Goal: Task Accomplishment & Management: Manage account settings

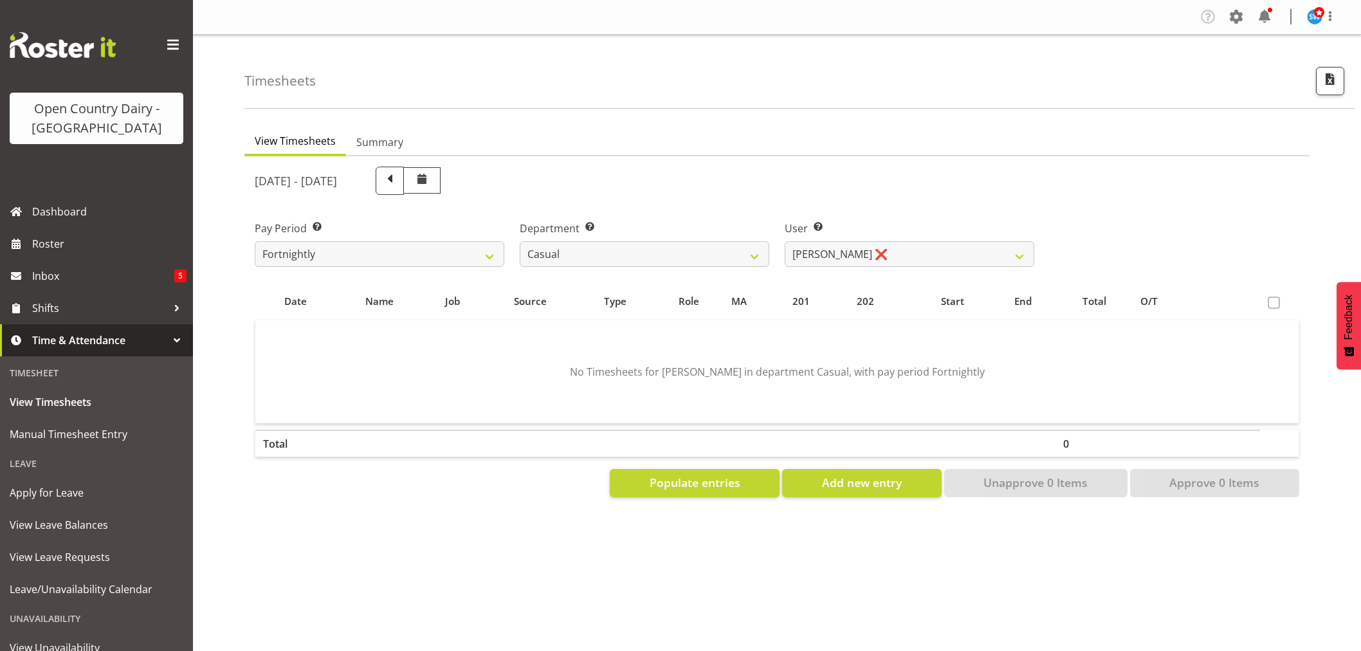
select select "731"
click at [902, 248] on select "[PERSON_NAME] ❌ [PERSON_NAME] ❌ [PERSON_NAME] ❌ [PERSON_NAME] ❌" at bounding box center [910, 254] width 250 height 26
select select "11182"
click at [785, 241] on select "[PERSON_NAME] ❌ [PERSON_NAME] ❌ [PERSON_NAME] ❌ [PERSON_NAME] ❌" at bounding box center [910, 254] width 250 height 26
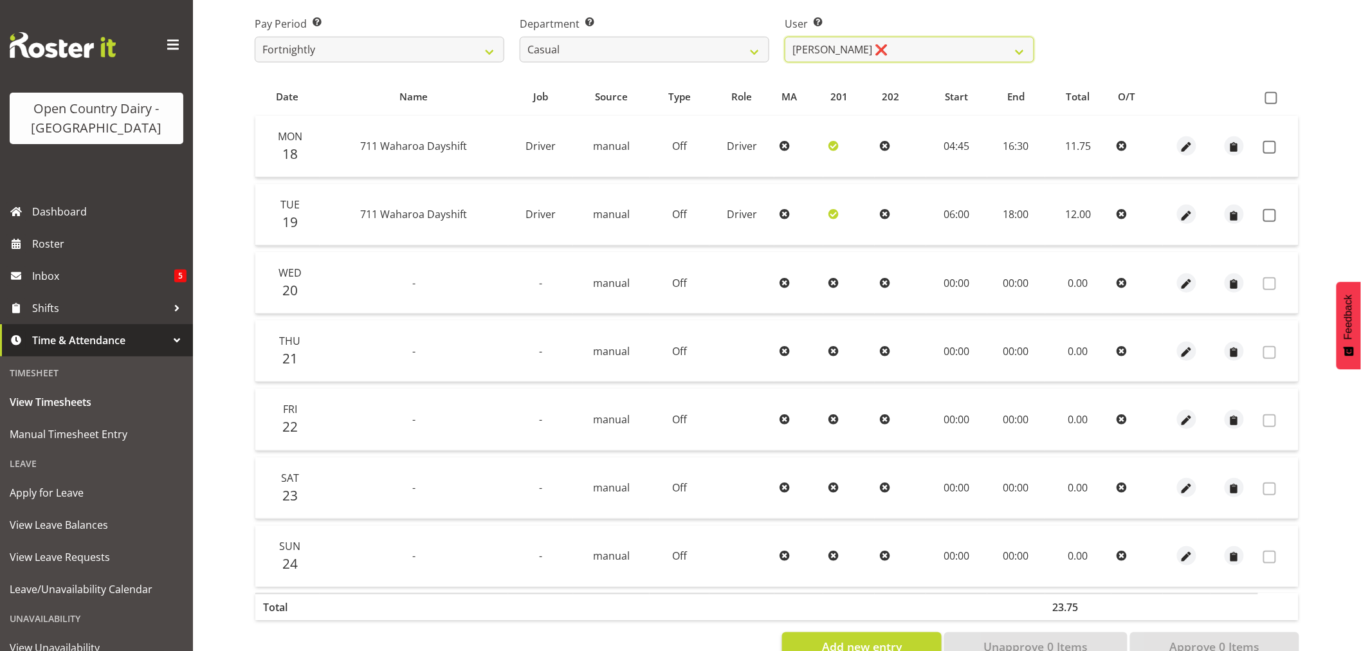
scroll to position [214, 0]
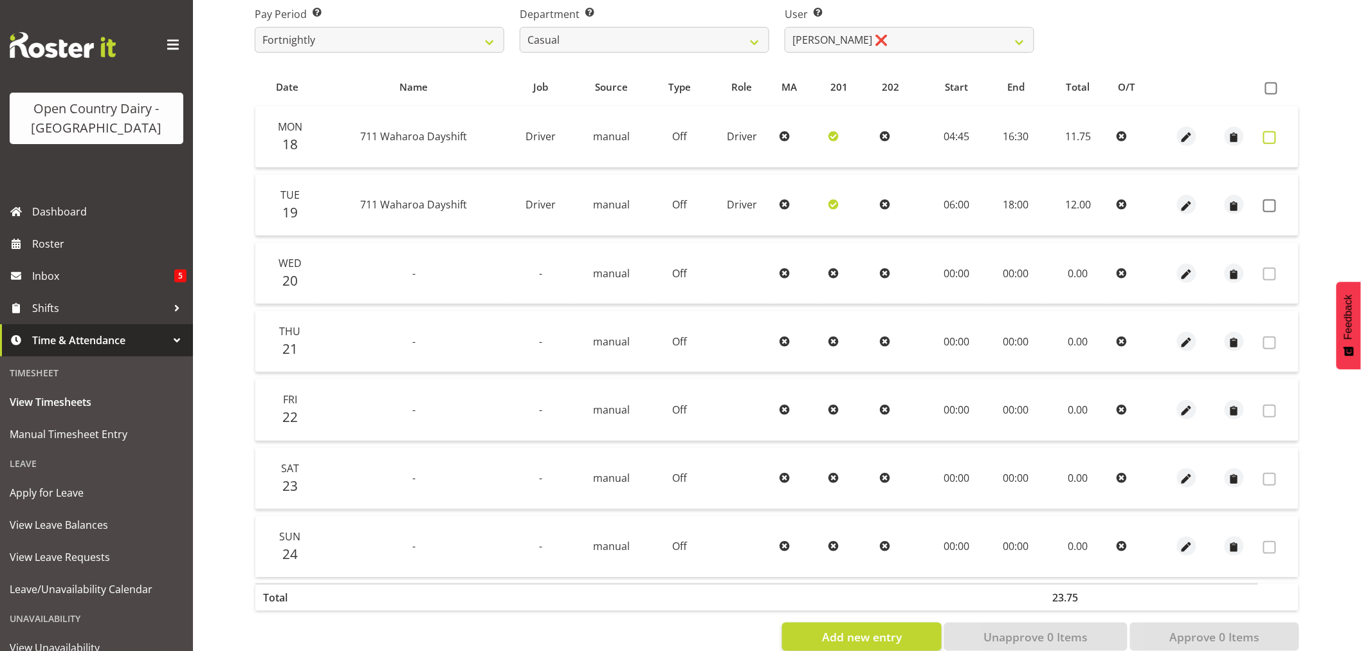
click at [1274, 135] on span at bounding box center [1269, 137] width 13 height 13
checkbox input "true"
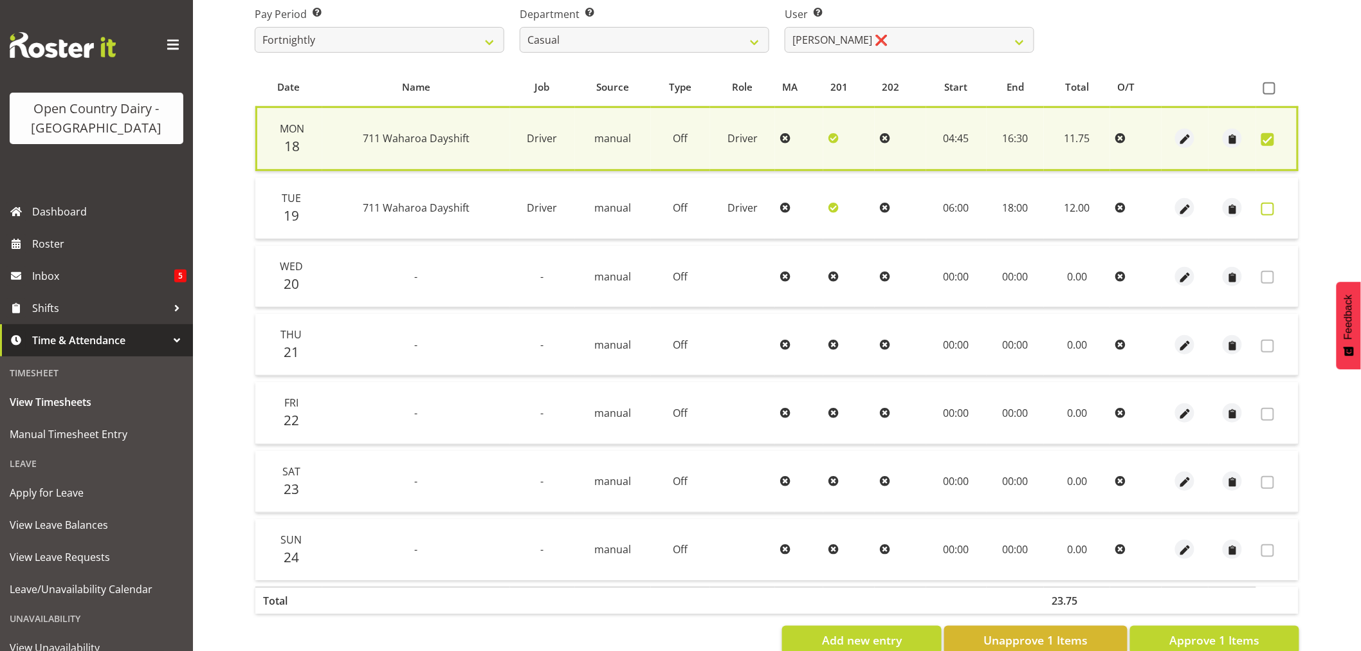
click at [1269, 204] on span at bounding box center [1267, 209] width 13 height 13
checkbox input "true"
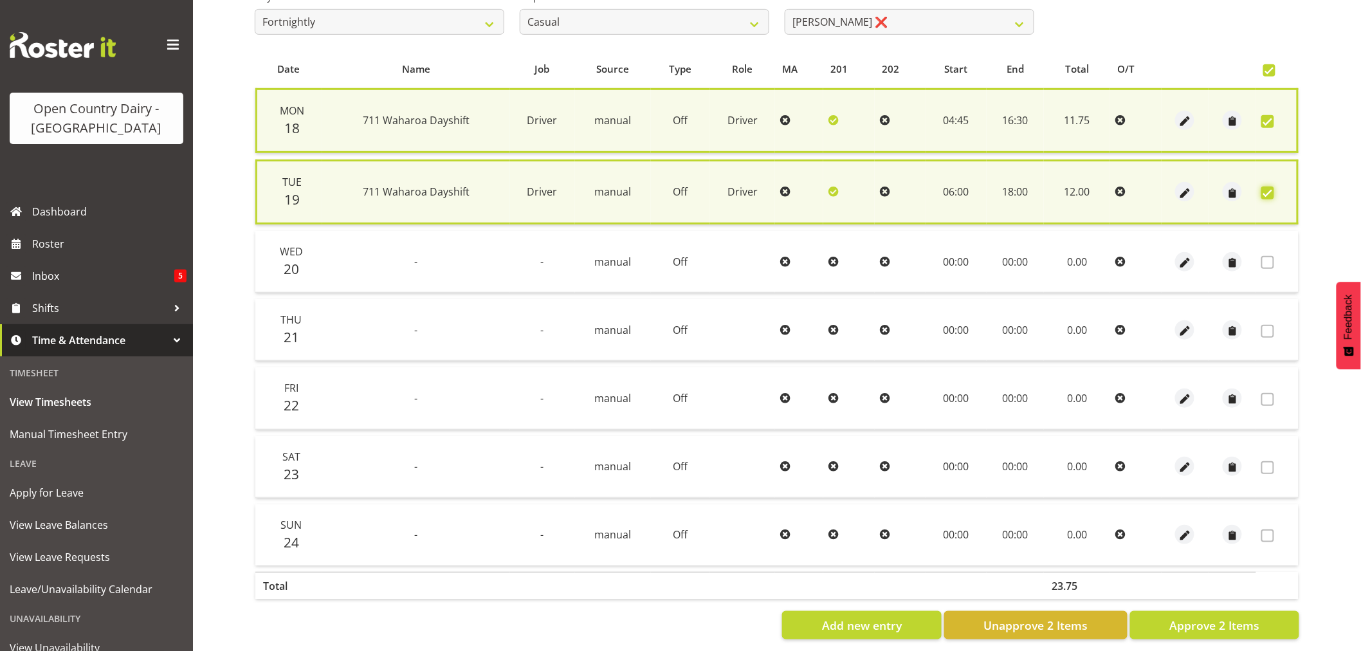
scroll to position [248, 0]
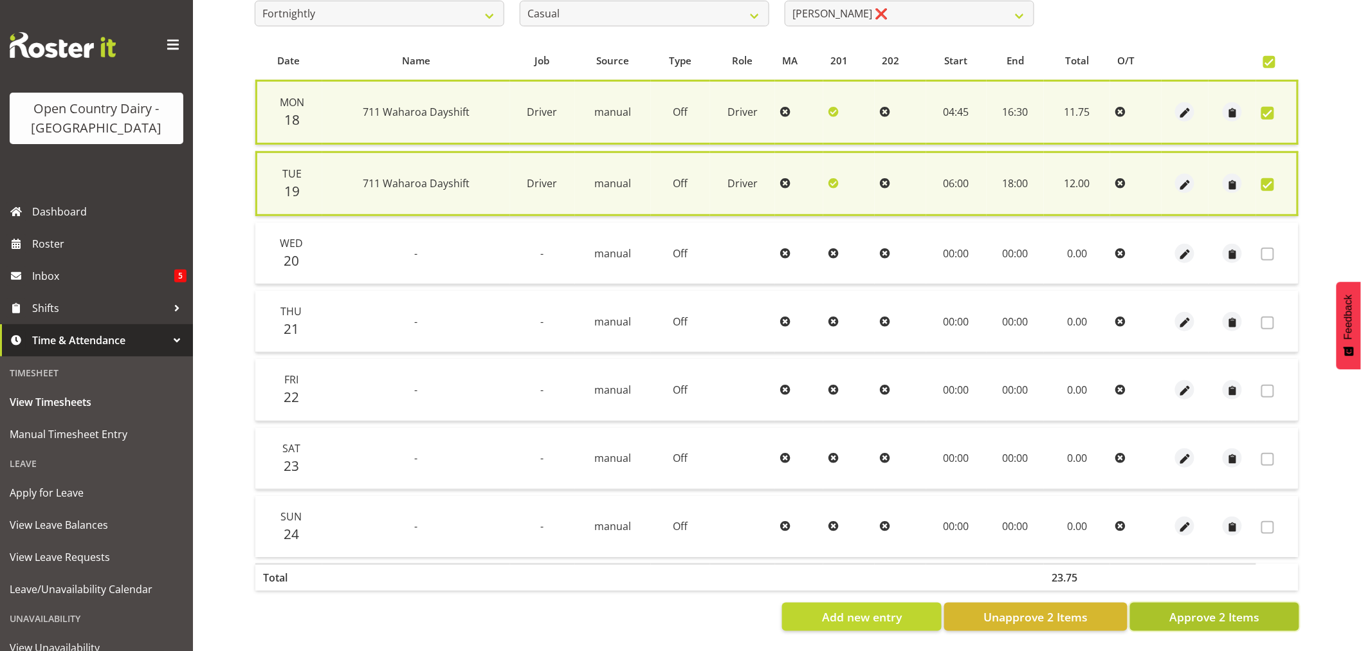
click at [1233, 609] on span "Approve 2 Items" at bounding box center [1215, 617] width 90 height 17
checkbox input "false"
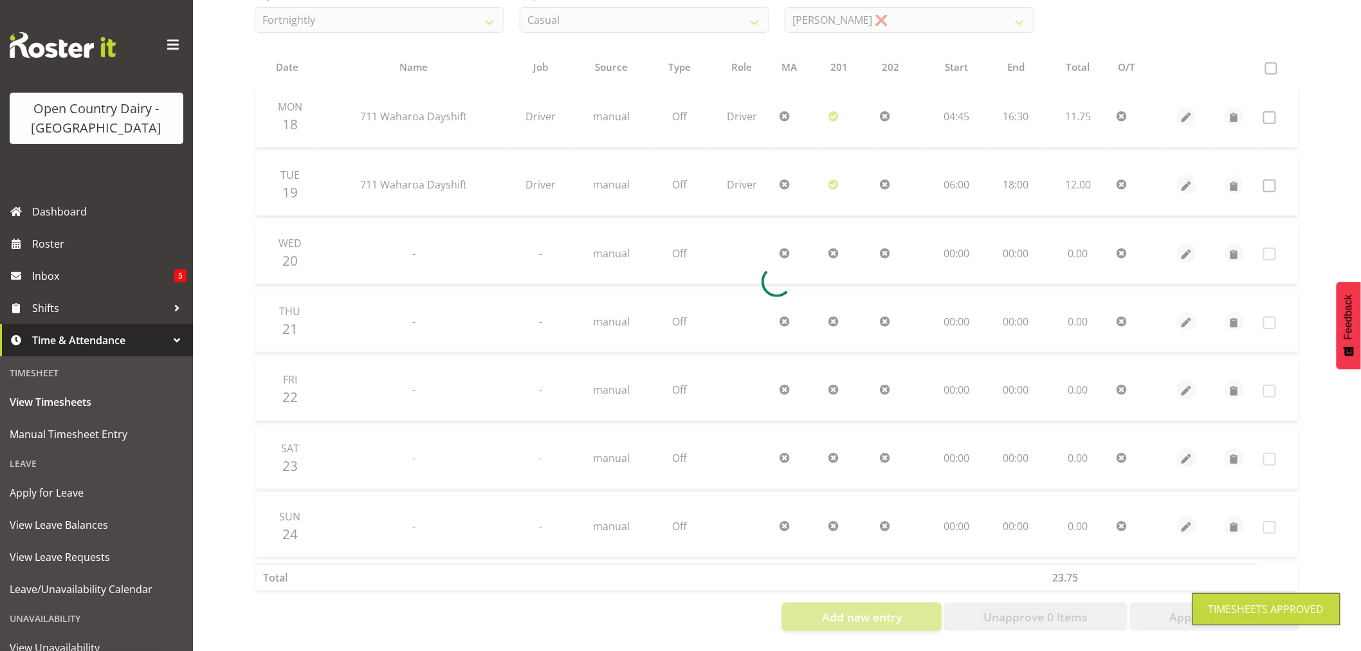
scroll to position [244, 0]
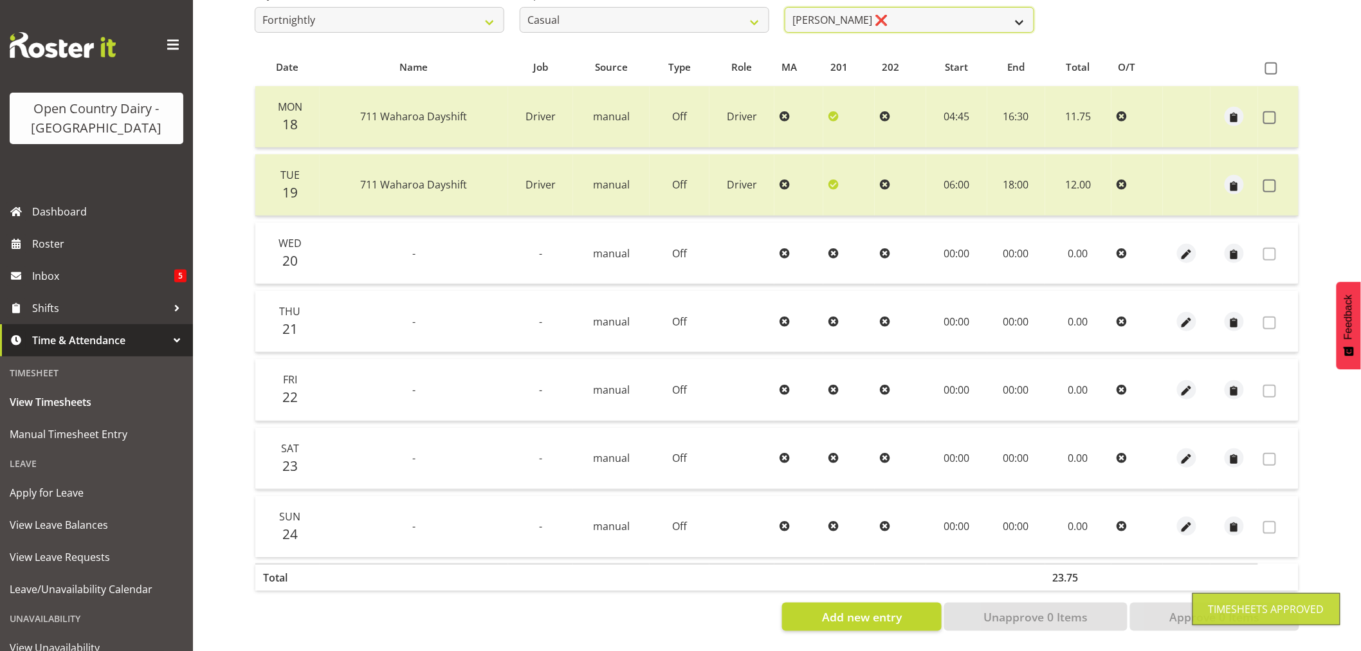
click at [922, 10] on select "[PERSON_NAME] ❌ [PERSON_NAME] ❌ [PERSON_NAME] ❌ [PERSON_NAME] ❌" at bounding box center [910, 20] width 250 height 26
select select "8204"
click at [785, 7] on select "[PERSON_NAME] ❌ [PERSON_NAME] ❌ [PERSON_NAME] ❌ [PERSON_NAME] ❌" at bounding box center [910, 20] width 250 height 26
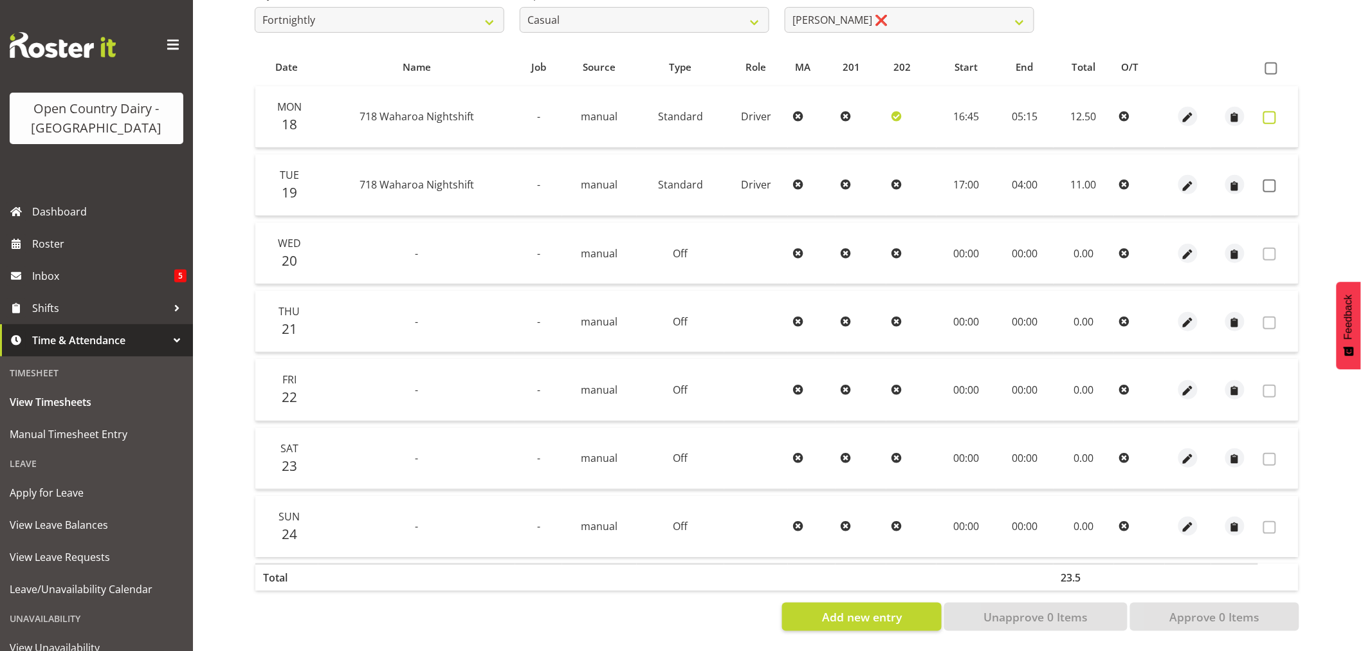
click at [1267, 113] on span at bounding box center [1269, 117] width 13 height 13
checkbox input "true"
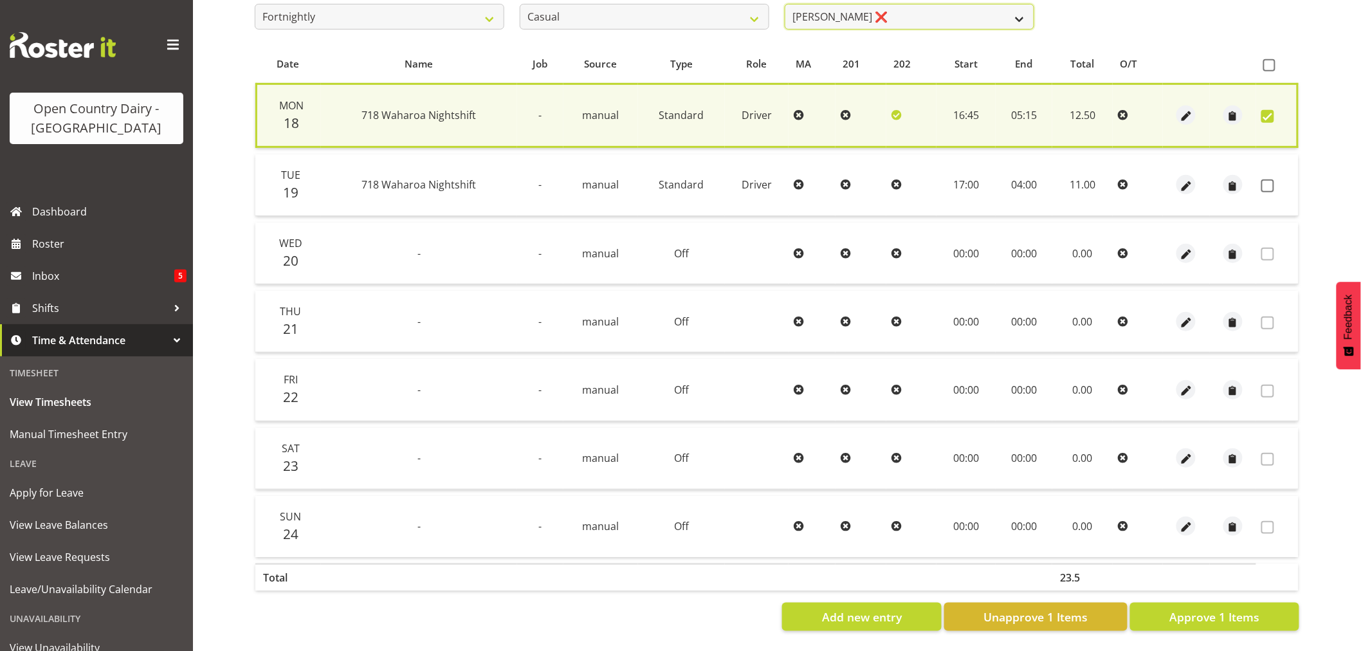
click at [923, 12] on select "[PERSON_NAME] ❌ [PERSON_NAME] ❌ [PERSON_NAME] ❌ [PERSON_NAME] ❌" at bounding box center [910, 17] width 250 height 26
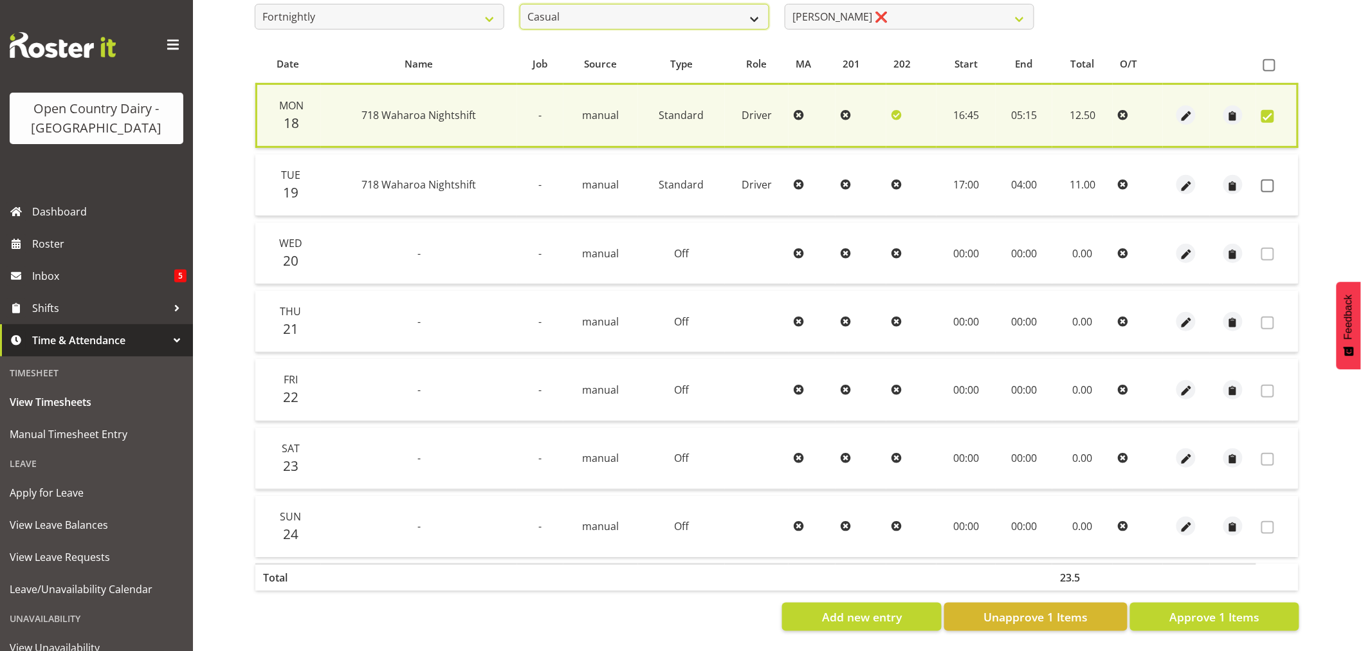
click at [598, 5] on select "701 702 703 704 705 706 707 708 709 710 711 712 713 714 715 716 717 718 719 720" at bounding box center [645, 17] width 250 height 26
select select "817"
click at [520, 4] on select "701 702 703 704 705 706 707 708 709 710 711 712 713 714 715 716 717 718 719 720" at bounding box center [645, 17] width 250 height 26
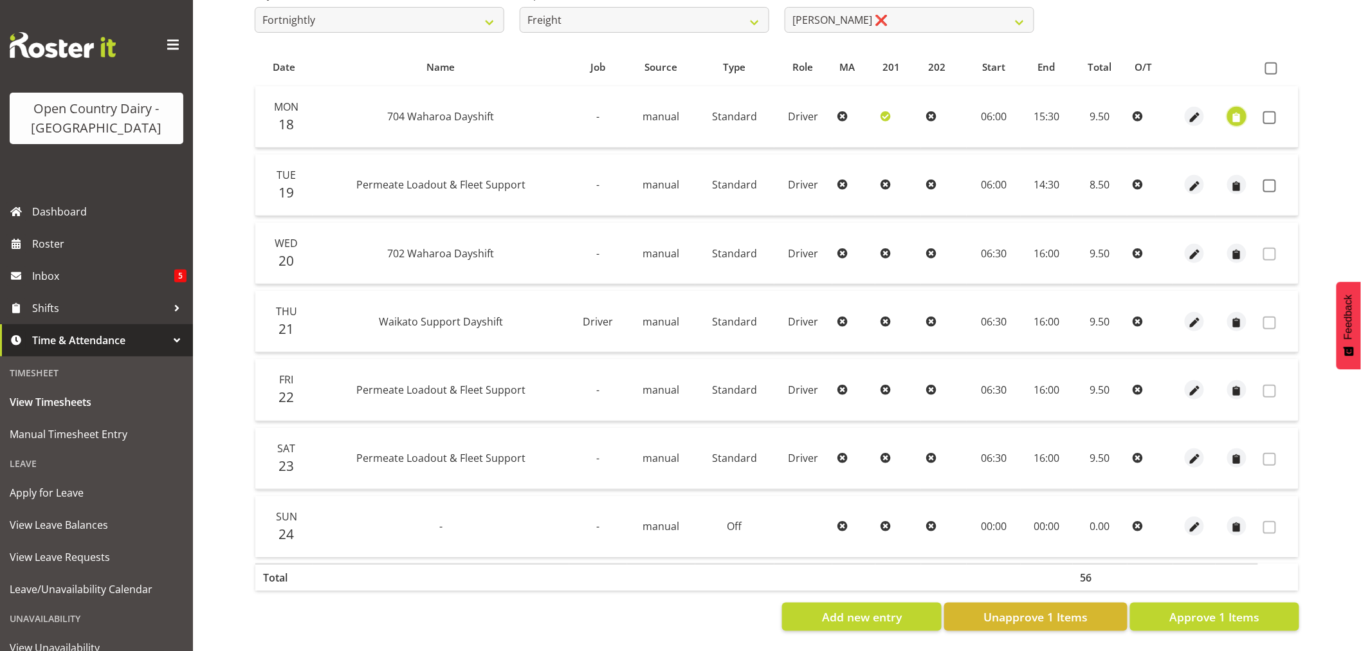
click at [1239, 112] on span "button" at bounding box center [1237, 118] width 15 height 15
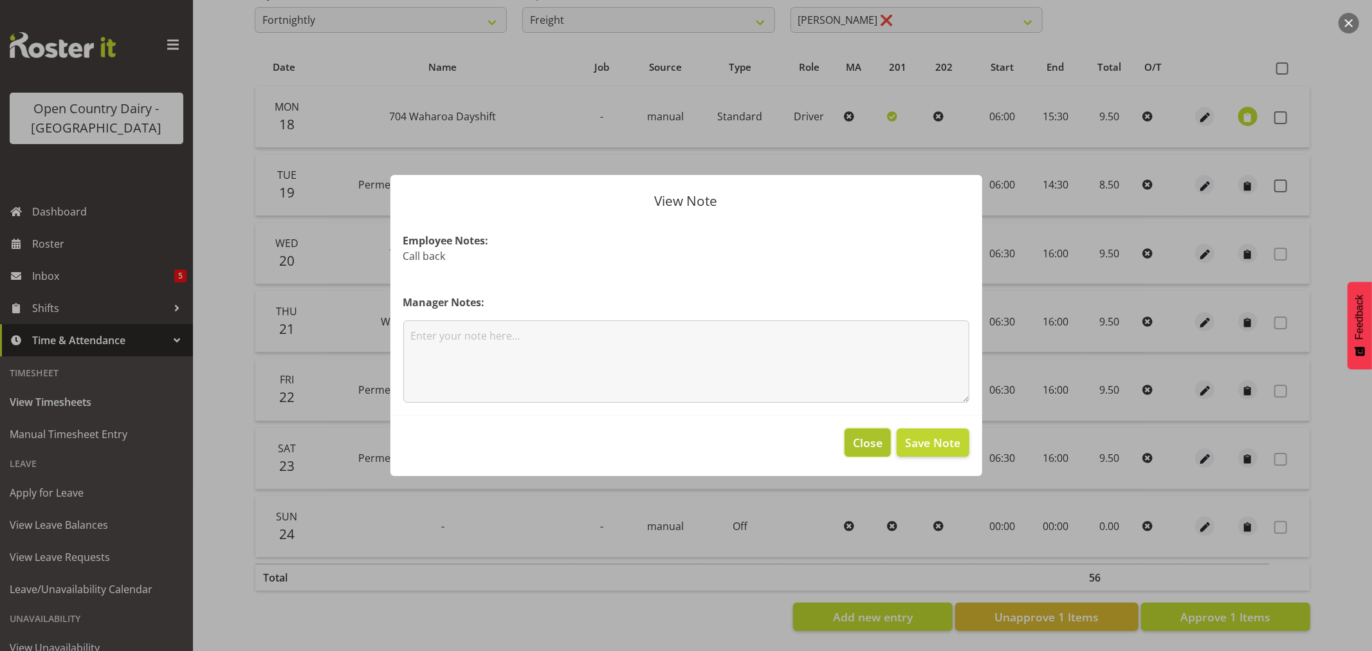
click at [871, 437] on span "Close" at bounding box center [868, 442] width 30 height 17
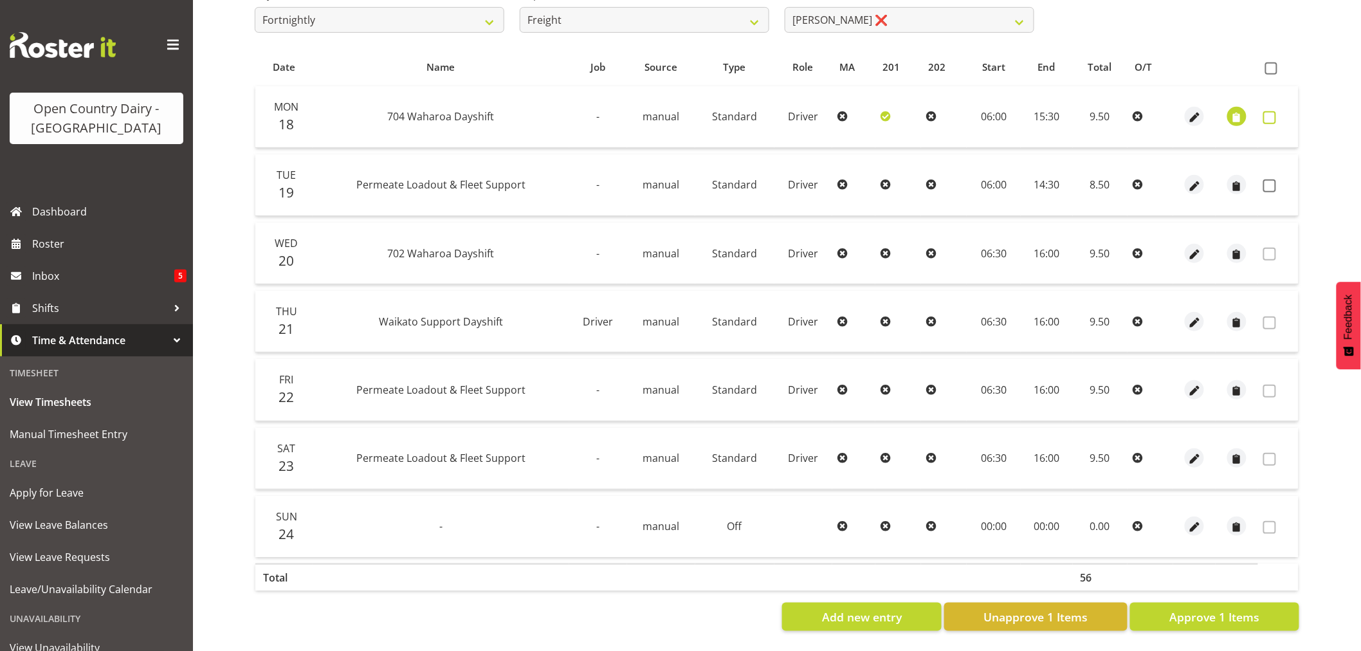
click at [1271, 111] on span at bounding box center [1269, 117] width 13 height 13
checkbox input "true"
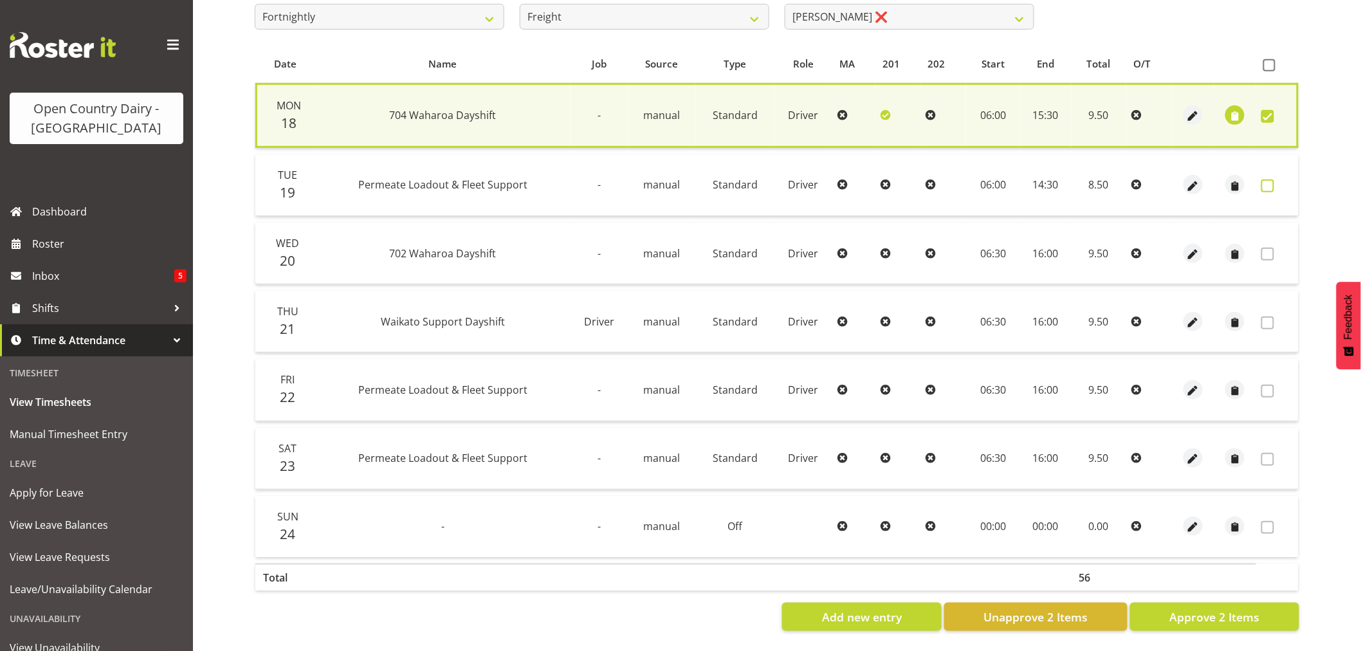
click at [1269, 183] on span at bounding box center [1267, 185] width 13 height 13
checkbox input "true"
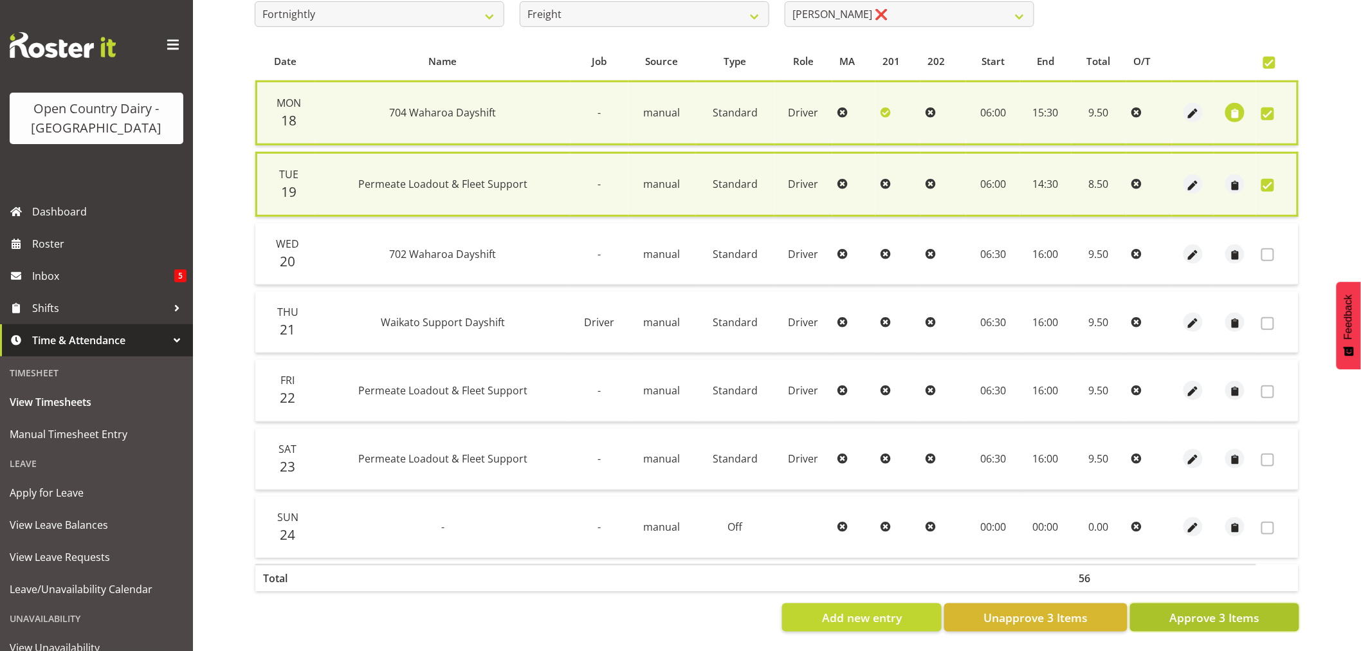
click at [1221, 618] on span "Approve 3 Items" at bounding box center [1215, 617] width 90 height 17
checkbox input "false"
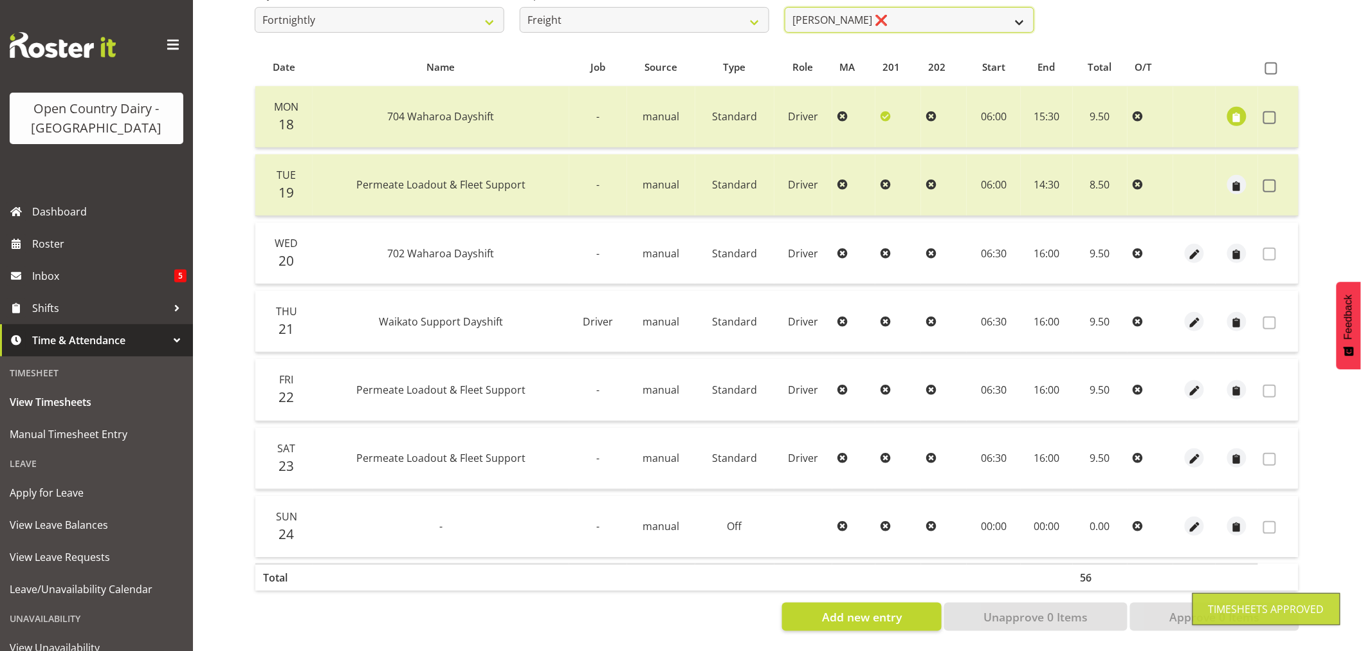
click at [912, 18] on select "[PERSON_NAME] ❌ [PERSON_NAME] ❌" at bounding box center [910, 20] width 250 height 26
select select "8193"
click at [785, 7] on select "[PERSON_NAME] ❌ [PERSON_NAME] ❌" at bounding box center [910, 20] width 250 height 26
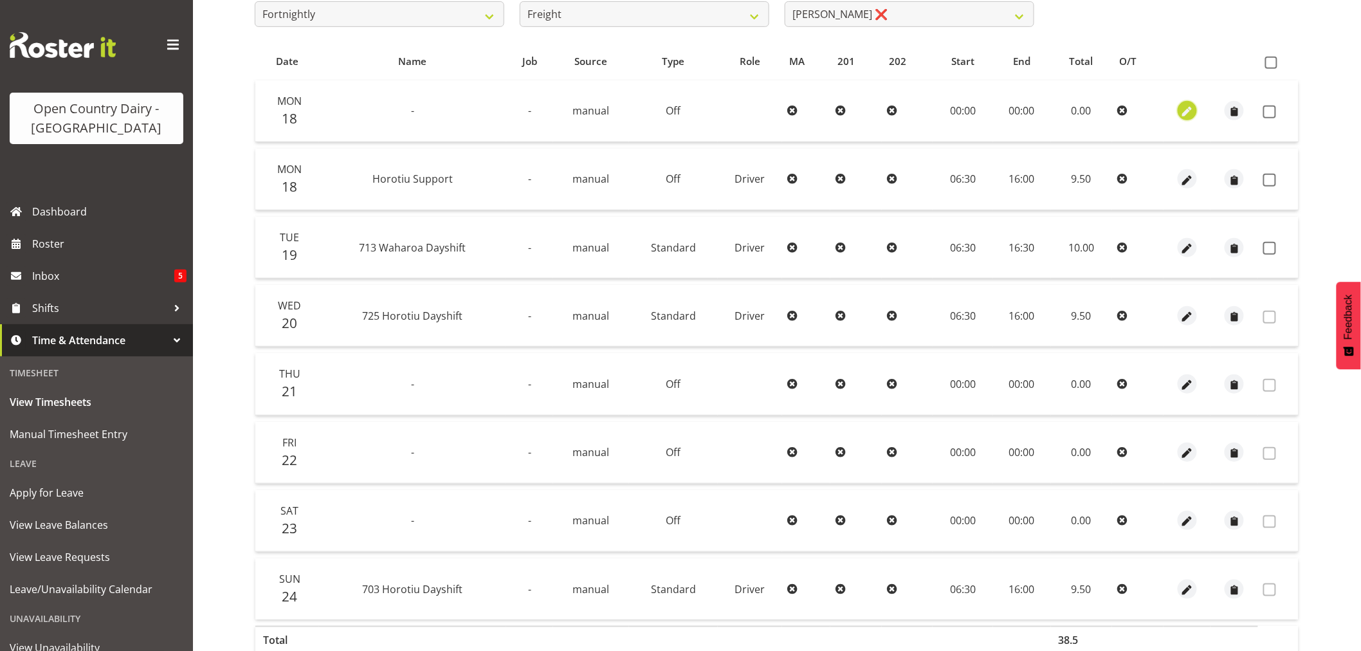
click at [1191, 112] on span "button" at bounding box center [1187, 112] width 15 height 15
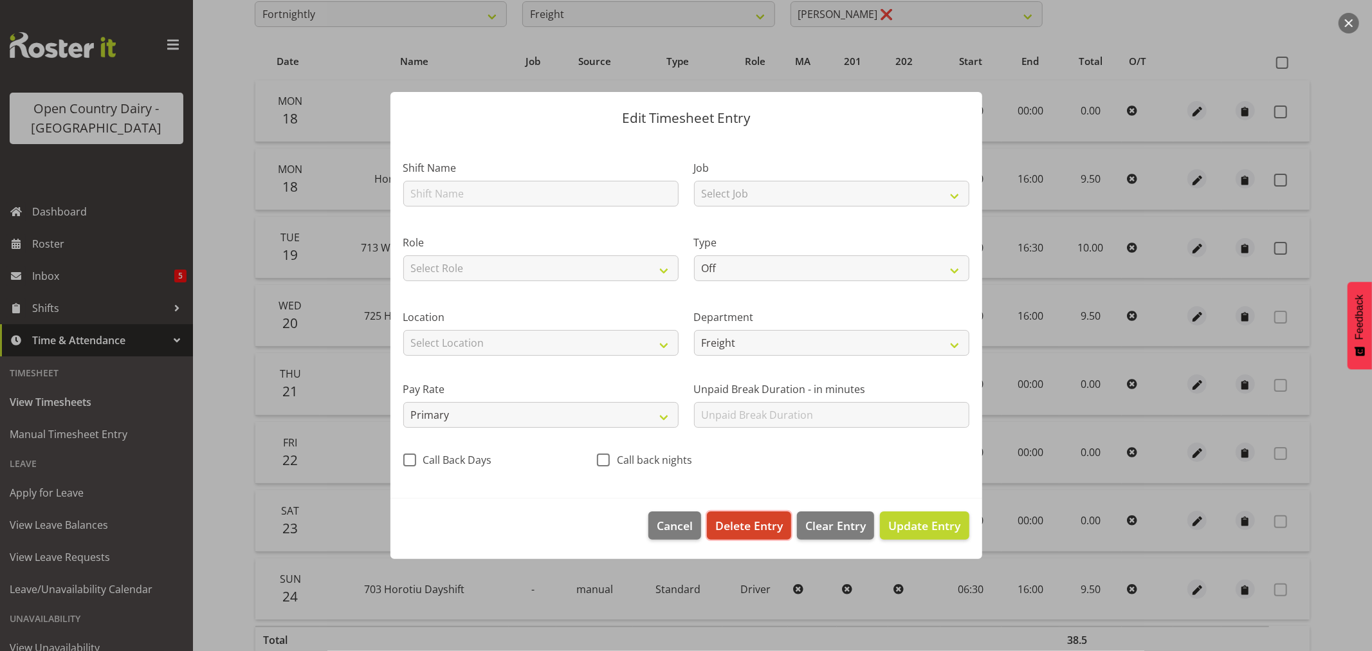
click at [739, 526] on span "Delete Entry" at bounding box center [749, 525] width 68 height 17
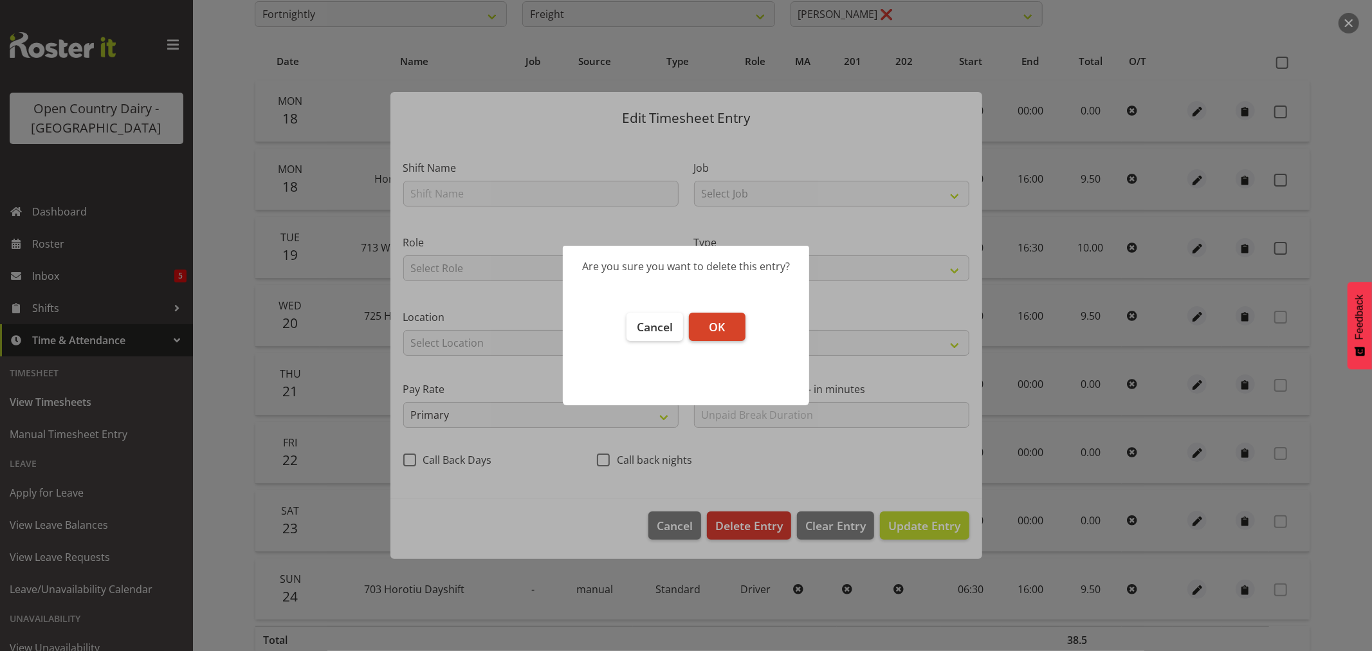
click at [717, 331] on span "OK" at bounding box center [717, 326] width 16 height 15
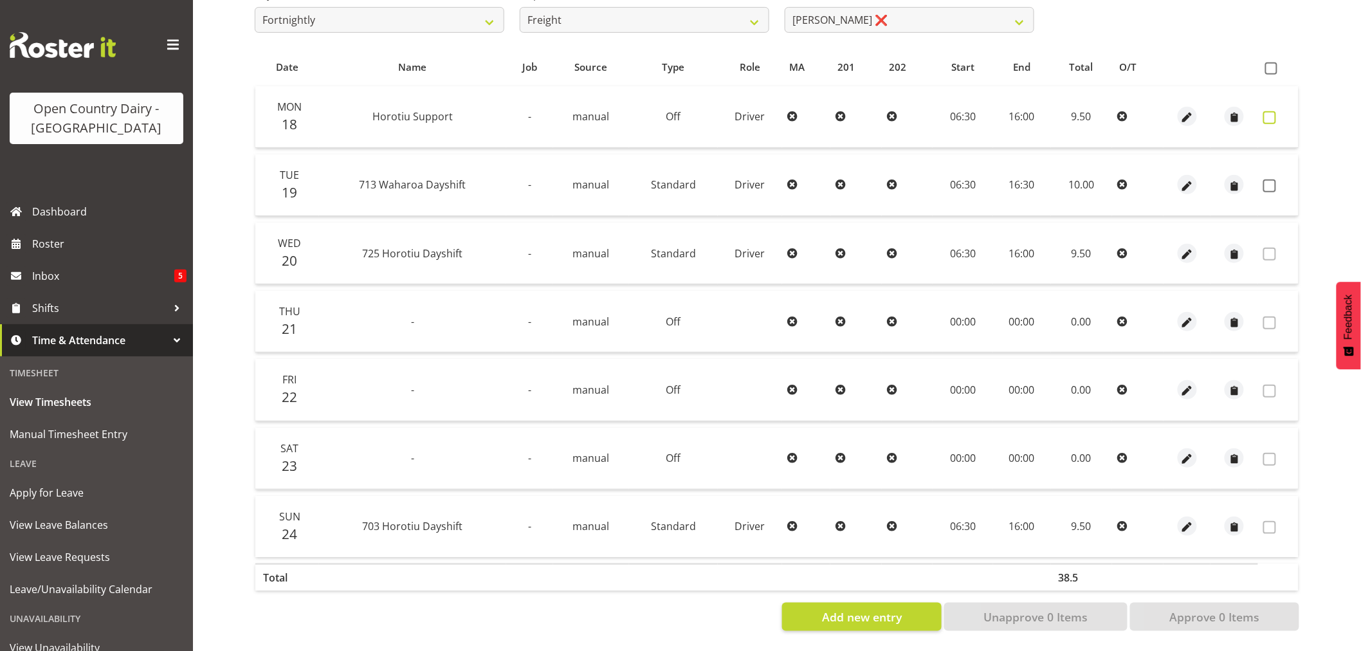
click at [1272, 111] on span at bounding box center [1269, 117] width 13 height 13
checkbox input "true"
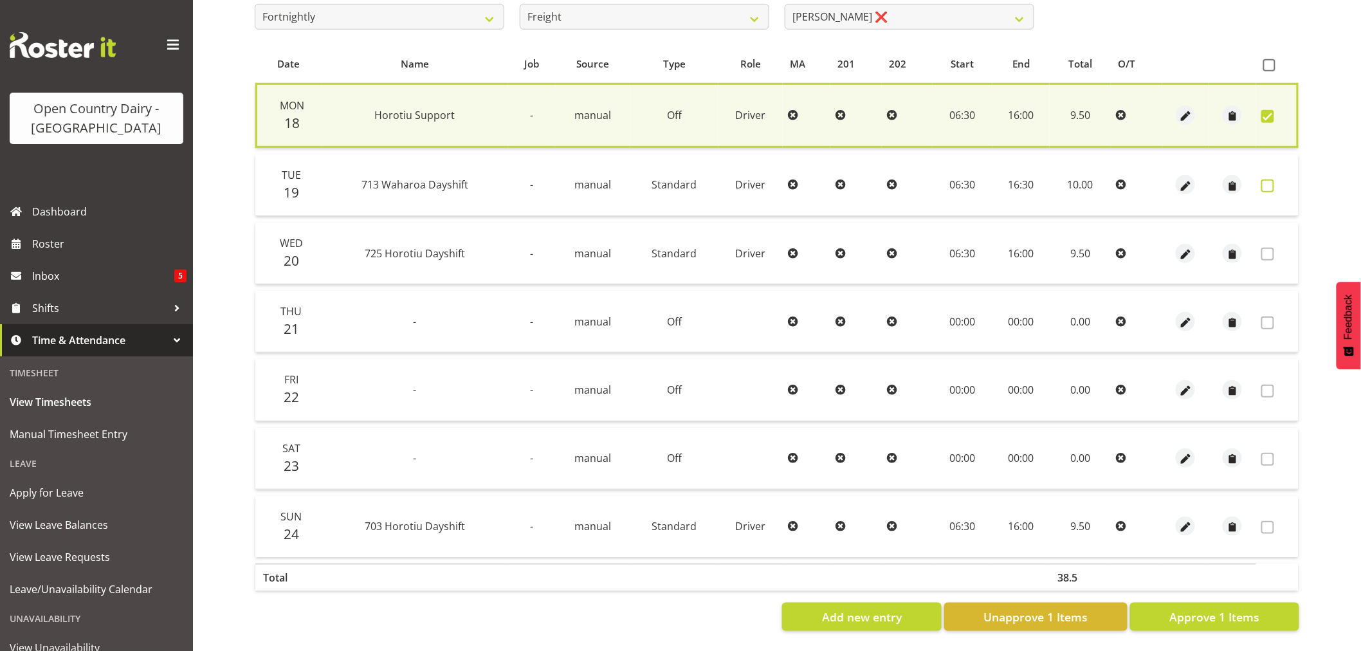
click at [1265, 180] on span at bounding box center [1267, 185] width 13 height 13
checkbox input "true"
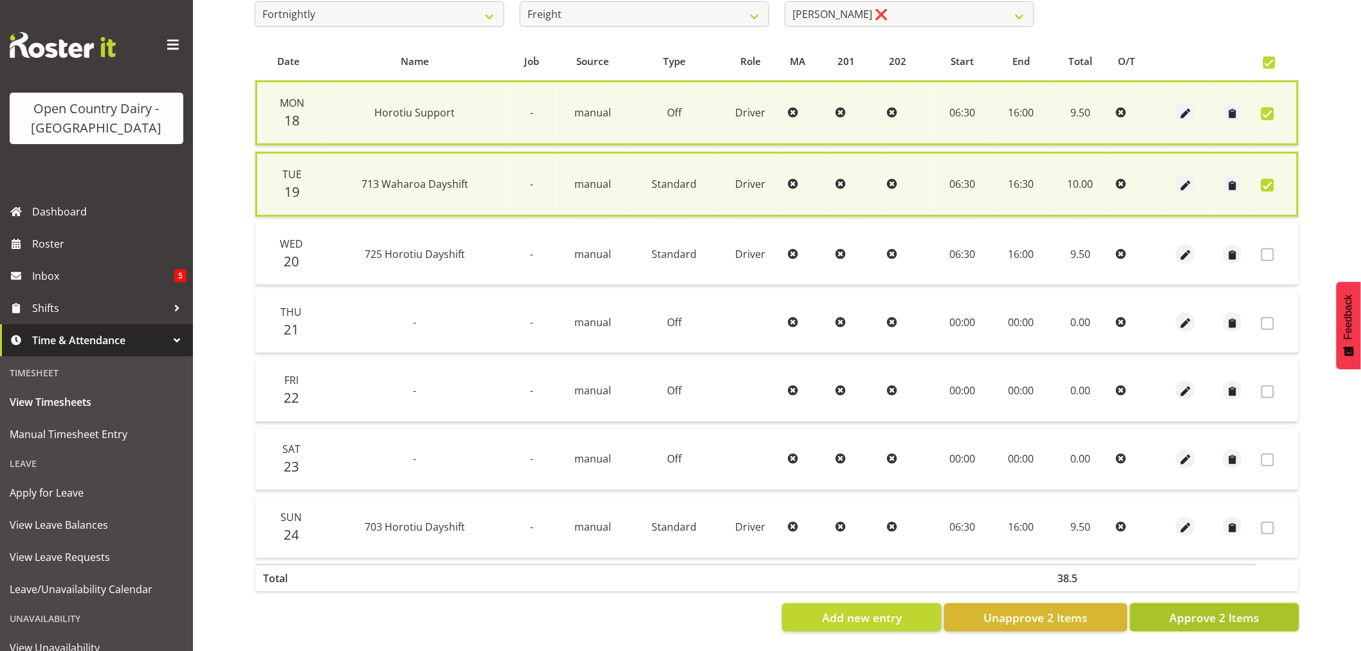
click at [1178, 616] on span "Approve 2 Items" at bounding box center [1215, 617] width 90 height 17
checkbox input "false"
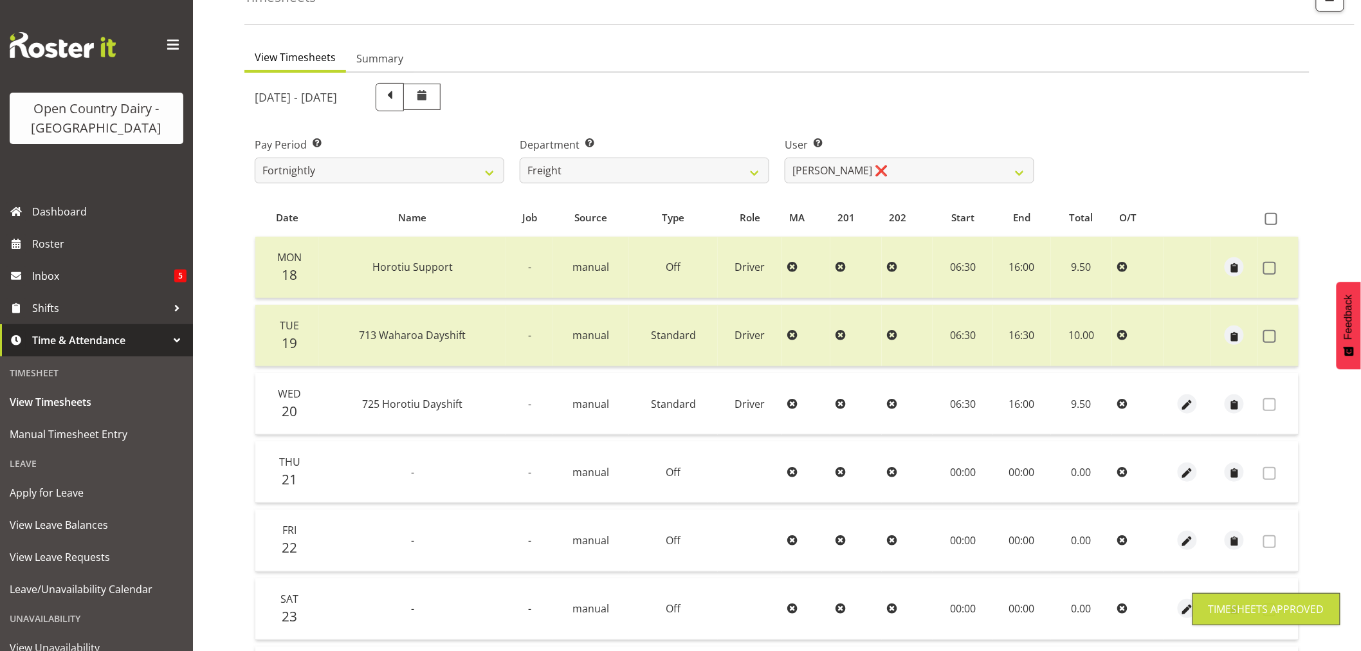
scroll to position [0, 0]
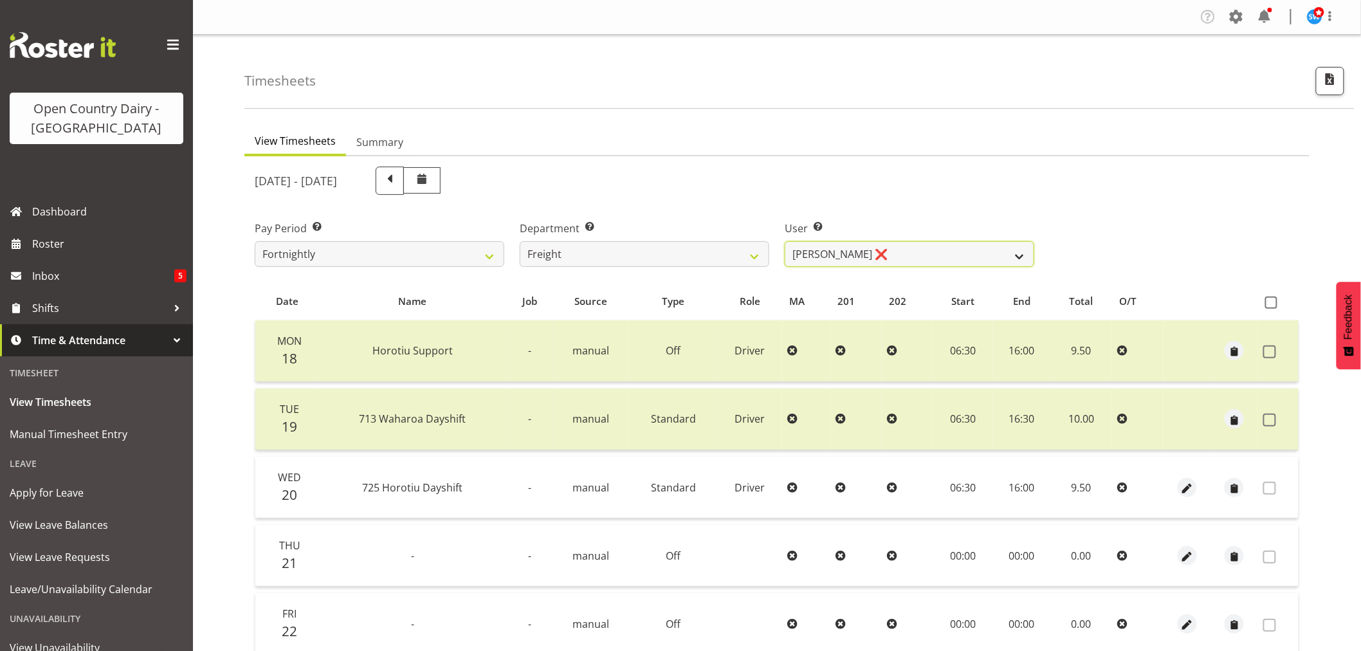
click at [924, 252] on select "[PERSON_NAME] ❌ [PERSON_NAME] ❌" at bounding box center [910, 254] width 250 height 26
drag, startPoint x: 924, startPoint y: 252, endPoint x: 912, endPoint y: 246, distance: 14.4
click at [924, 252] on select "[PERSON_NAME] ❌ [PERSON_NAME] ❌" at bounding box center [910, 254] width 250 height 26
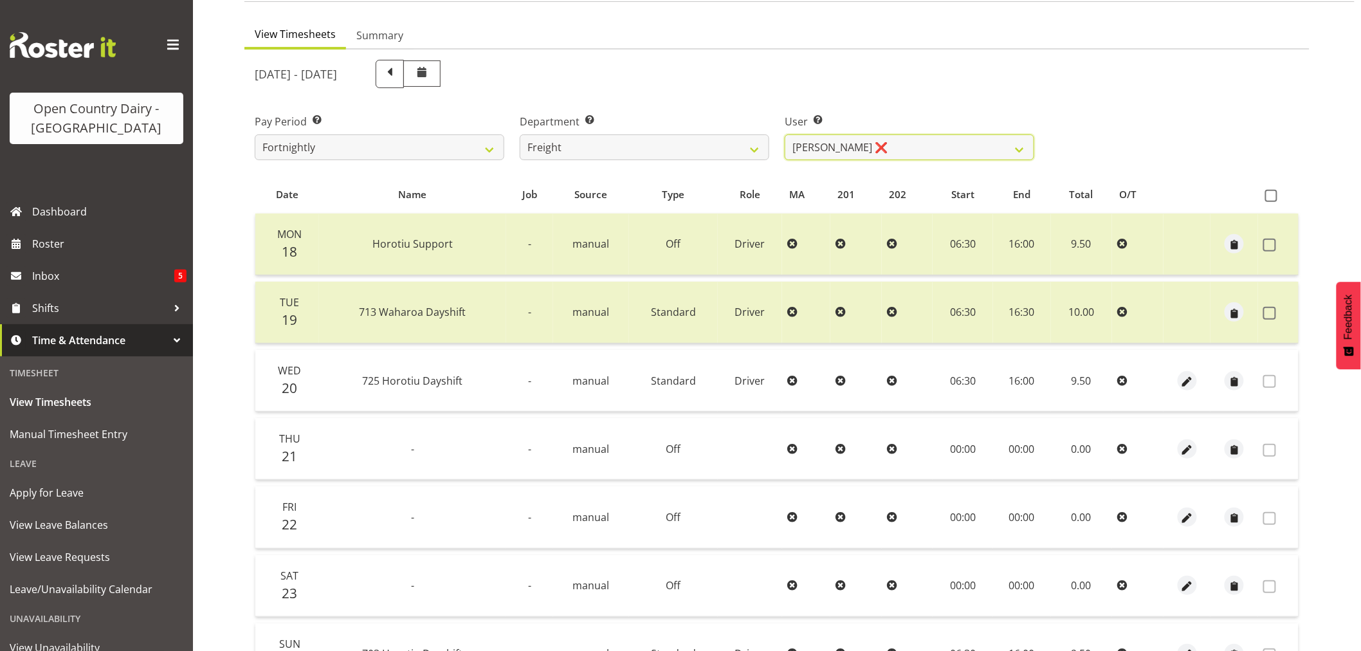
scroll to position [214, 0]
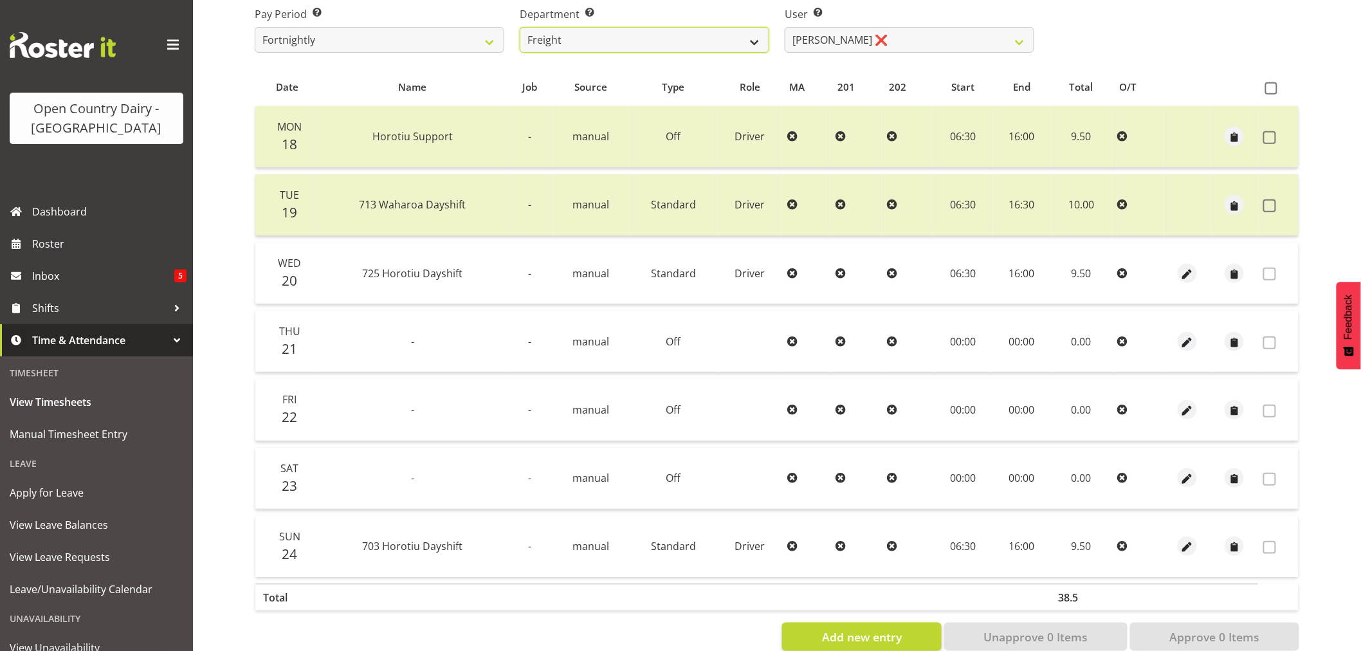
click at [638, 37] on select "701 702 703 704 705 706 707 708 709 710 711 712 713 714 715 716 717 718 719 720" at bounding box center [645, 40] width 250 height 26
select select "733"
click at [520, 27] on select "701 702 703 704 705 706 707 708 709 710 711 712 713 714 715 716 717 718 719 720" at bounding box center [645, 40] width 250 height 26
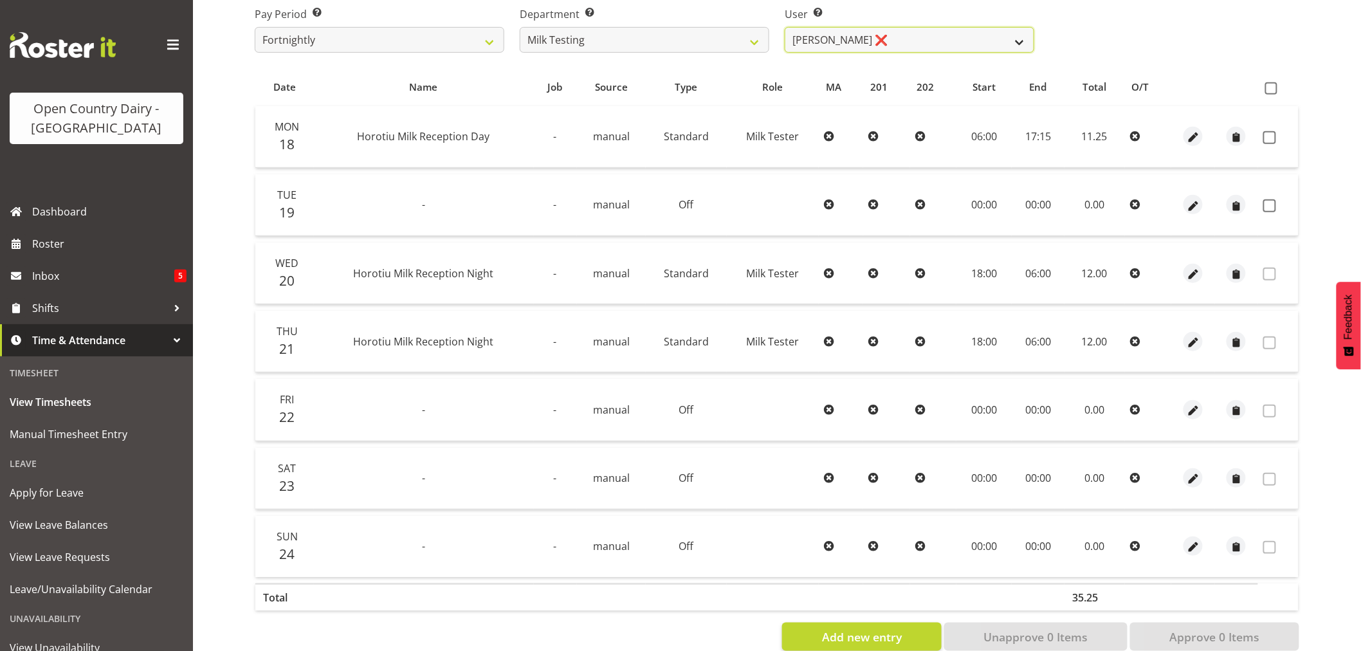
click at [899, 37] on select "[PERSON_NAME] ❌ [PERSON_NAME] ❌ [PERSON_NAME] ❌ [PERSON_NAME] ❌ [PERSON_NAME] ❌…" at bounding box center [910, 40] width 250 height 26
select select "7417"
click at [785, 27] on select "[PERSON_NAME] ❌ [PERSON_NAME] ❌ [PERSON_NAME] ❌ [PERSON_NAME] ❌ [PERSON_NAME] ❌…" at bounding box center [910, 40] width 250 height 26
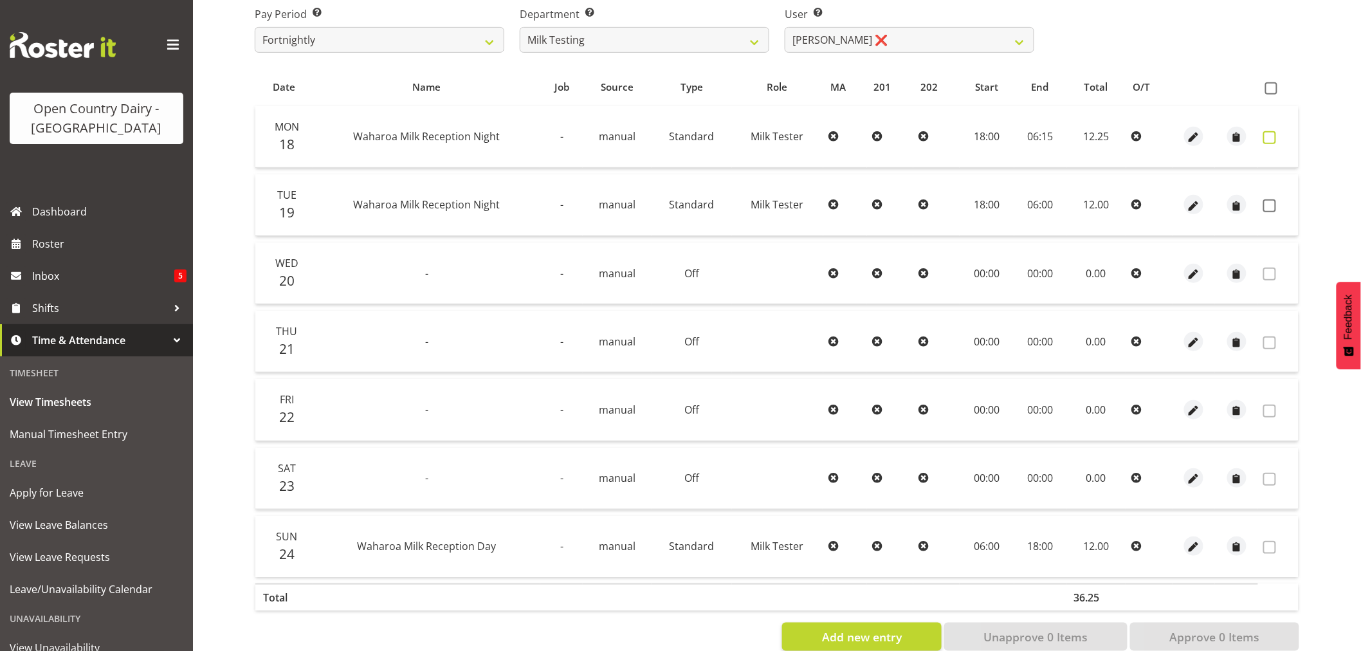
click at [1271, 136] on span at bounding box center [1269, 137] width 13 height 13
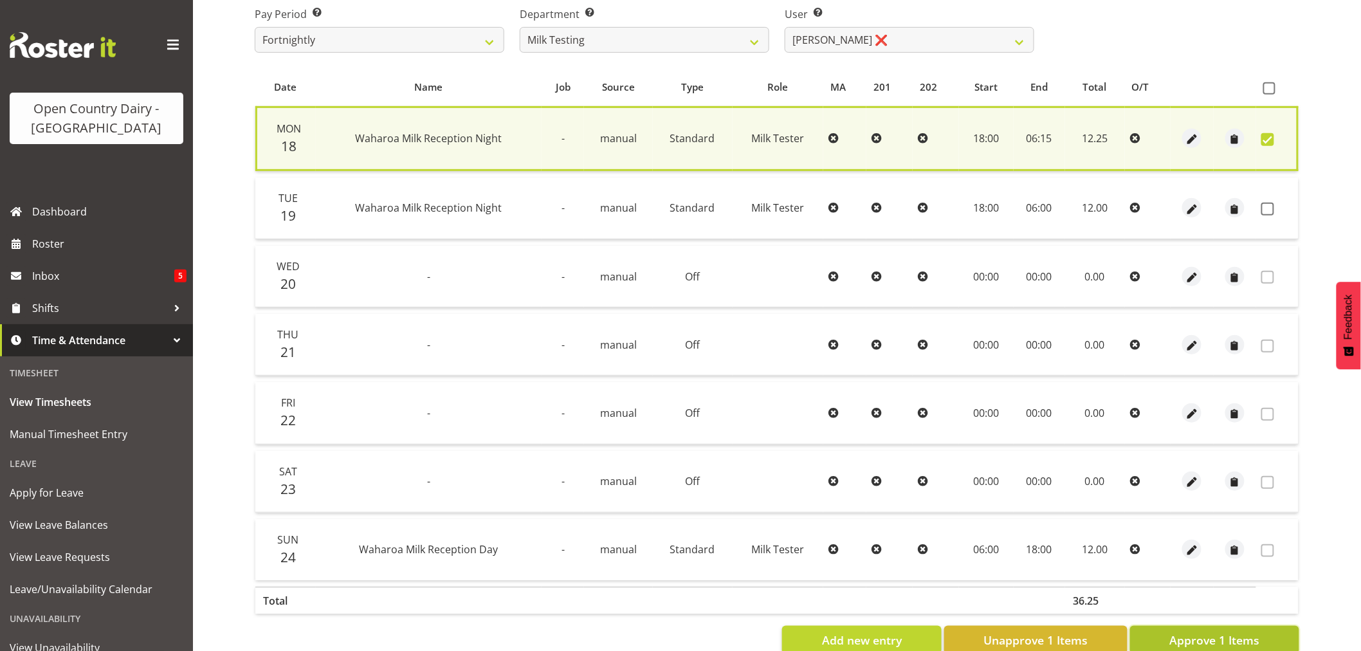
click at [1270, 635] on button "Approve 1 Items" at bounding box center [1214, 640] width 169 height 28
checkbox input "false"
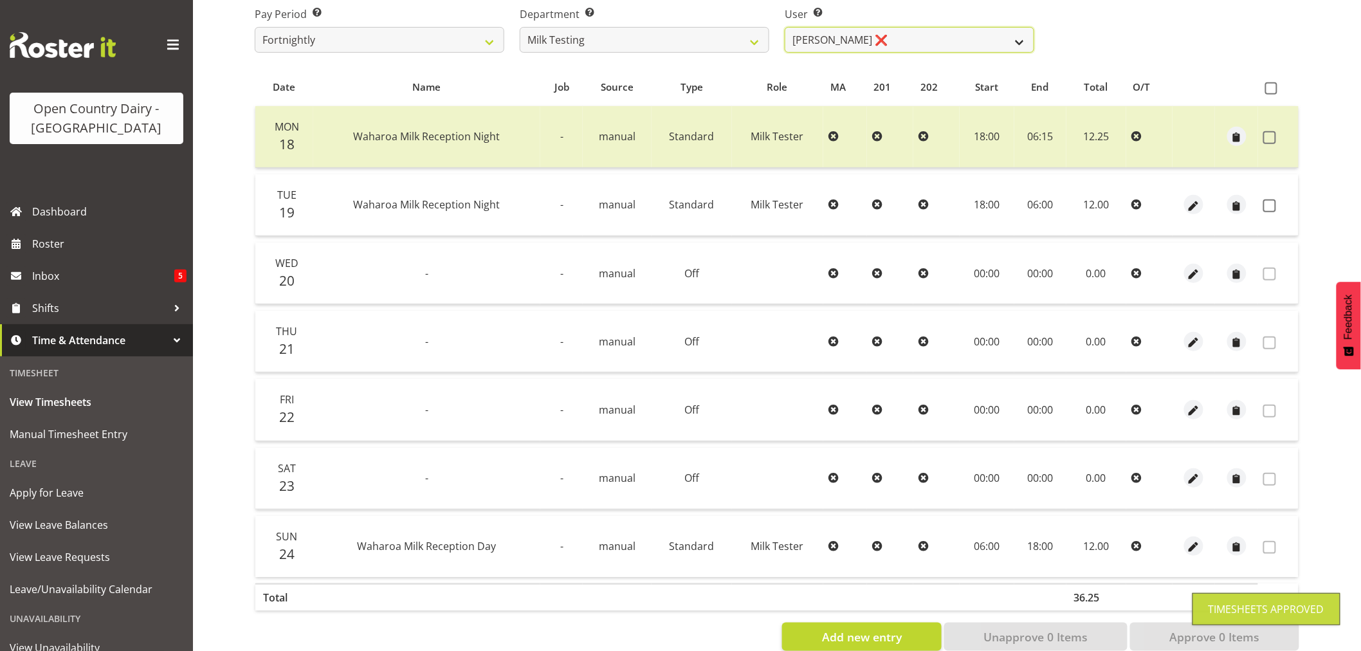
click at [892, 31] on select "[PERSON_NAME] ❌ [PERSON_NAME] ❌ [PERSON_NAME] ❌ [PERSON_NAME] ❌ [PERSON_NAME] ❌…" at bounding box center [910, 40] width 250 height 26
select select "7401"
click at [785, 27] on select "[PERSON_NAME] ❌ [PERSON_NAME] ❌ [PERSON_NAME] ❌ [PERSON_NAME] ❌ [PERSON_NAME] ❌…" at bounding box center [910, 40] width 250 height 26
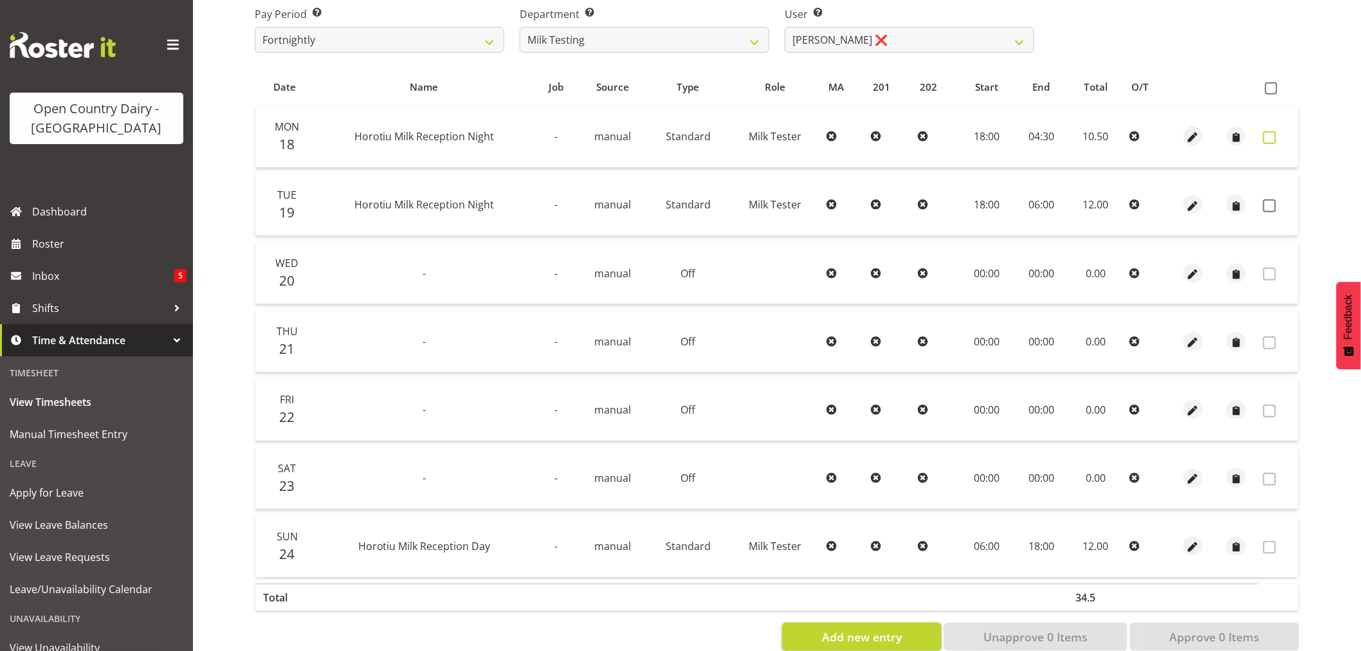
click at [1274, 138] on span at bounding box center [1269, 137] width 13 height 13
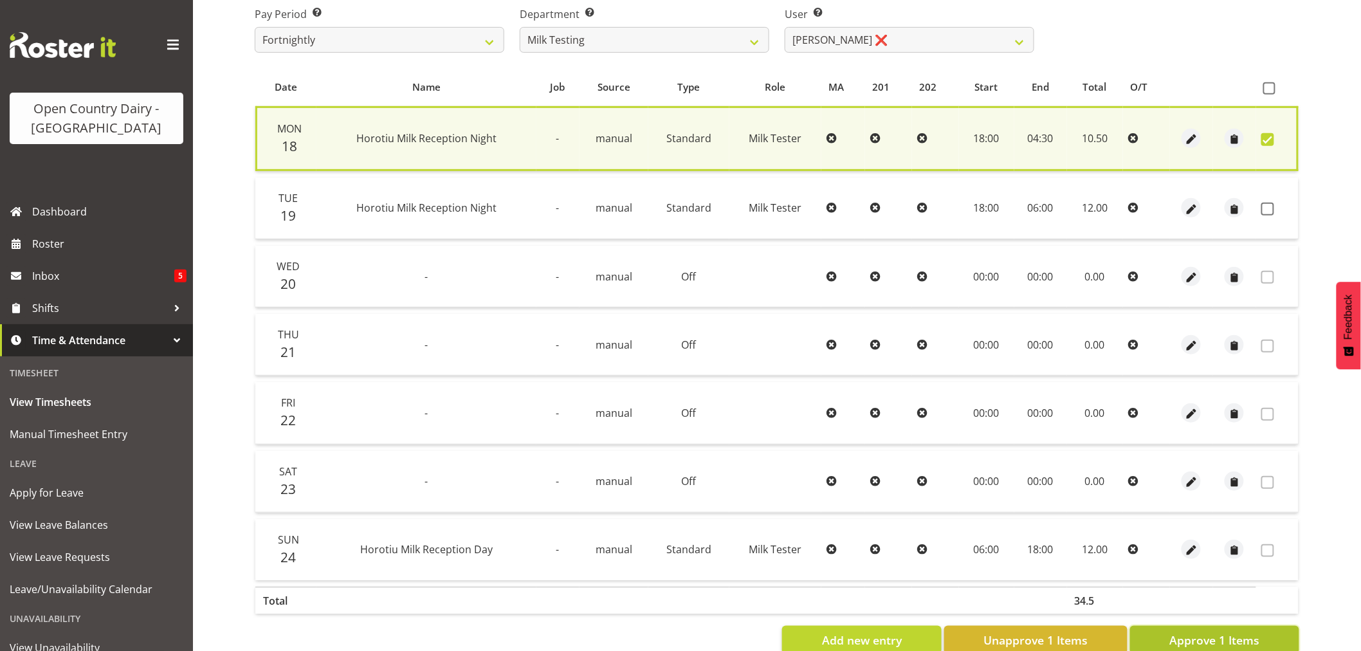
click at [1194, 643] on span "Approve 1 Items" at bounding box center [1215, 640] width 90 height 17
checkbox input "false"
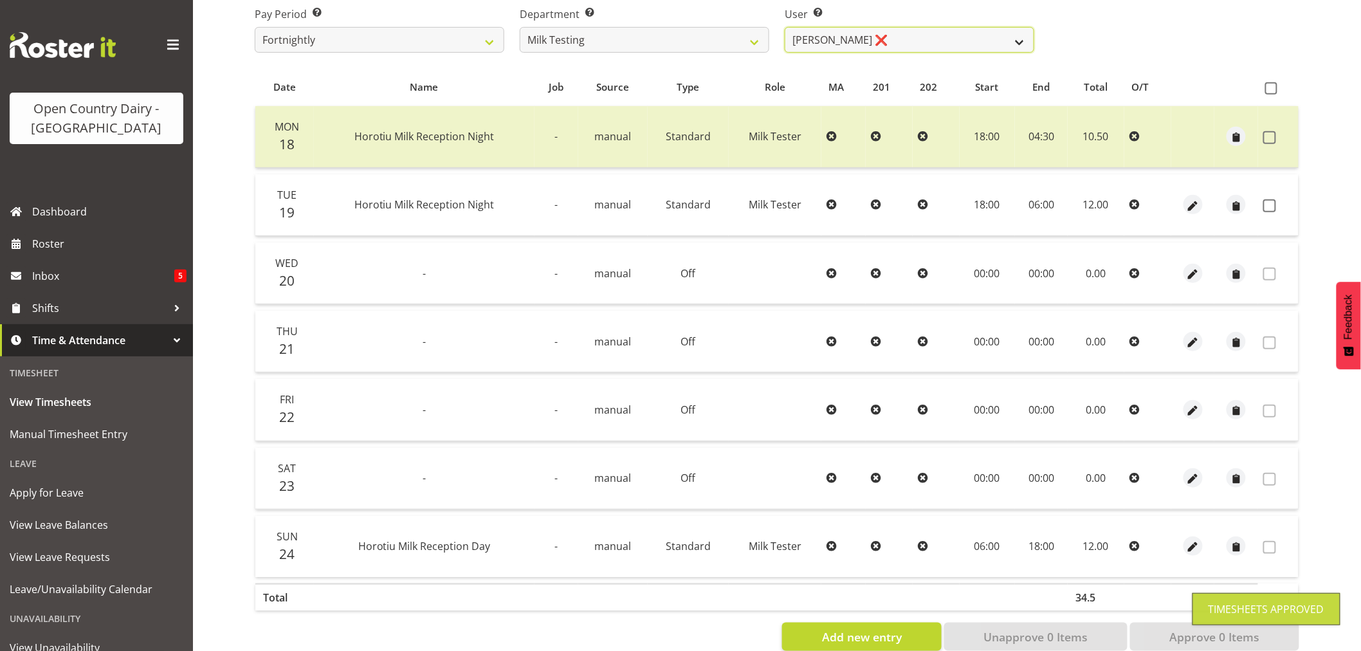
click at [899, 37] on select "[PERSON_NAME] ❌ [PERSON_NAME] ❌ [PERSON_NAME] ❌ [PERSON_NAME] ❌ [PERSON_NAME] ❌…" at bounding box center [910, 40] width 250 height 26
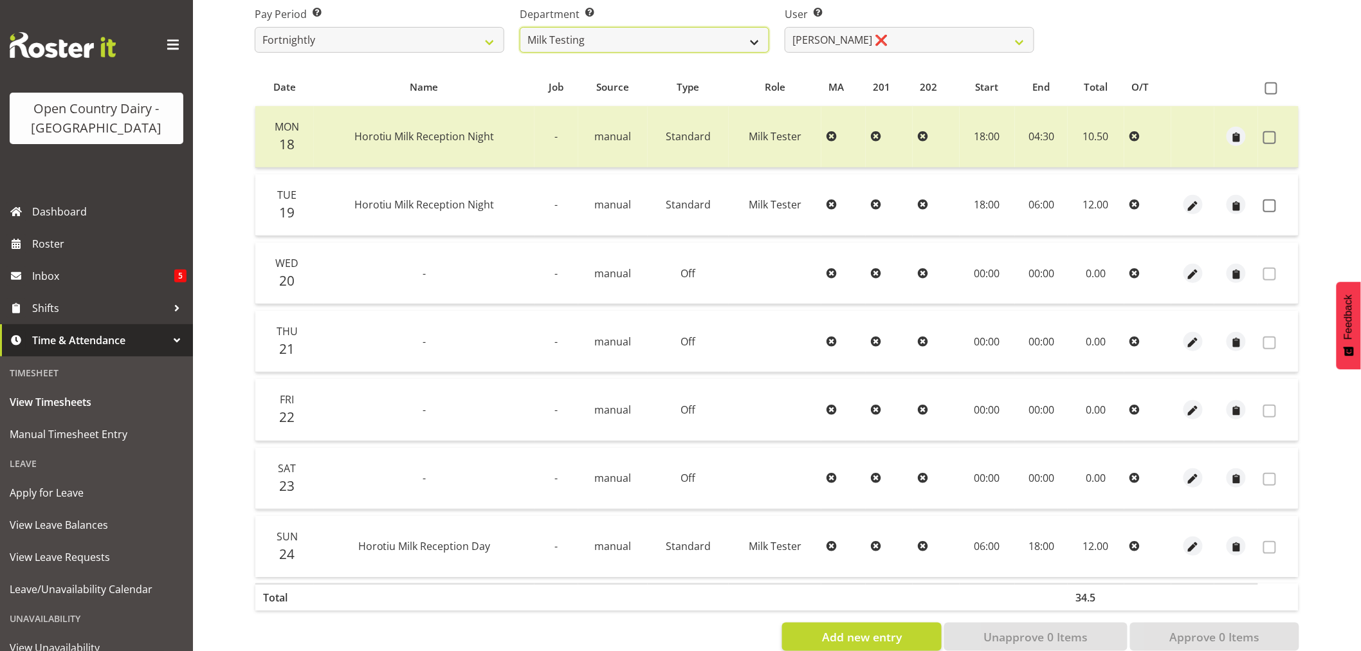
click at [646, 36] on select "701 702 703 704 705 706 707 708 709 710 711 712 713 714 715 716 717 718 719 720" at bounding box center [645, 40] width 250 height 26
select select "802"
click at [520, 27] on select "701 702 703 704 705 706 707 708 709 710 711 712 713 714 715 716 717 718 719 720" at bounding box center [645, 40] width 250 height 26
select select "8160"
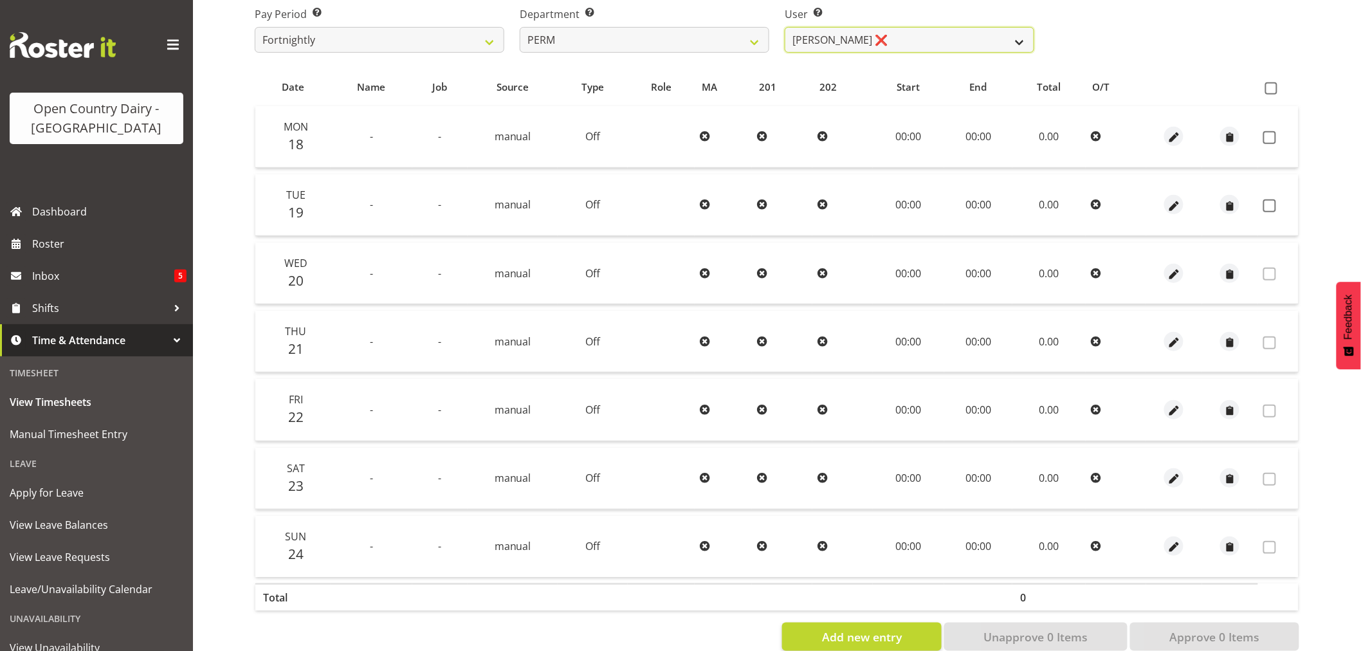
click at [922, 39] on select "[PERSON_NAME] ❌ [PERSON_NAME] ❌ [PERSON_NAME] ❌ [PERSON_NAME] ❌ [PERSON_NAME] ❌…" at bounding box center [910, 40] width 250 height 26
click at [785, 27] on select "[PERSON_NAME] ❌ [PERSON_NAME] ❌ [PERSON_NAME] ❌ [PERSON_NAME] ❌ [PERSON_NAME] ❌…" at bounding box center [910, 40] width 250 height 26
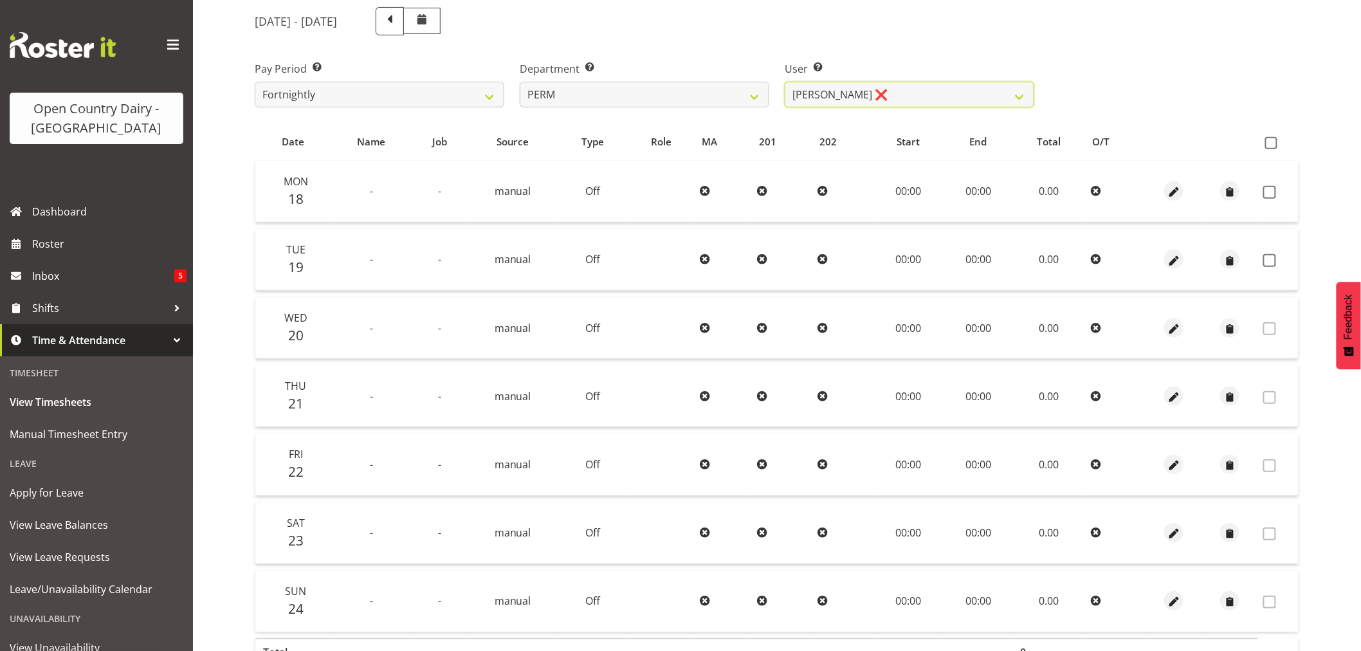
scroll to position [0, 0]
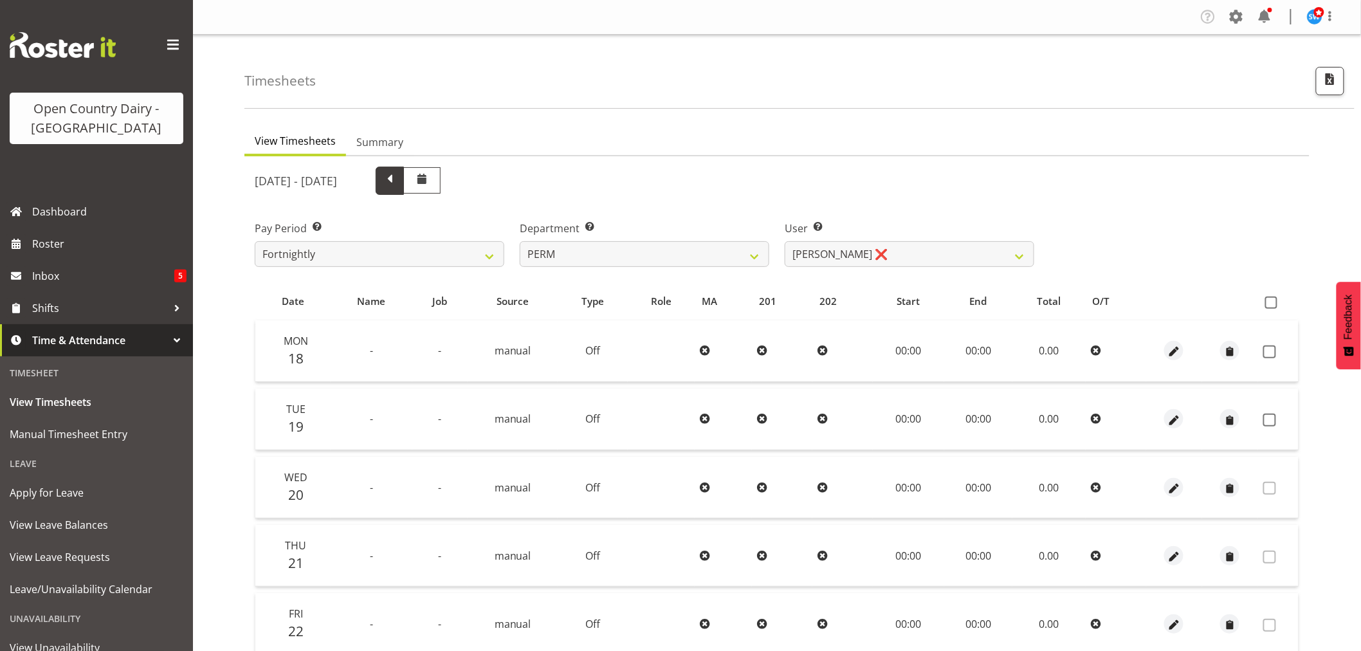
click at [398, 181] on span at bounding box center [389, 179] width 17 height 17
select select
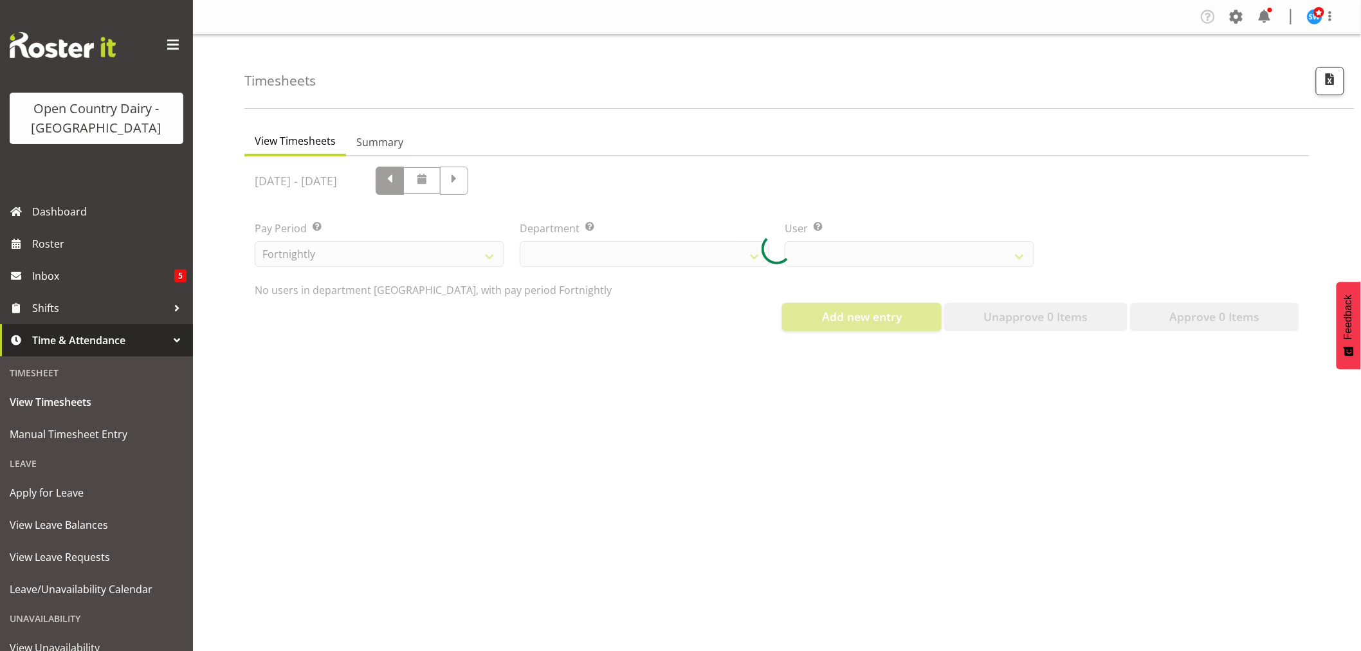
select select "802"
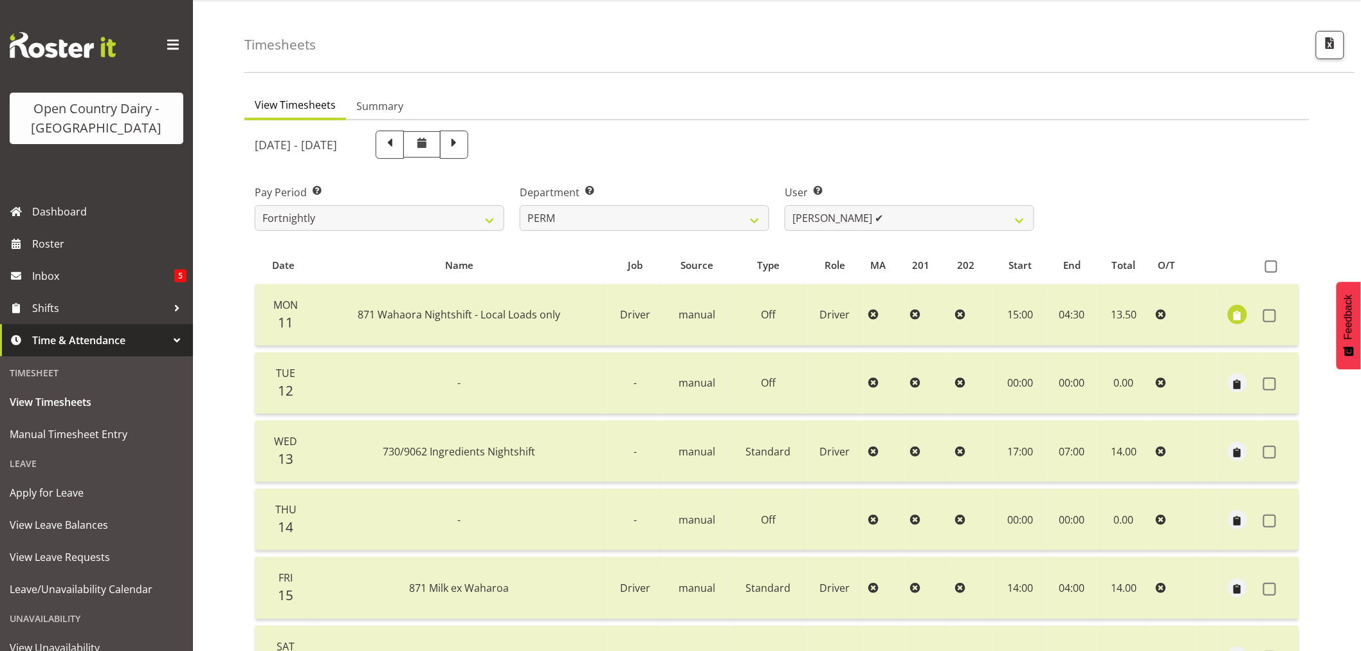
scroll to position [30, 0]
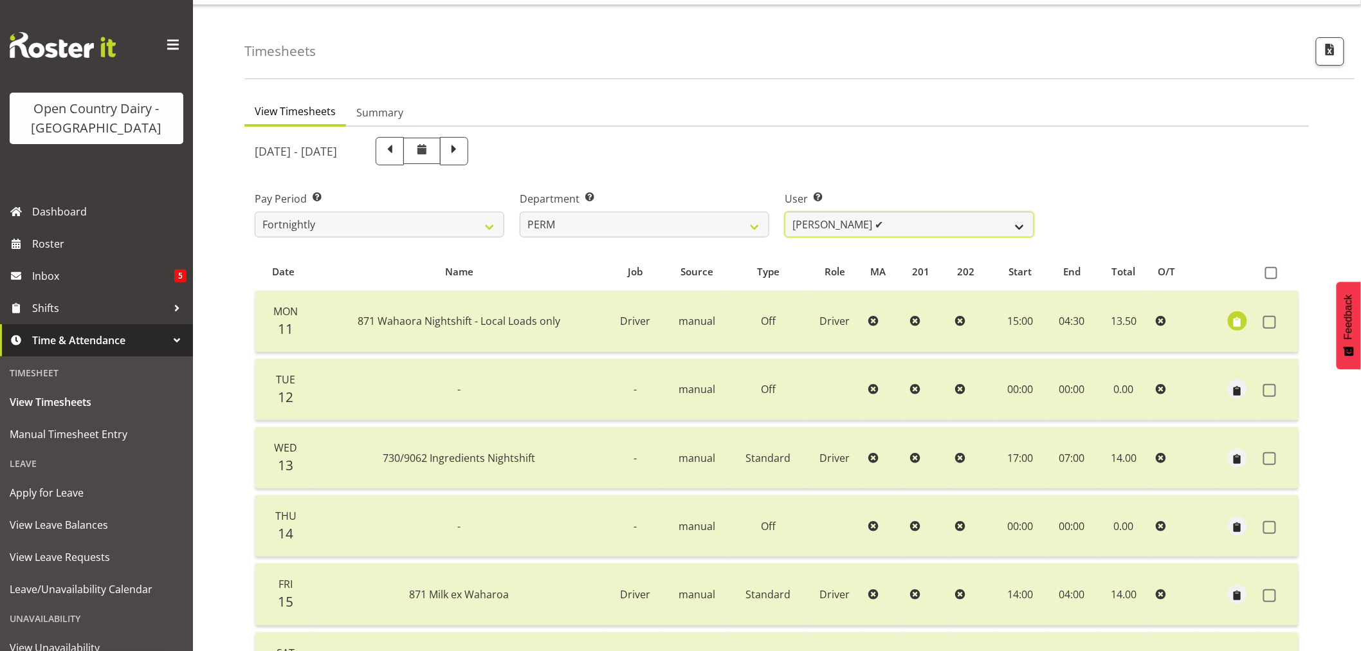
click at [939, 216] on select "[PERSON_NAME] ✔ [PERSON_NAME] ✔ [PERSON_NAME] ✔ [PERSON_NAME] ✔ [PERSON_NAME] ✔…" at bounding box center [910, 225] width 250 height 26
select select "9897"
click at [785, 212] on select "[PERSON_NAME] ✔ [PERSON_NAME] ✔ [PERSON_NAME] ✔ [PERSON_NAME] ✔ [PERSON_NAME] ✔…" at bounding box center [910, 225] width 250 height 26
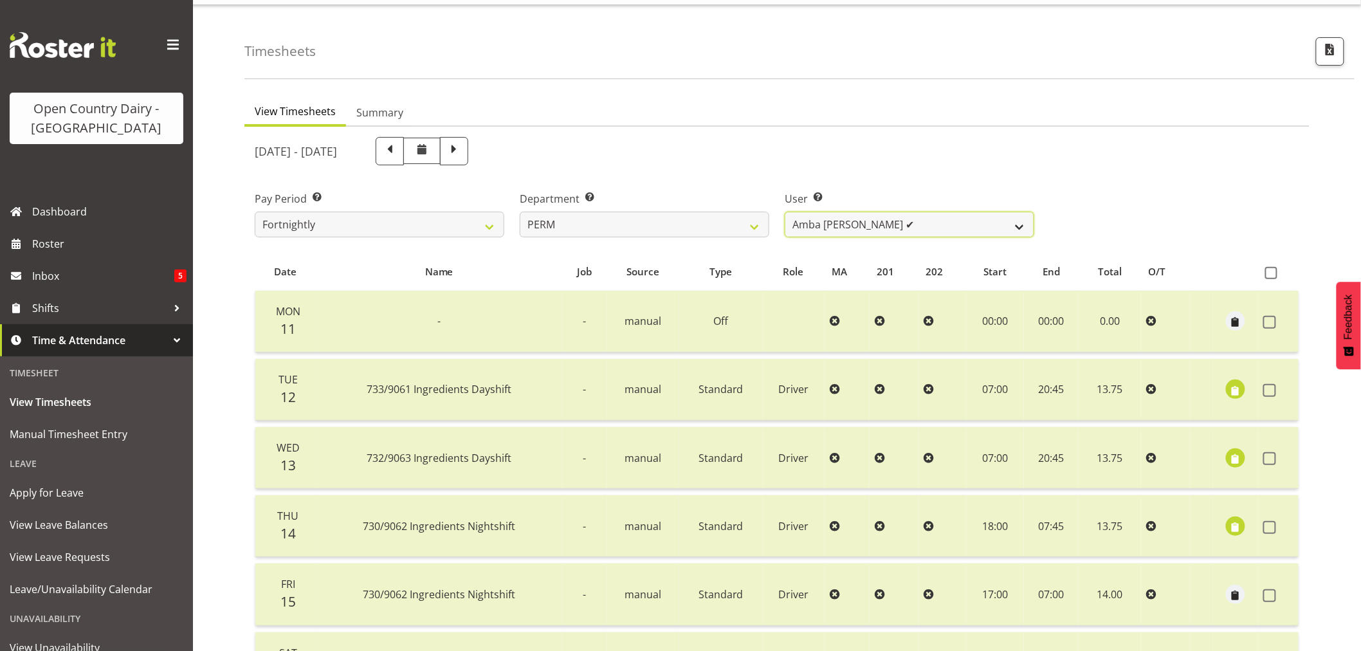
click at [881, 226] on select "[PERSON_NAME] ✔ [PERSON_NAME] ✔ [PERSON_NAME] ✔ [PERSON_NAME] ✔ [PERSON_NAME] ✔…" at bounding box center [910, 225] width 250 height 26
click at [463, 149] on span at bounding box center [454, 150] width 17 height 17
select select
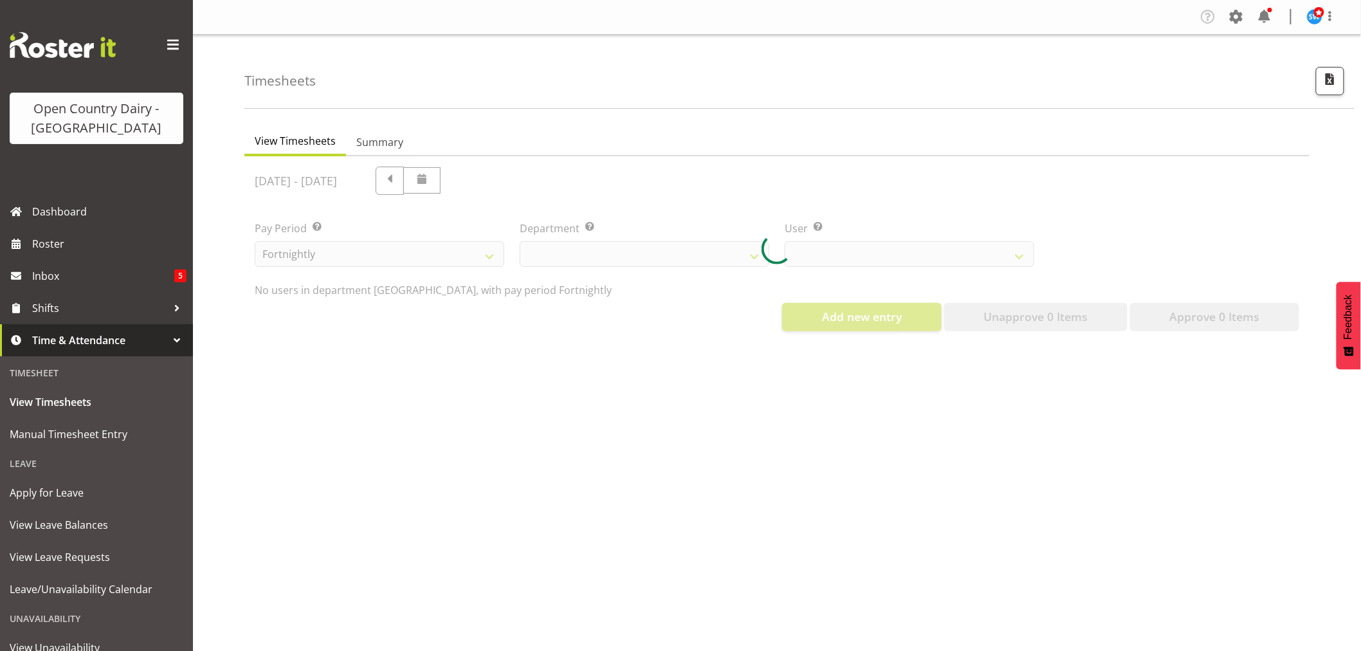
scroll to position [0, 0]
select select "802"
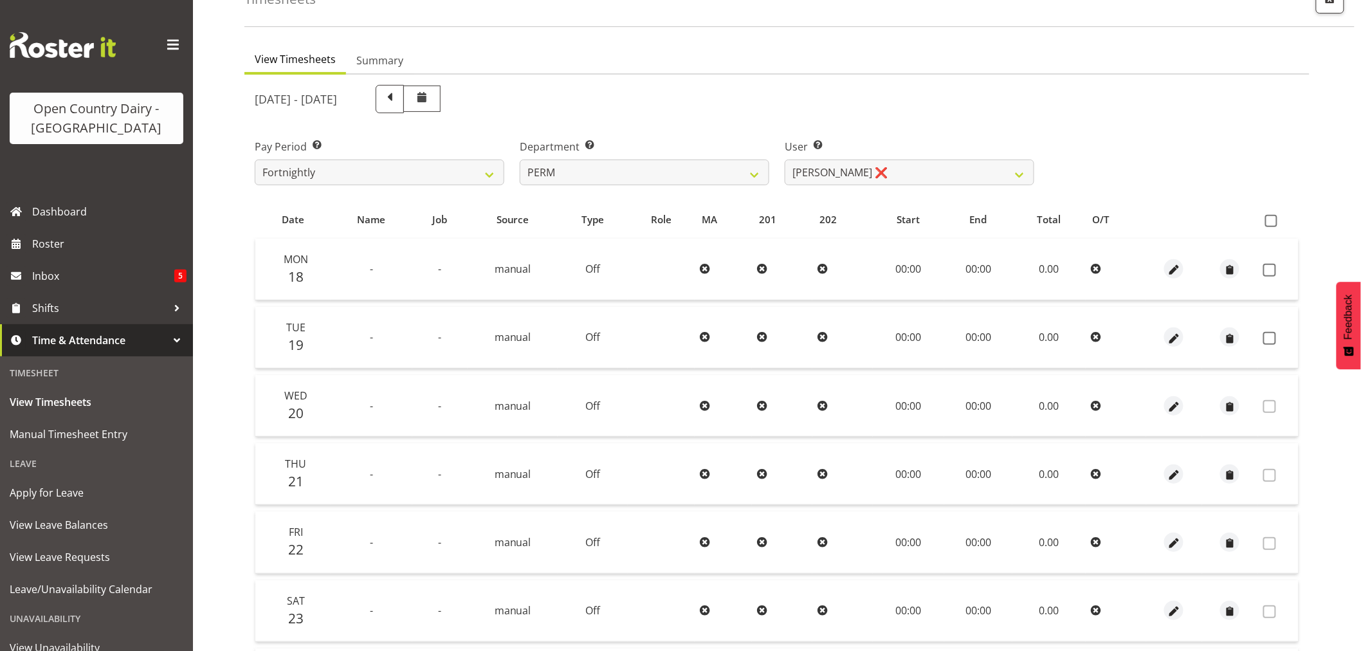
scroll to position [143, 0]
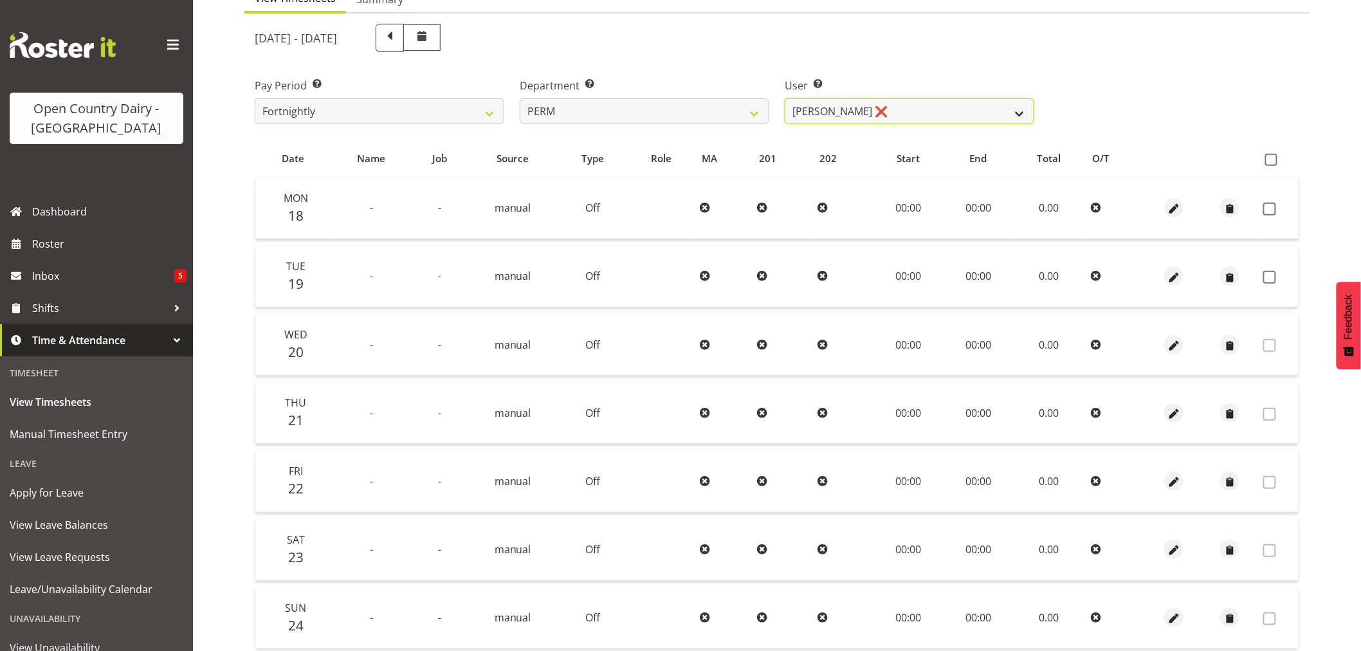
click at [907, 106] on select "[PERSON_NAME] ❌ [PERSON_NAME] ❌ [PERSON_NAME] ❌ [PERSON_NAME] ❌ [PERSON_NAME] ❌…" at bounding box center [910, 111] width 250 height 26
select select "9944"
click at [785, 98] on select "[PERSON_NAME] ❌ [PERSON_NAME] ❌ [PERSON_NAME] ❌ [PERSON_NAME] ❌ [PERSON_NAME] ❌…" at bounding box center [910, 111] width 250 height 26
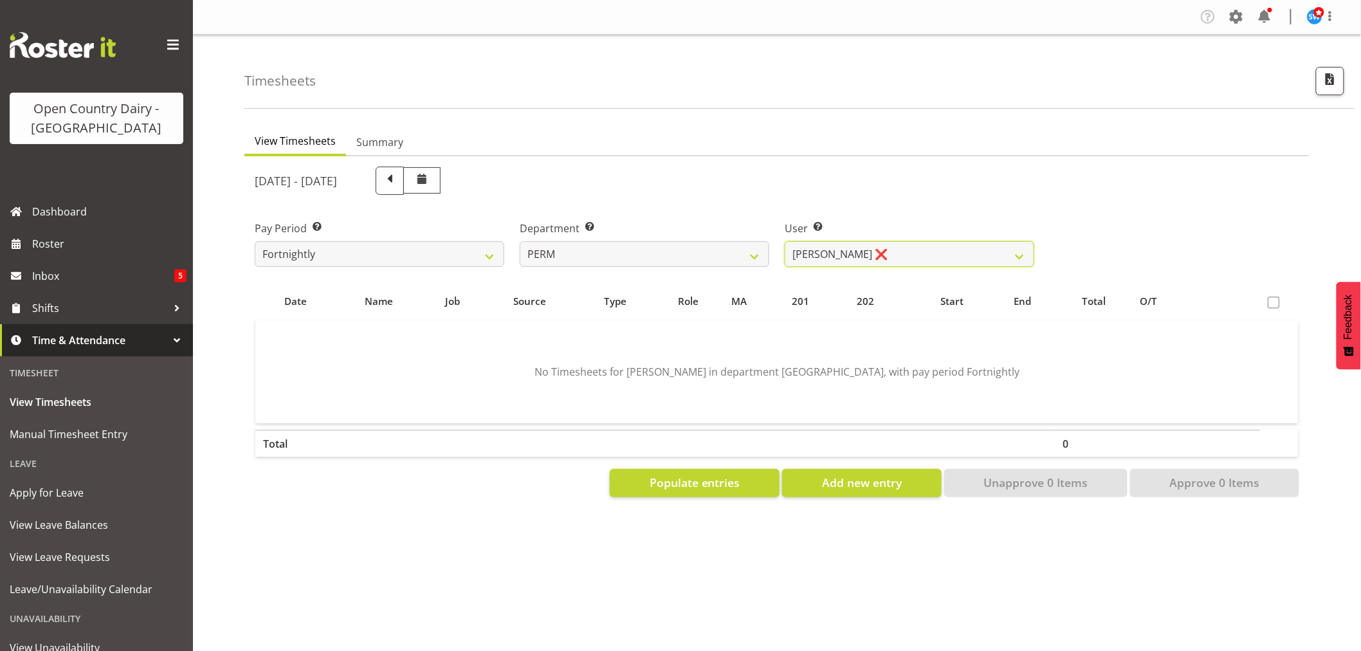
scroll to position [0, 0]
click at [398, 185] on span at bounding box center [389, 179] width 17 height 17
select select
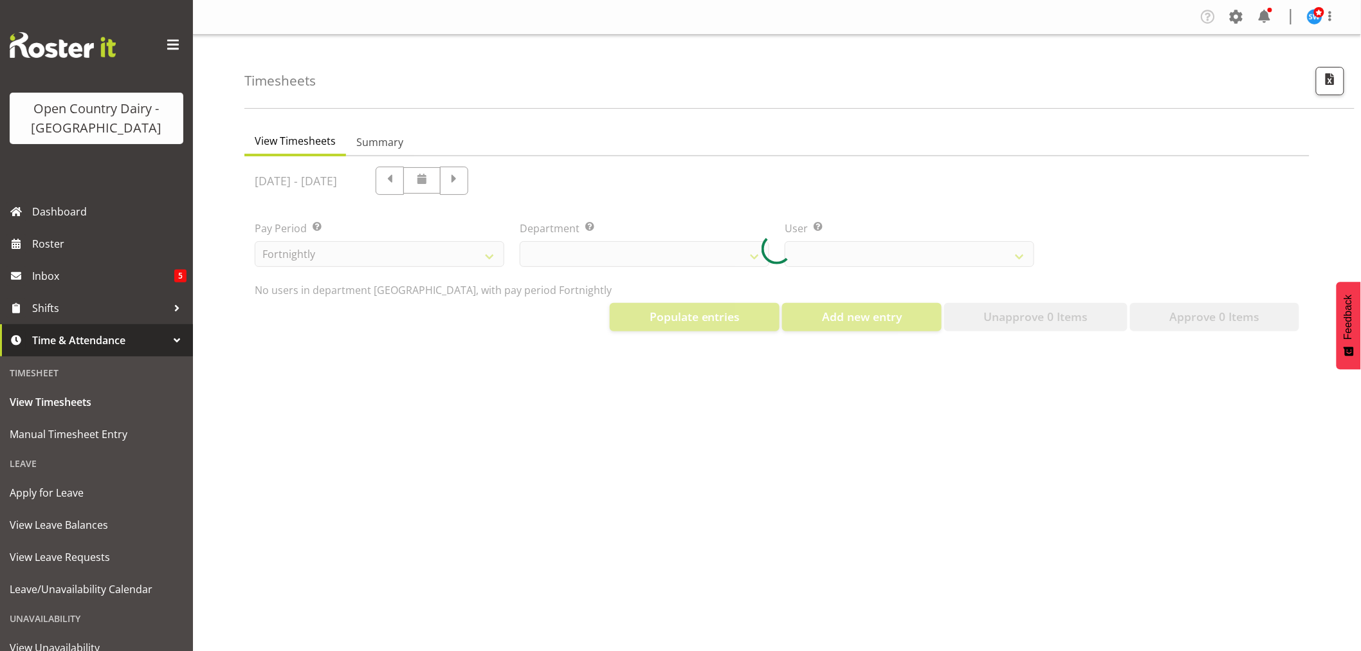
select select "802"
select select "9944"
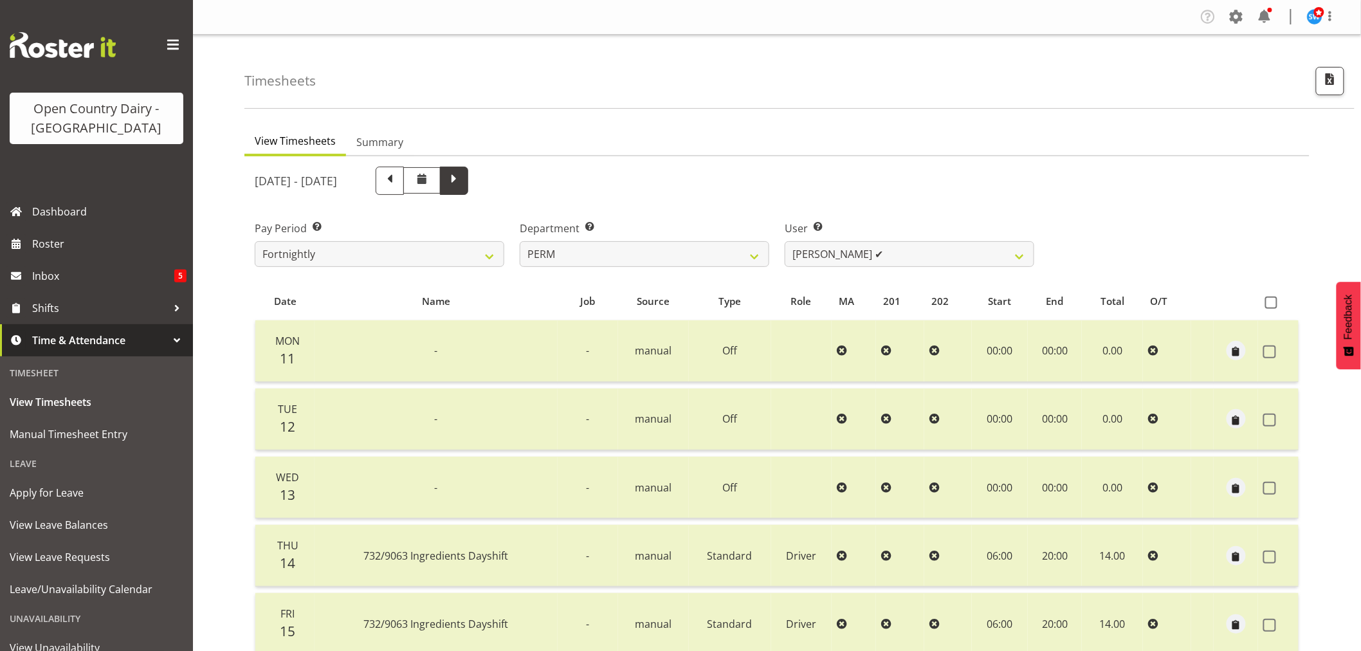
click at [463, 183] on span at bounding box center [454, 179] width 17 height 17
select select
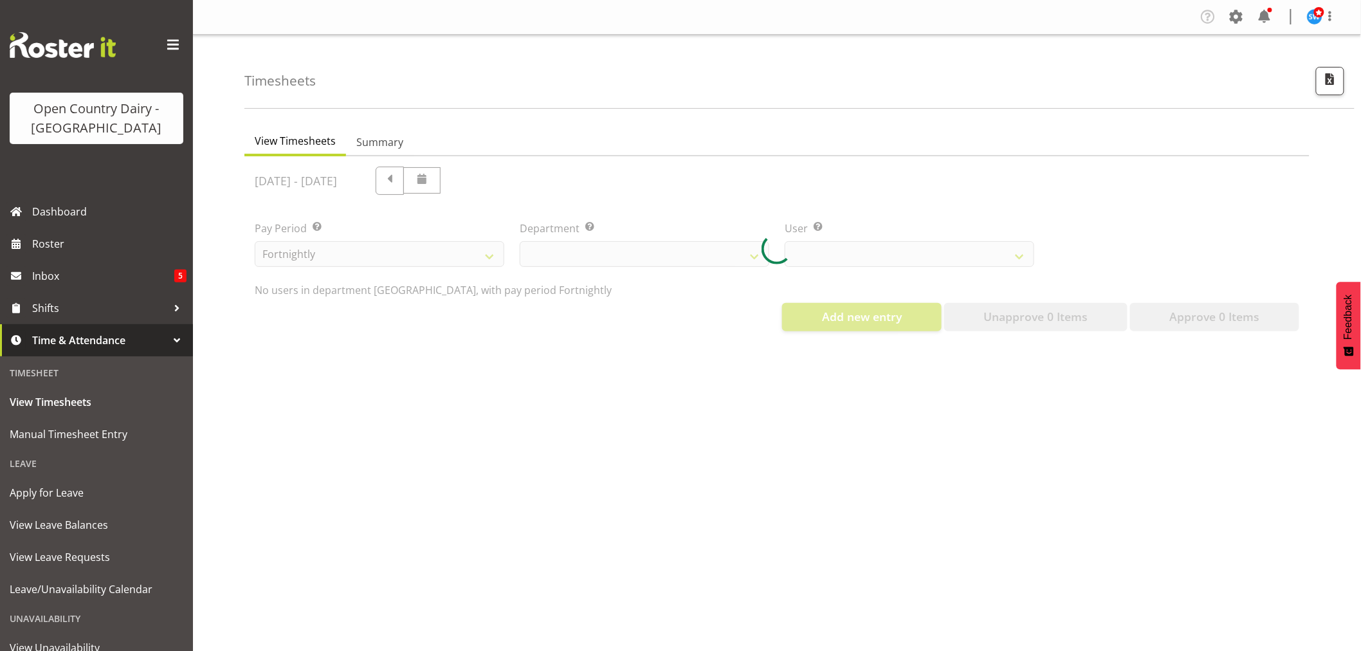
select select "802"
select select "9944"
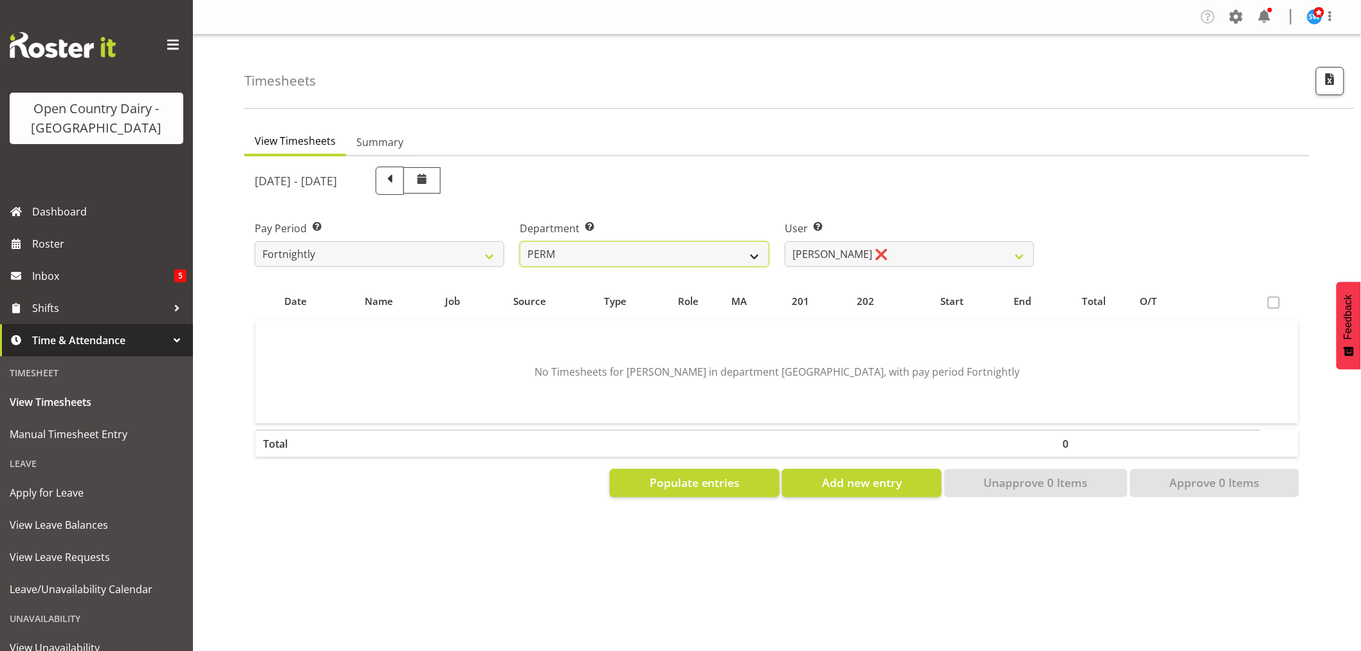
click at [717, 266] on select "701 702 703 704 705 706 707 708 709 710 711 712 713 714 715 716 717 718 719 720" at bounding box center [645, 254] width 250 height 26
select select "874"
click at [520, 241] on select "701 702 703 704 705 706 707 708 709 710 711 712 713 714 715 716 717 718 719 720" at bounding box center [645, 254] width 250 height 26
click at [929, 254] on select "[PERSON_NAME] ❌ [PERSON_NAME] ❌ [PERSON_NAME] ❌ [PERSON_NAME] ❌" at bounding box center [910, 254] width 250 height 26
select select "9454"
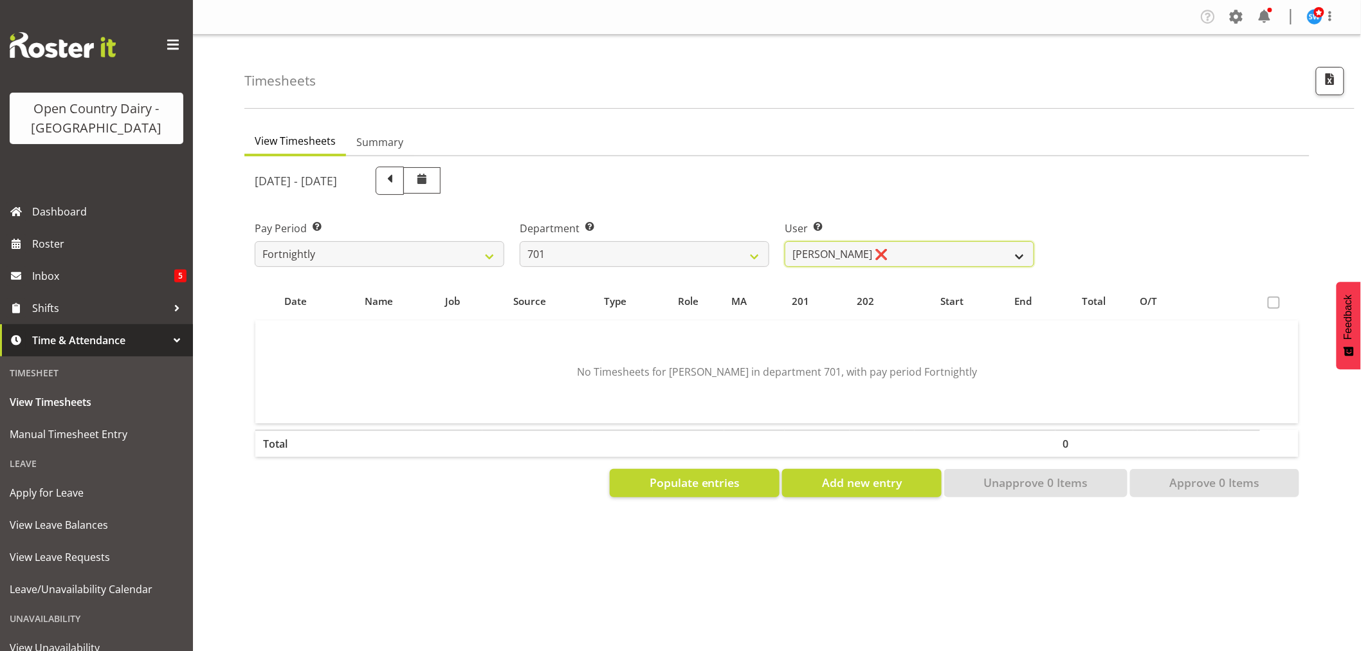
click at [785, 241] on select "[PERSON_NAME] ❌ [PERSON_NAME] ❌ [PERSON_NAME] ❌ [PERSON_NAME] ❌" at bounding box center [910, 254] width 250 height 26
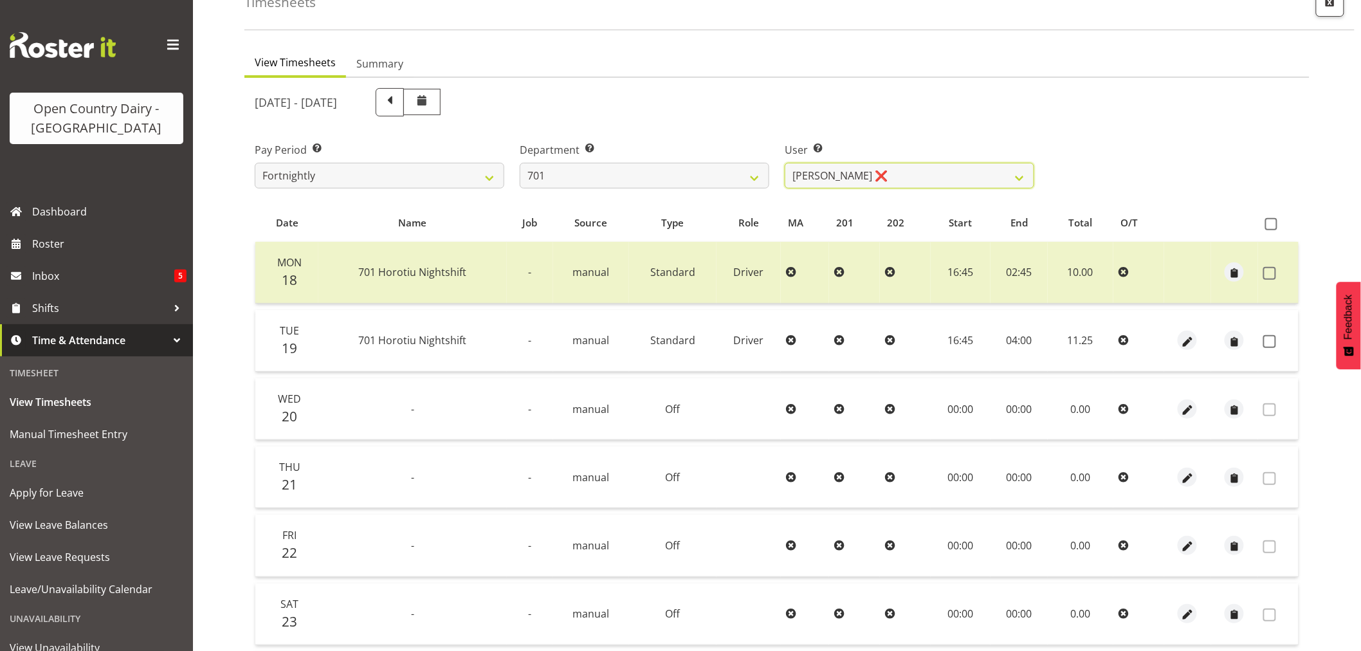
scroll to position [143, 0]
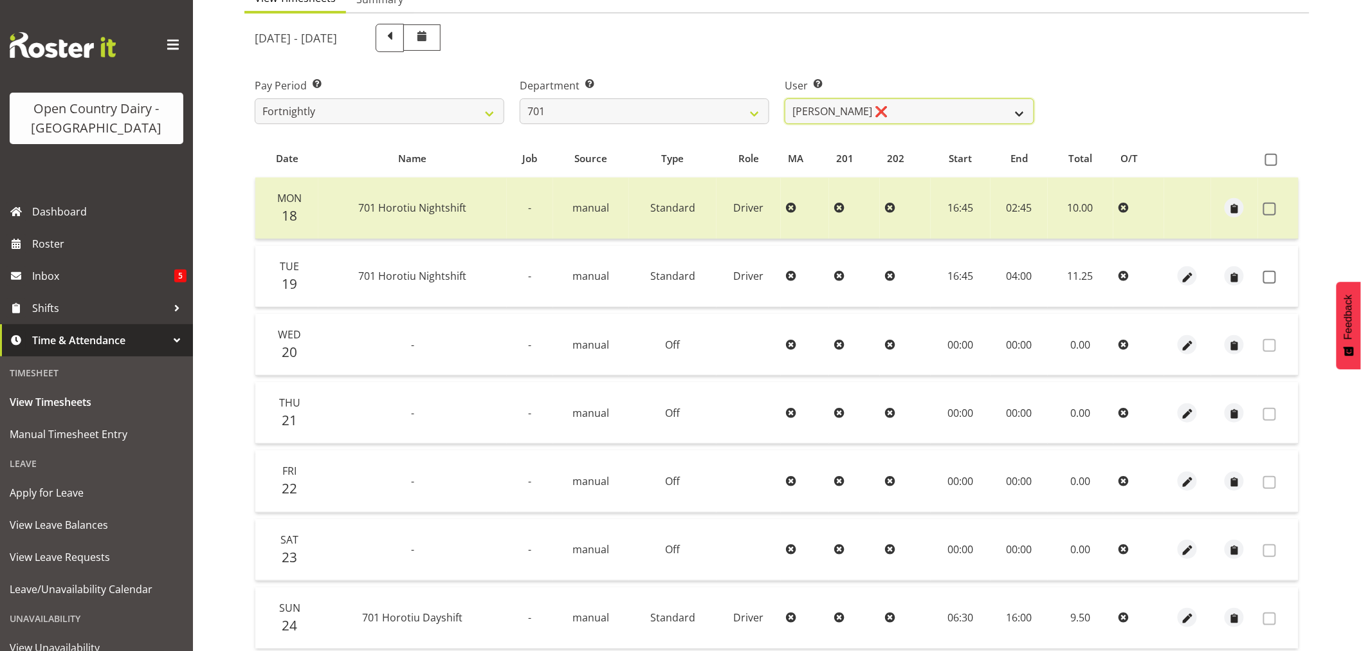
click at [903, 107] on select "[PERSON_NAME] ❌ [PERSON_NAME] ❌ [PERSON_NAME] ❌ [PERSON_NAME] ❌" at bounding box center [910, 111] width 250 height 26
click at [633, 110] on select "701 702 703 704 705 706 707 708 709 710 711 712 713 714 715 716 717 718 719 720" at bounding box center [645, 111] width 250 height 26
select select "720"
click at [520, 98] on select "701 702 703 704 705 706 707 708 709 710 711 712 713 714 715 716 717 718 719 720" at bounding box center [645, 111] width 250 height 26
select select "11603"
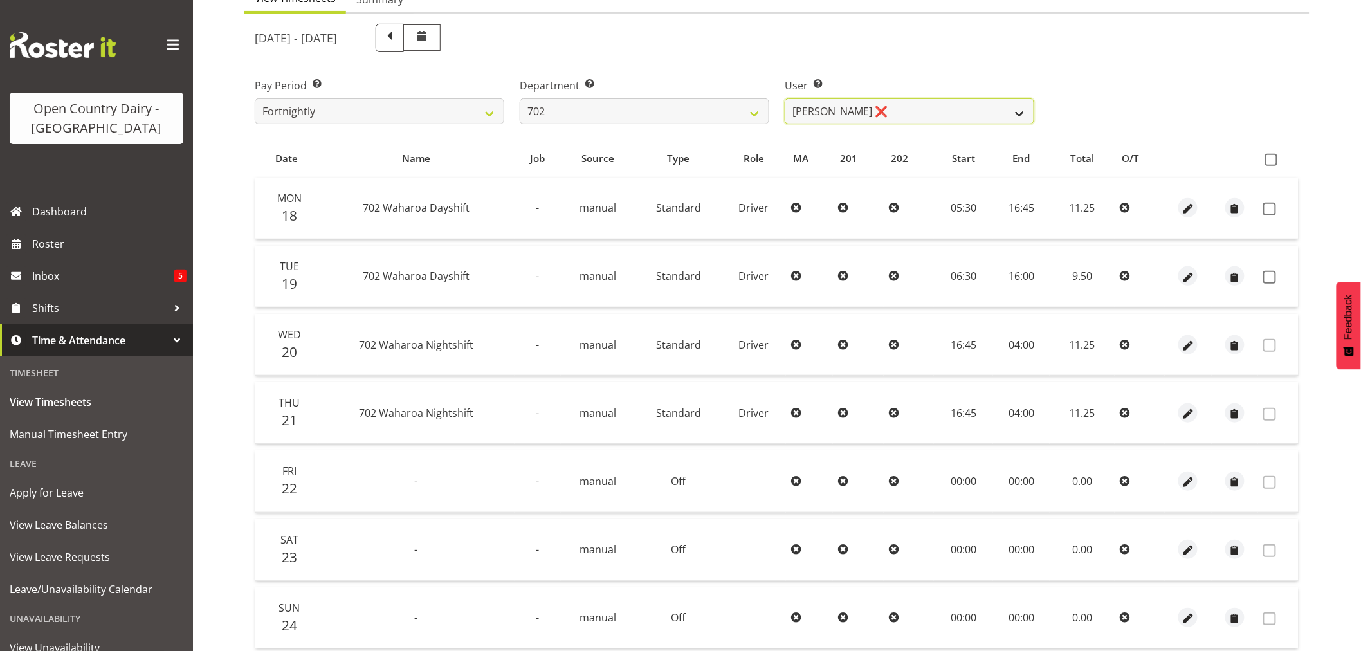
click at [910, 107] on select "[PERSON_NAME] ❌ [PERSON_NAME] ❌ [PERSON_NAME] ❌ [PERSON_NAME] ❌" at bounding box center [910, 111] width 250 height 26
click at [621, 111] on select "701 702 703 704 705 706 707 708 709 710 711 712 713 714 715 716 717 718 719 720" at bounding box center [645, 111] width 250 height 26
select select "710"
click at [520, 98] on select "701 702 703 704 705 706 707 708 709 710 711 712 713 714 715 716 717 718 719 720" at bounding box center [645, 111] width 250 height 26
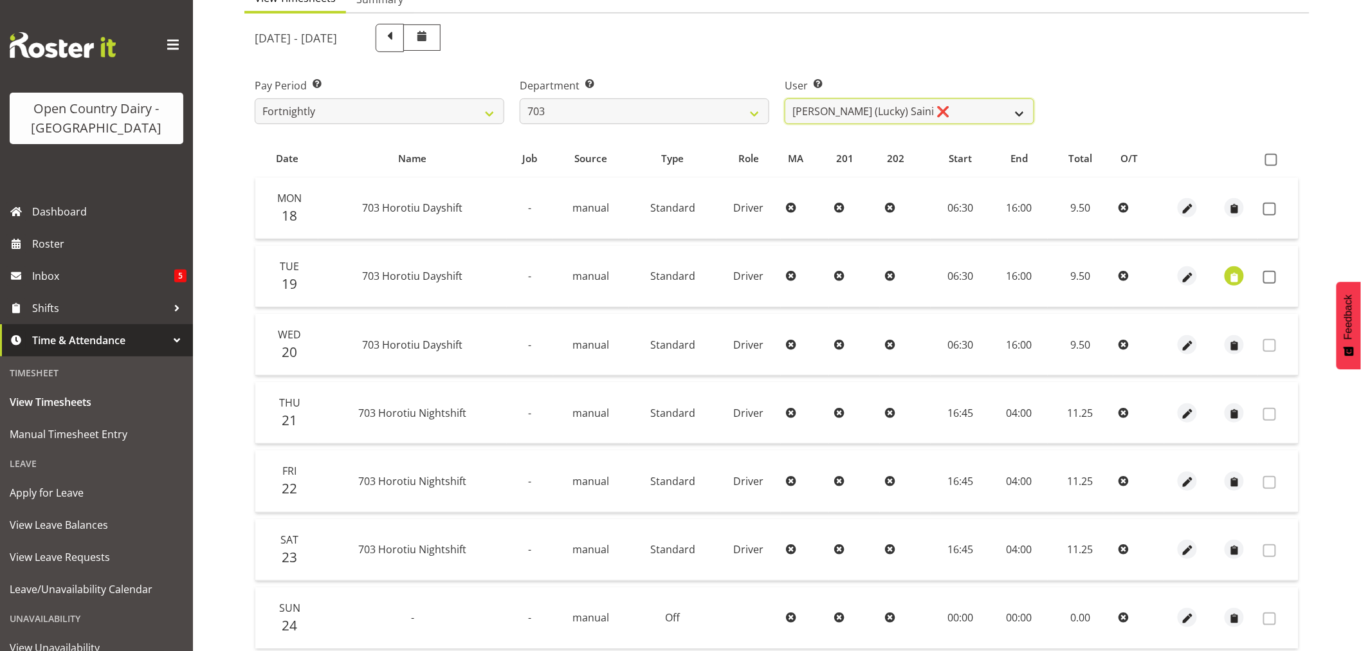
click at [950, 108] on select "[PERSON_NAME] (Lucky) Saini ❌ [PERSON_NAME] ❌ [PERSON_NAME] ❌" at bounding box center [910, 111] width 250 height 26
select select "8209"
click at [785, 98] on select "[PERSON_NAME] (Lucky) Saini ❌ [PERSON_NAME] ❌ [PERSON_NAME] ❌" at bounding box center [910, 111] width 250 height 26
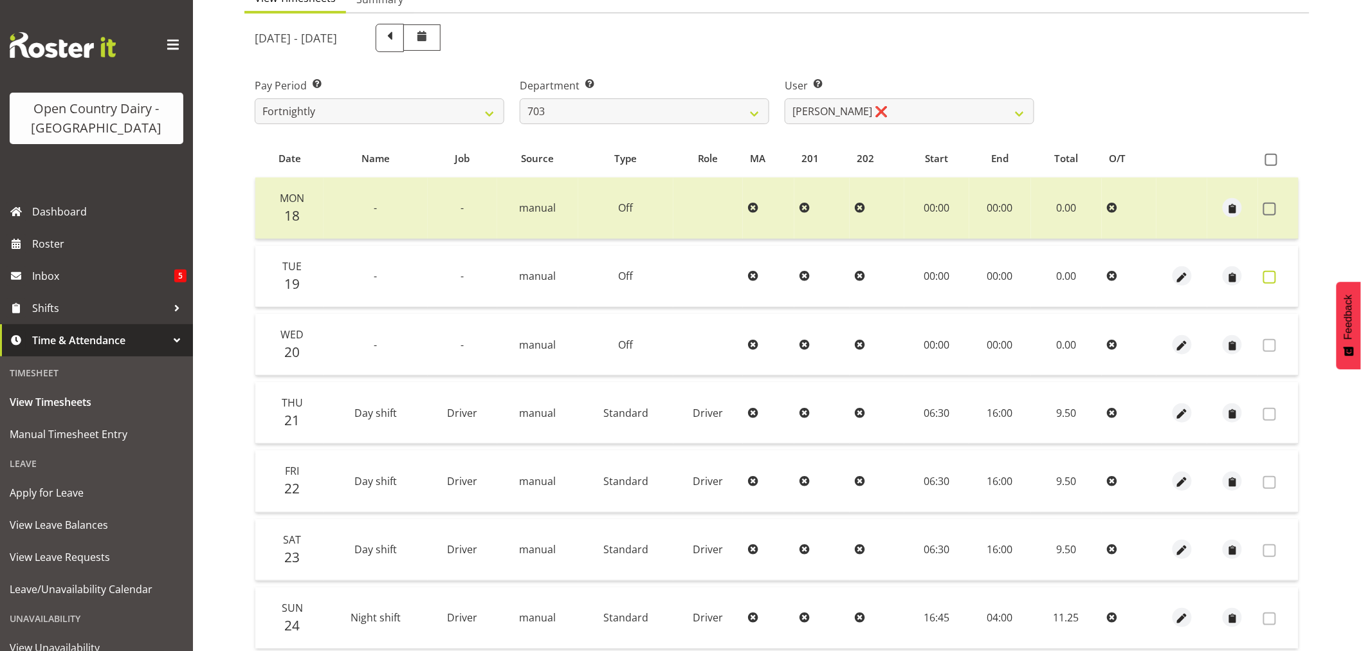
click at [1274, 279] on span at bounding box center [1269, 277] width 13 height 13
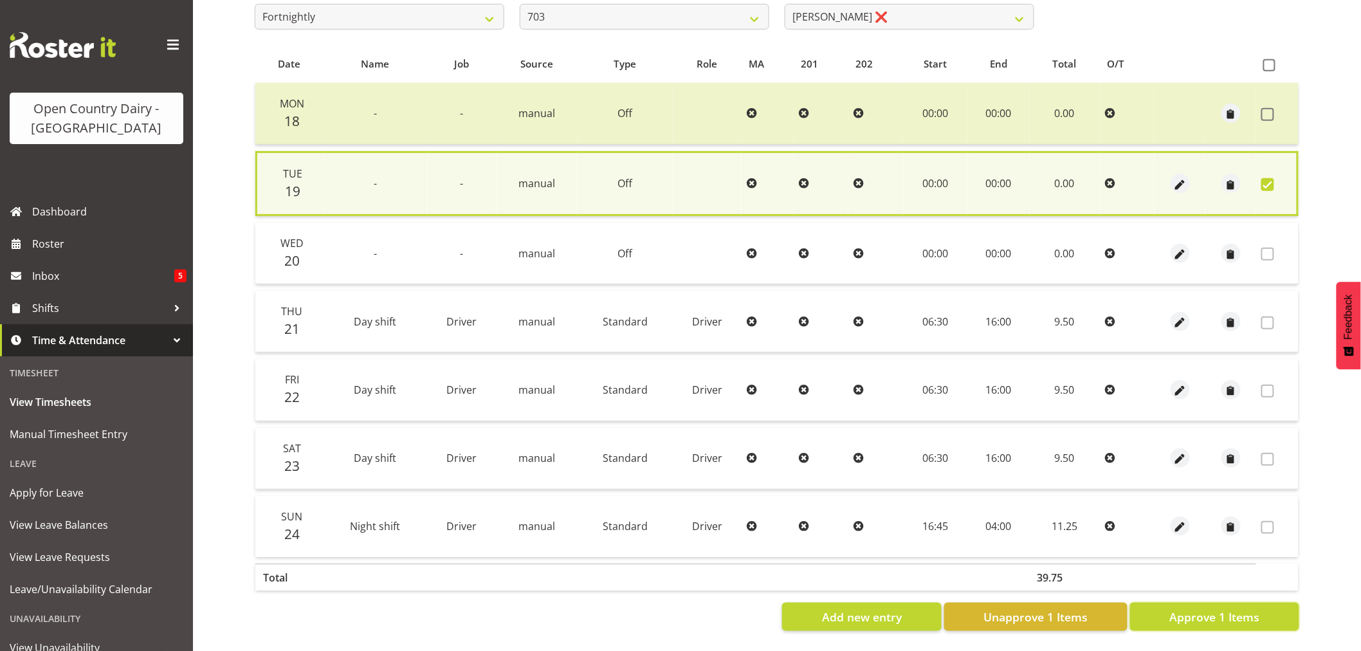
click at [1269, 603] on button "Approve 1 Items" at bounding box center [1214, 617] width 169 height 28
checkbox input "false"
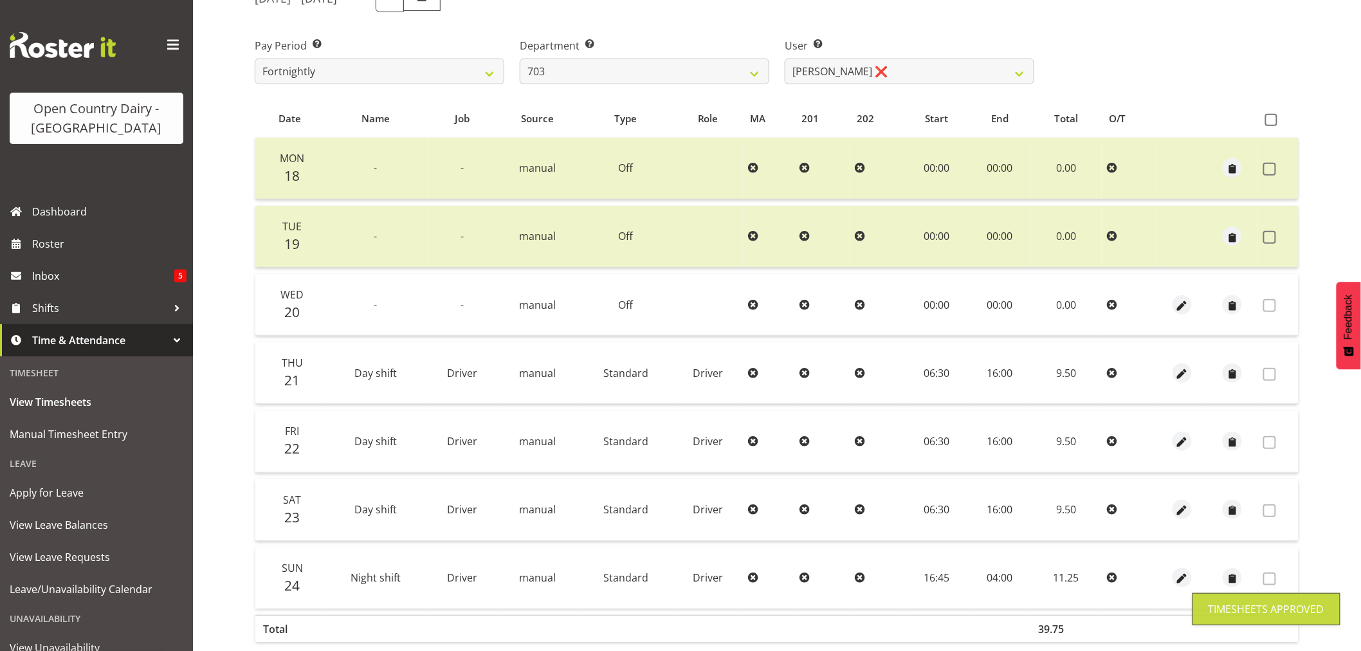
scroll to position [0, 0]
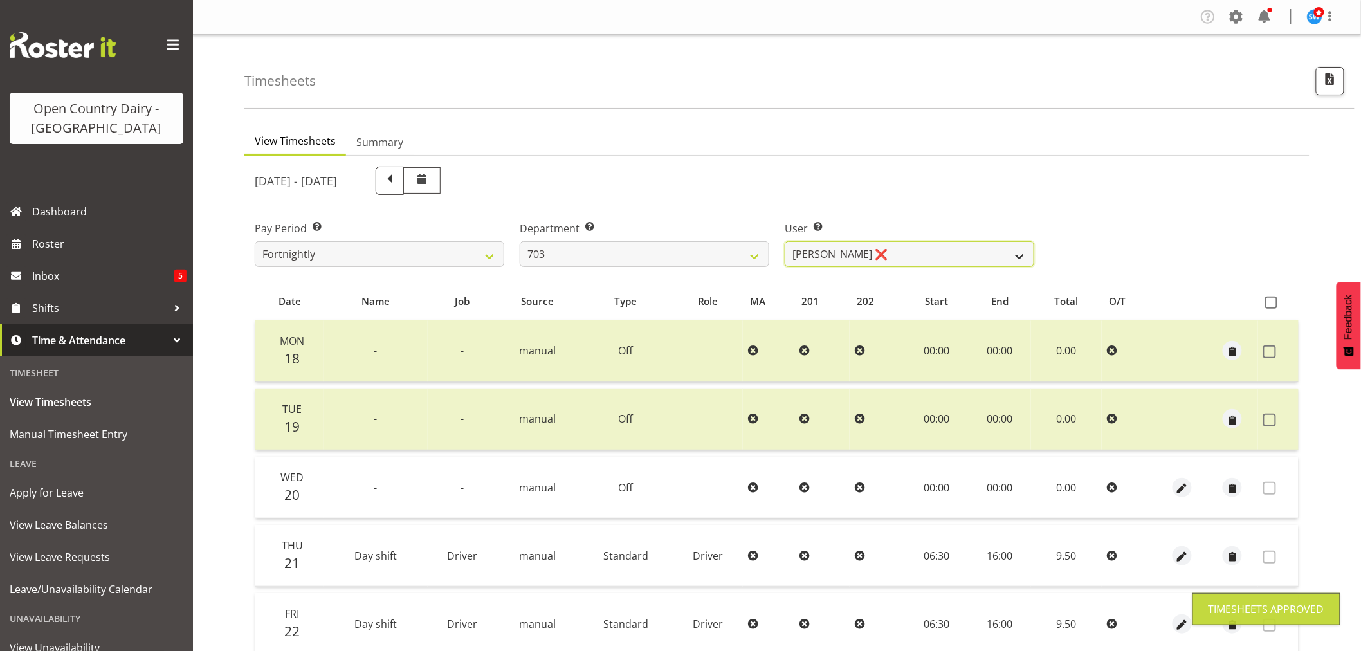
click at [910, 246] on select "[PERSON_NAME] (Lucky) Saini ❌ [PERSON_NAME] ❌ [PERSON_NAME] ❌" at bounding box center [910, 254] width 250 height 26
click at [699, 252] on select "701 702 703 704 705 706 707 708 709 710 711 712 713 714 715 716 717 718 719 720" at bounding box center [645, 254] width 250 height 26
select select "717"
click at [520, 241] on select "701 702 703 704 705 706 707 708 709 710 711 712 713 714 715 716 717 718 719 720" at bounding box center [645, 254] width 250 height 26
select select "8496"
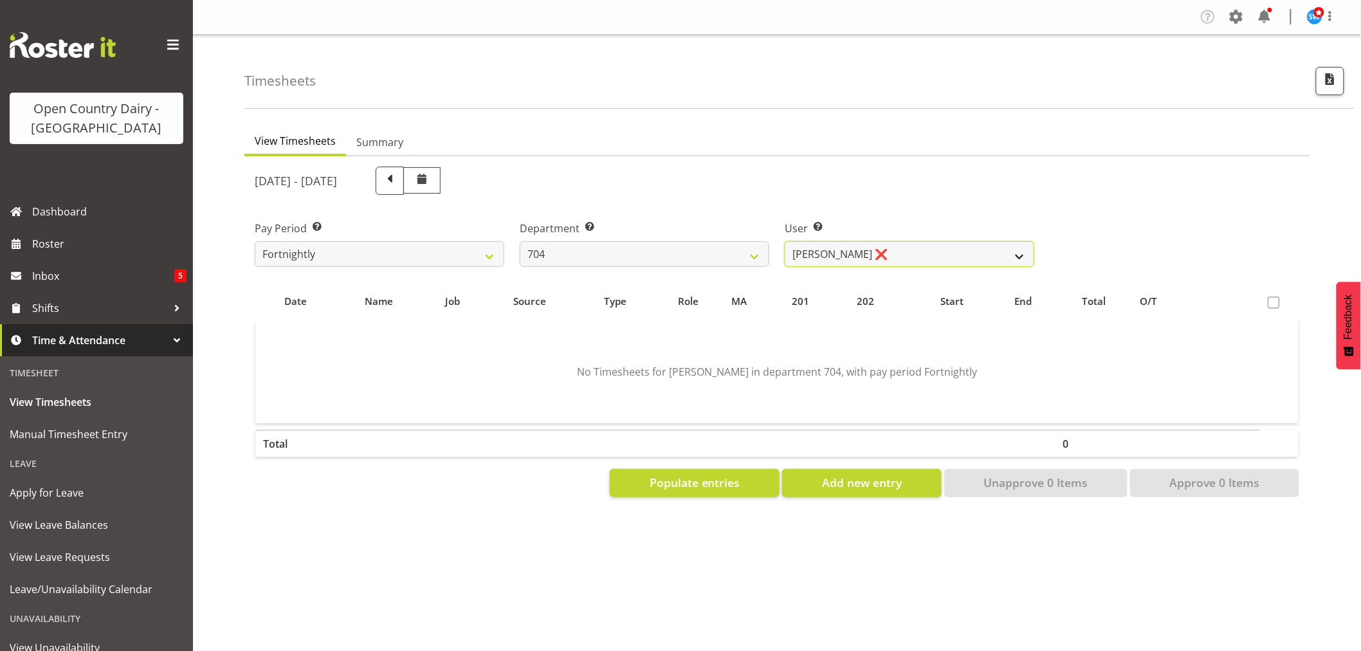
click at [914, 244] on select "[PERSON_NAME] ❌ [PERSON_NAME] ❌ [PERSON_NAME] ❌" at bounding box center [910, 254] width 250 height 26
click at [600, 253] on select "701 702 703 704 705 706 707 708 709 710 711 712 713 714 715 716 717 718 719 720" at bounding box center [645, 254] width 250 height 26
select select "714"
click at [520, 241] on select "701 702 703 704 705 706 707 708 709 710 711 712 713 714 715 716 717 718 719 720" at bounding box center [645, 254] width 250 height 26
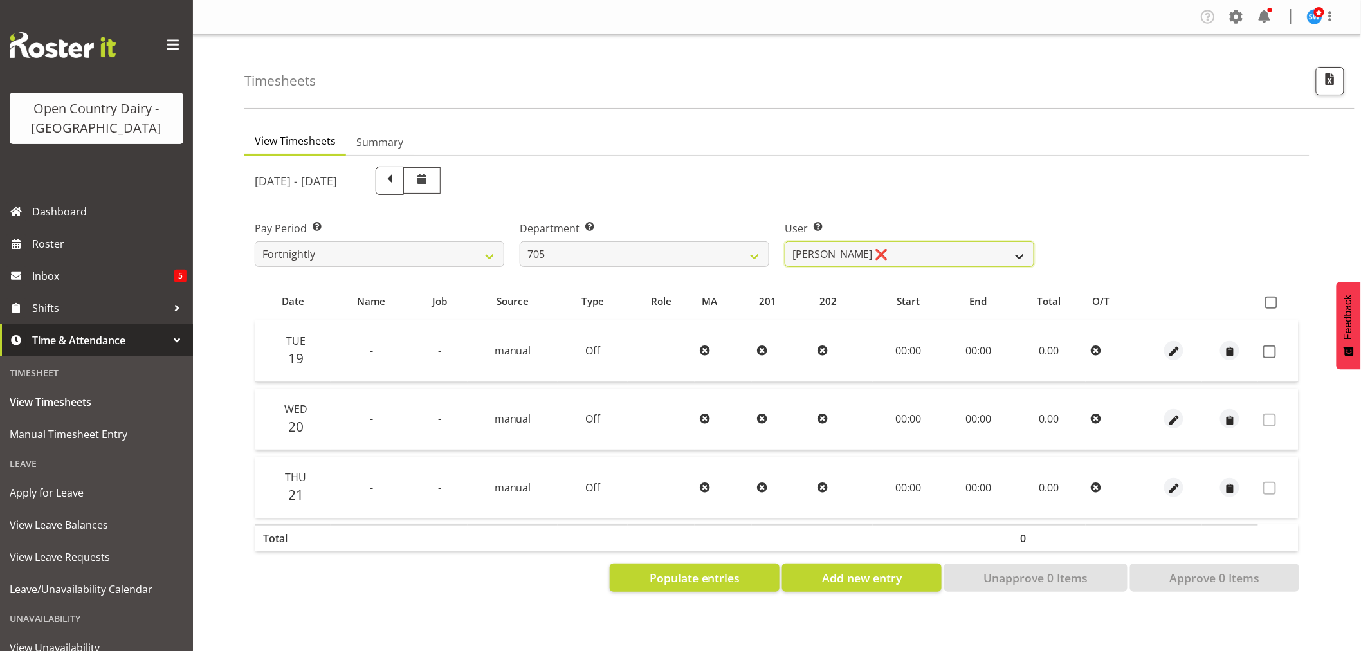
click at [895, 253] on select "[PERSON_NAME] ❌ [PERSON_NAME] ❌ [PERSON_NAME] ❌" at bounding box center [910, 254] width 250 height 26
select select "11696"
click at [785, 241] on select "[PERSON_NAME] ❌ [PERSON_NAME] ❌ [PERSON_NAME] ❌" at bounding box center [910, 254] width 250 height 26
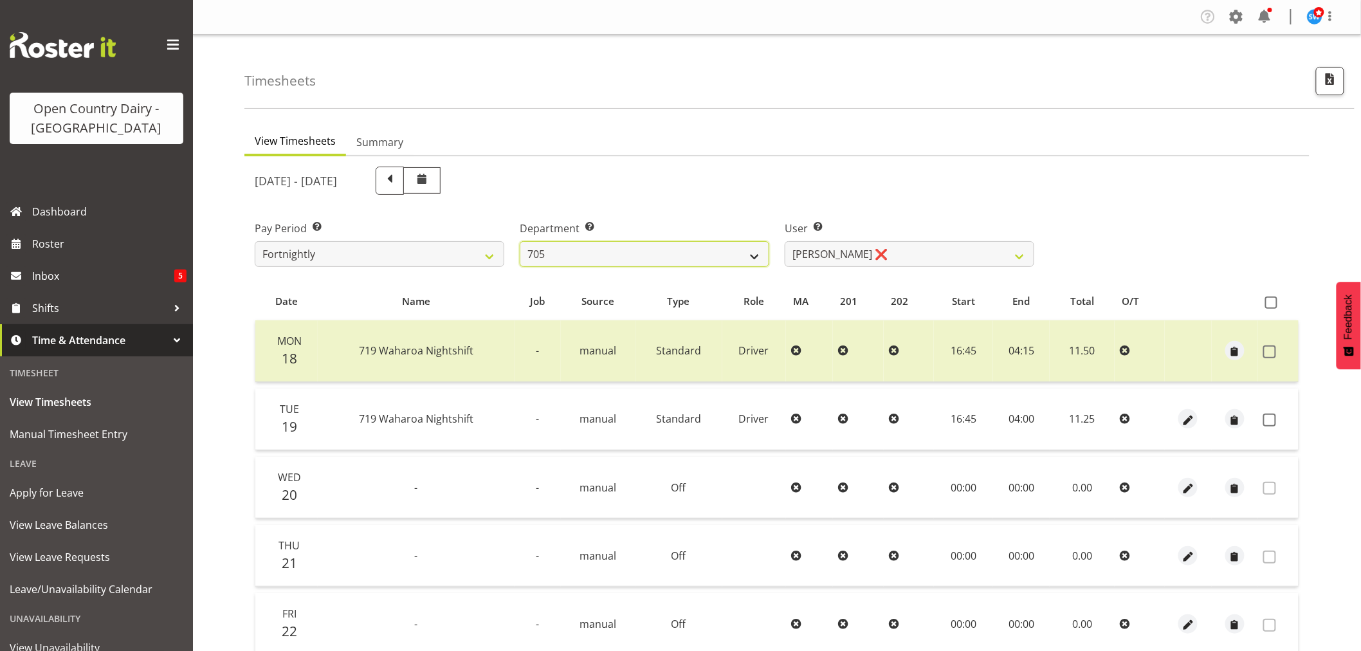
click at [664, 248] on select "701 702 703 704 705 706 707 708 709 710 711 712 713 714 715 716 717 718 719 720" at bounding box center [645, 254] width 250 height 26
select select "721"
click at [520, 241] on select "701 702 703 704 705 706 707 708 709 710 711 712 713 714 715 716 717 718 719 720" at bounding box center [645, 254] width 250 height 26
select select "11239"
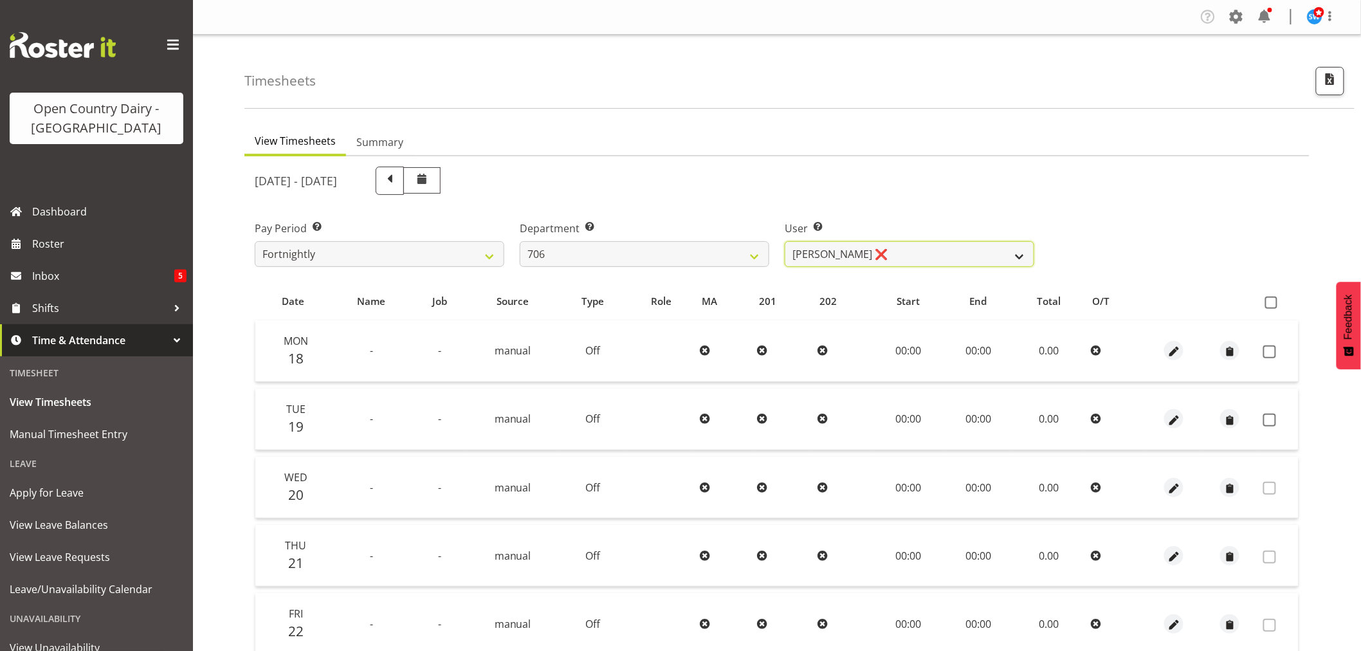
click at [944, 255] on select "[PERSON_NAME] ❌ [PERSON_NAME] ❌ [PERSON_NAME] ❌ [PERSON_NAME] ❌" at bounding box center [910, 254] width 250 height 26
click at [648, 248] on select "701 702 703 704 705 706 707 708 709 710 711 712 713 714 715 716 717 718 719 720" at bounding box center [645, 254] width 250 height 26
select select "811"
click at [520, 241] on select "701 702 703 704 705 706 707 708 709 710 711 712 713 714 715 716 717 718 719 720" at bounding box center [645, 254] width 250 height 26
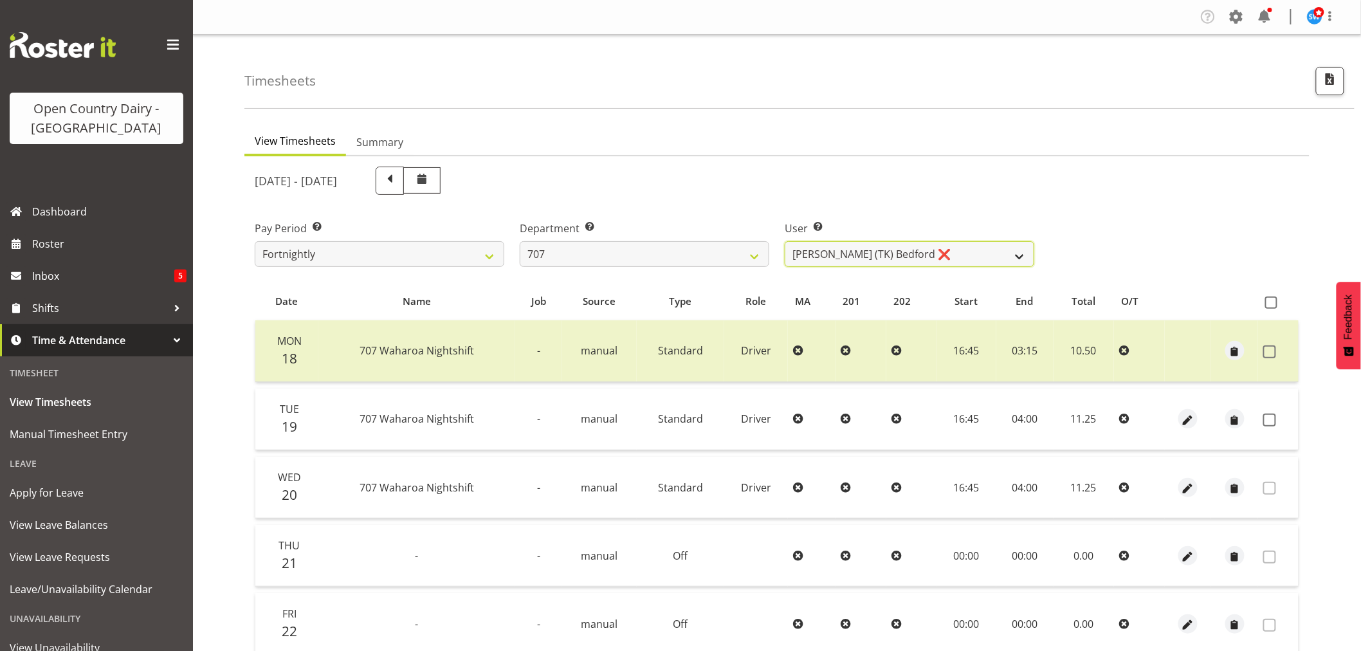
click at [899, 246] on select "[PERSON_NAME] (TK) [PERSON_NAME] ❌ [PERSON_NAME] ❌" at bounding box center [910, 254] width 250 height 26
select select "8199"
click at [785, 241] on select "[PERSON_NAME] (TK) [PERSON_NAME] ❌ [PERSON_NAME] ❌" at bounding box center [910, 254] width 250 height 26
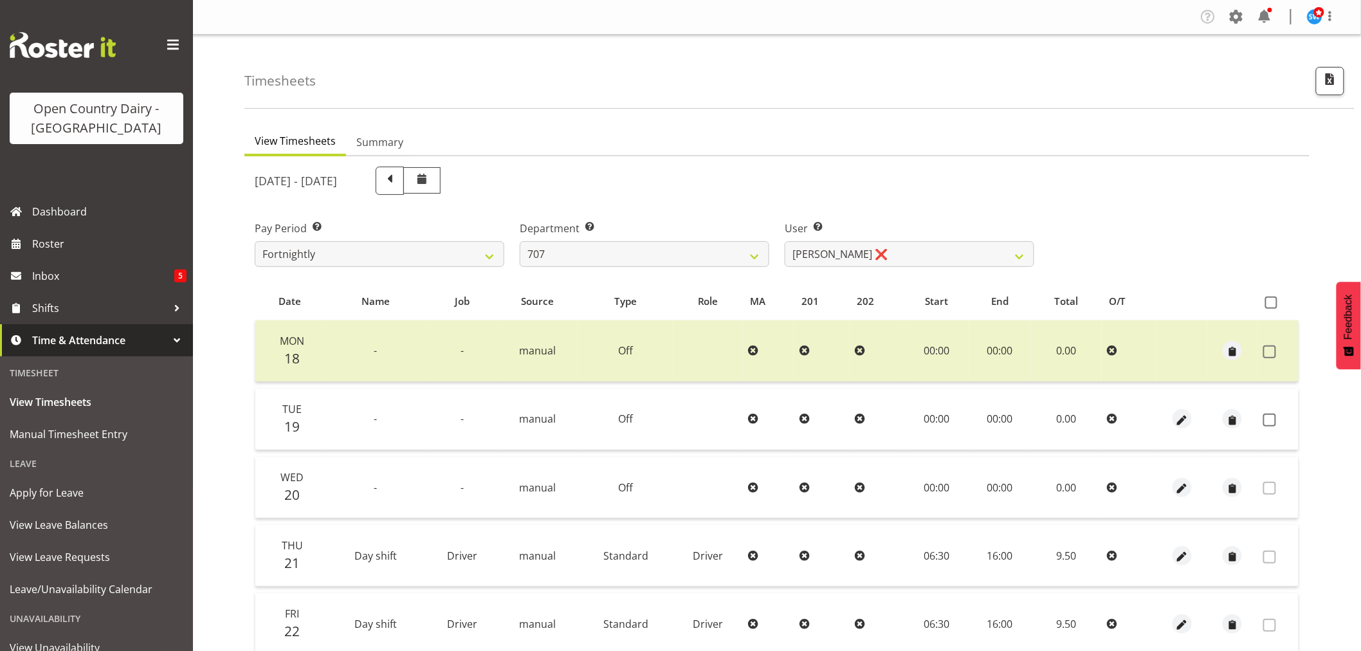
drag, startPoint x: 1268, startPoint y: 421, endPoint x: 1233, endPoint y: 453, distance: 47.4
click at [1269, 421] on span at bounding box center [1269, 420] width 13 height 13
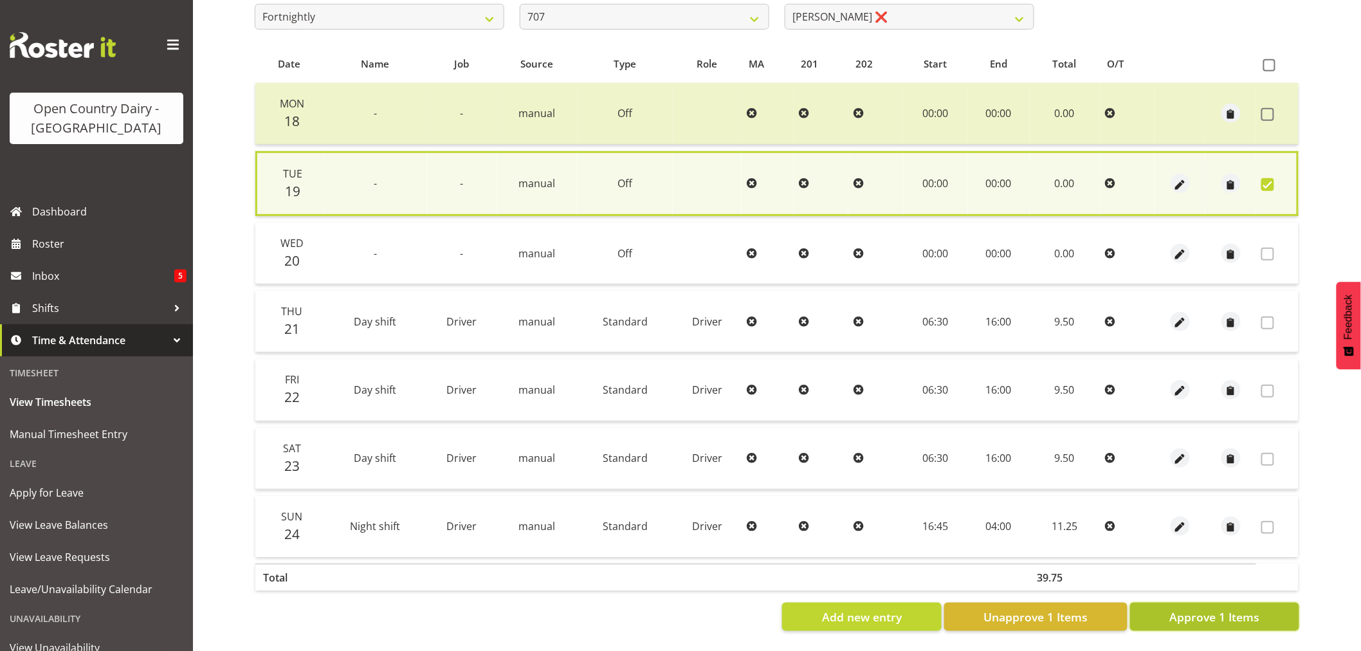
click at [1199, 609] on span "Approve 1 Items" at bounding box center [1215, 617] width 90 height 17
checkbox input "false"
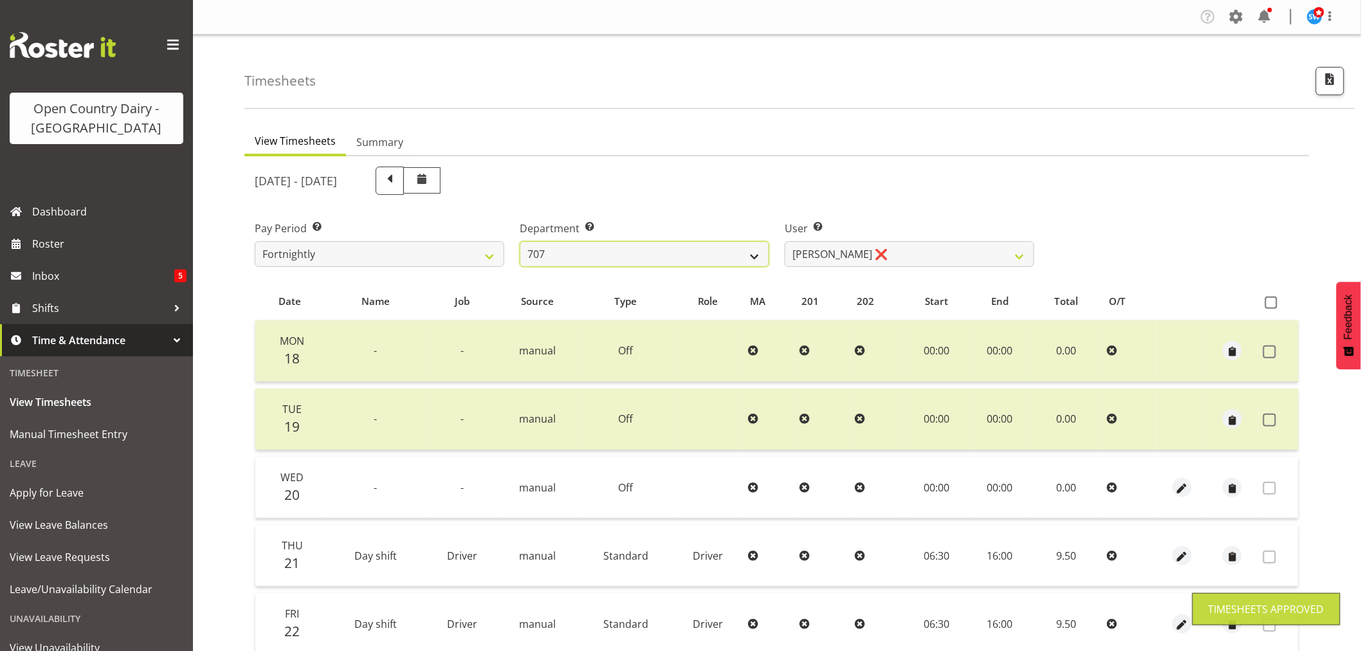
click at [709, 255] on select "701 702 703 704 705 706 707 708 709 710 711 712 713 714 715 716 717 718 719 720" at bounding box center [645, 254] width 250 height 26
select select "762"
click at [520, 241] on select "701 702 703 704 705 706 707 708 709 710 711 712 713 714 715 716 717 718 719 720" at bounding box center [645, 254] width 250 height 26
select select "11587"
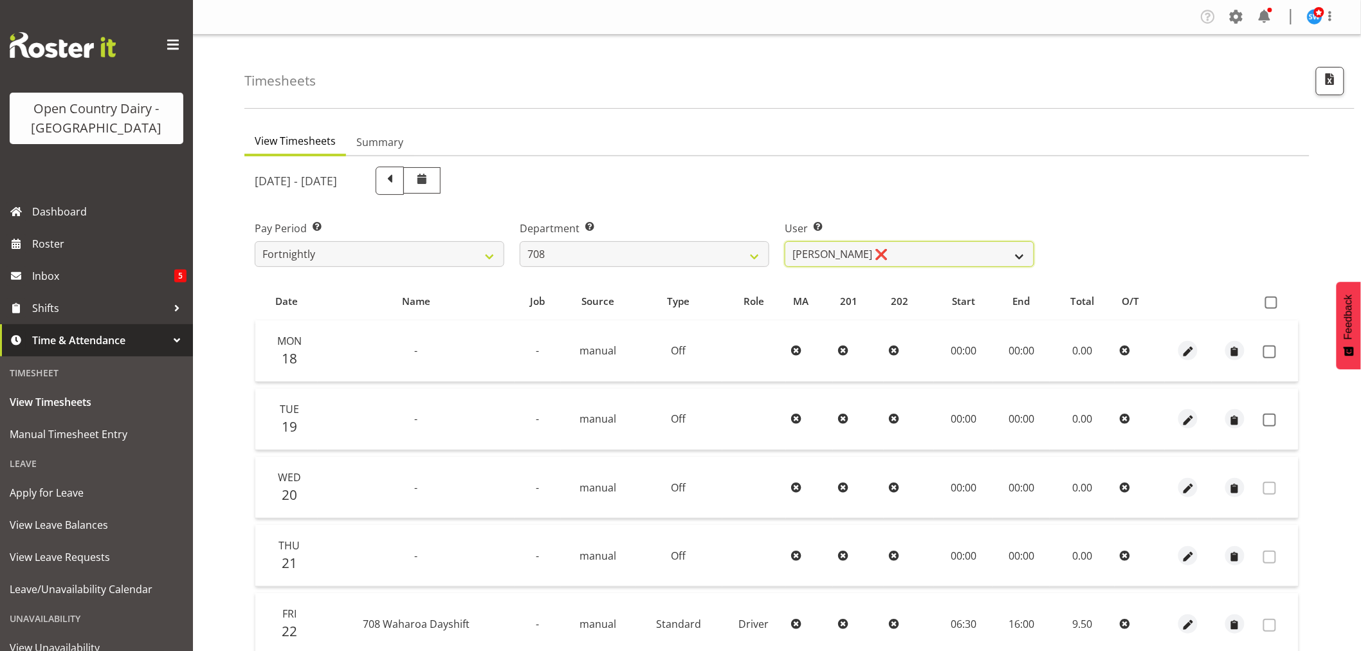
click at [904, 246] on select "[PERSON_NAME] ❌ [PERSON_NAME] ❌" at bounding box center [910, 254] width 250 height 26
click at [631, 248] on select "701 702 703 704 705 706 707 708 709 710 711 712 713 714 715 716 717 718 719 720" at bounding box center [645, 254] width 250 height 26
click at [520, 241] on select "701 702 703 704 705 706 707 708 709 710 711 712 713 714 715 716 717 718 719 720" at bounding box center [645, 254] width 250 height 26
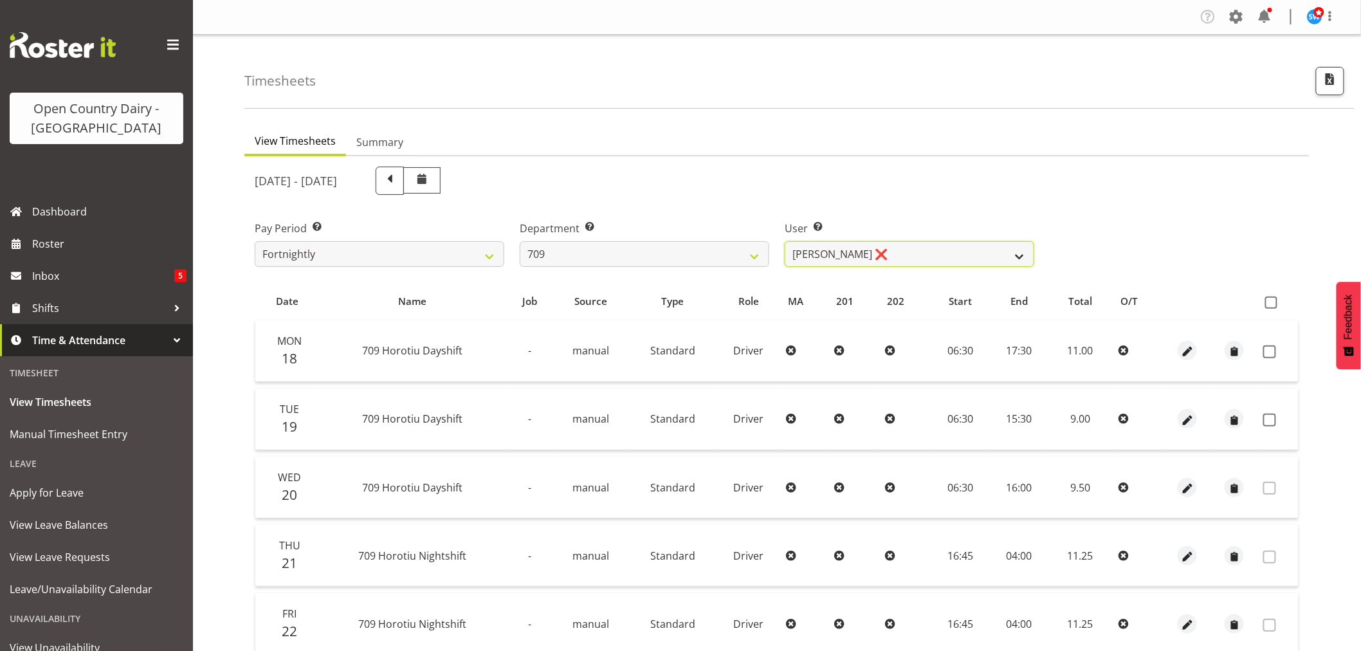
click at [885, 250] on select "[PERSON_NAME] ❌ [PERSON_NAME] ❌ [PERSON_NAME] ❌ [PERSON_NAME] ❌" at bounding box center [910, 254] width 250 height 26
click at [574, 248] on select "701 702 703 704 705 706 707 708 709 710 711 712 713 714 715 716 717 718 719 720" at bounding box center [645, 254] width 250 height 26
click at [520, 241] on select "701 702 703 704 705 706 707 708 709 710 711 712 713 714 715 716 717 718 719 720" at bounding box center [645, 254] width 250 height 26
click at [897, 252] on select "[PERSON_NAME] ❌ [PERSON_NAME] ❌ [PERSON_NAME] ❌ [PERSON_NAME] ❌" at bounding box center [910, 254] width 250 height 26
click at [612, 250] on select "701 702 703 704 705 706 707 708 709 710 711 712 713 714 715 716 717 718 719 720" at bounding box center [645, 254] width 250 height 26
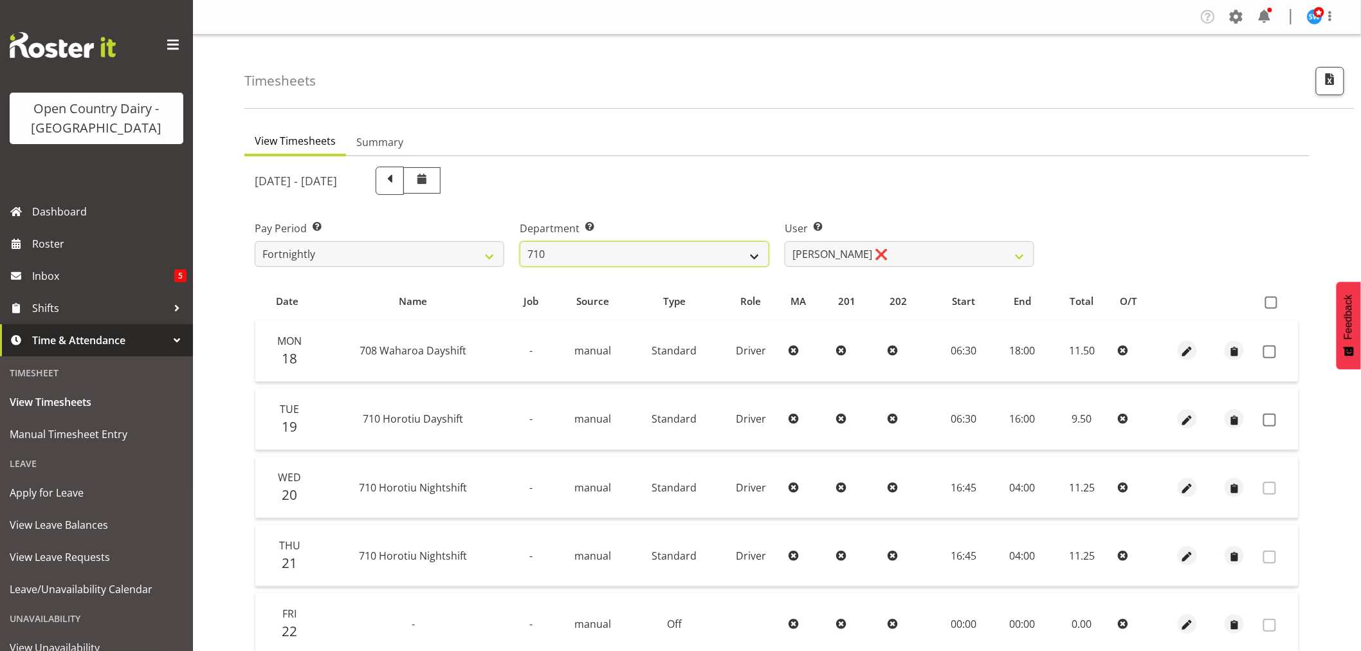
select select "832"
click at [520, 241] on select "701 702 703 704 705 706 707 708 709 710 711 712 713 714 715 716 717 718 719 720" at bounding box center [645, 254] width 250 height 26
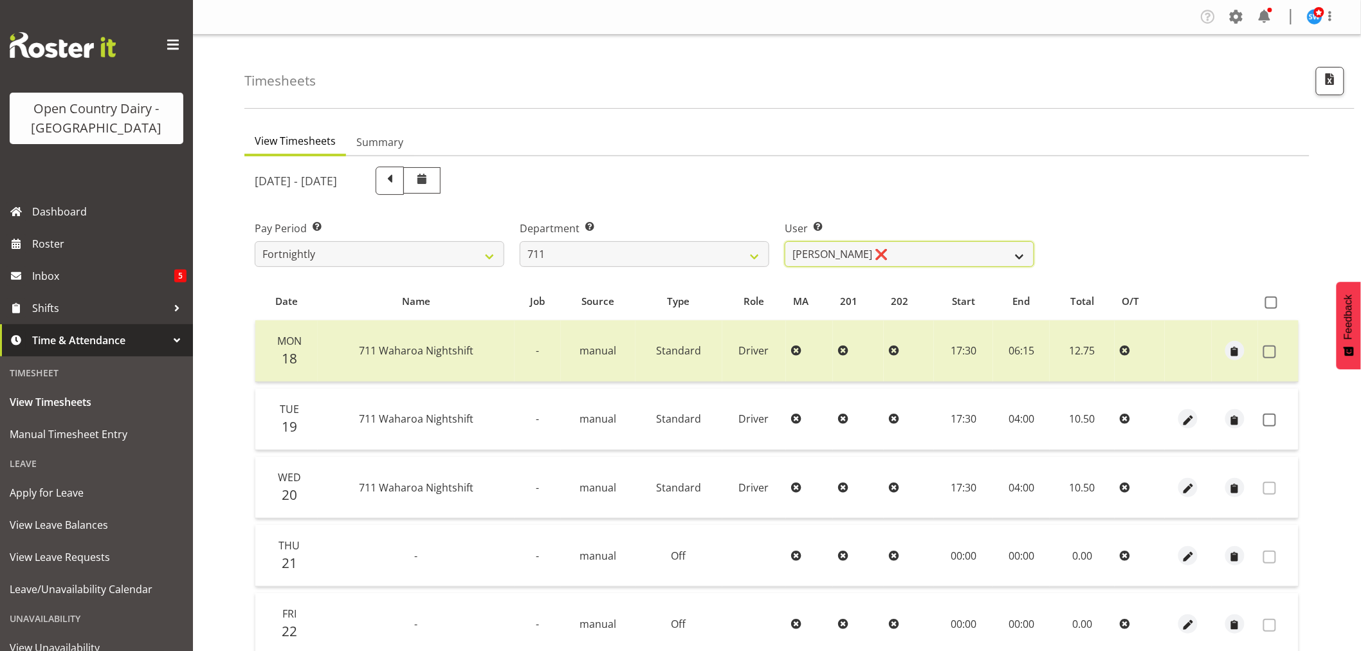
click at [888, 253] on select "[PERSON_NAME] ❌ [PERSON_NAME] ❌ [PERSON_NAME] ❌" at bounding box center [910, 254] width 250 height 26
select select "10409"
click at [785, 241] on select "[PERSON_NAME] ❌ [PERSON_NAME] ❌ [PERSON_NAME] ❌" at bounding box center [910, 254] width 250 height 26
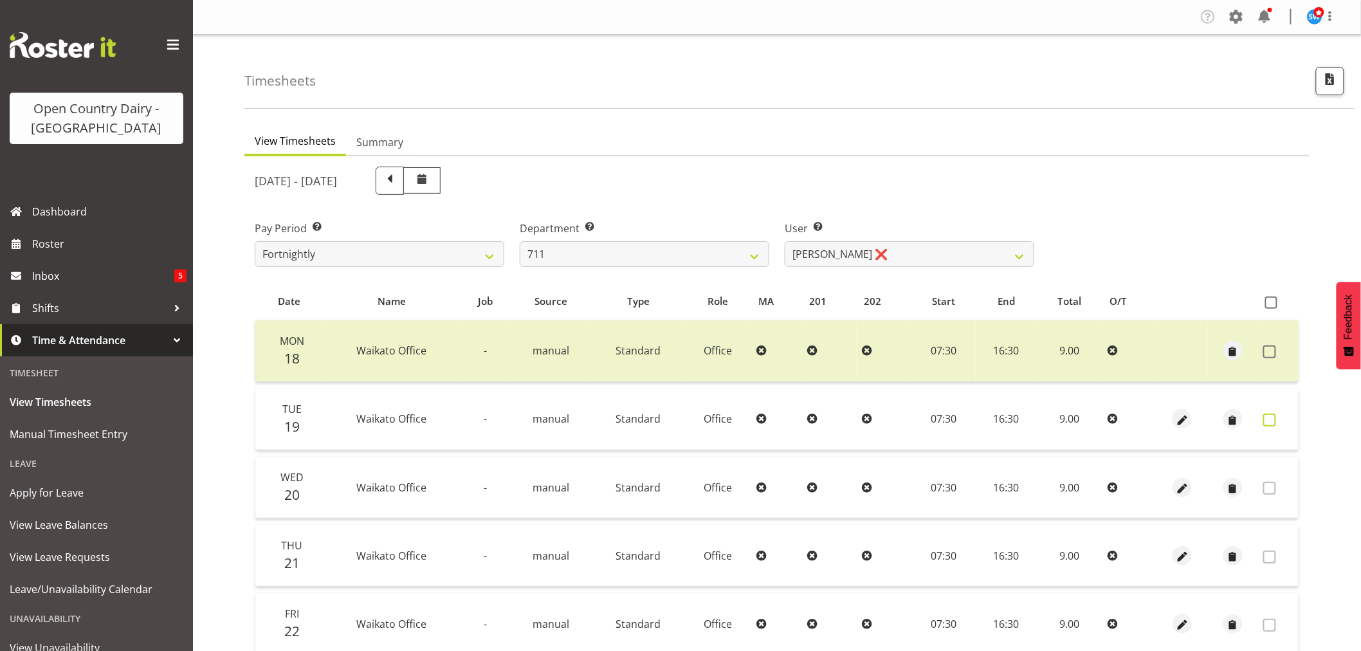
click at [1269, 421] on span at bounding box center [1269, 420] width 13 height 13
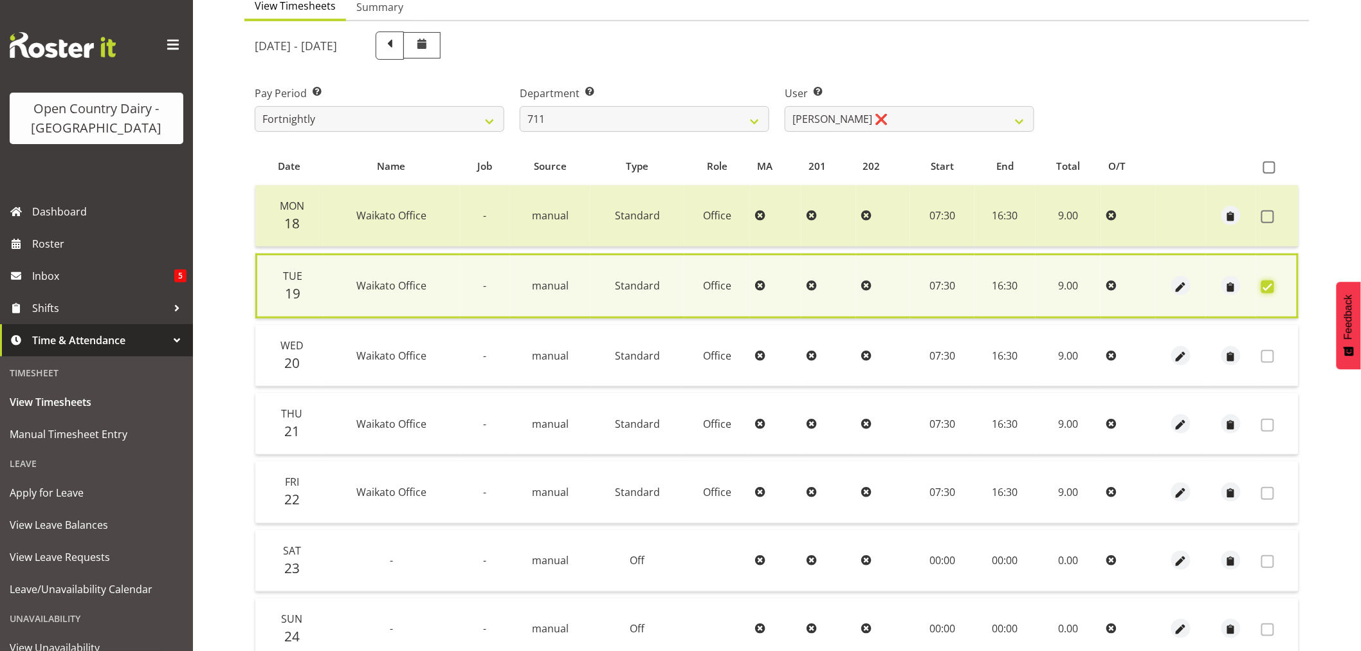
scroll to position [246, 0]
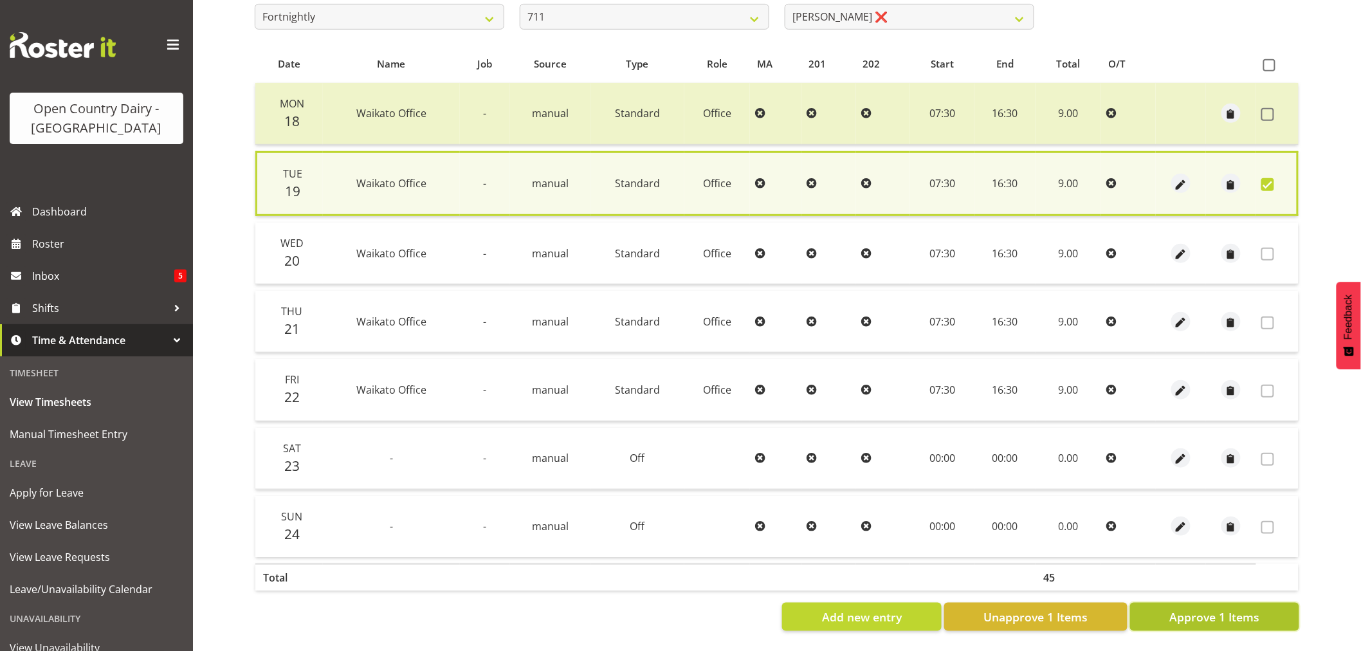
click at [1211, 609] on span "Approve 1 Items" at bounding box center [1215, 617] width 90 height 17
checkbox input "false"
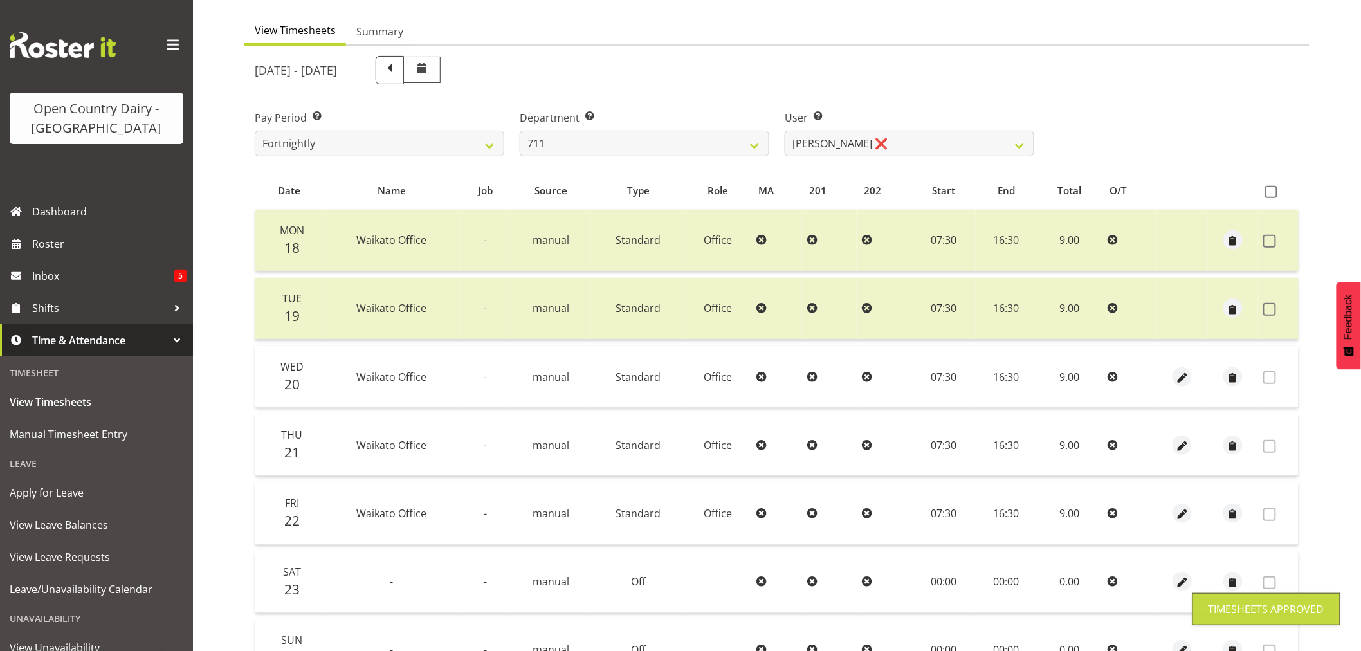
scroll to position [101, 0]
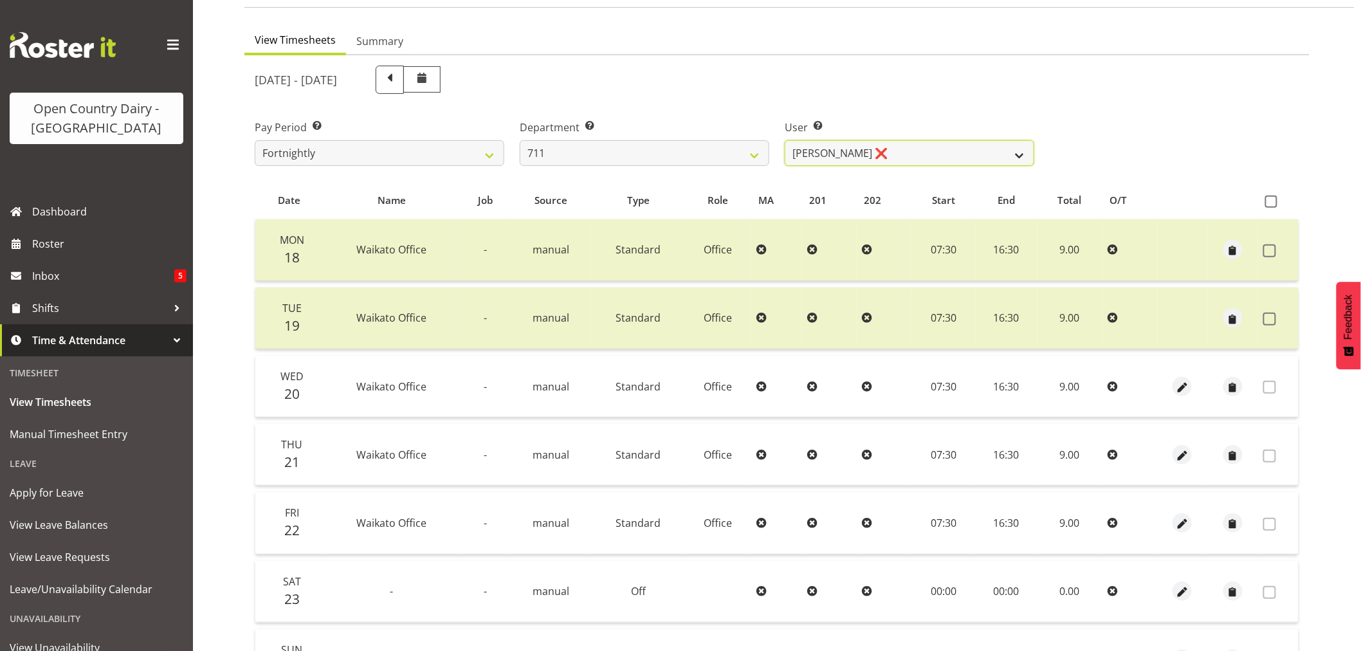
click at [928, 150] on select "[PERSON_NAME] ❌ [PERSON_NAME] ❌ [PERSON_NAME] ❌" at bounding box center [910, 153] width 250 height 26
drag, startPoint x: 928, startPoint y: 150, endPoint x: 859, endPoint y: 149, distance: 69.5
click at [928, 150] on select "[PERSON_NAME] ❌ [PERSON_NAME] ❌ [PERSON_NAME] ❌" at bounding box center [910, 153] width 250 height 26
click at [647, 143] on select "701 702 703 704 705 706 707 708 709 710 711 712 713 714 715 716 717 718 719 720" at bounding box center [645, 153] width 250 height 26
select select "822"
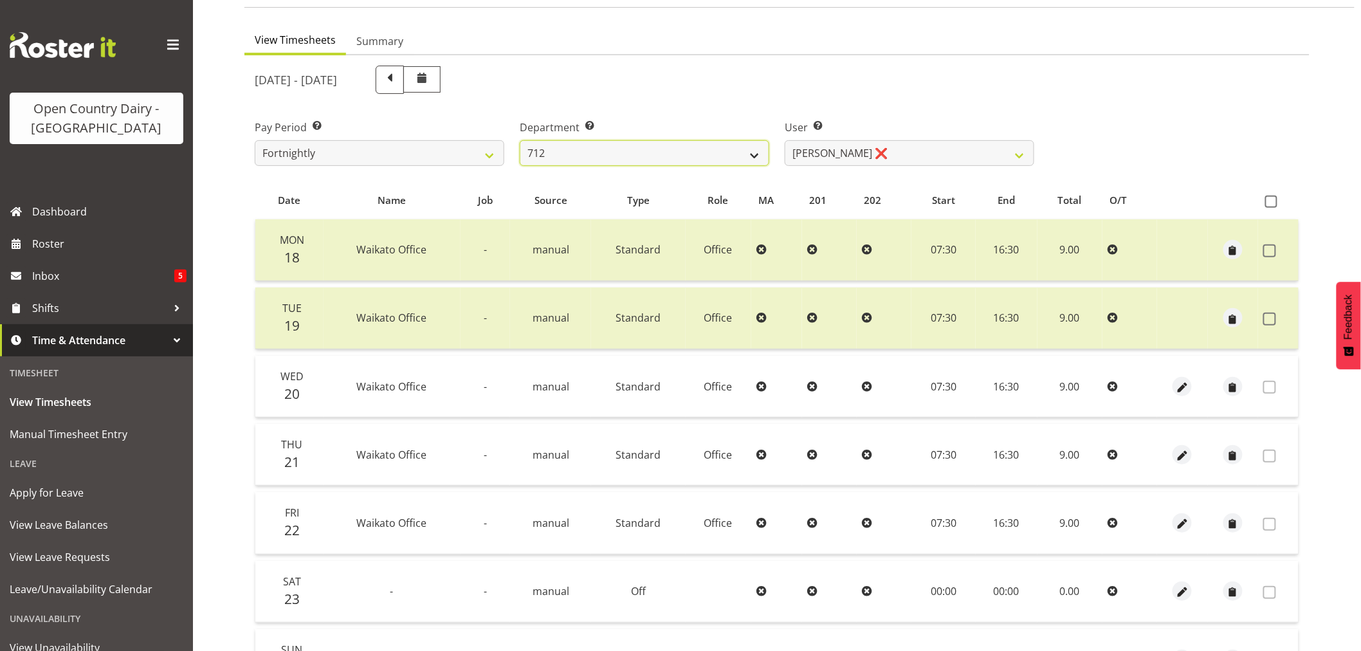
click at [520, 140] on select "701 702 703 704 705 706 707 708 709 710 711 712 713 714 715 716 717 718 719 720" at bounding box center [645, 153] width 250 height 26
select select "8162"
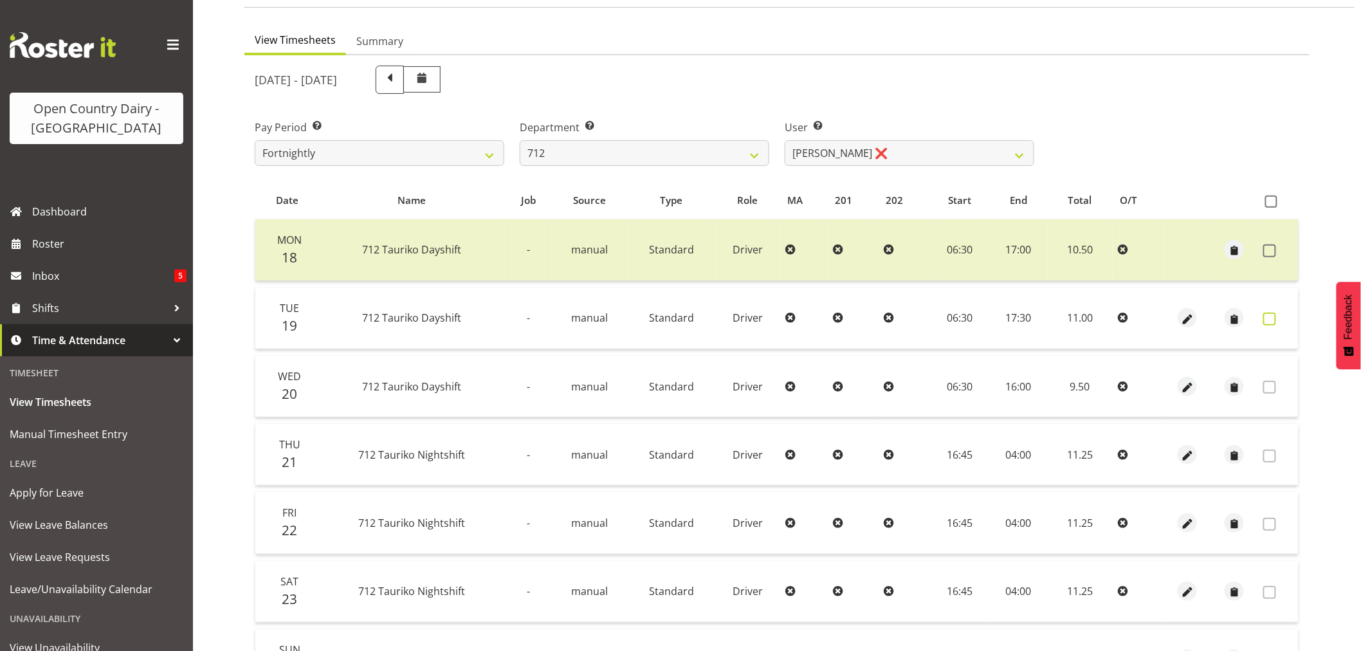
click at [1269, 318] on span at bounding box center [1269, 319] width 13 height 13
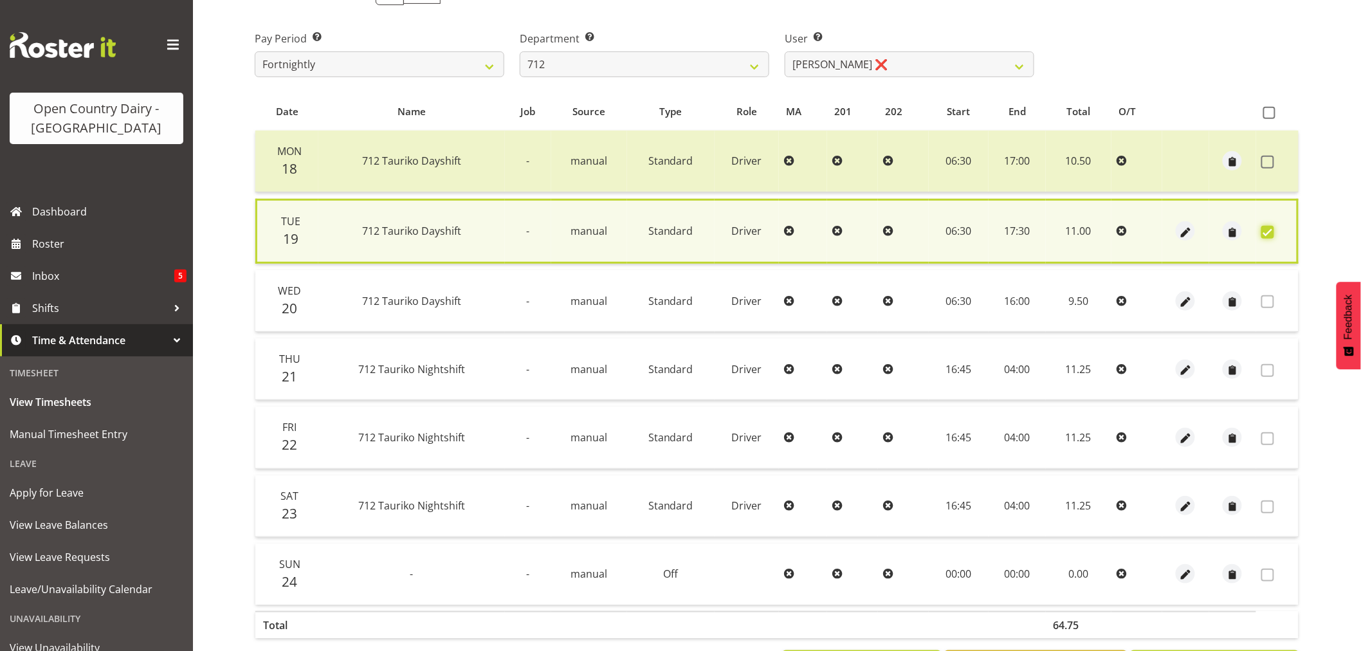
scroll to position [246, 0]
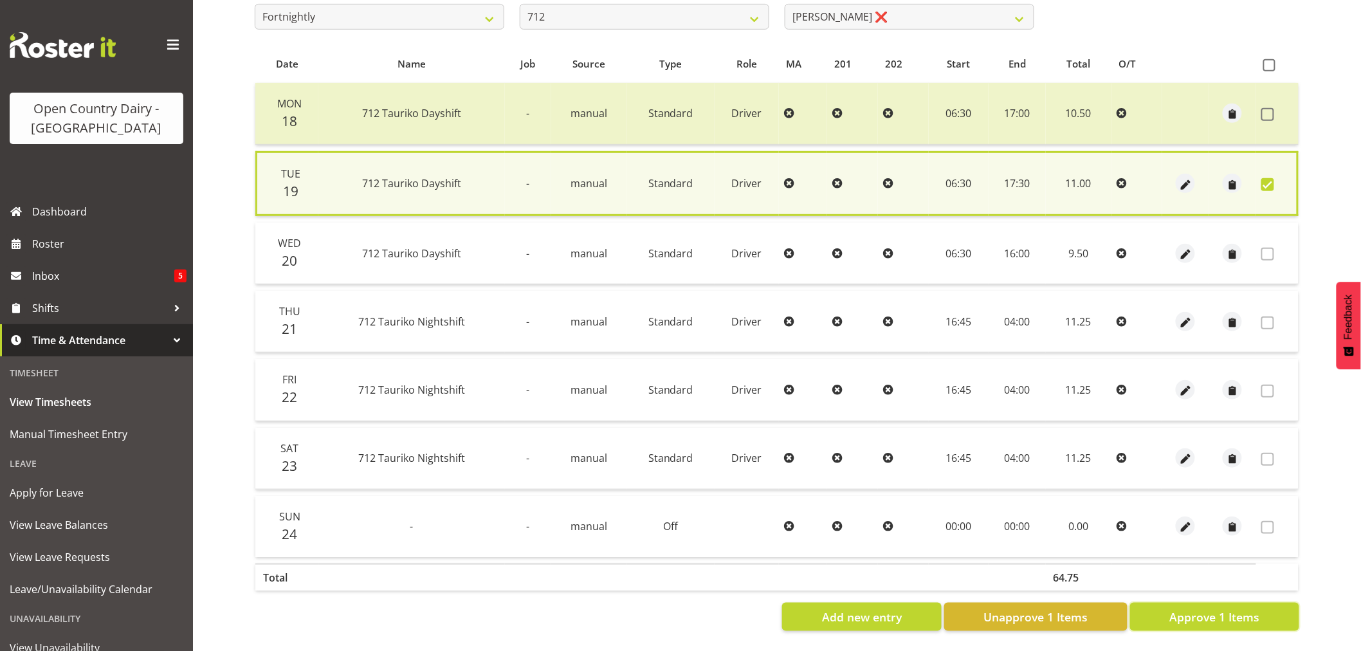
click at [1193, 609] on span "Approve 1 Items" at bounding box center [1215, 617] width 90 height 17
checkbox input "false"
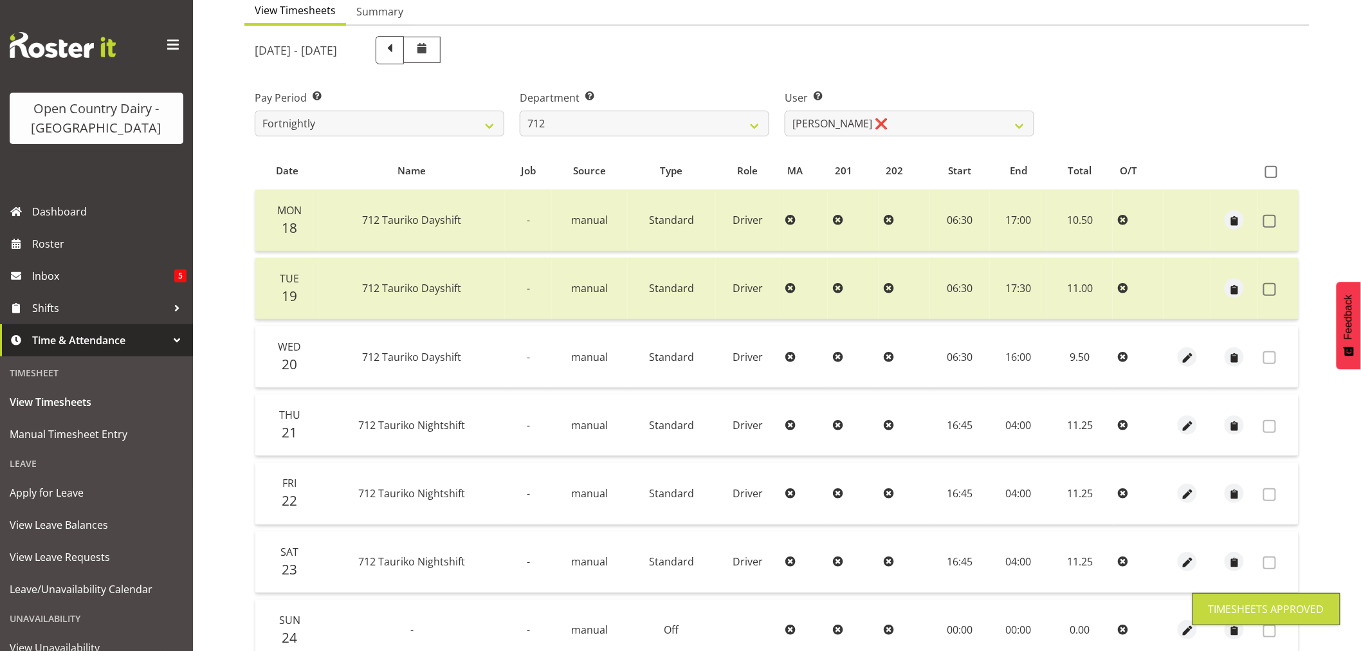
scroll to position [30, 0]
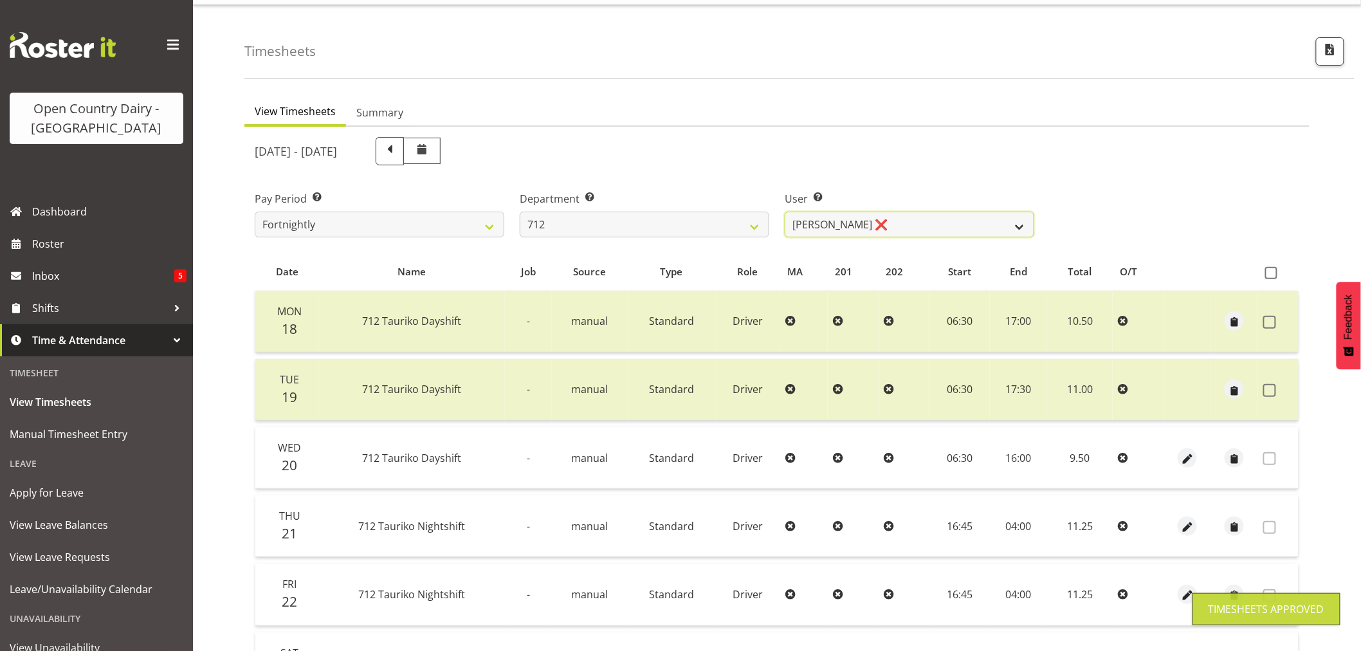
click at [868, 224] on select "[PERSON_NAME] ❌ [PERSON_NAME] ❌ Lucky Kau Kau ❌" at bounding box center [910, 225] width 250 height 26
select select "8195"
click at [785, 212] on select "[PERSON_NAME] ❌ [PERSON_NAME] ❌ Lucky Kau Kau ❌" at bounding box center [910, 225] width 250 height 26
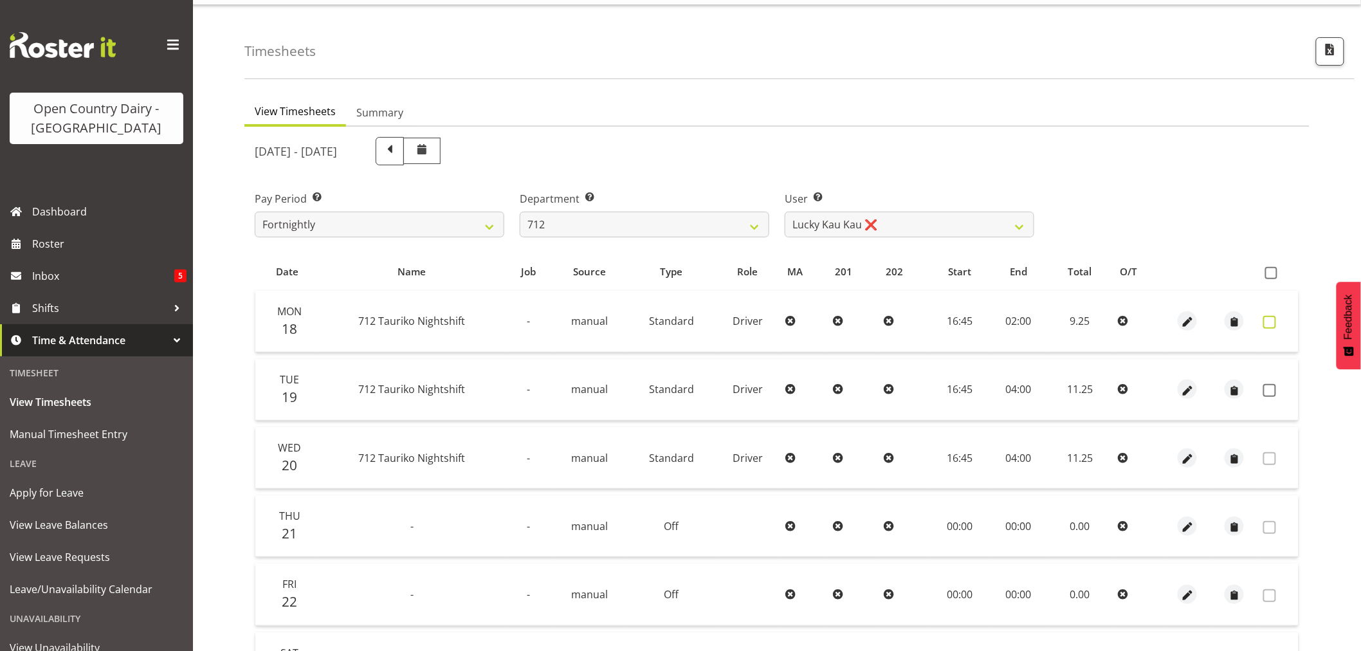
click at [1276, 322] on span at bounding box center [1269, 322] width 13 height 13
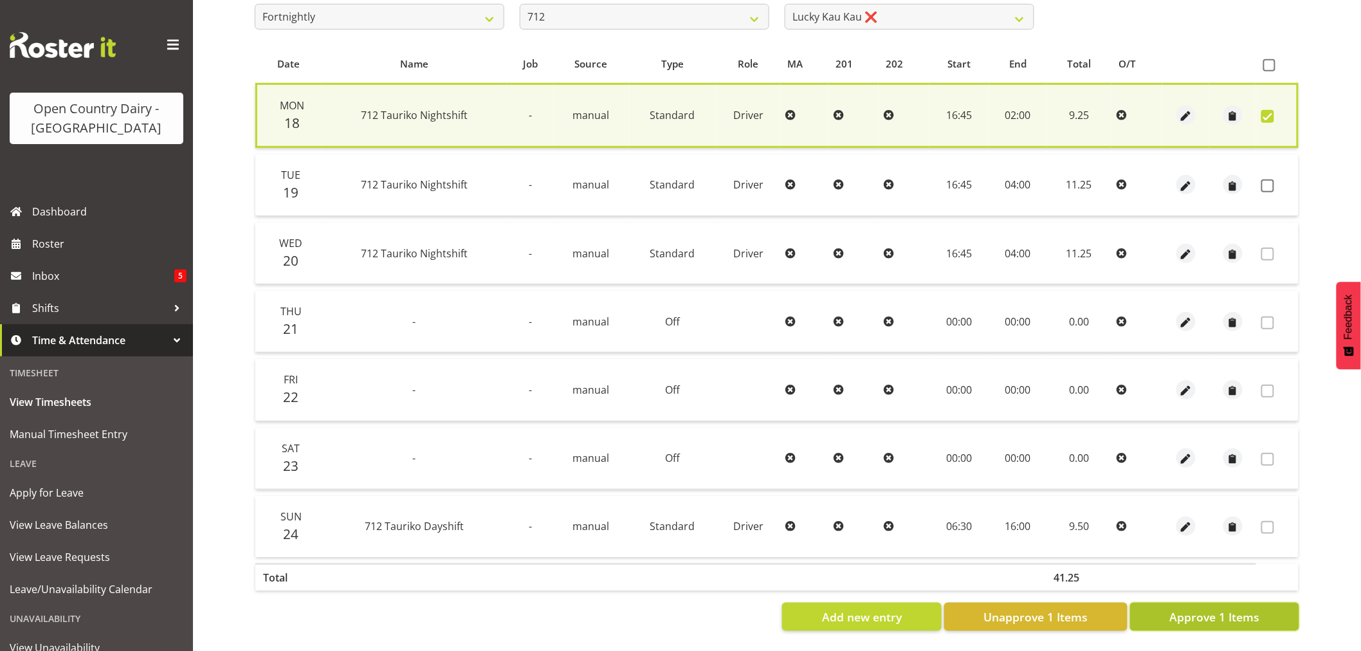
click at [1274, 611] on button "Approve 1 Items" at bounding box center [1214, 617] width 169 height 28
checkbox input "false"
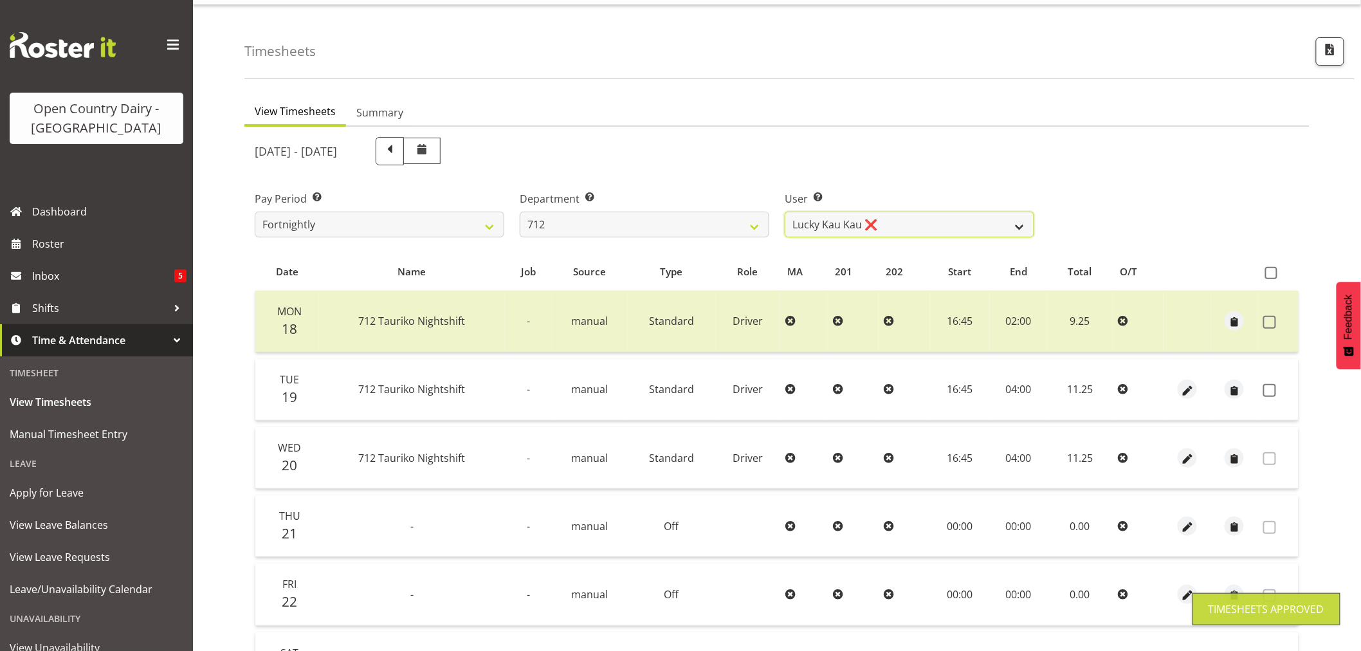
click at [886, 225] on select "[PERSON_NAME] ❌ [PERSON_NAME] ❌ Lucky Kau Kau ❌" at bounding box center [910, 225] width 250 height 26
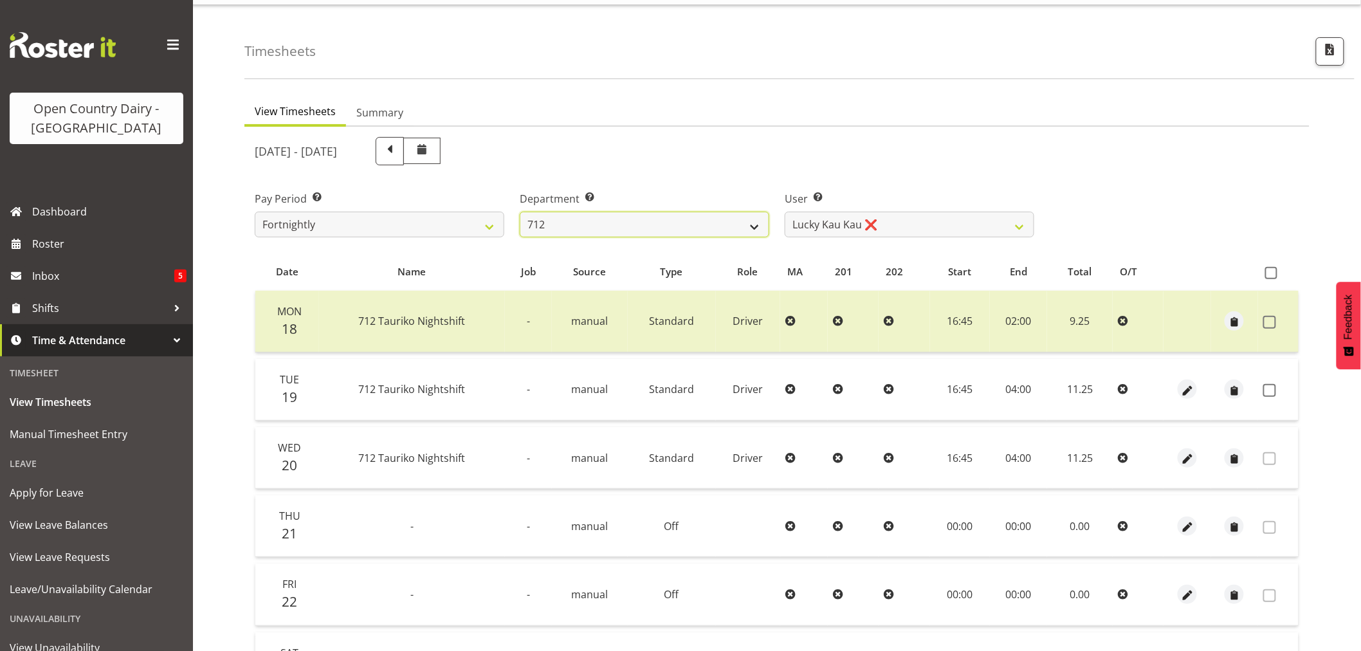
click at [648, 225] on select "701 702 703 704 705 706 707 708 709 710 711 712 713 714 715 716 717 718 719 720" at bounding box center [645, 225] width 250 height 26
select select "716"
click at [520, 212] on select "701 702 703 704 705 706 707 708 709 710 711 712 713 714 715 716 717 718 719 720" at bounding box center [645, 225] width 250 height 26
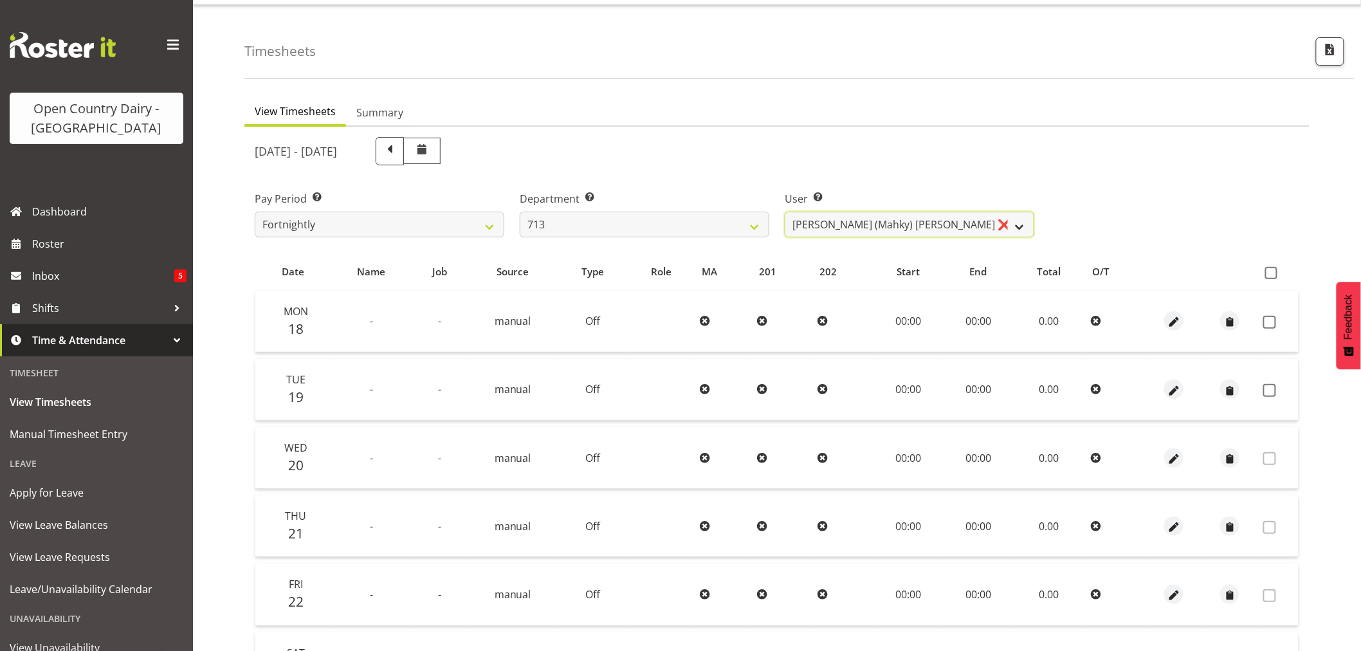
click at [975, 226] on select "[PERSON_NAME] (Mahky) [PERSON_NAME] ❌ [PERSON_NAME] ❌ [PERSON_NAME] ❌" at bounding box center [910, 225] width 250 height 26
select select "10300"
click at [785, 212] on select "[PERSON_NAME] (Mahky) [PERSON_NAME] ❌ [PERSON_NAME] ❌ [PERSON_NAME] ❌" at bounding box center [910, 225] width 250 height 26
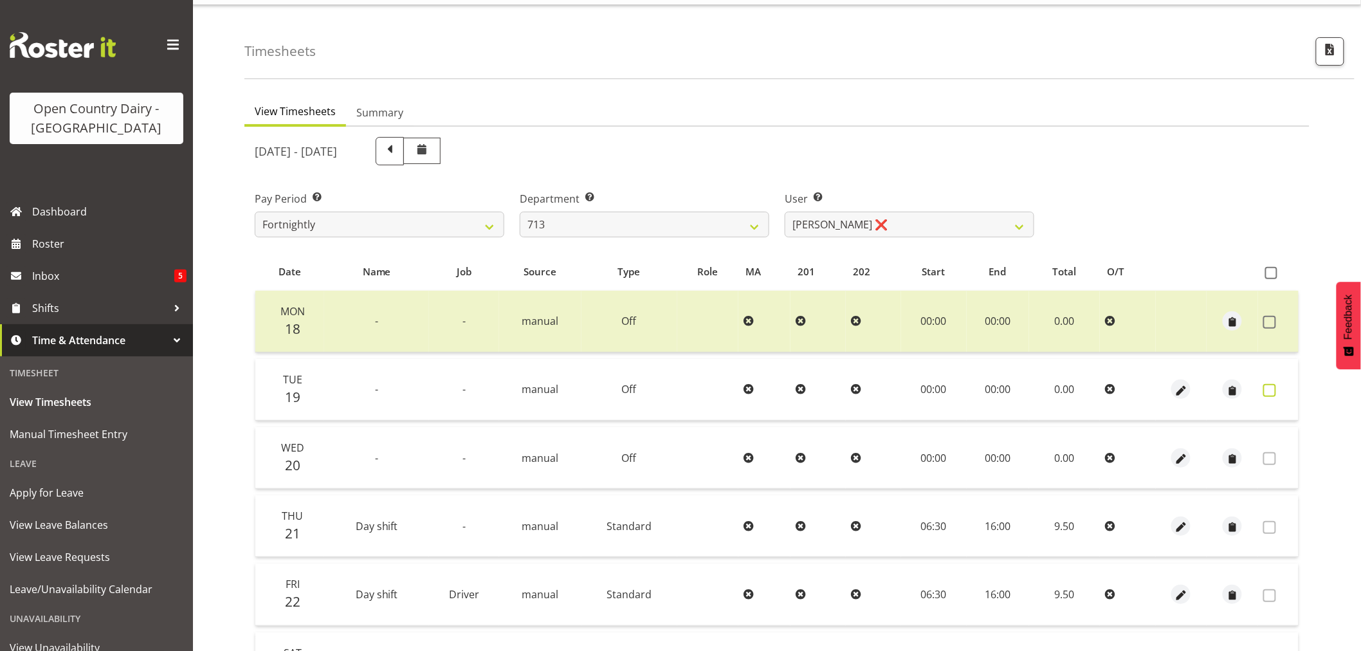
click at [1271, 394] on span at bounding box center [1269, 390] width 13 height 13
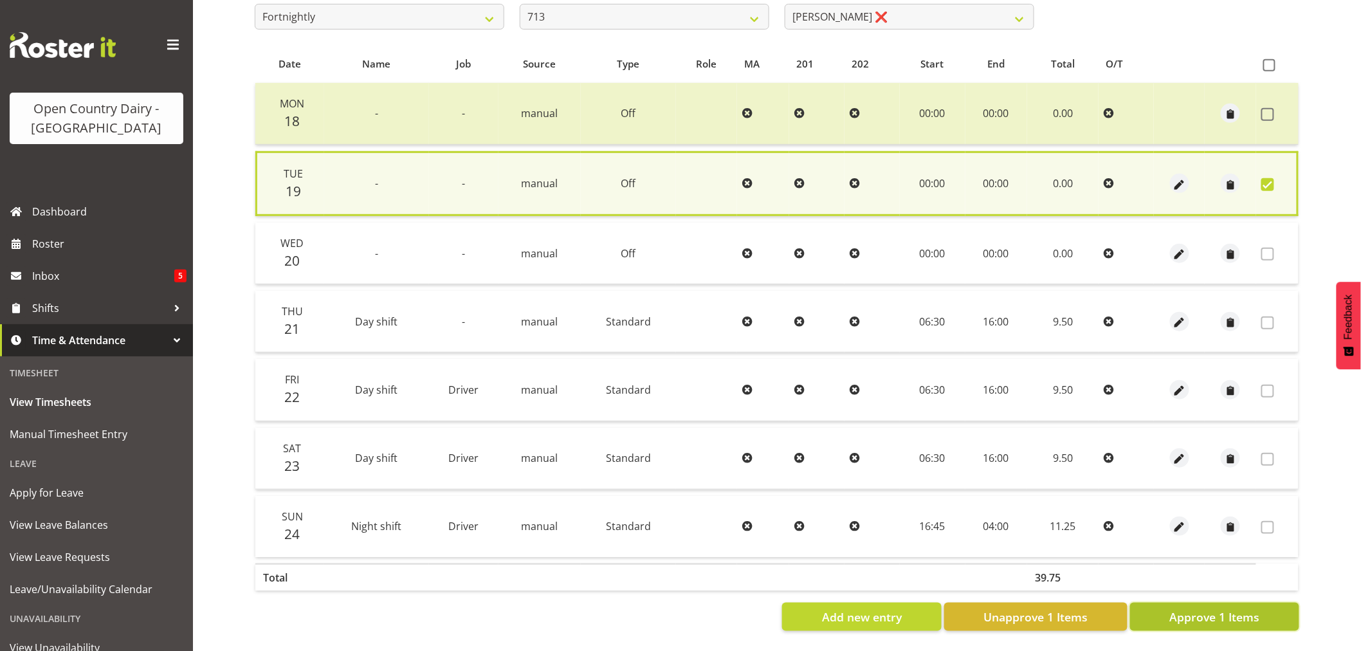
click at [1234, 609] on span "Approve 1 Items" at bounding box center [1215, 617] width 90 height 17
checkbox input "false"
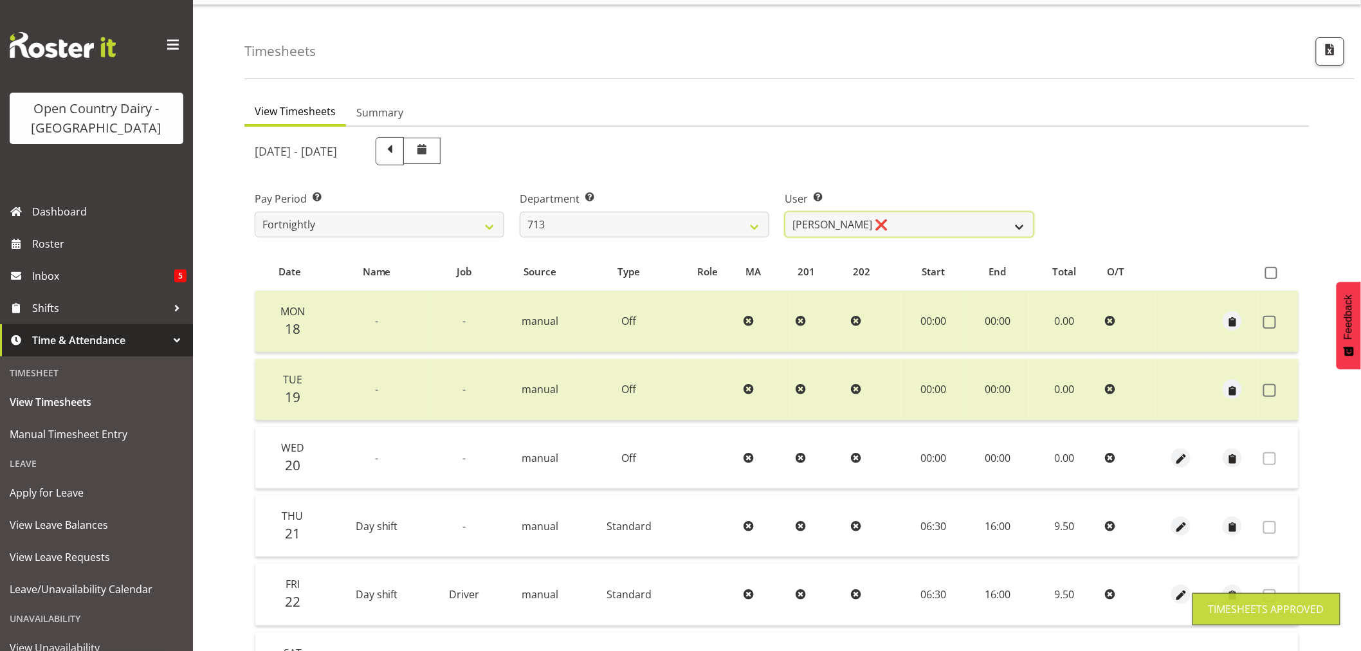
click at [892, 217] on select "[PERSON_NAME] (Mahky) [PERSON_NAME] ❌ [PERSON_NAME] ❌ [PERSON_NAME] ❌" at bounding box center [910, 225] width 250 height 26
select select "8201"
click at [785, 212] on select "[PERSON_NAME] (Mahky) [PERSON_NAME] ❌ [PERSON_NAME] ❌ [PERSON_NAME] ❌" at bounding box center [910, 225] width 250 height 26
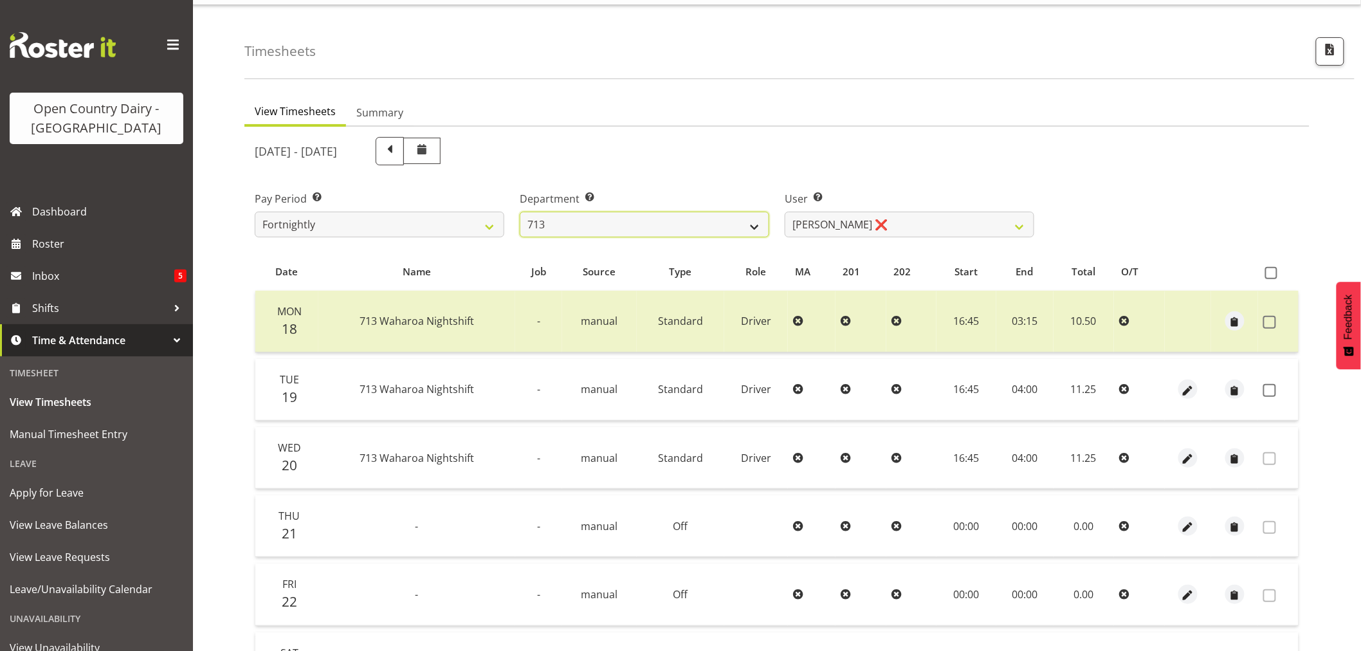
click at [611, 220] on select "701 702 703 704 705 706 707 708 709 710 711 712 713 714 715 716 717 718 719 720" at bounding box center [645, 225] width 250 height 26
select select "805"
click at [520, 212] on select "701 702 703 704 705 706 707 708 709 710 711 712 713 714 715 716 717 718 719 720" at bounding box center [645, 225] width 250 height 26
select select "10244"
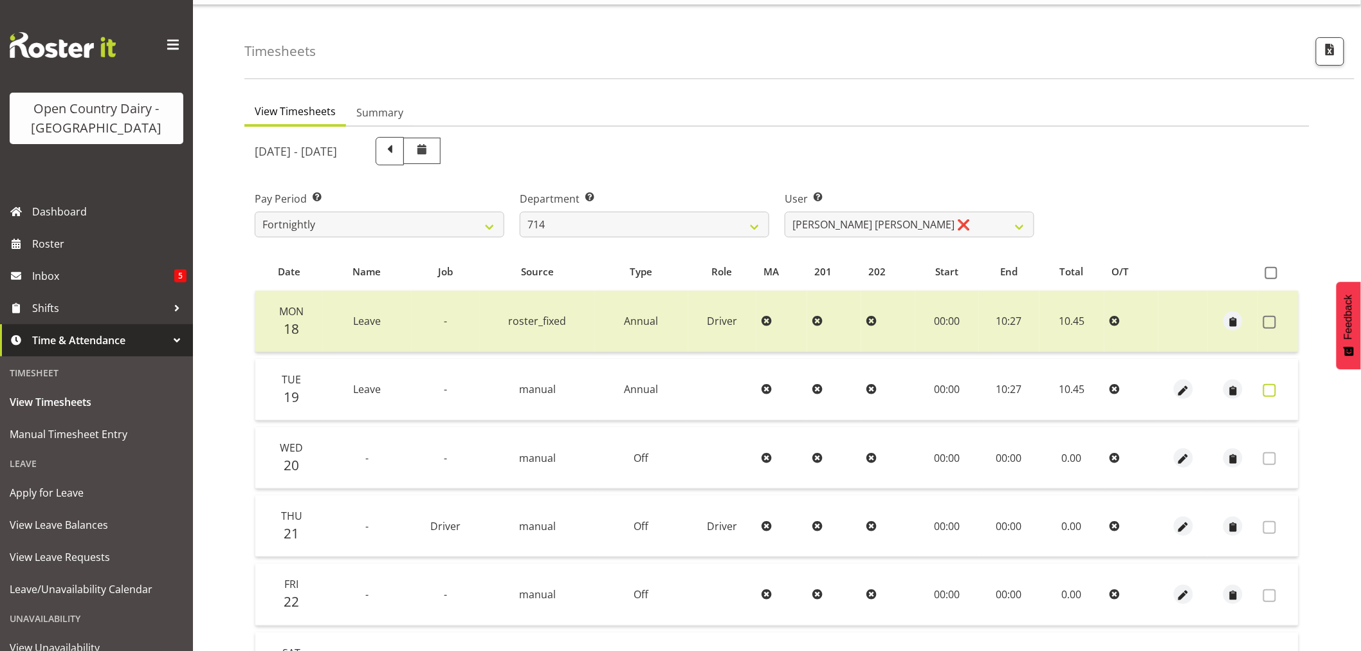
click at [1265, 390] on span at bounding box center [1269, 390] width 13 height 13
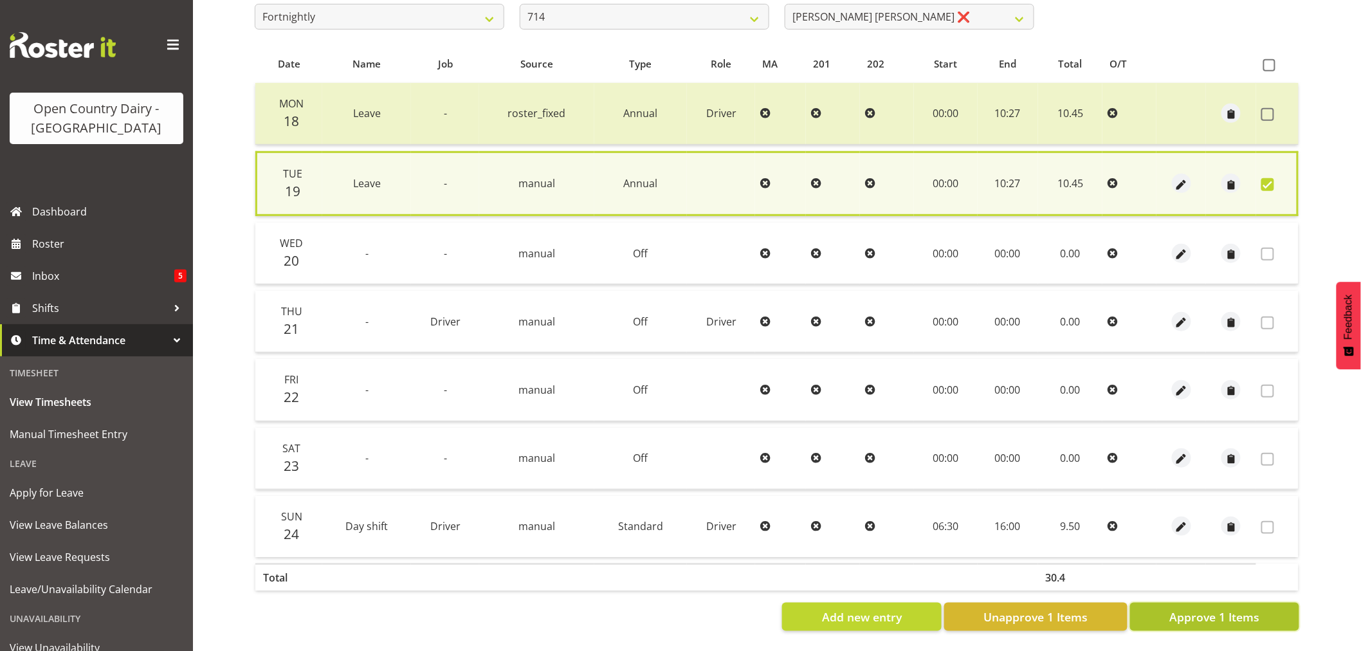
click at [1200, 609] on span "Approve 1 Items" at bounding box center [1215, 617] width 90 height 17
checkbox input "false"
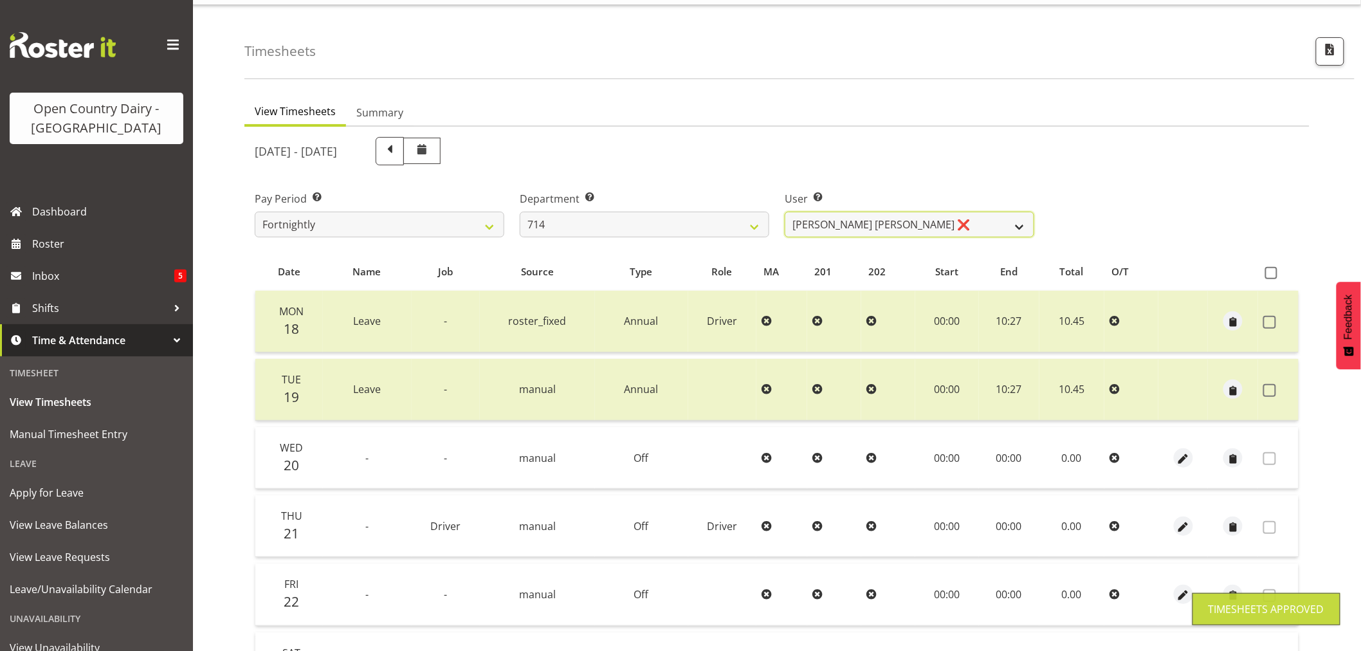
click at [896, 219] on select "[PERSON_NAME] [PERSON_NAME] ❌ [PERSON_NAME] ❌ [PERSON_NAME] ❌ [PERSON_NAME] Gae…" at bounding box center [910, 225] width 250 height 26
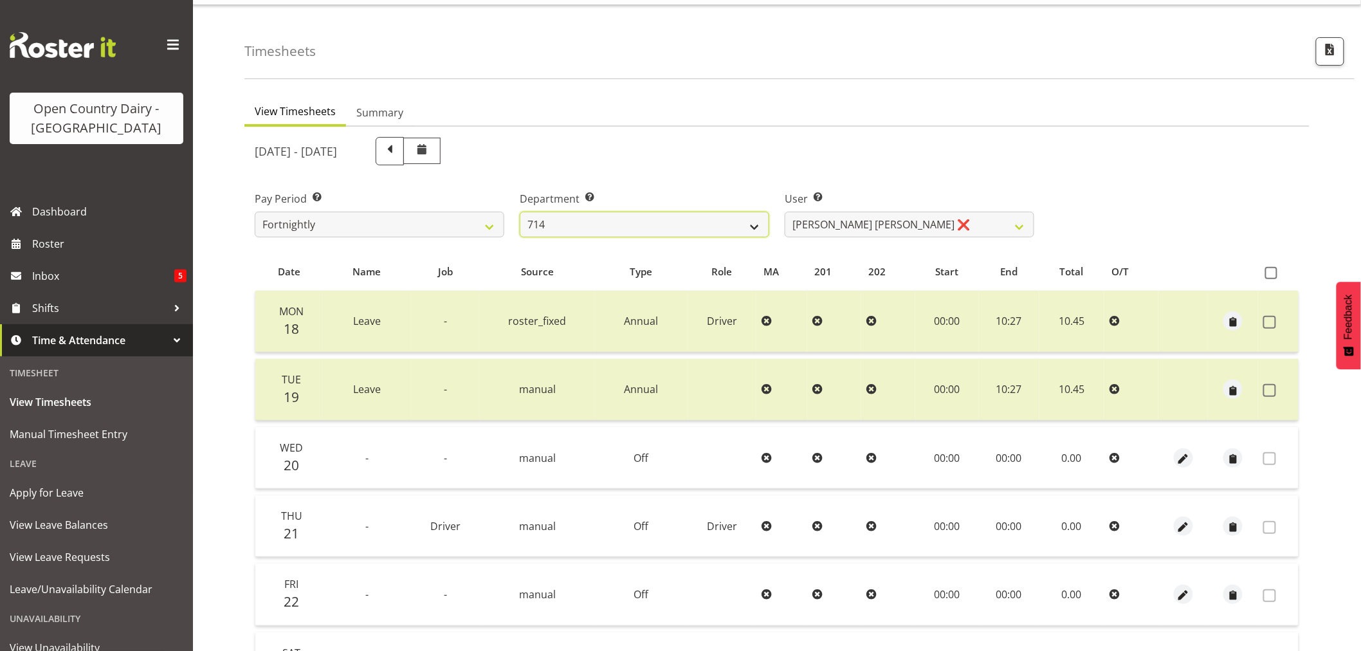
click at [588, 221] on select "701 702 703 704 705 706 707 708 709 710 711 712 713 714 715 716 717 718 719 720" at bounding box center [645, 225] width 250 height 26
select select "820"
click at [520, 212] on select "701 702 703 704 705 706 707 708 709 710 711 712 713 714 715 716 717 718 719 720" at bounding box center [645, 225] width 250 height 26
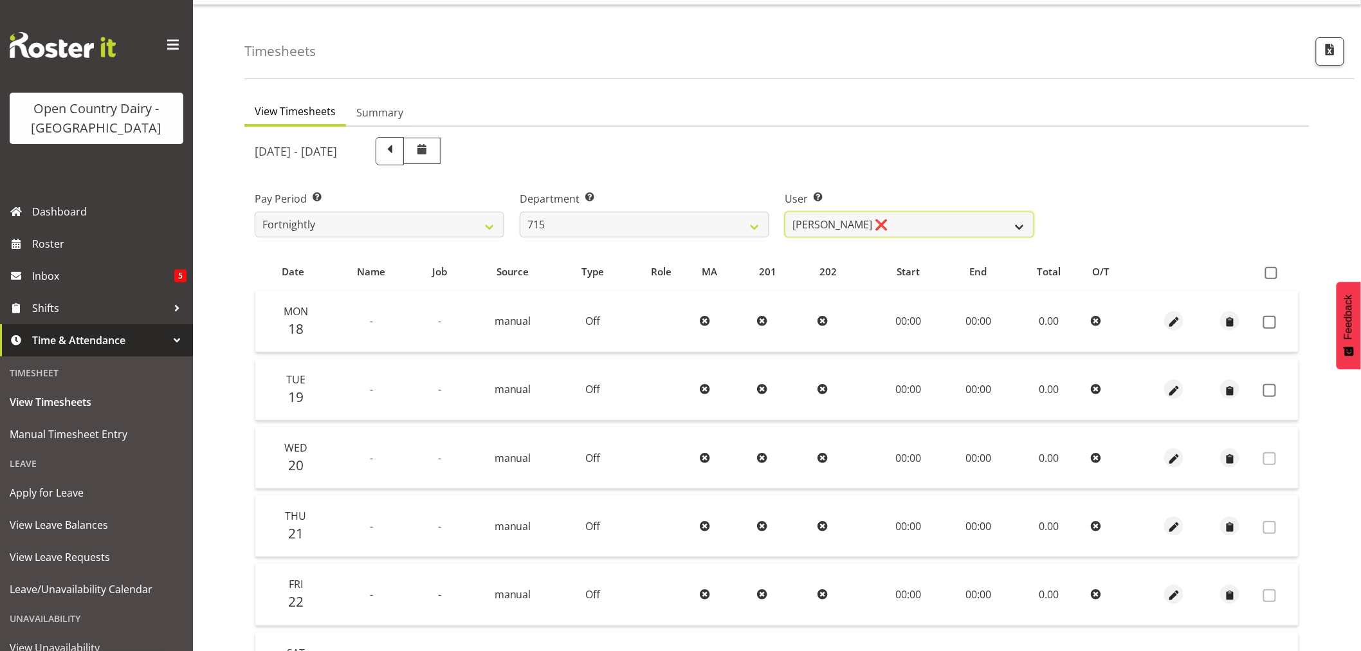
click at [919, 217] on select "[PERSON_NAME] ❌ [PERSON_NAME] ❌ [PERSON_NAME] ❌ [PERSON_NAME] ❌" at bounding box center [910, 225] width 250 height 26
select select "9837"
click at [785, 212] on select "[PERSON_NAME] ❌ [PERSON_NAME] ❌ [PERSON_NAME] ❌ [PERSON_NAME] ❌" at bounding box center [910, 225] width 250 height 26
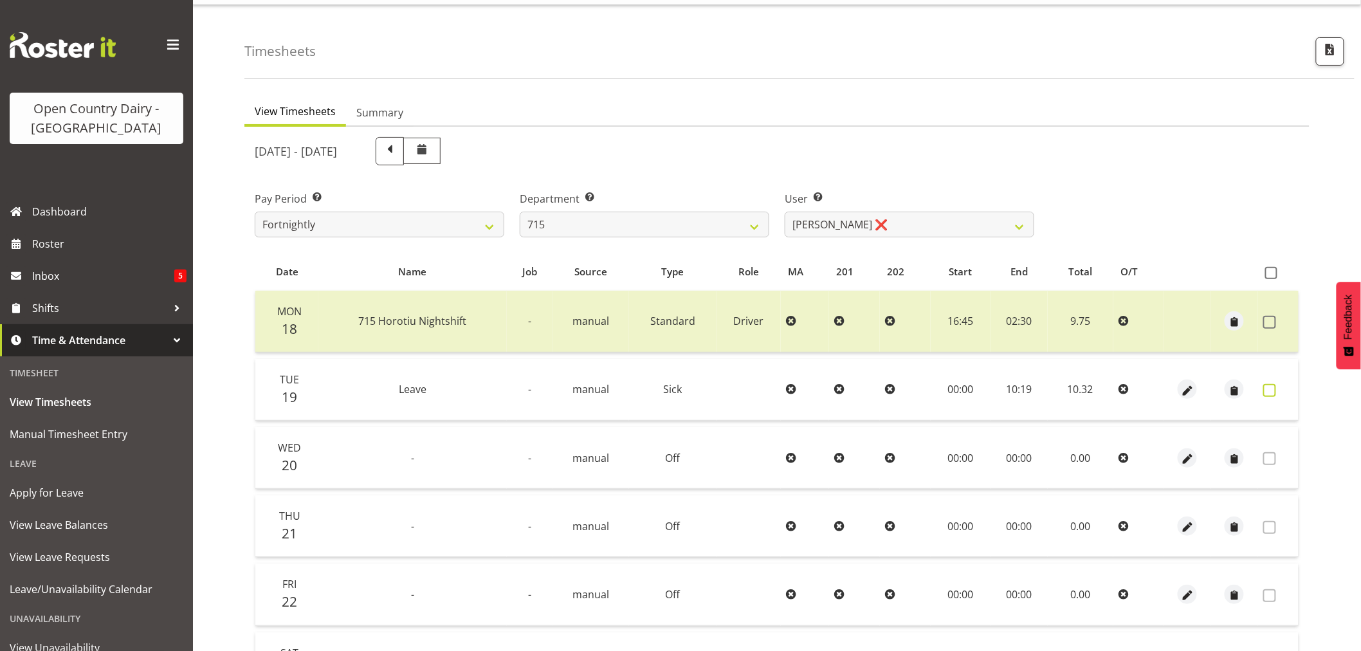
click at [1269, 388] on span at bounding box center [1269, 390] width 13 height 13
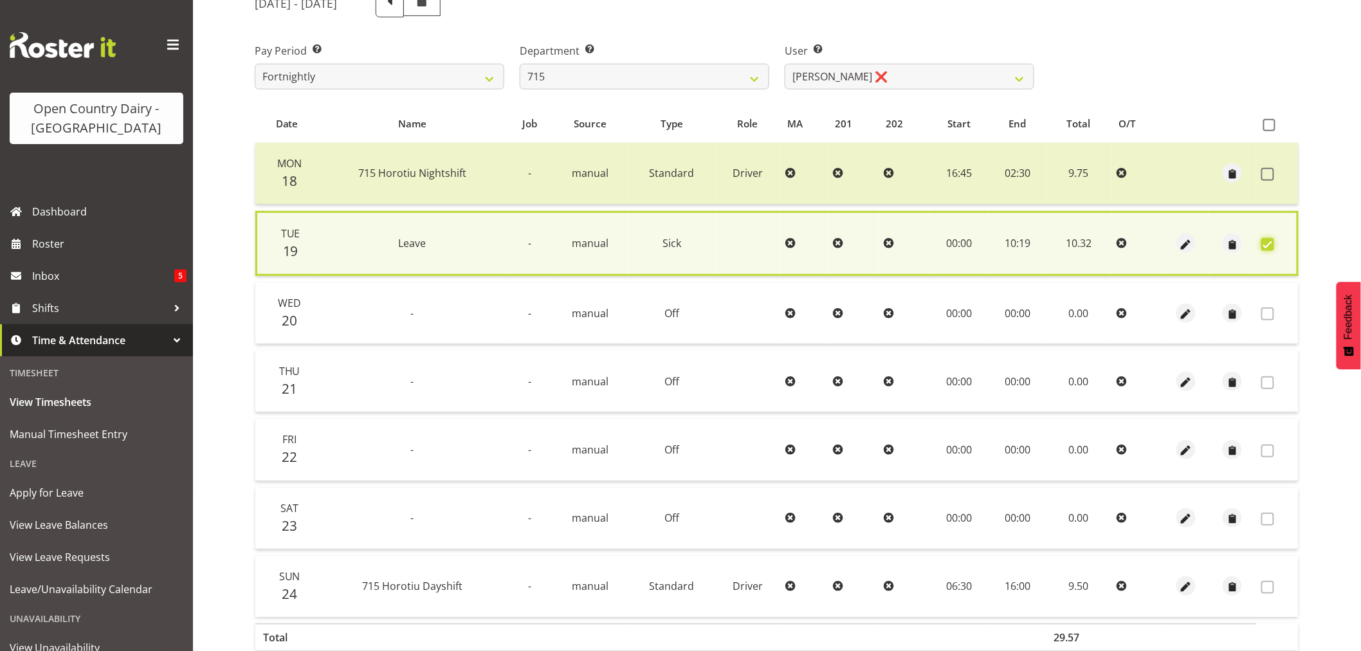
scroll to position [246, 0]
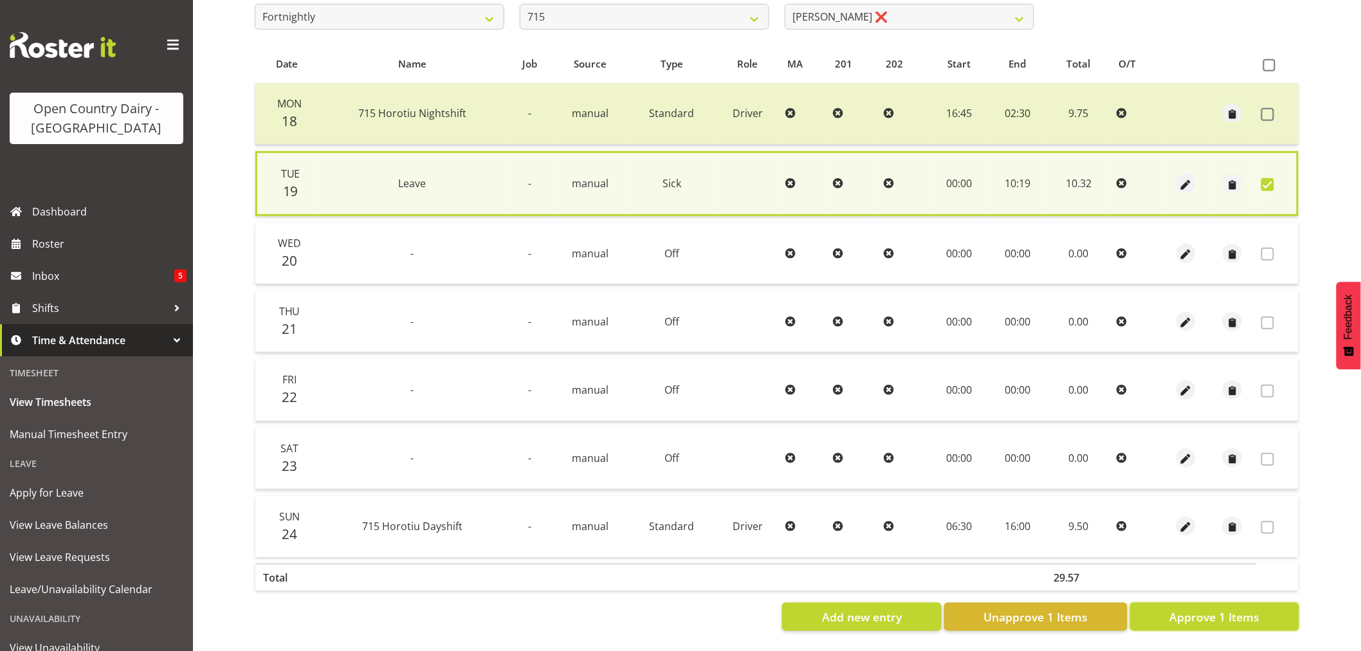
click at [1194, 609] on span "Approve 1 Items" at bounding box center [1215, 617] width 90 height 17
checkbox input "false"
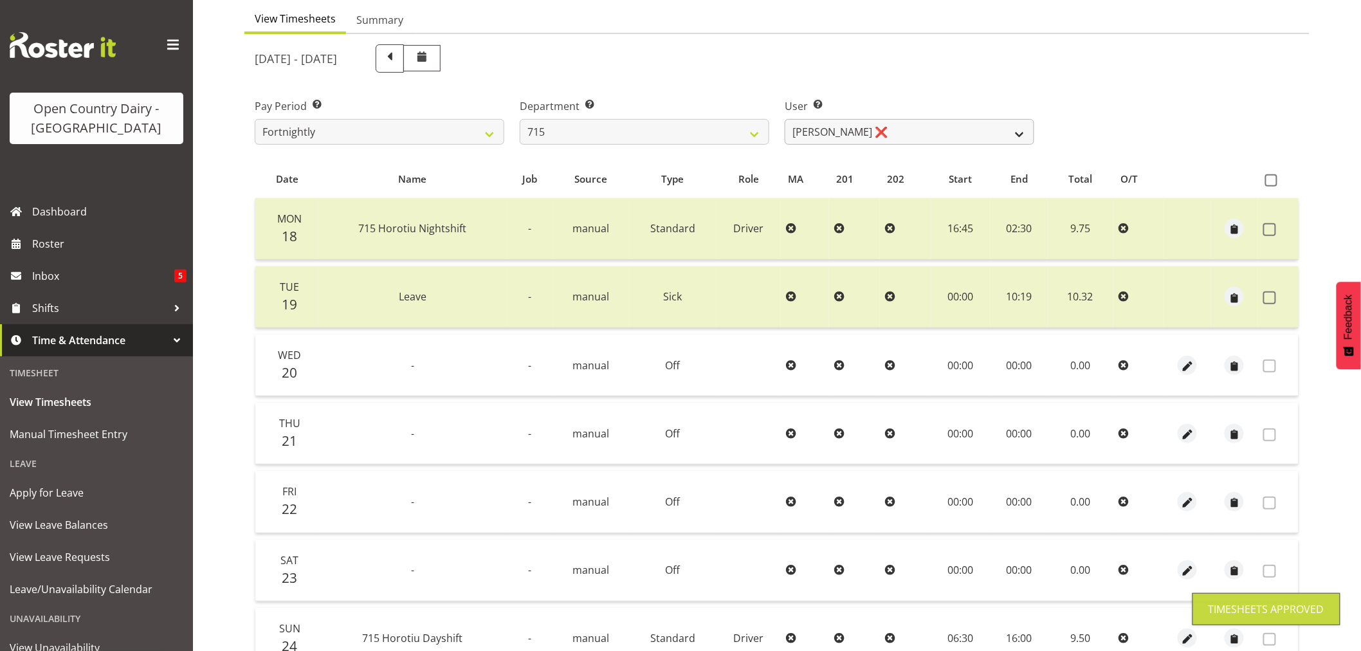
scroll to position [30, 0]
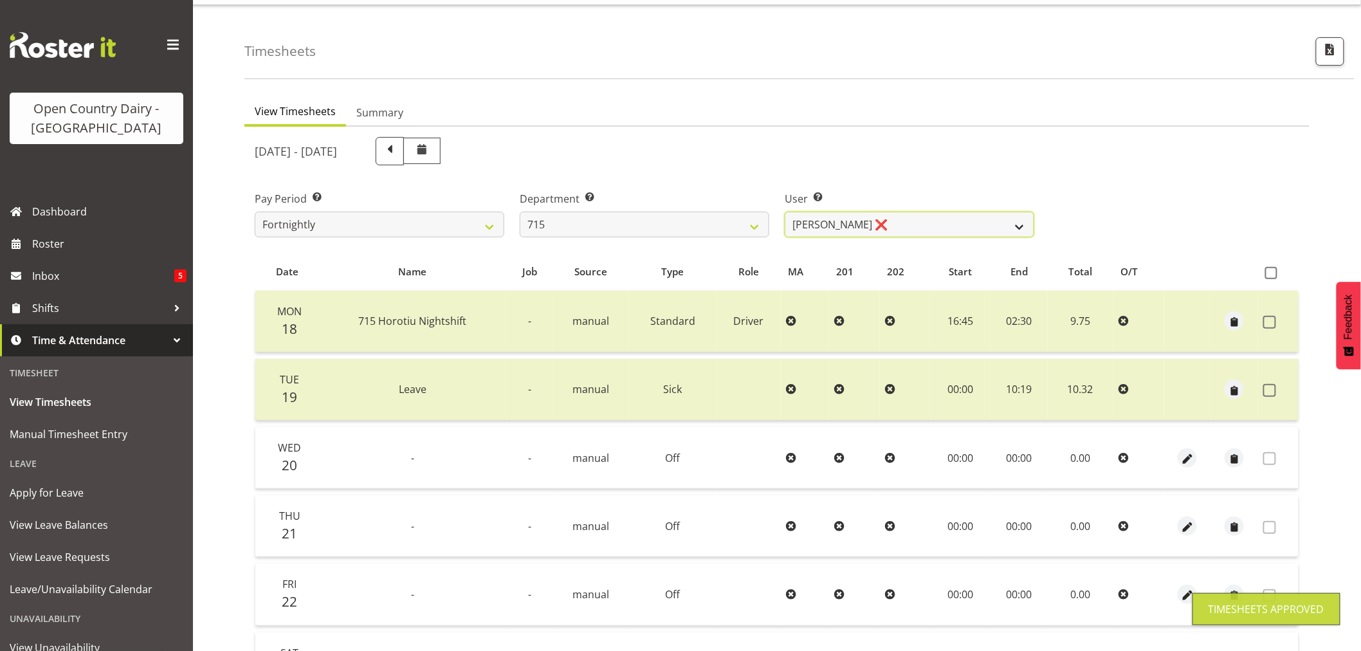
click at [895, 222] on select "[PERSON_NAME] ❌ [PERSON_NAME] ❌ [PERSON_NAME] ❌ [PERSON_NAME] ❌" at bounding box center [910, 225] width 250 height 26
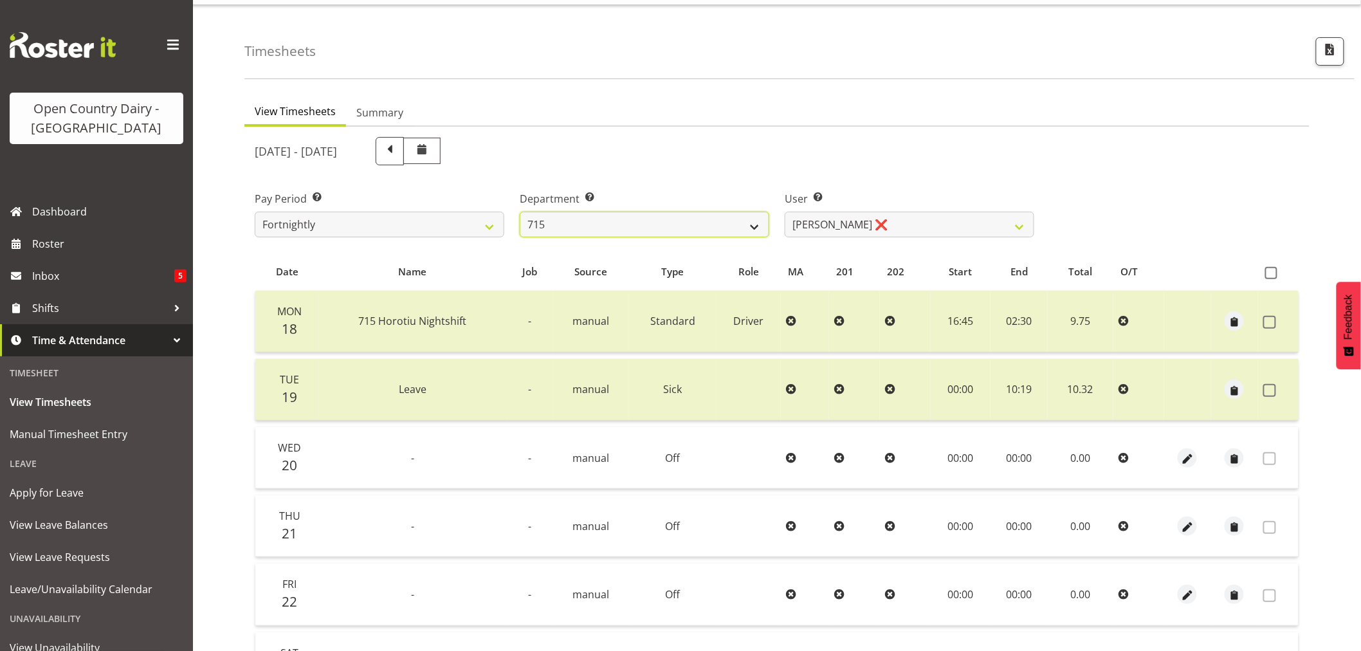
click at [580, 219] on select "701 702 703 704 705 706 707 708 709 710 711 712 713 714 715 716 717 718 719 720" at bounding box center [645, 225] width 250 height 26
select select "754"
click at [520, 212] on select "701 702 703 704 705 706 707 708 709 710 711 712 713 714 715 716 717 718 719 720" at bounding box center [645, 225] width 250 height 26
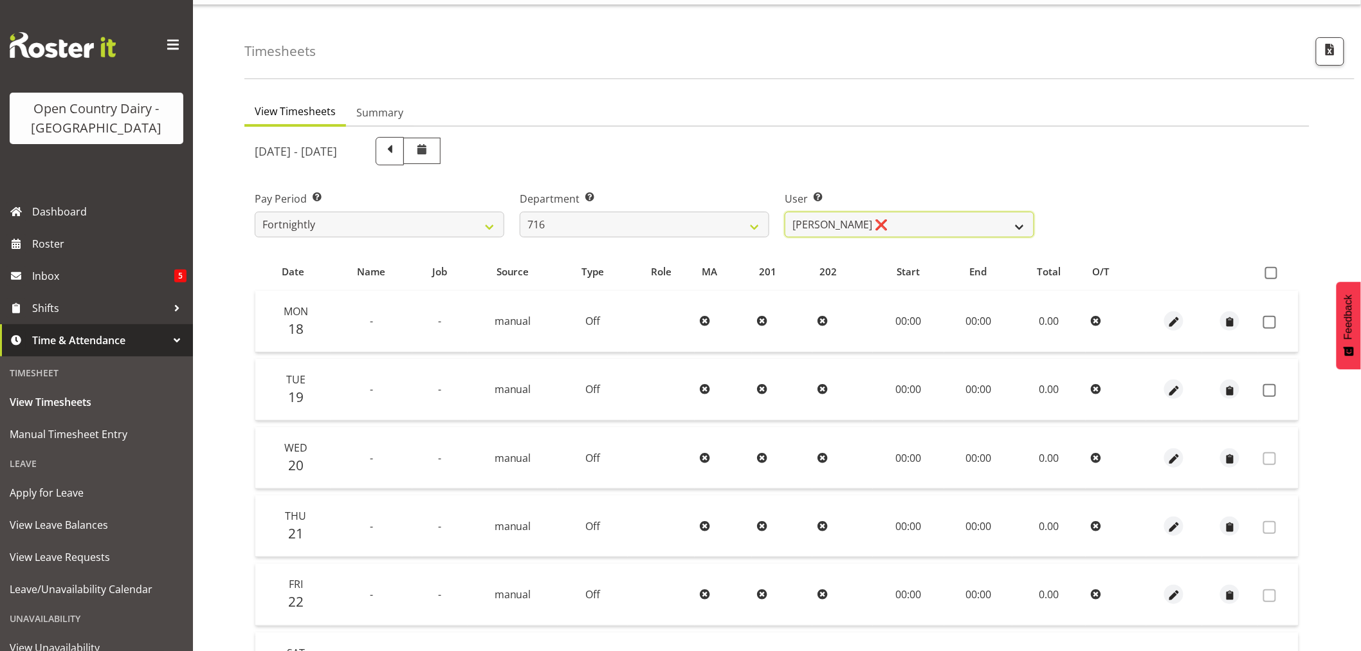
click at [904, 219] on select "[PERSON_NAME] ❌ [PERSON_NAME] ❌ [PERSON_NAME] ❌ Happy [PERSON_NAME] ❌ [PERSON_N…" at bounding box center [910, 225] width 250 height 26
select select "10867"
click at [785, 212] on select "[PERSON_NAME] ❌ [PERSON_NAME] ❌ [PERSON_NAME] ❌ Happy [PERSON_NAME] ❌ [PERSON_N…" at bounding box center [910, 225] width 250 height 26
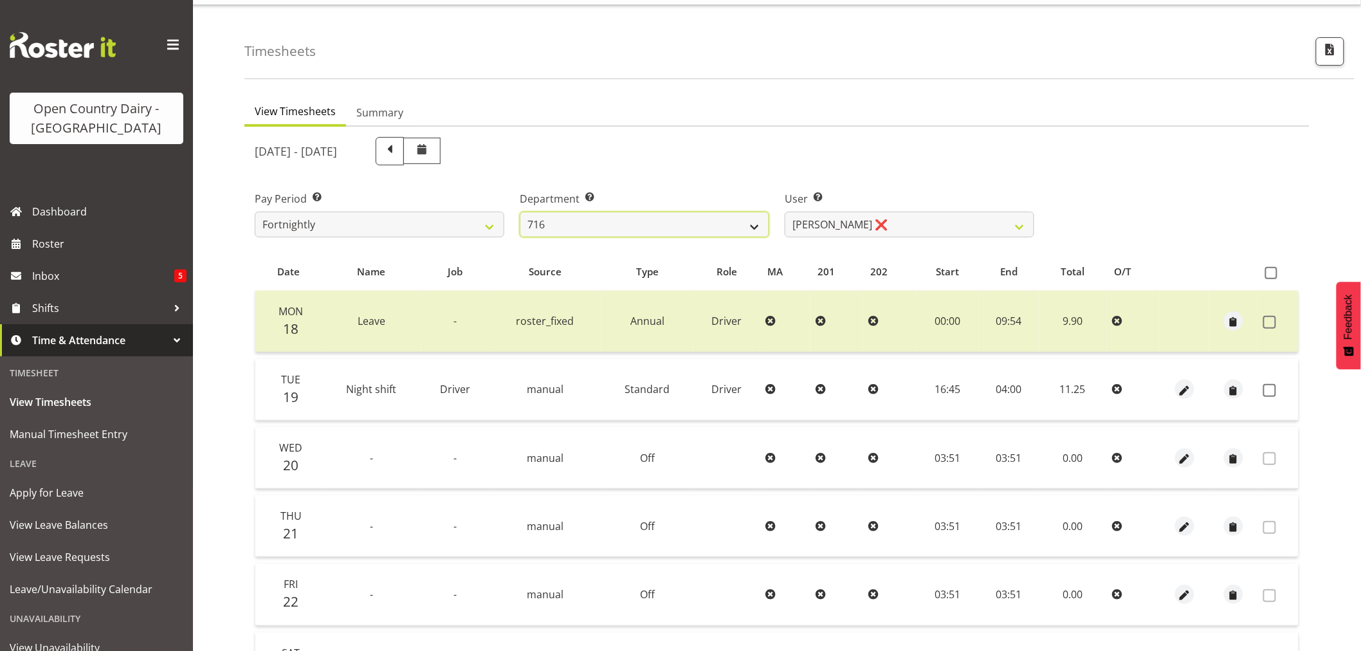
drag, startPoint x: 722, startPoint y: 220, endPoint x: 716, endPoint y: 235, distance: 15.9
click at [722, 219] on select "701 702 703 704 705 706 707 708 709 710 711 712 713 714 715 716 717 718 719 720" at bounding box center [645, 225] width 250 height 26
select select "758"
click at [520, 212] on select "701 702 703 704 705 706 707 708 709 710 711 712 713 714 715 716 717 718 719 720" at bounding box center [645, 225] width 250 height 26
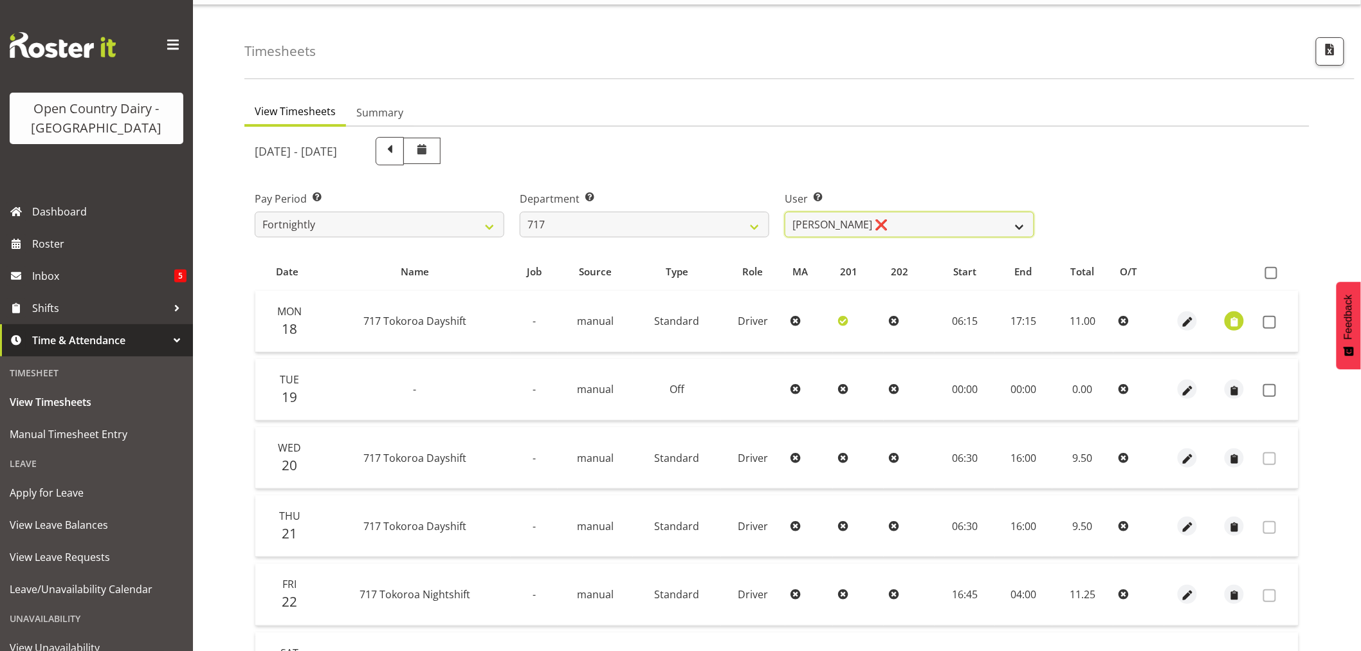
click at [915, 224] on select "[PERSON_NAME] ❌ Dodge [PERSON_NAME] ❌ [PERSON_NAME] ❌ [PERSON_NAME] ❌" at bounding box center [910, 225] width 250 height 26
select select "10294"
click at [785, 212] on select "[PERSON_NAME] ❌ Dodge [PERSON_NAME] ❌ [PERSON_NAME] ❌ [PERSON_NAME] ❌" at bounding box center [910, 225] width 250 height 26
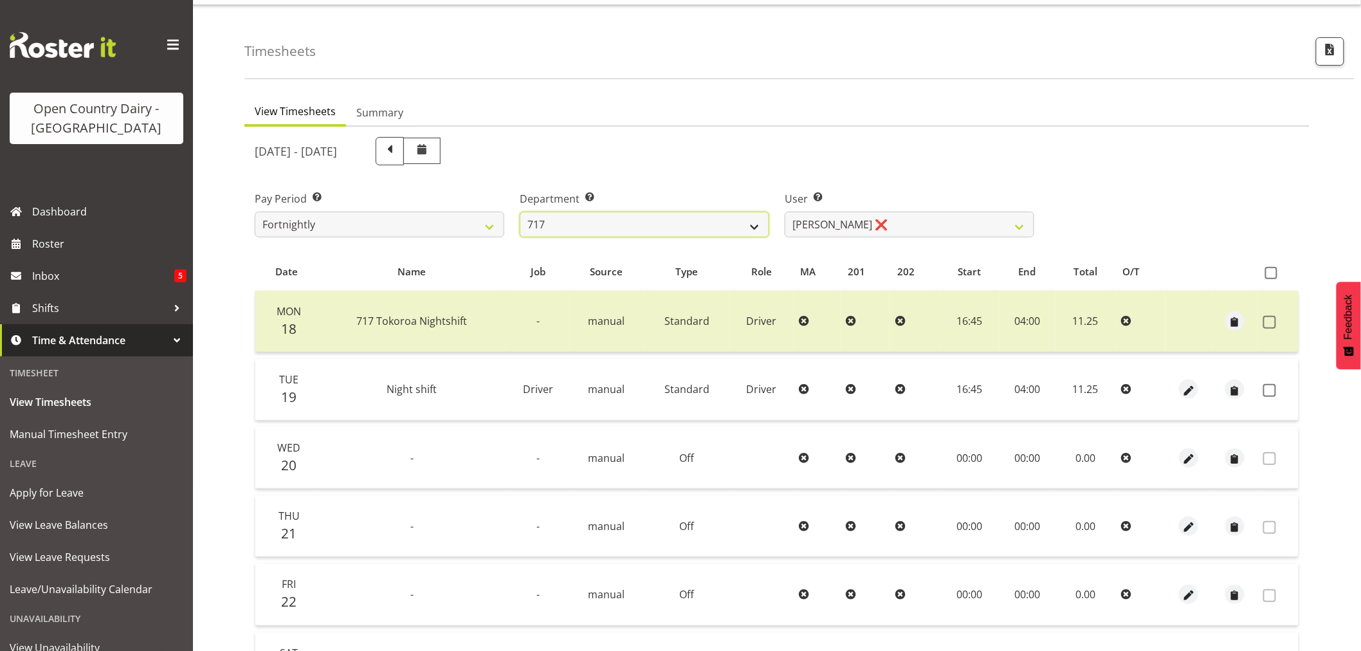
click at [715, 222] on select "701 702 703 704 705 706 707 708 709 710 711 712 713 714 715 716 717 718 719 720" at bounding box center [645, 225] width 250 height 26
click at [520, 212] on select "701 702 703 704 705 706 707 708 709 710 711 712 713 714 715 716 717 718 719 720" at bounding box center [645, 225] width 250 height 26
drag, startPoint x: 689, startPoint y: 221, endPoint x: 683, endPoint y: 234, distance: 13.5
click at [689, 221] on select "701 702 703 704 705 706 707 708 709 710 711 712 713 714 715 716 717 718 719 720" at bounding box center [645, 225] width 250 height 26
select select "757"
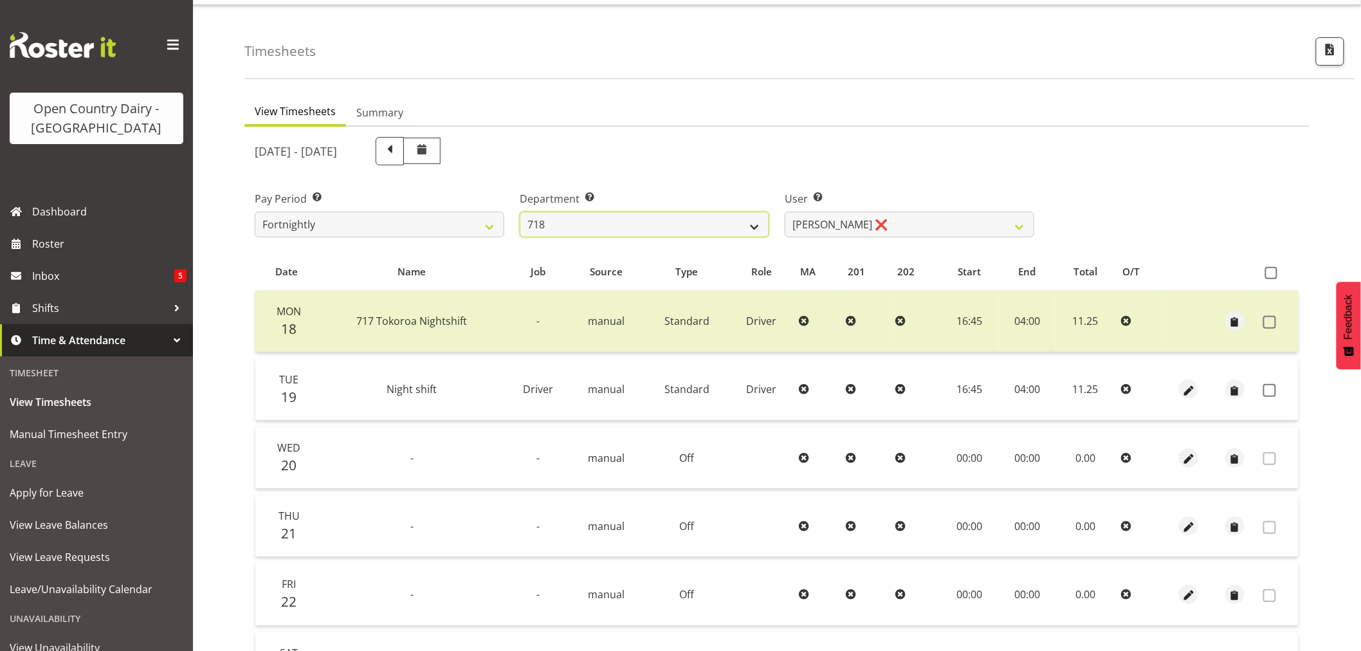
click at [520, 212] on select "701 702 703 704 705 706 707 708 709 710 711 712 713 714 715 716 717 718 719 720" at bounding box center [645, 225] width 250 height 26
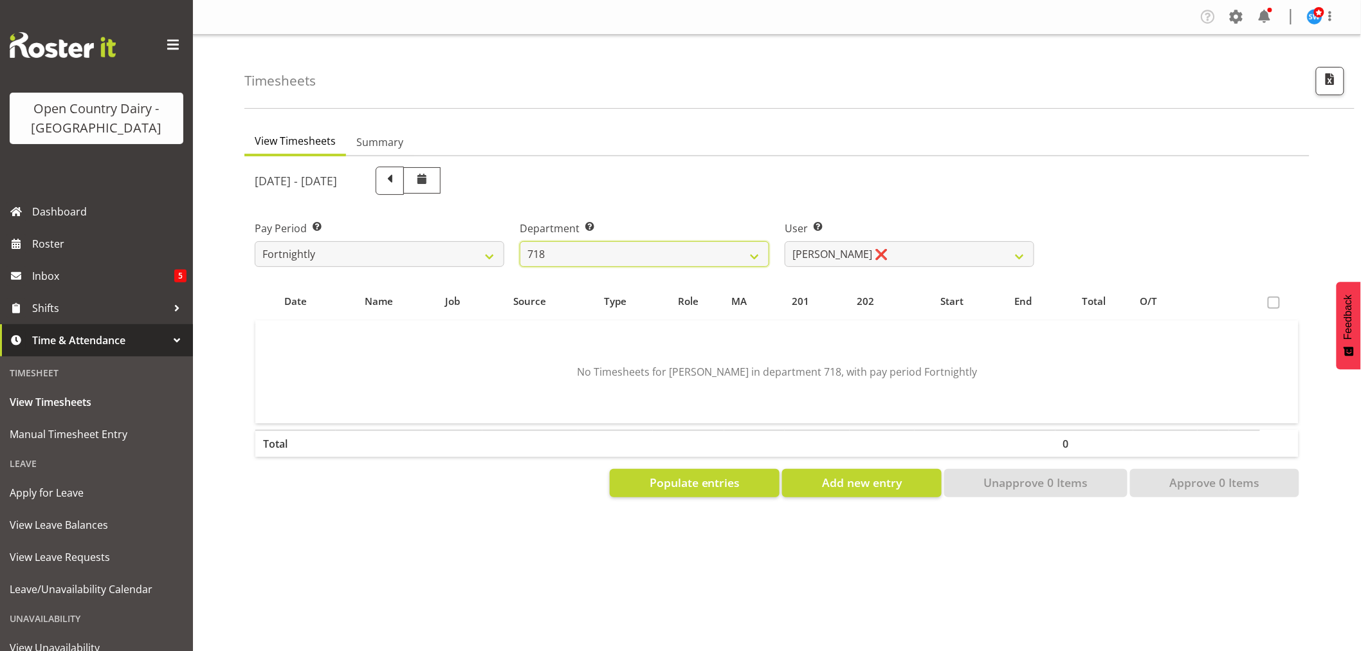
scroll to position [0, 0]
click at [916, 249] on select "[PERSON_NAME] ❌ [PERSON_NAME] ❌ [PERSON_NAME] ❌ [PERSON_NAME] ❌" at bounding box center [910, 254] width 250 height 26
select select "8194"
click at [785, 241] on select "[PERSON_NAME] ❌ [PERSON_NAME] ❌ [PERSON_NAME] ❌ [PERSON_NAME] ❌" at bounding box center [910, 254] width 250 height 26
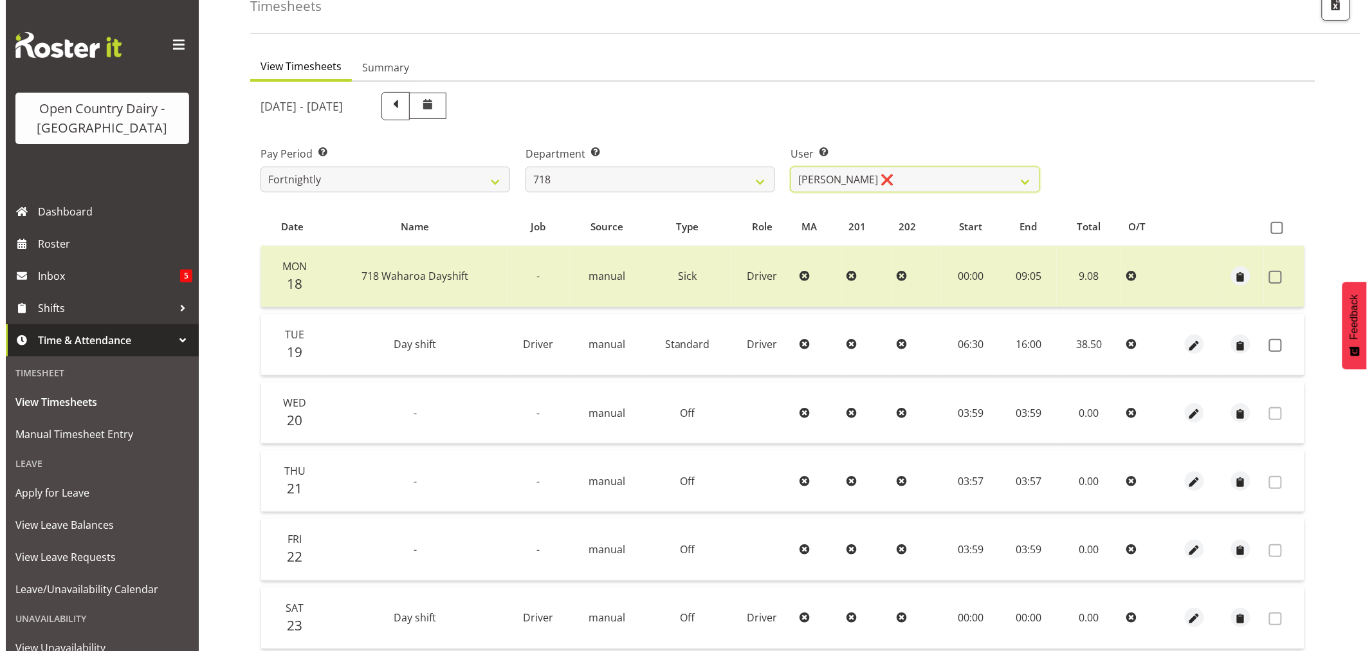
scroll to position [143, 0]
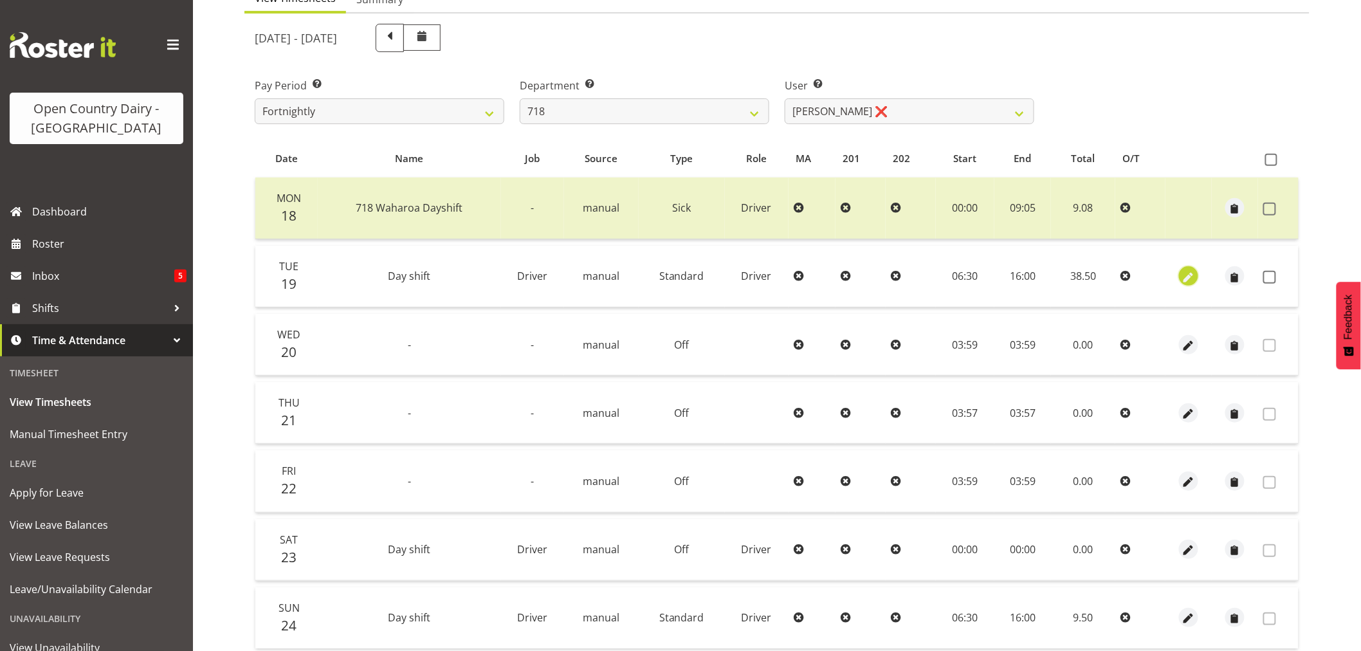
click at [1185, 278] on span "button" at bounding box center [1189, 277] width 15 height 15
select select "Standard"
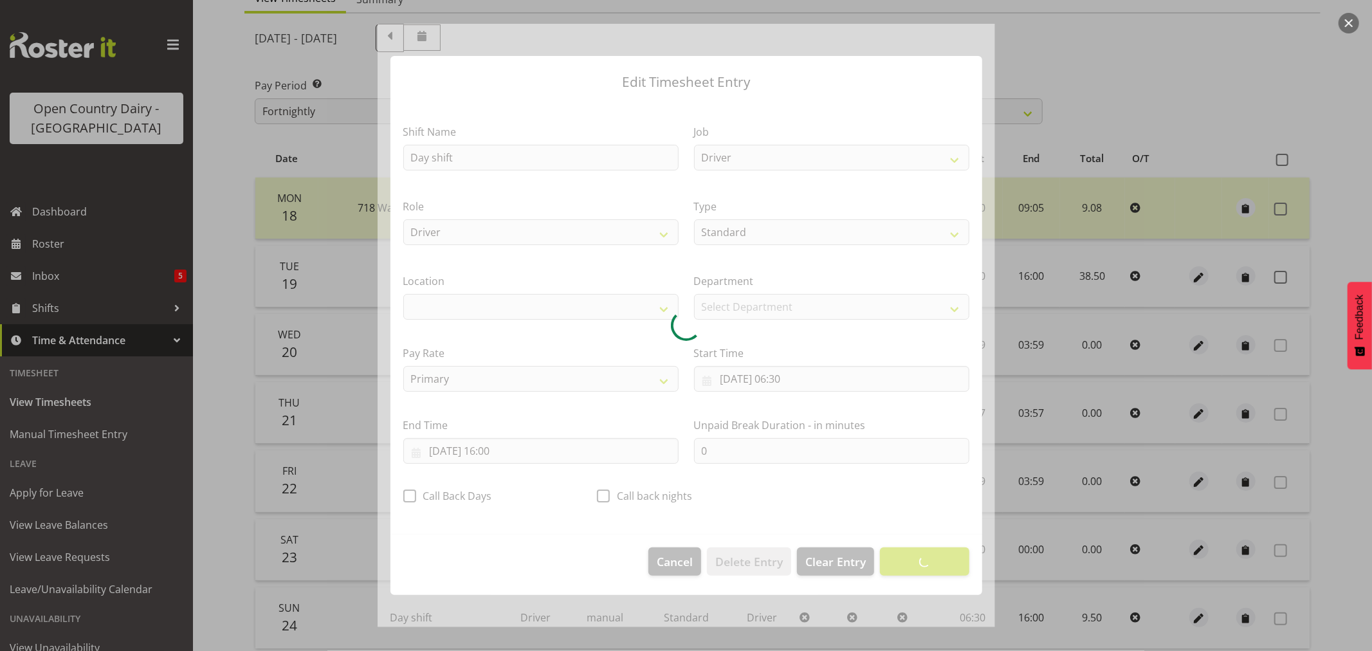
select select "1054"
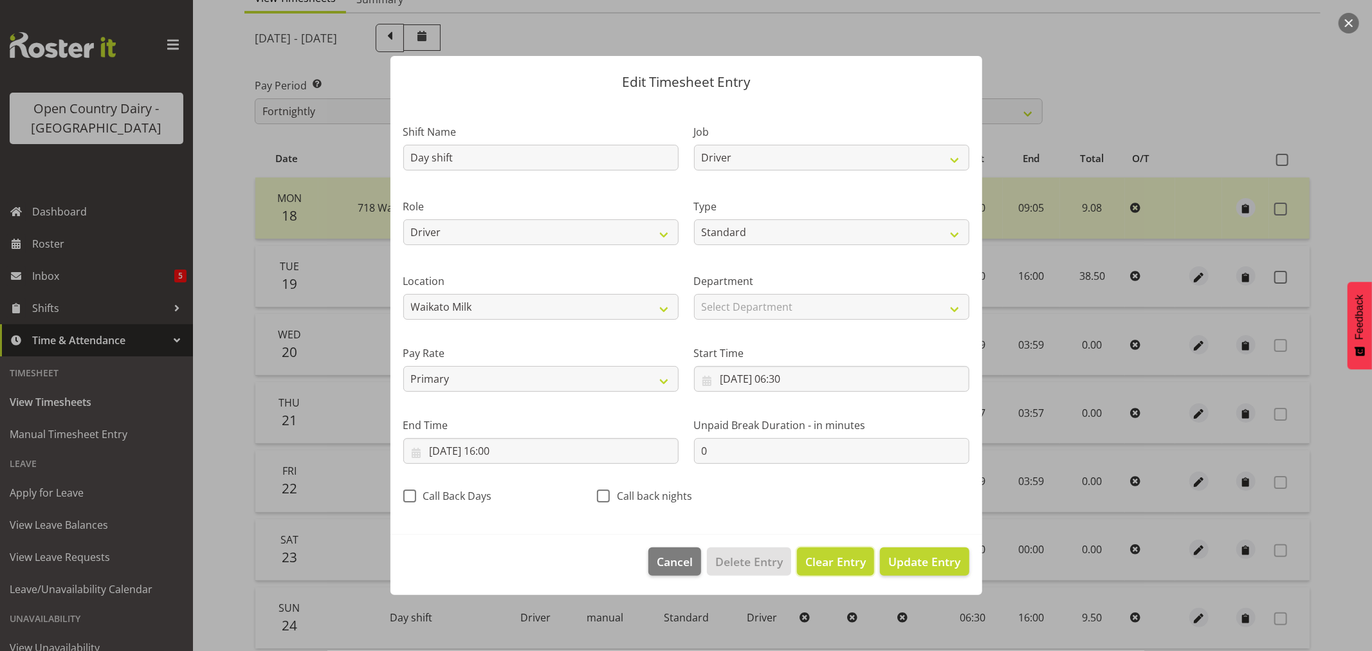
click at [851, 558] on span "Clear Entry" at bounding box center [835, 561] width 60 height 17
select select "Off"
select select
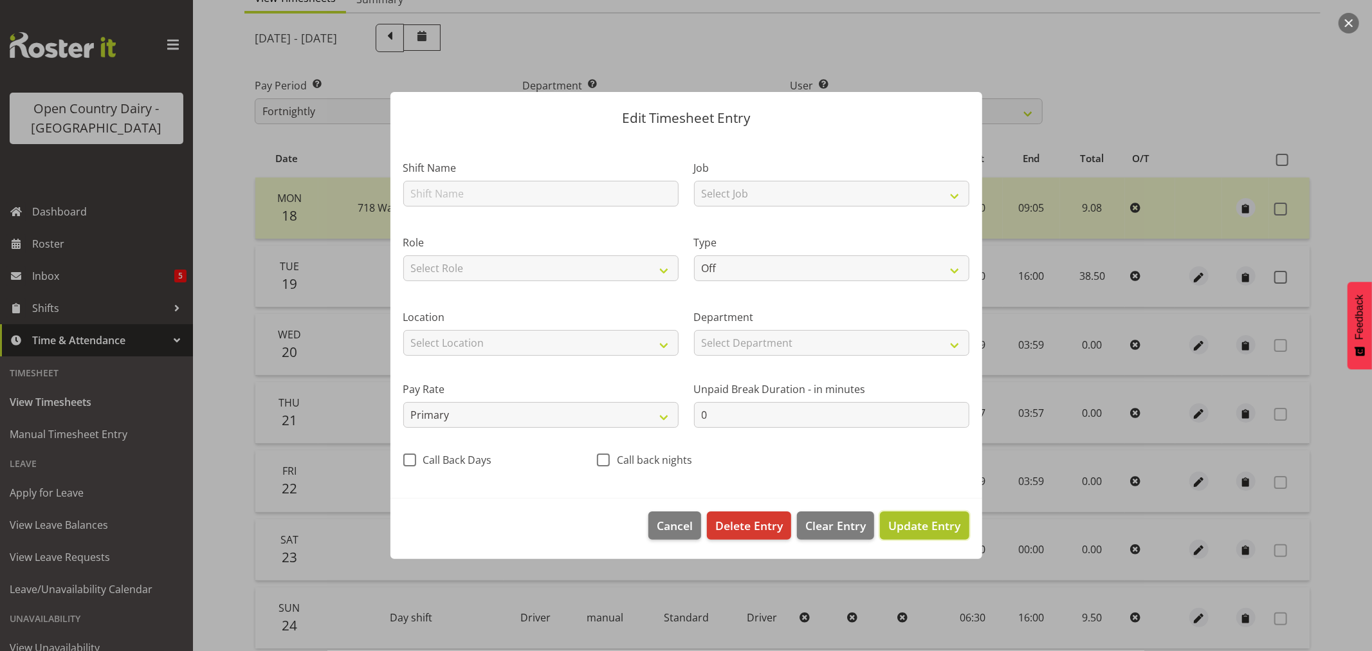
click at [939, 526] on span "Update Entry" at bounding box center [924, 525] width 72 height 15
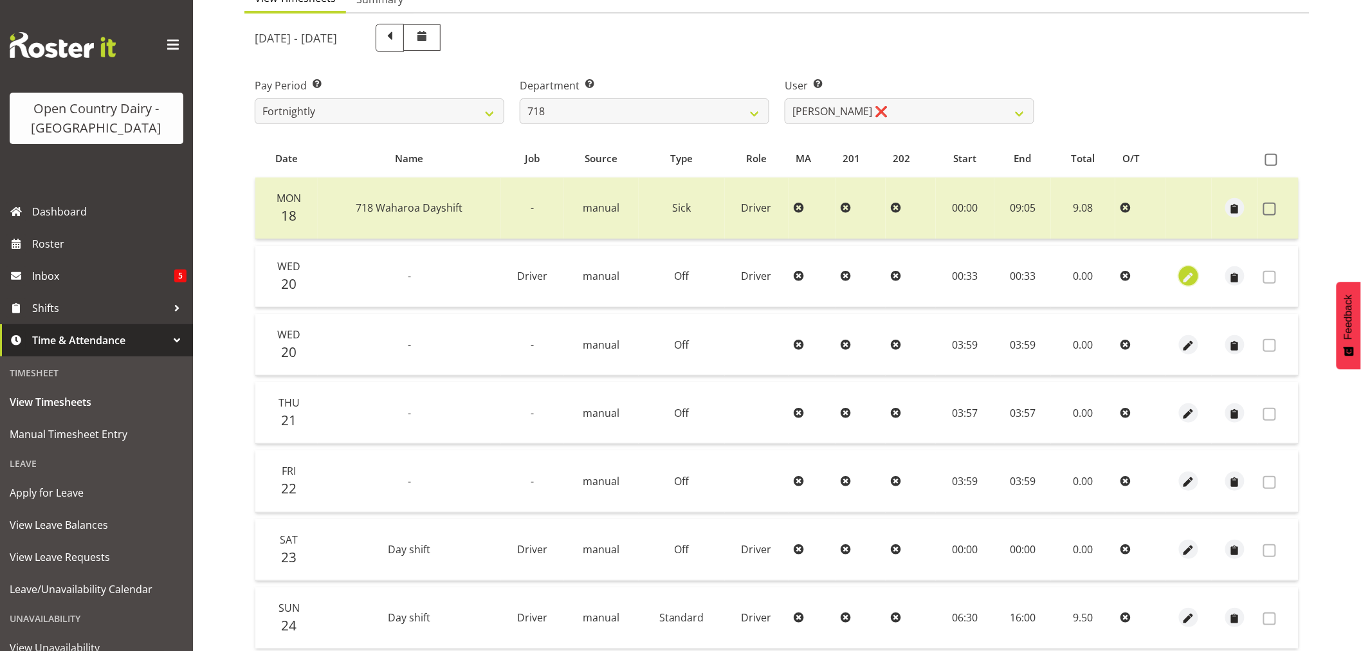
click at [1191, 275] on span "button" at bounding box center [1189, 277] width 15 height 15
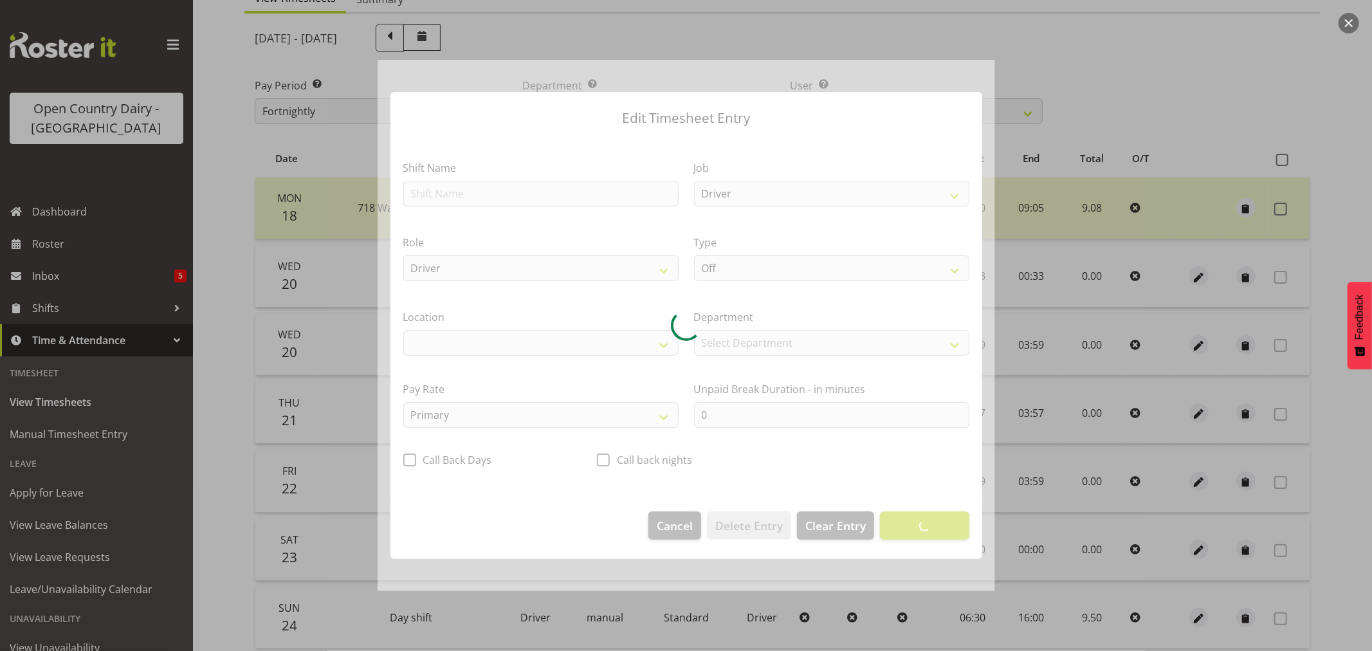
select select "1054"
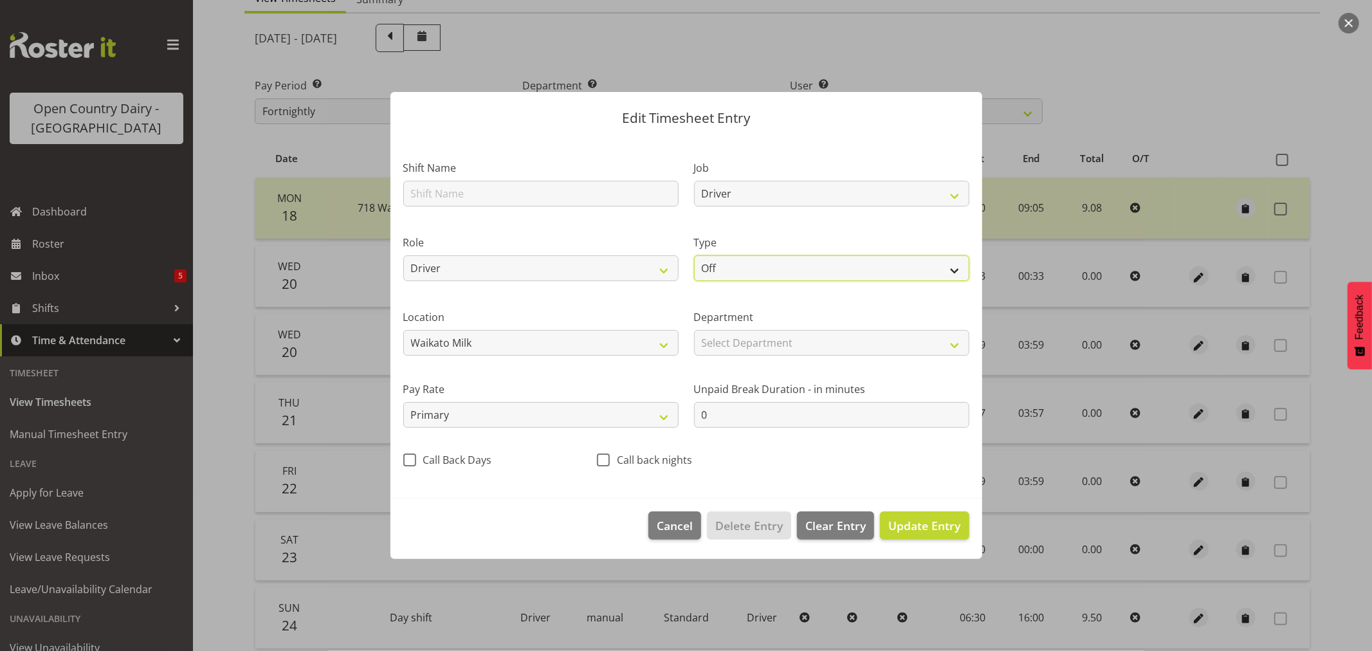
click at [719, 268] on select "Off Standard Public Holiday Public Holiday (Worked) Day In Lieu Annual Leave Si…" at bounding box center [831, 268] width 275 height 26
select select "Standard"
click at [694, 255] on select "Off Standard Public Holiday Public Holiday (Worked) Day In Lieu Annual Leave Si…" at bounding box center [831, 268] width 275 height 26
select select "7"
select select "2025"
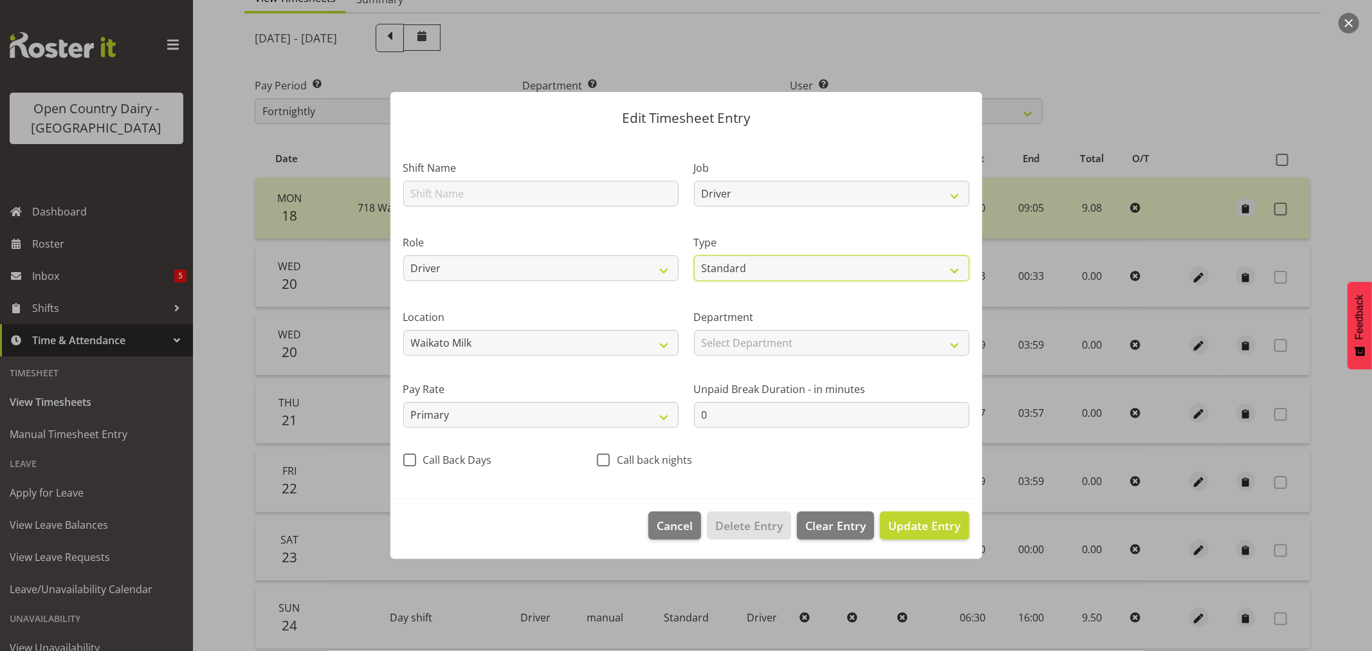
select select "33"
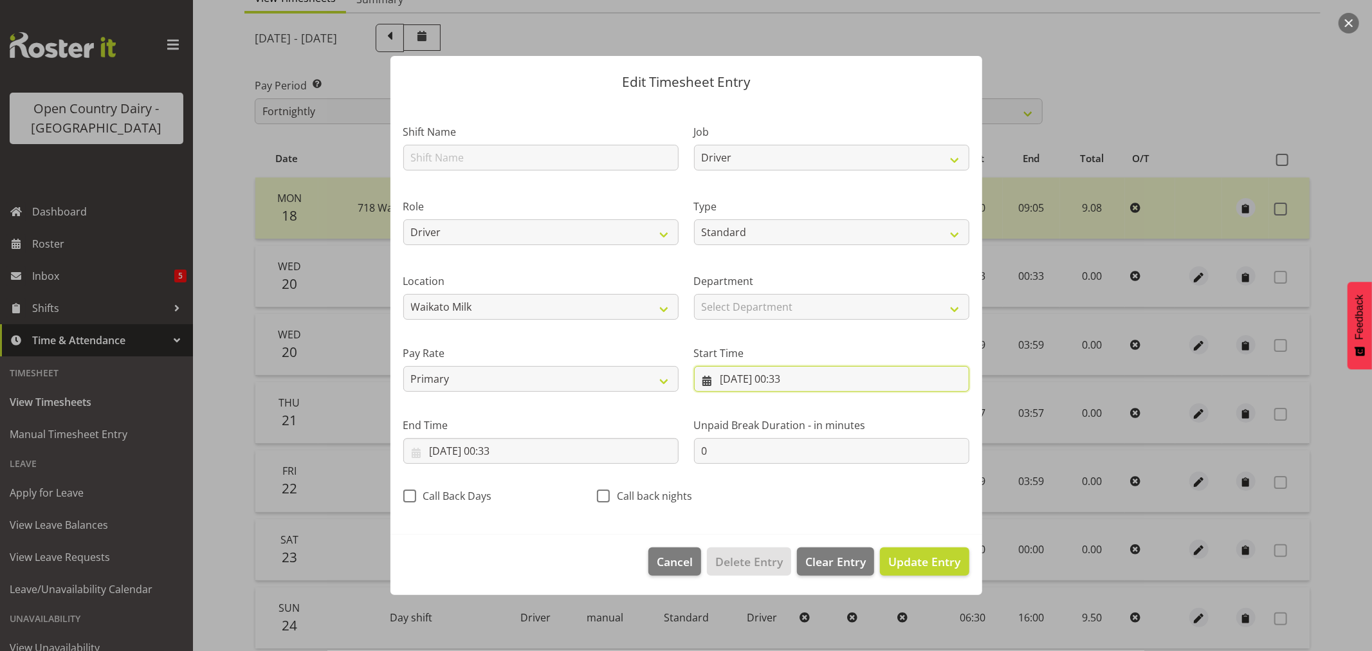
click at [824, 378] on input "[DATE] 00:33" at bounding box center [831, 379] width 275 height 26
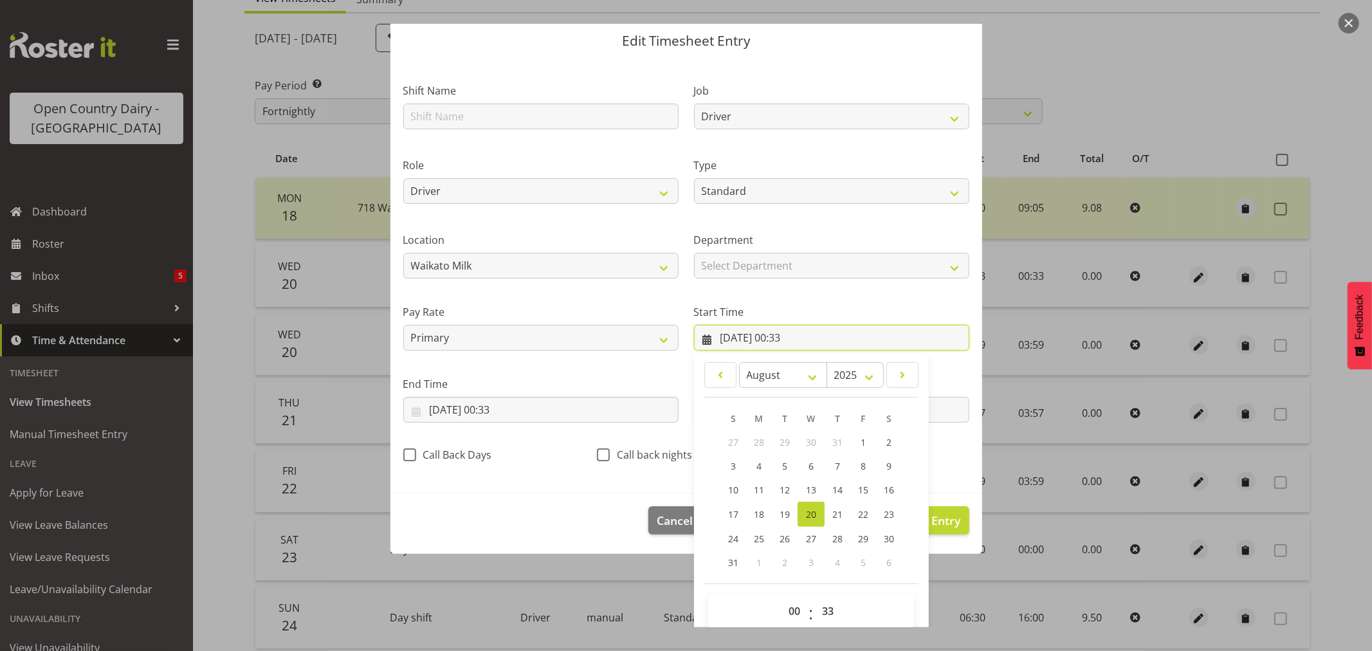
scroll to position [59, 0]
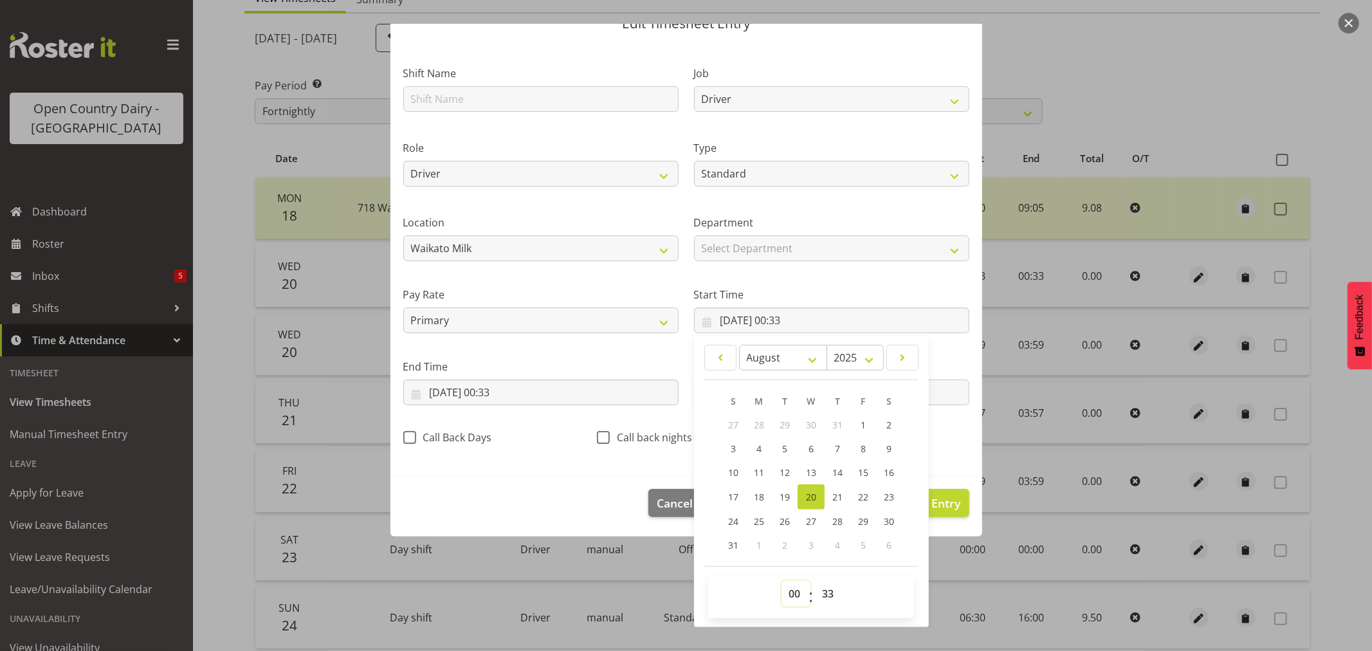
click at [792, 595] on select "00 01 02 03 04 05 06 07 08 09 10 11 12 13 14 15 16 17 18 19 20 21 22 23" at bounding box center [796, 594] width 29 height 26
select select "6"
click at [782, 581] on select "00 01 02 03 04 05 06 07 08 09 10 11 12 13 14 15 16 17 18 19 20 21 22 23" at bounding box center [796, 594] width 29 height 26
type input "[DATE] 06:33"
click at [825, 595] on select "00 01 02 03 04 05 06 07 08 09 10 11 12 13 14 15 16 17 18 19 20 21 22 23 24 25 2…" at bounding box center [829, 594] width 29 height 26
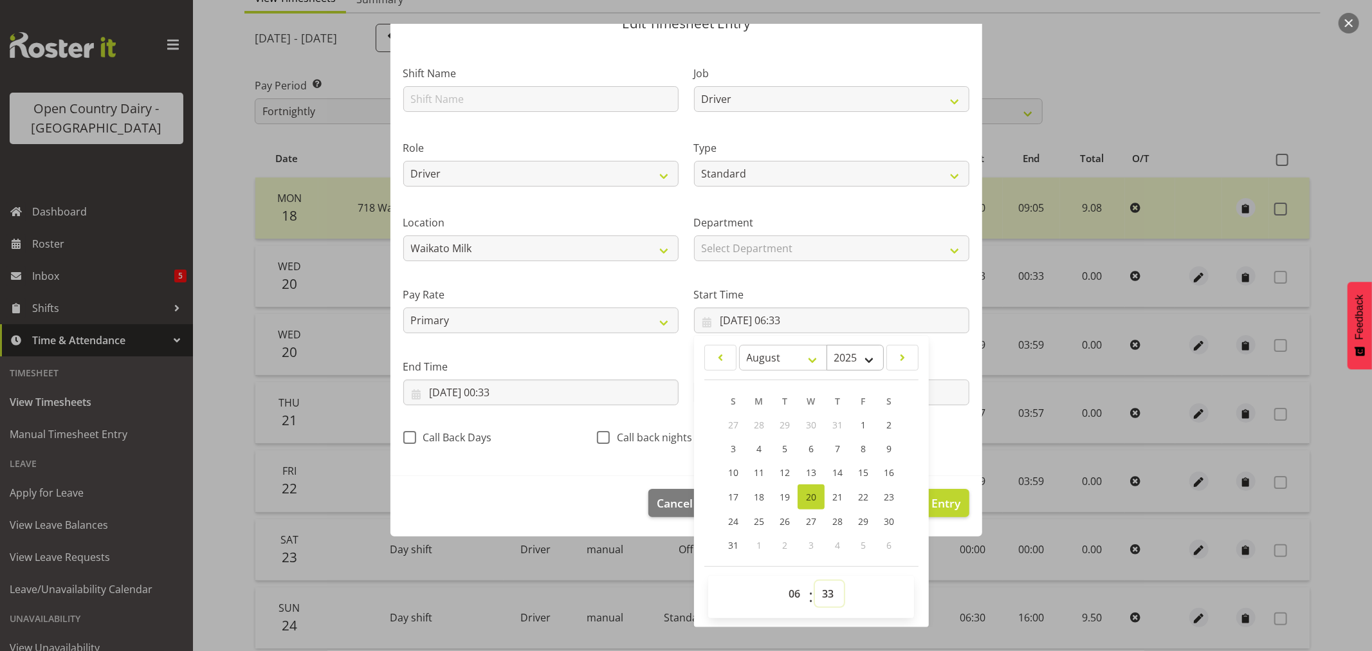
select select "30"
click at [815, 581] on select "00 01 02 03 04 05 06 07 08 09 10 11 12 13 14 15 16 17 18 19 20 21 22 23 24 25 2…" at bounding box center [829, 594] width 29 height 26
type input "[DATE] 06:30"
click at [471, 389] on input "[DATE] 00:33" at bounding box center [540, 393] width 275 height 26
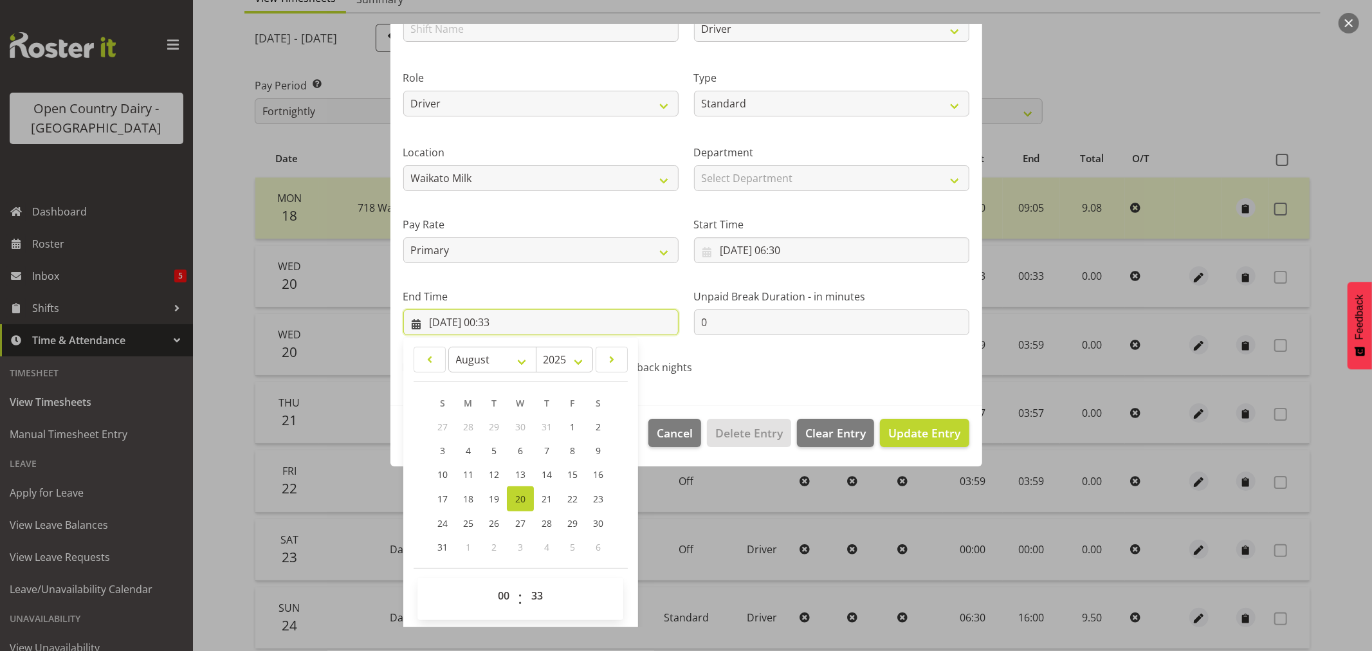
scroll to position [131, 0]
click at [500, 596] on select "00 01 02 03 04 05 06 07 08 09 10 11 12 13 14 15 16 17 18 19 20 21 22 23" at bounding box center [505, 594] width 29 height 26
select select "16"
click at [491, 581] on select "00 01 02 03 04 05 06 07 08 09 10 11 12 13 14 15 16 17 18 19 20 21 22 23" at bounding box center [505, 594] width 29 height 26
type input "[DATE] 16:33"
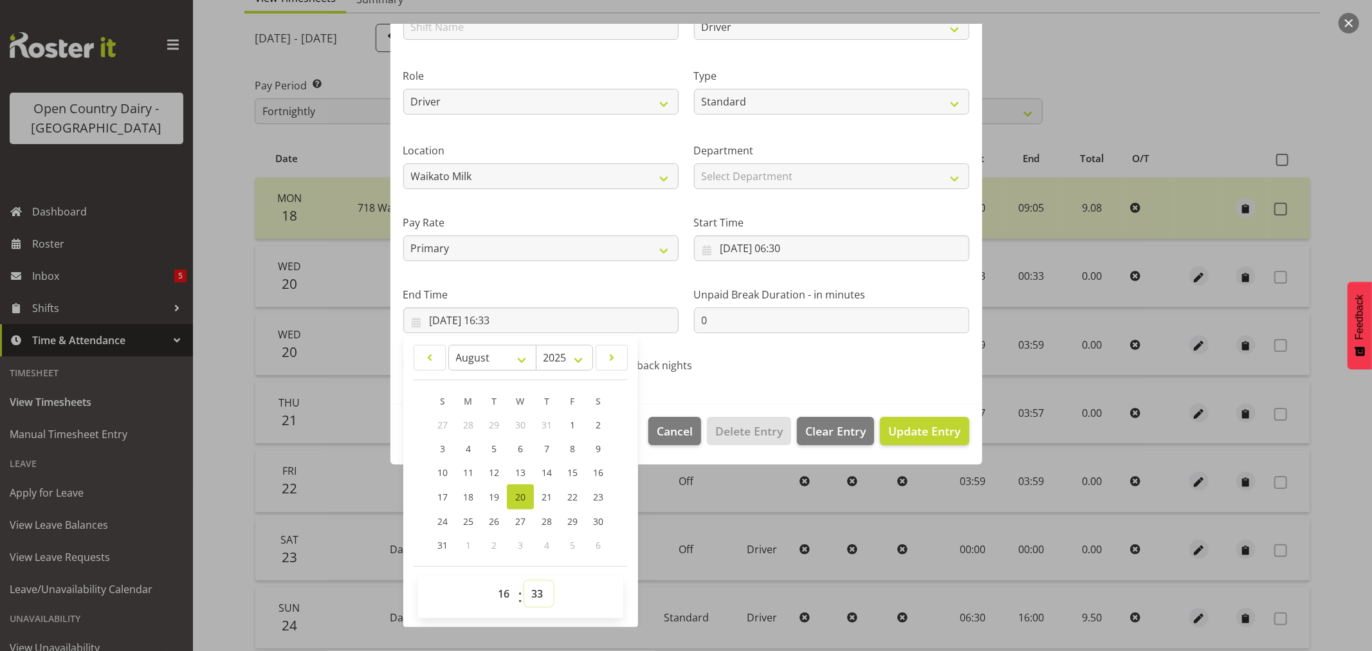
drag, startPoint x: 540, startPoint y: 594, endPoint x: 539, endPoint y: 583, distance: 11.0
click at [540, 594] on select "00 01 02 03 04 05 06 07 08 09 10 11 12 13 14 15 16 17 18 19 20 21 22 23 24 25 2…" at bounding box center [538, 594] width 29 height 26
select select "0"
click at [524, 581] on select "00 01 02 03 04 05 06 07 08 09 10 11 12 13 14 15 16 17 18 19 20 21 22 23 24 25 2…" at bounding box center [538, 594] width 29 height 26
type input "[DATE] 16:00"
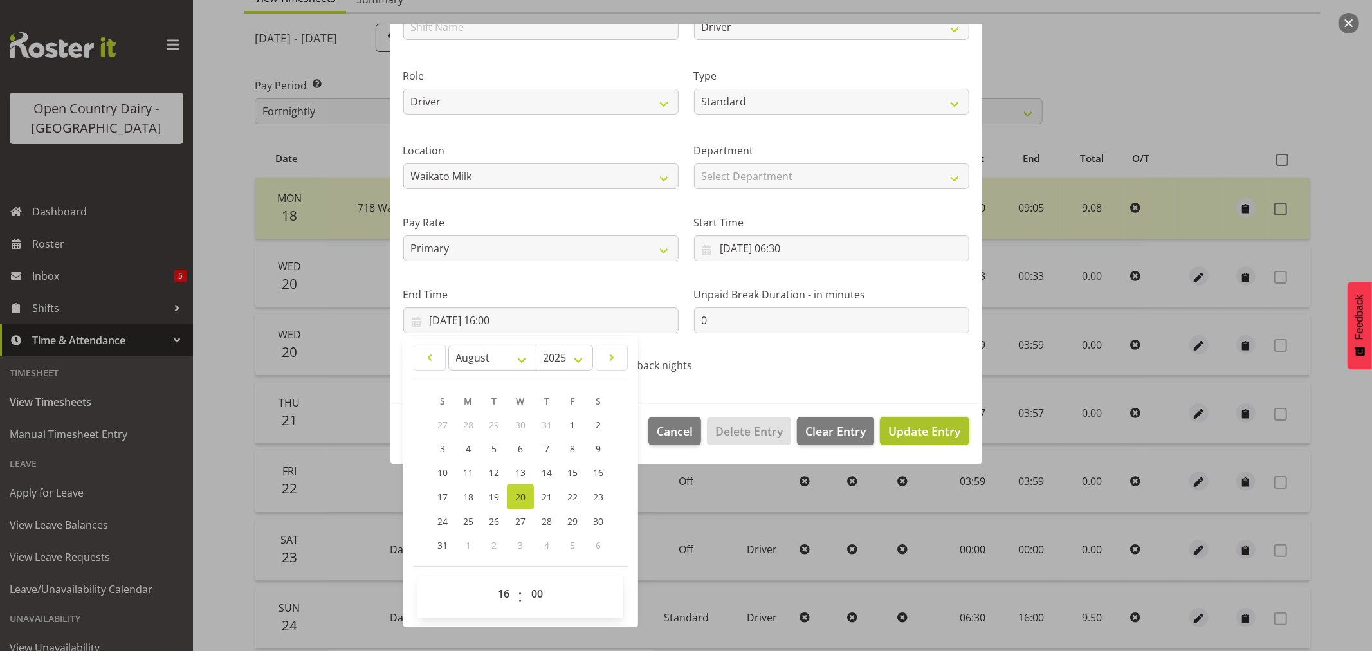
click at [892, 432] on span "Update Entry" at bounding box center [924, 430] width 72 height 15
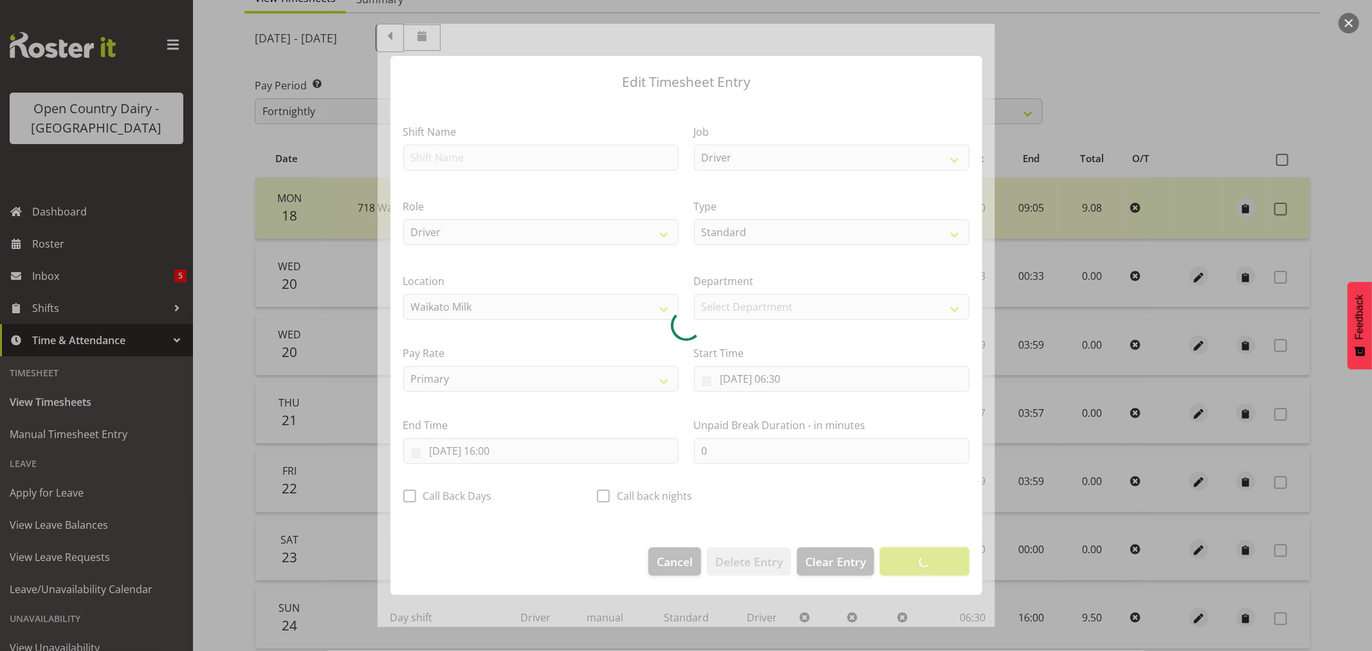
scroll to position [0, 0]
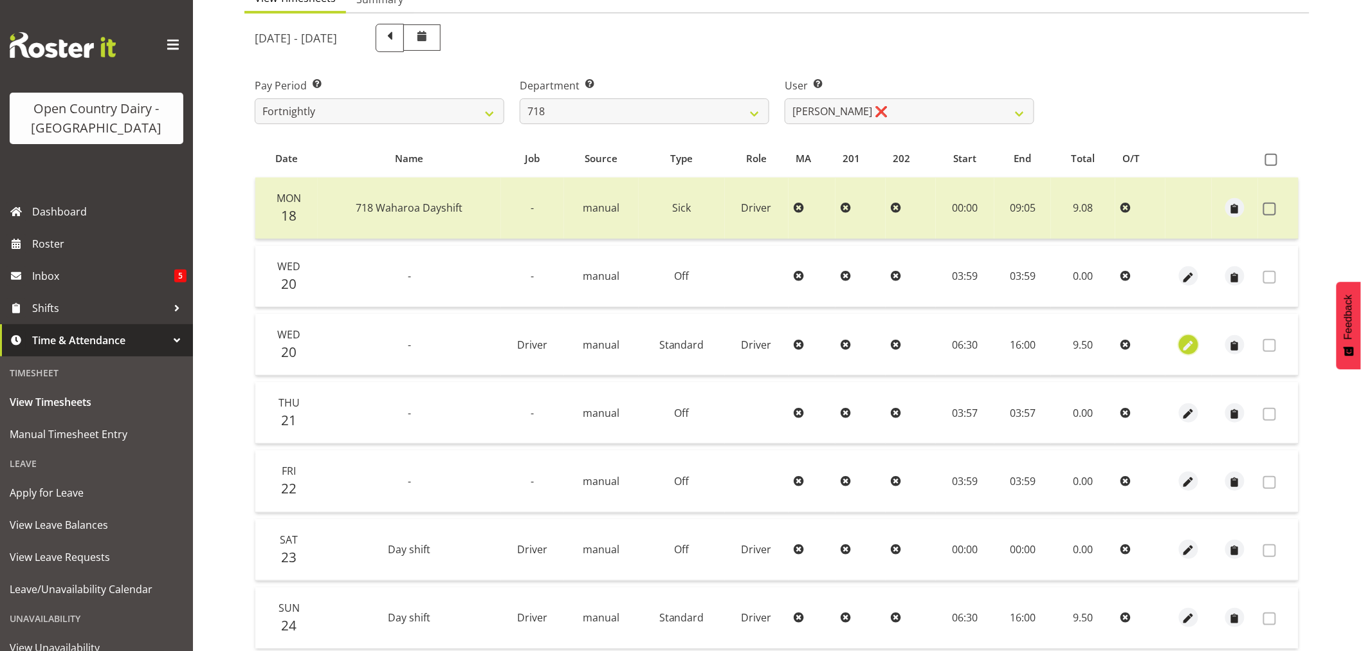
click at [1189, 346] on span "button" at bounding box center [1189, 345] width 15 height 15
select select "Standard"
select select "7"
select select "2025"
select select "6"
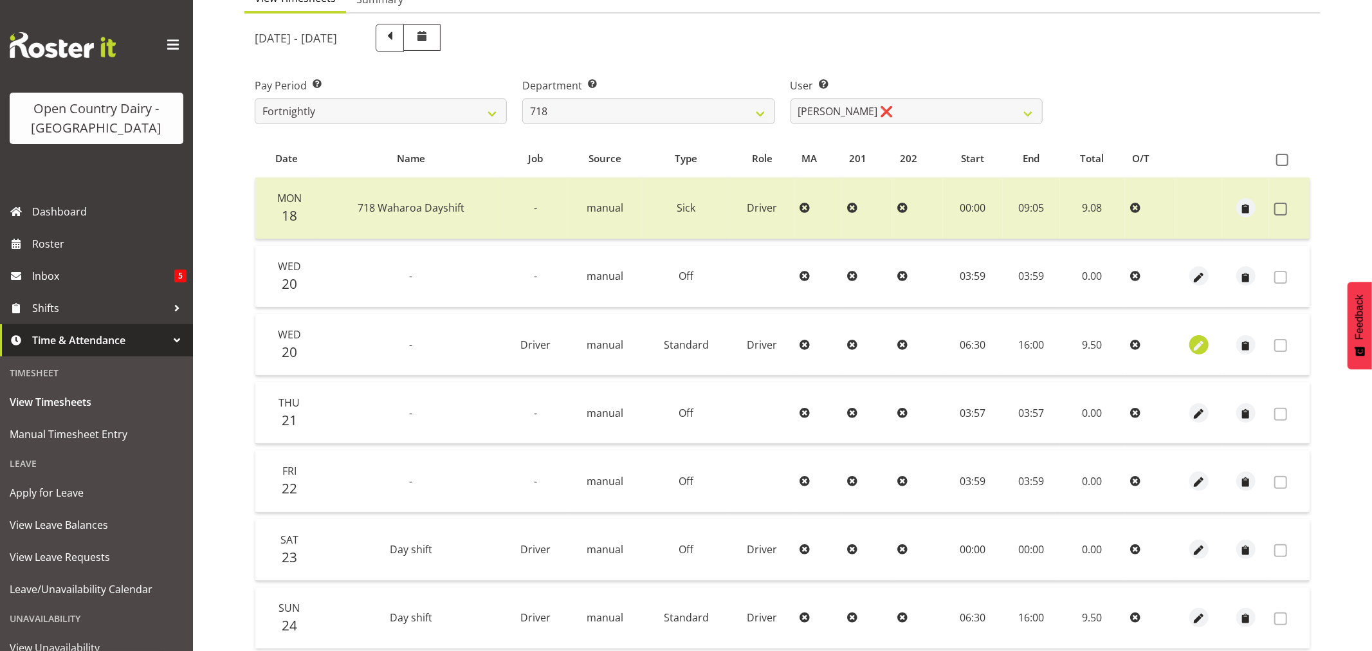
select select "30"
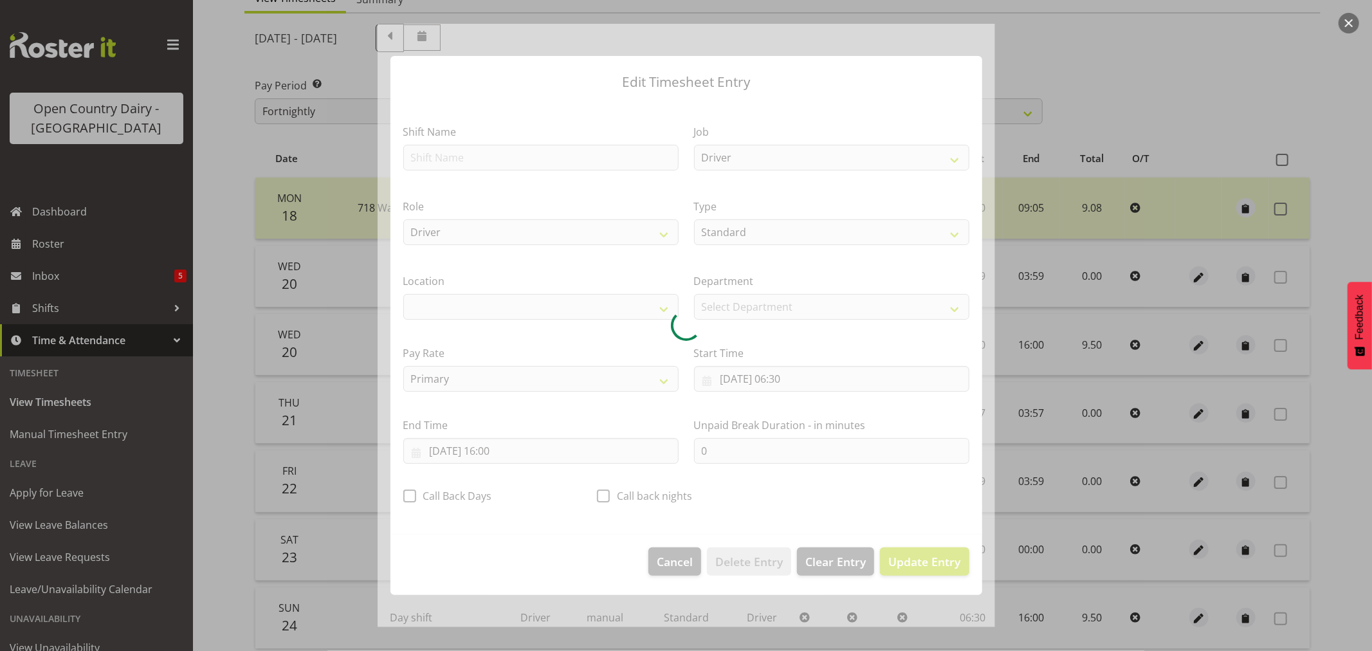
select select "1054"
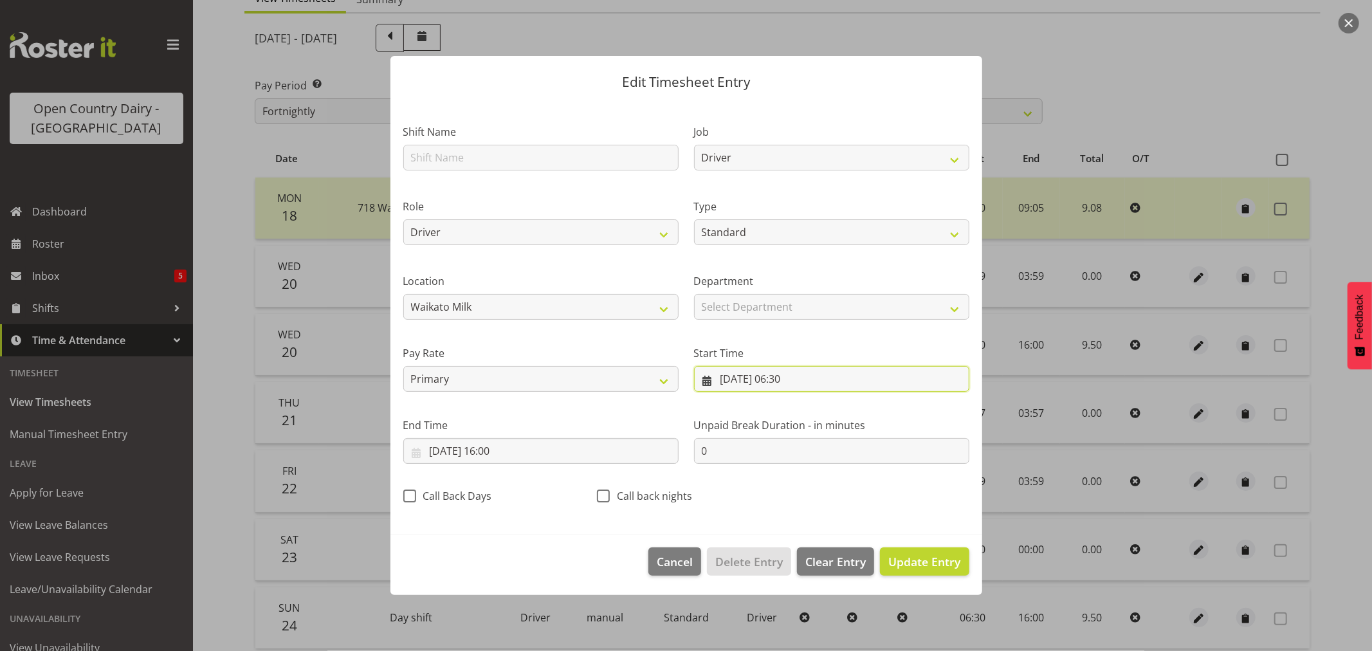
click at [739, 375] on input "[DATE] 06:30" at bounding box center [831, 379] width 275 height 26
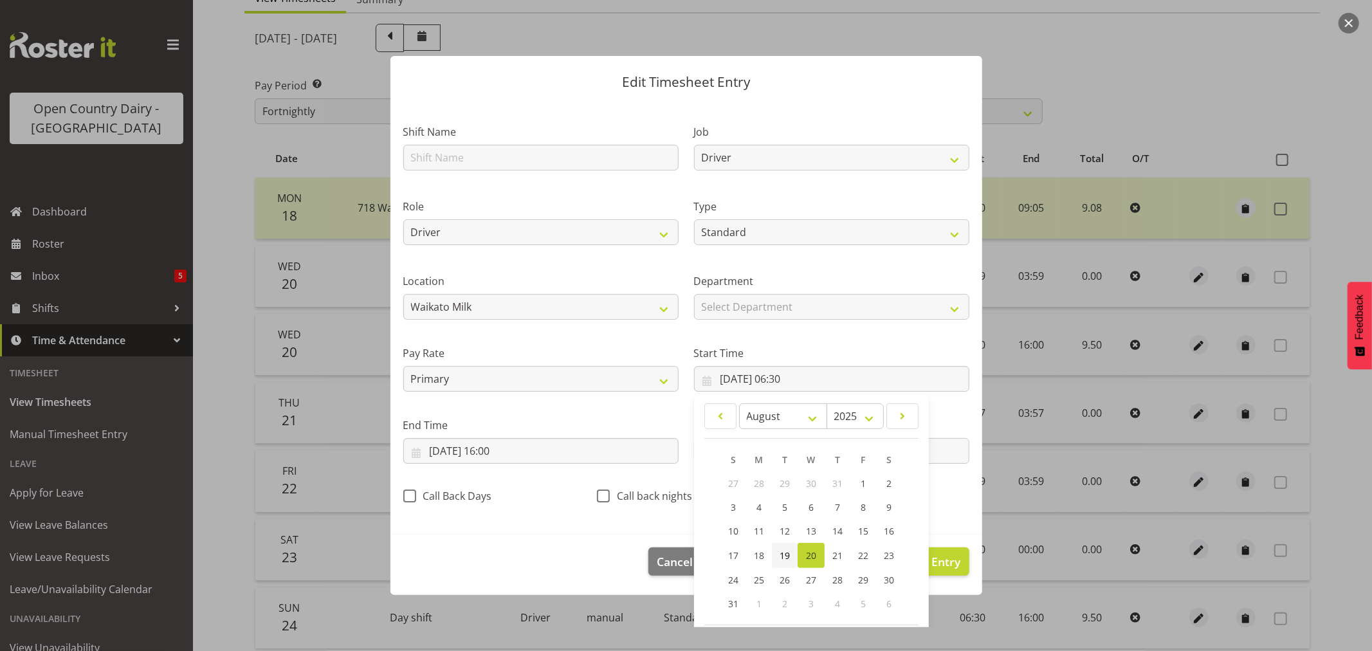
click at [781, 552] on span "19" at bounding box center [785, 555] width 10 height 12
type input "[DATE] 06:30"
click at [541, 448] on input "[DATE] 16:00" at bounding box center [540, 451] width 275 height 26
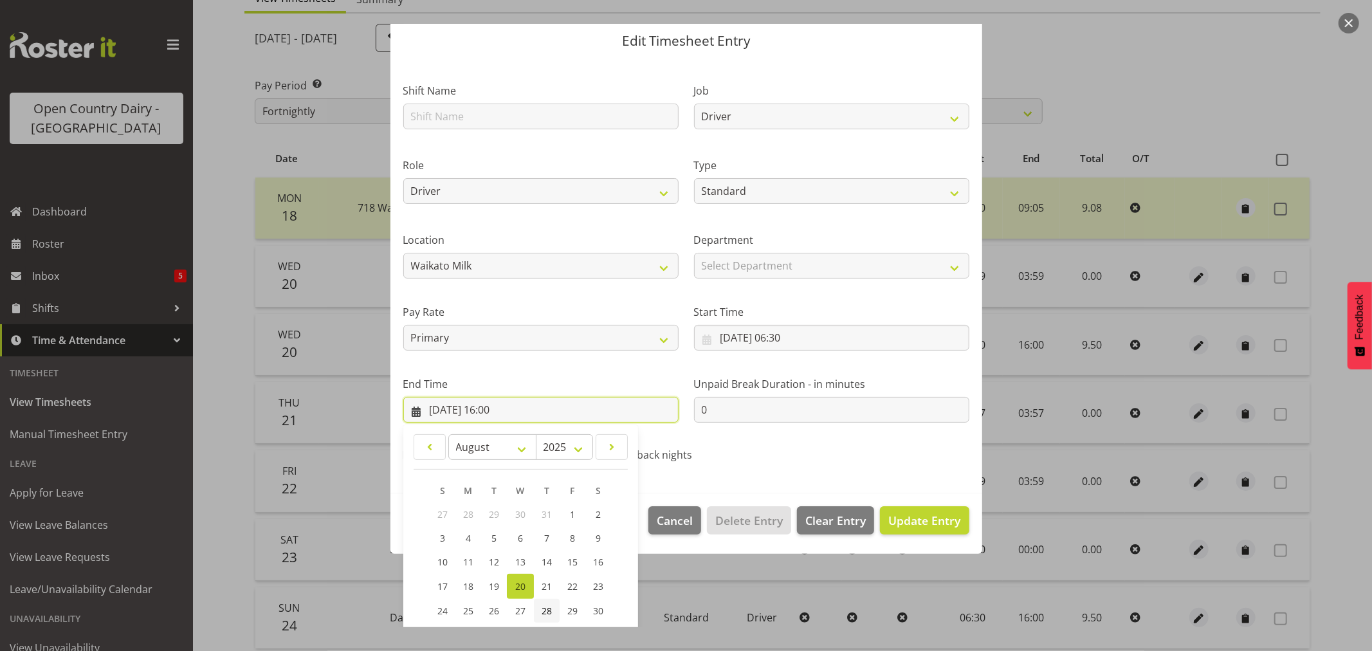
scroll to position [131, 0]
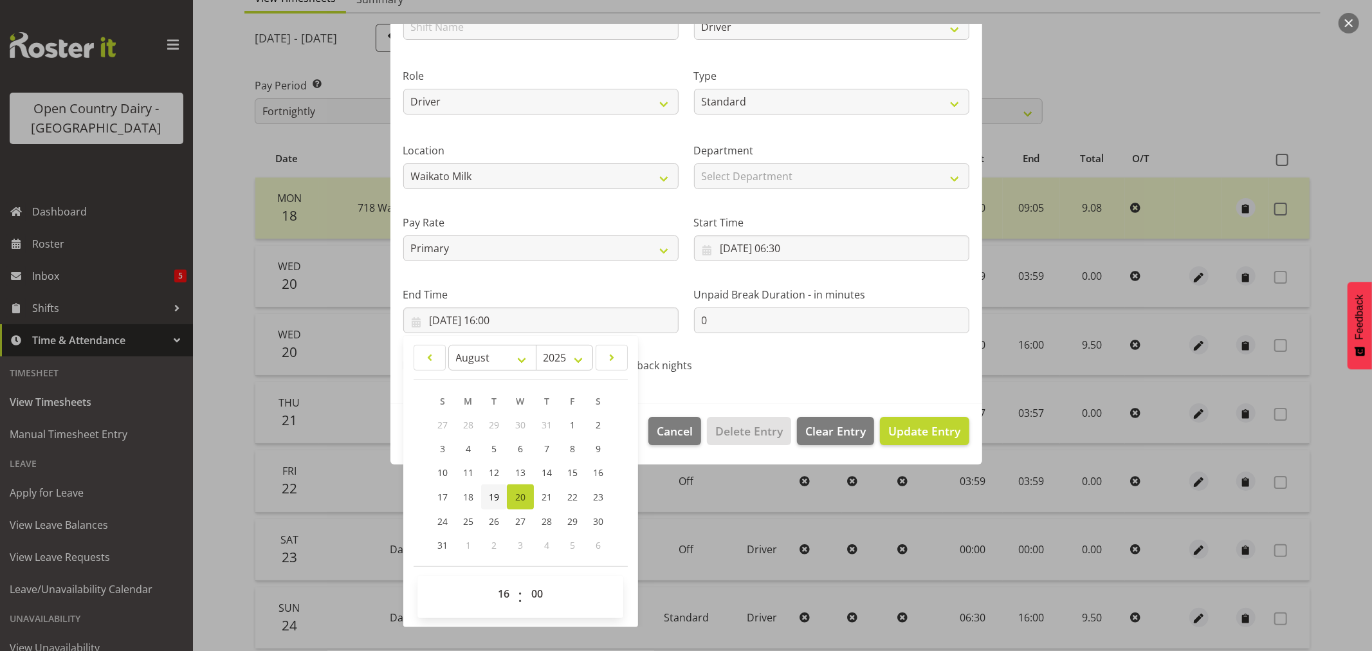
click at [496, 498] on span "19" at bounding box center [494, 497] width 10 height 12
type input "[DATE] 16:00"
click at [915, 426] on span "Update Entry" at bounding box center [924, 430] width 72 height 15
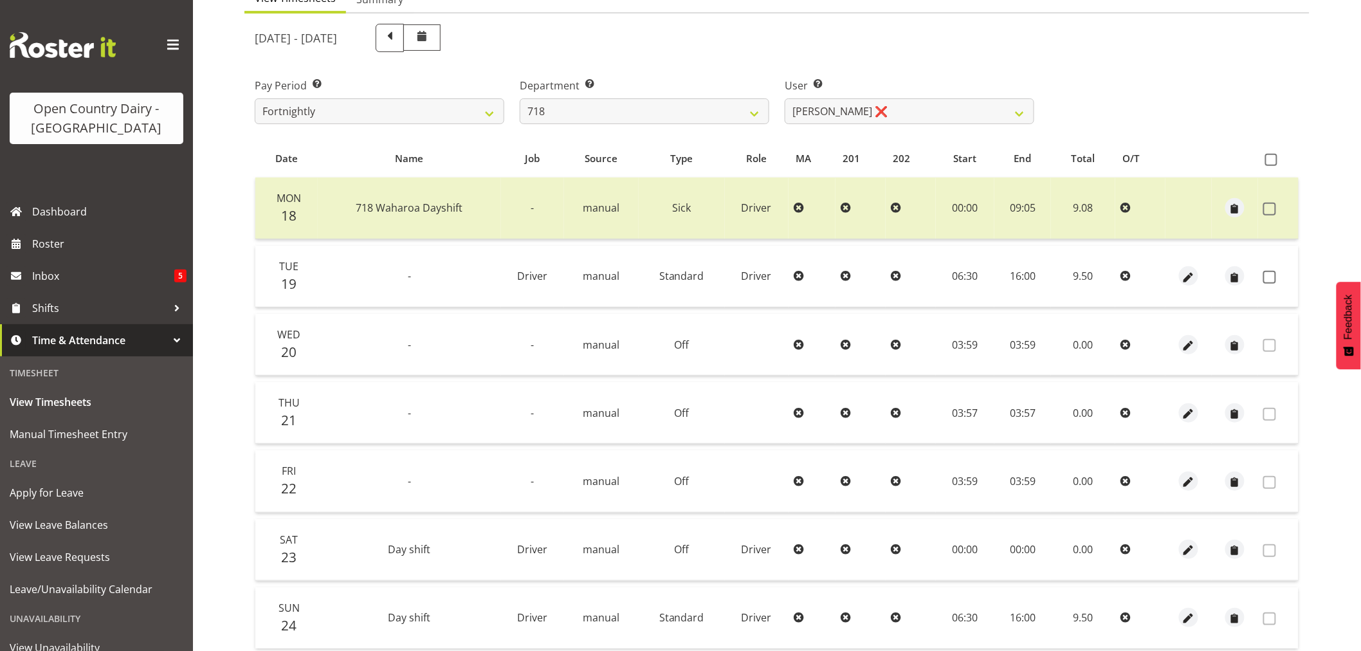
scroll to position [244, 0]
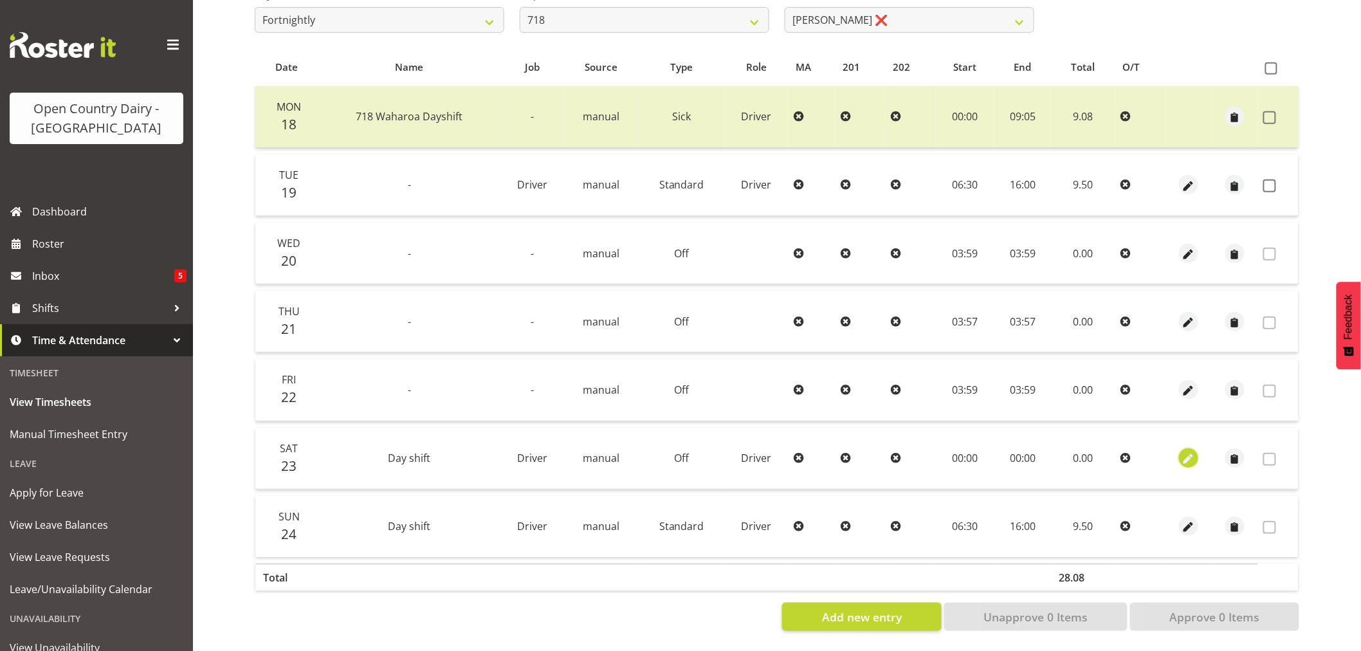
click at [1187, 452] on span "button" at bounding box center [1189, 459] width 15 height 15
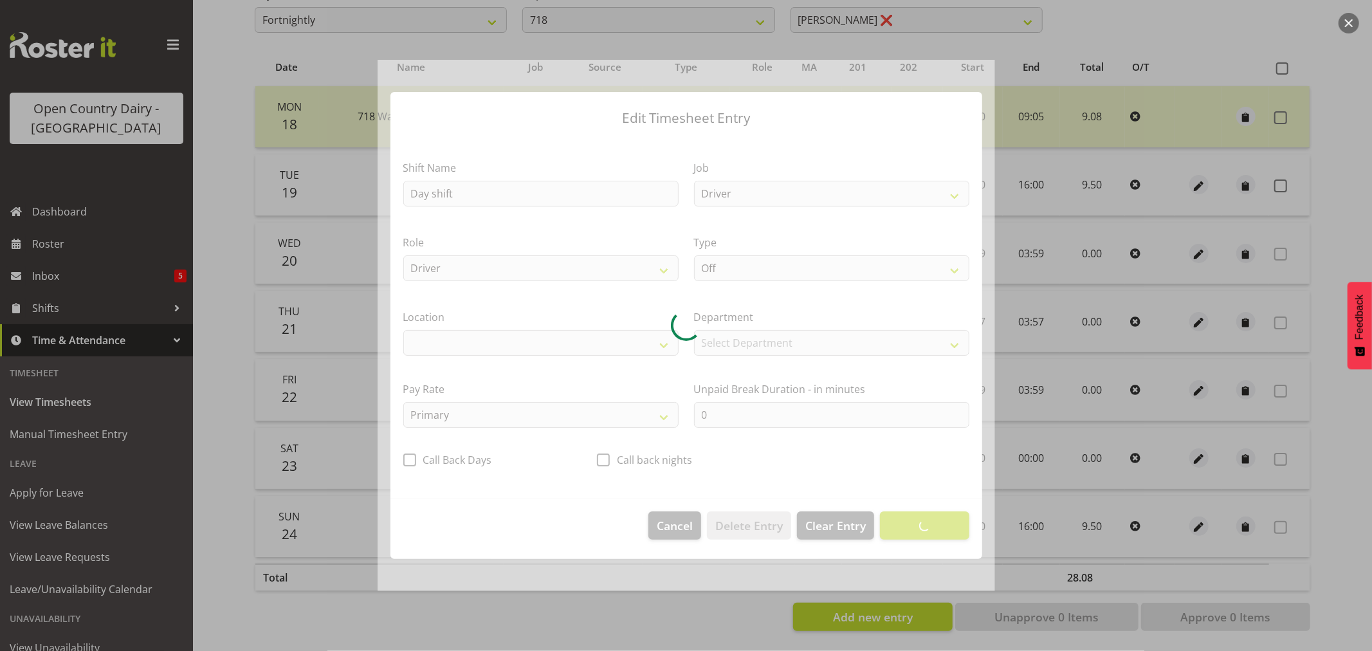
select select "1054"
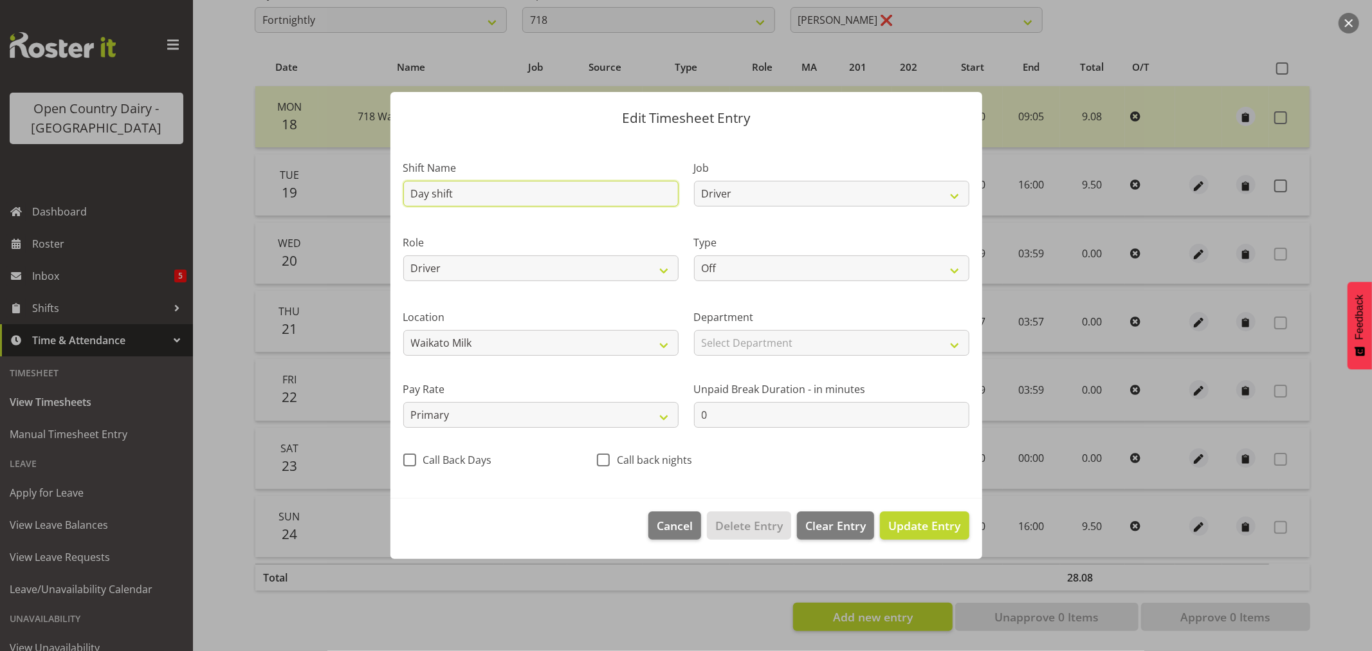
drag, startPoint x: 463, startPoint y: 192, endPoint x: 371, endPoint y: 189, distance: 92.7
click at [371, 189] on div "Edit Timesheet Entry Shift Name Day shift Job Driver Driver supervisor Support …" at bounding box center [686, 325] width 1372 height 651
type input "OFF"
click at [922, 531] on span "Update Entry" at bounding box center [924, 525] width 72 height 15
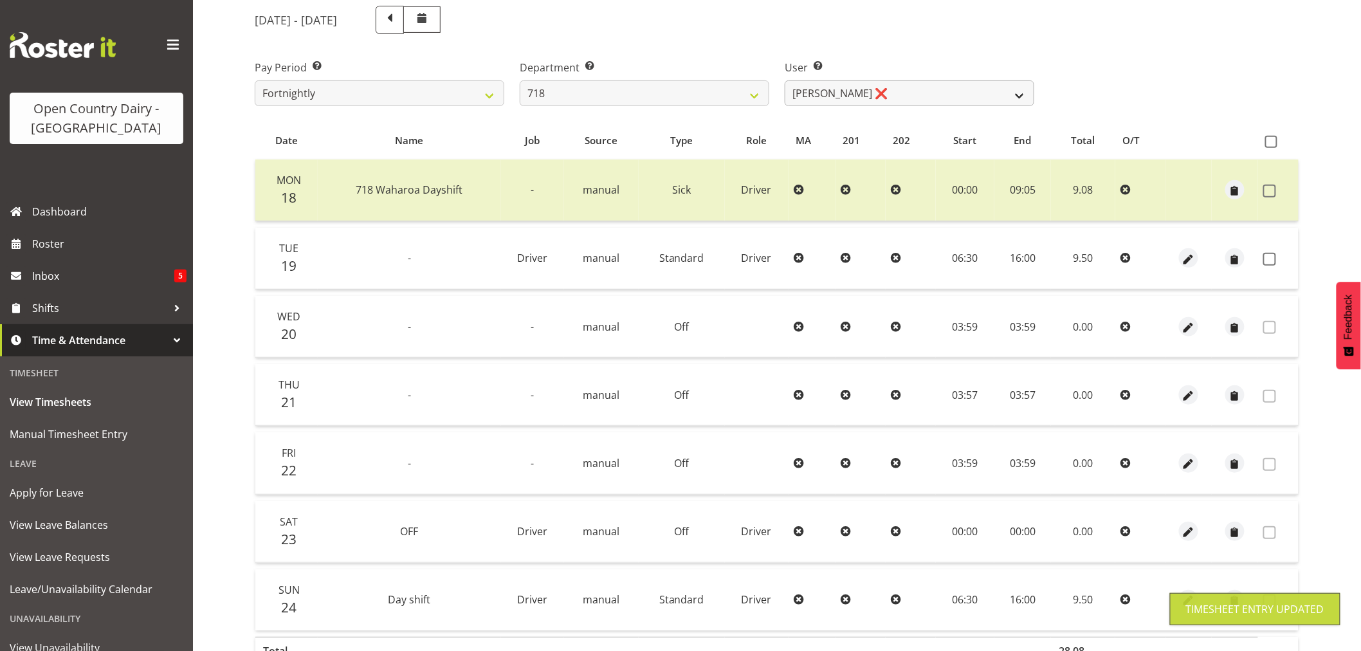
scroll to position [0, 0]
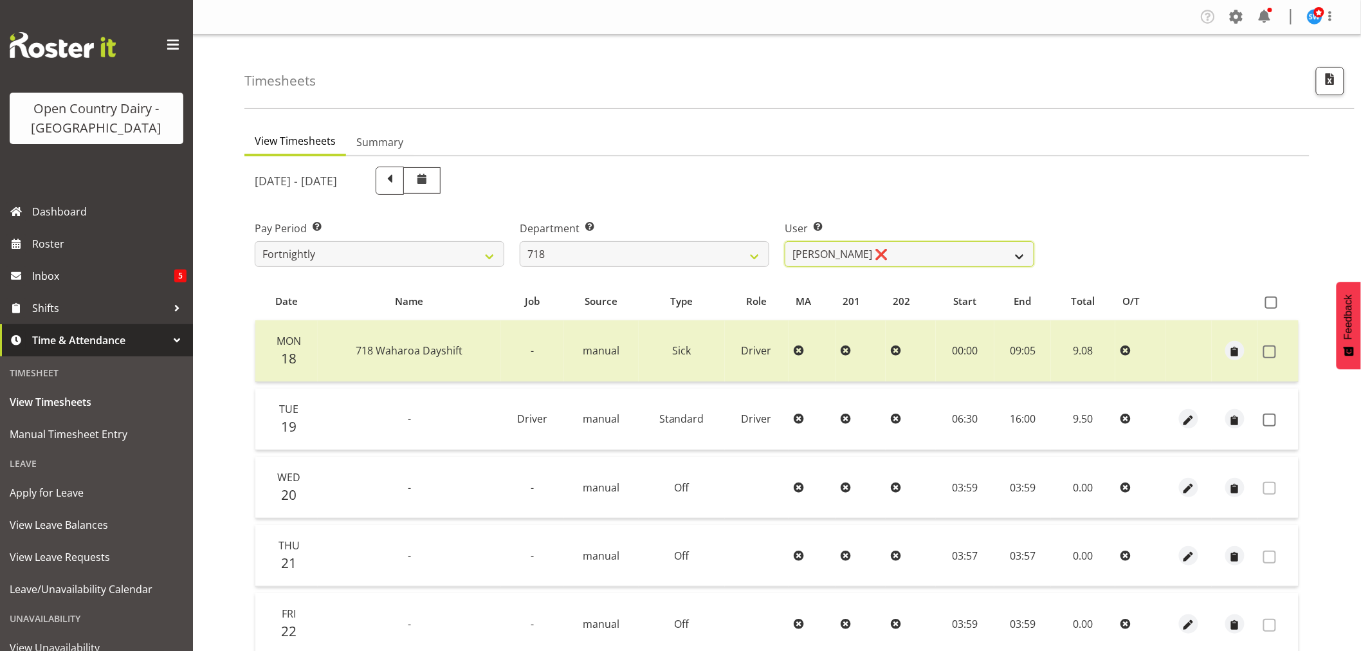
click at [948, 248] on select "[PERSON_NAME] ❌ [PERSON_NAME] ❌ [PERSON_NAME] ❌ [PERSON_NAME] ❌" at bounding box center [910, 254] width 250 height 26
click at [609, 252] on select "701 702 703 704 705 706 707 708 709 710 711 712 713 714 715 716 717 718 719 720" at bounding box center [645, 254] width 250 height 26
select select "823"
click at [520, 241] on select "701 702 703 704 705 706 707 708 709 710 711 712 713 714 715 716 717 718 719 720" at bounding box center [645, 254] width 250 height 26
select select "10099"
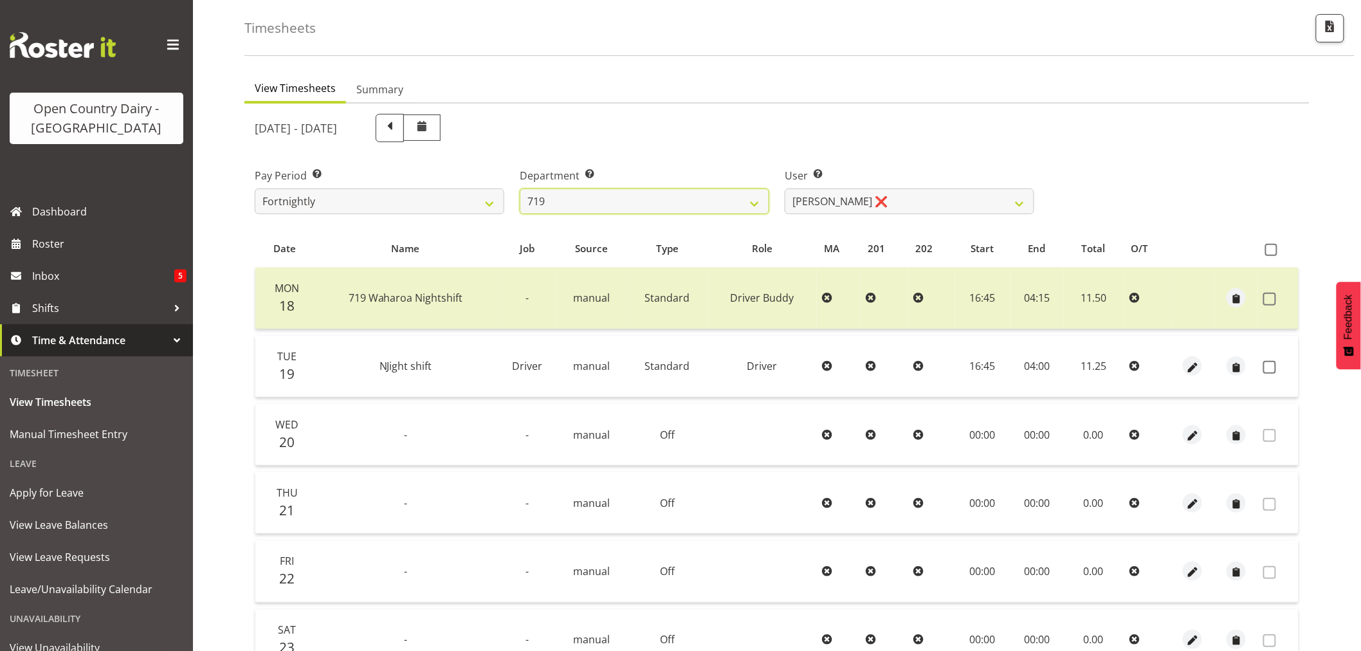
scroll to position [143, 0]
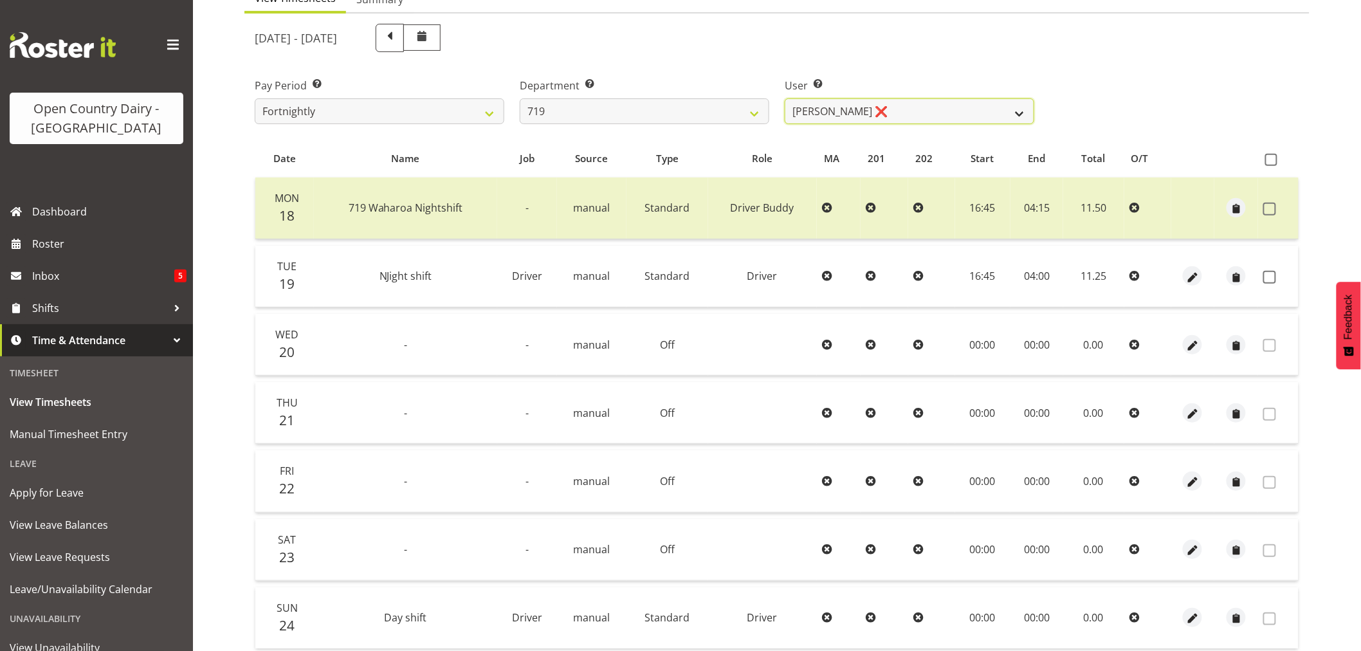
click at [939, 110] on select "[PERSON_NAME] ❌ [PERSON_NAME] ❌ [PERSON_NAME] ❌" at bounding box center [910, 111] width 250 height 26
click at [639, 100] on select "701 702 703 704 705 706 707 708 709 710 711 712 713 714 715 716 717 718 719 720" at bounding box center [645, 111] width 250 height 26
select select "763"
click at [520, 98] on select "701 702 703 704 705 706 707 708 709 710 711 712 713 714 715 716 717 718 719 720" at bounding box center [645, 111] width 250 height 26
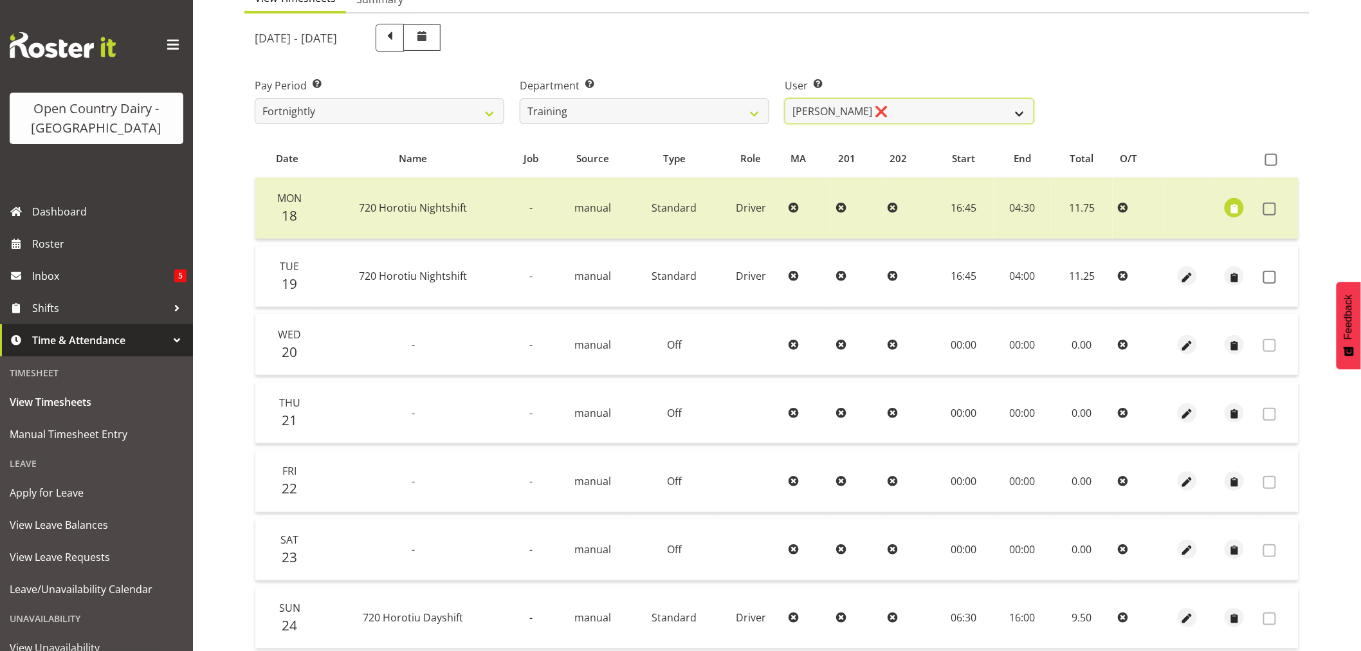
click at [897, 109] on select "[PERSON_NAME] ❌ [PERSON_NAME] ❌ [PERSON_NAME] (Junior) ❌ [PERSON_NAME] ❌ [PERSO…" at bounding box center [910, 111] width 250 height 26
select select "11175"
click at [785, 98] on select "[PERSON_NAME] ❌ [PERSON_NAME] ❌ [PERSON_NAME] (Junior) ❌ [PERSON_NAME] ❌ [PERSO…" at bounding box center [910, 111] width 250 height 26
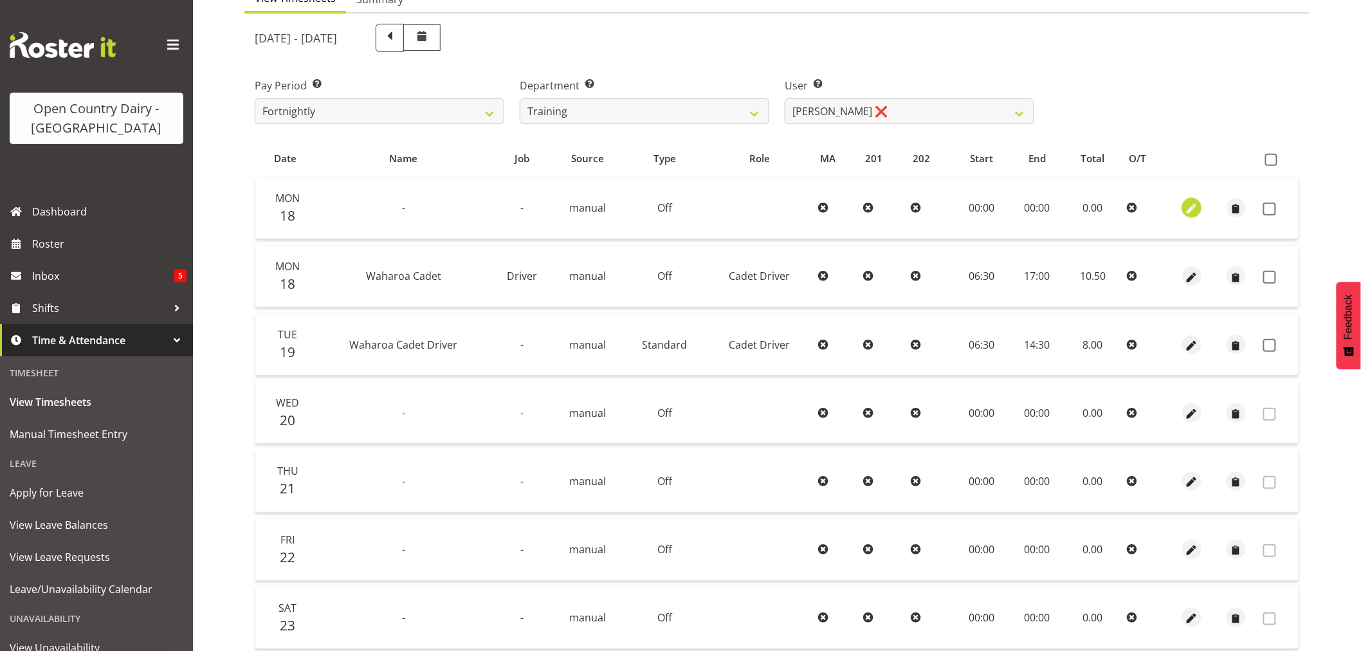
click at [1197, 208] on span "button" at bounding box center [1191, 209] width 15 height 15
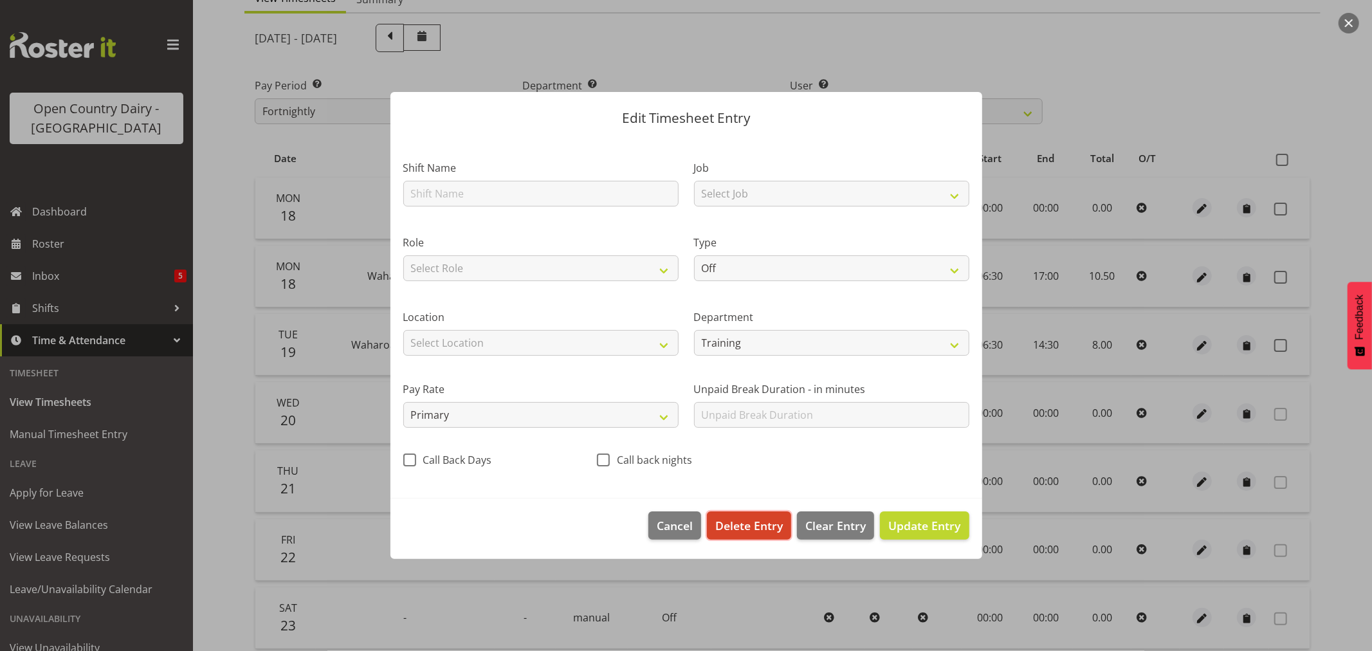
click at [747, 528] on span "Delete Entry" at bounding box center [749, 525] width 68 height 17
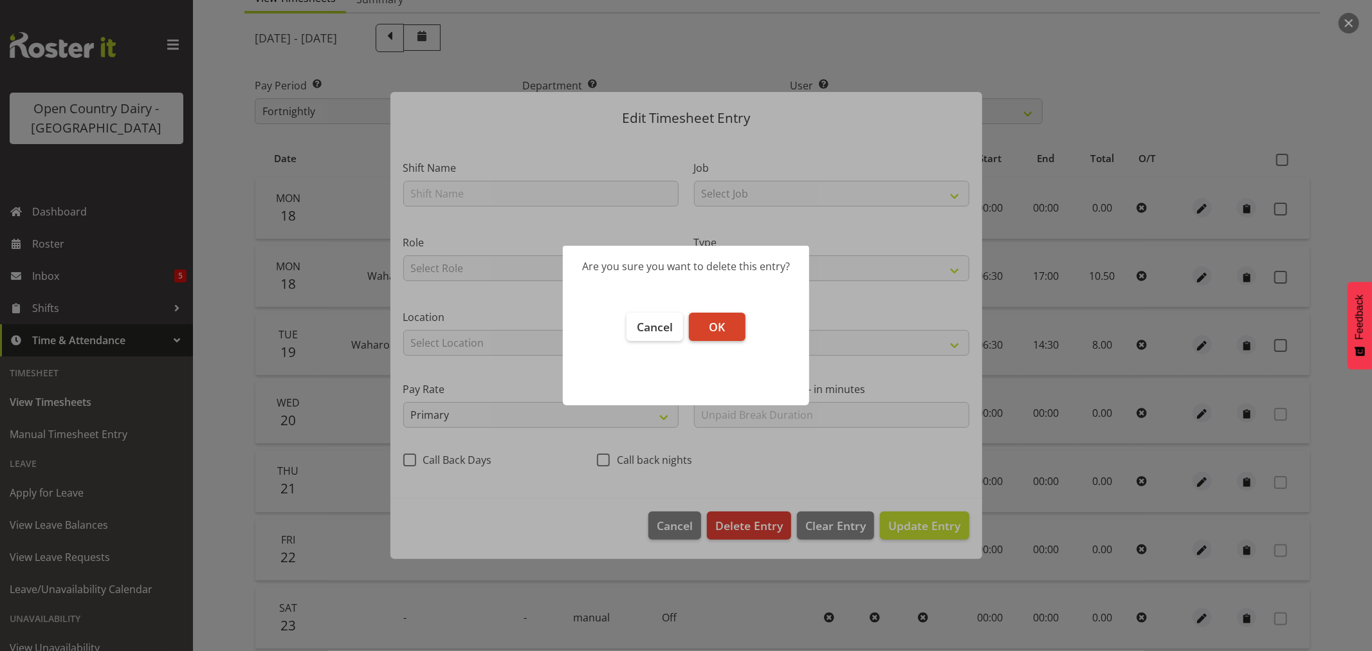
click at [724, 327] on span "OK" at bounding box center [717, 326] width 16 height 15
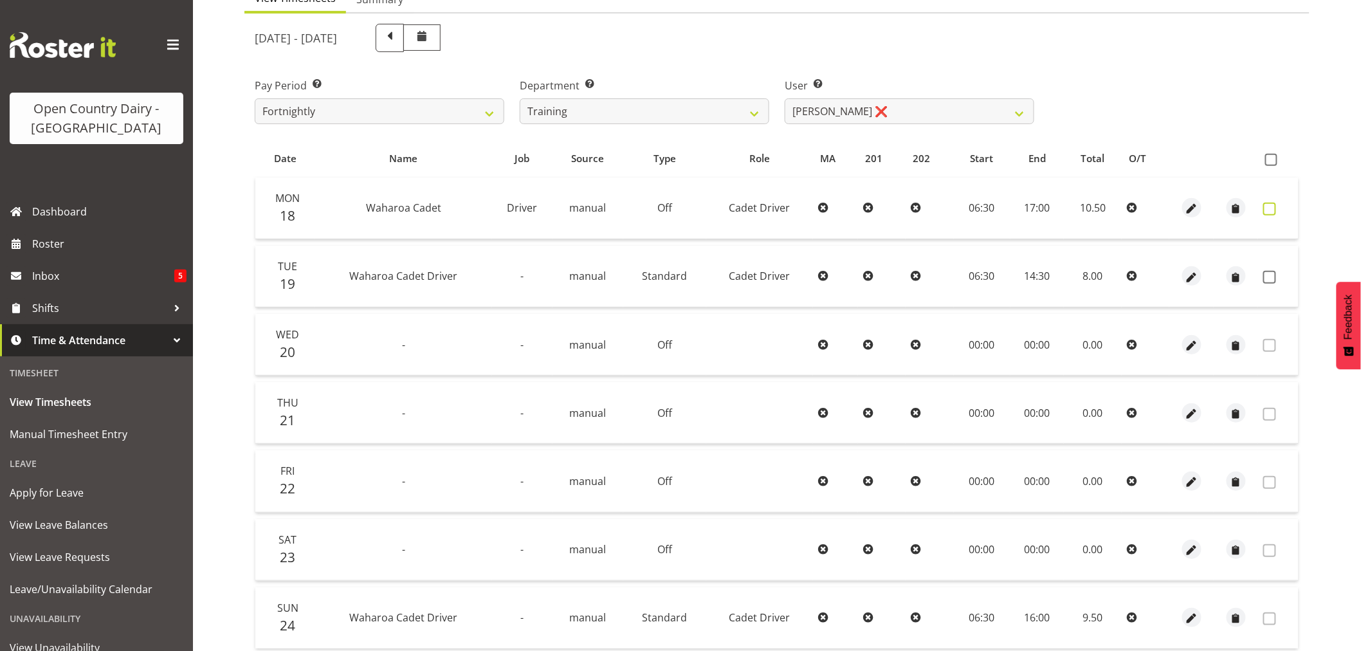
click at [1265, 209] on span at bounding box center [1269, 209] width 13 height 13
checkbox input "true"
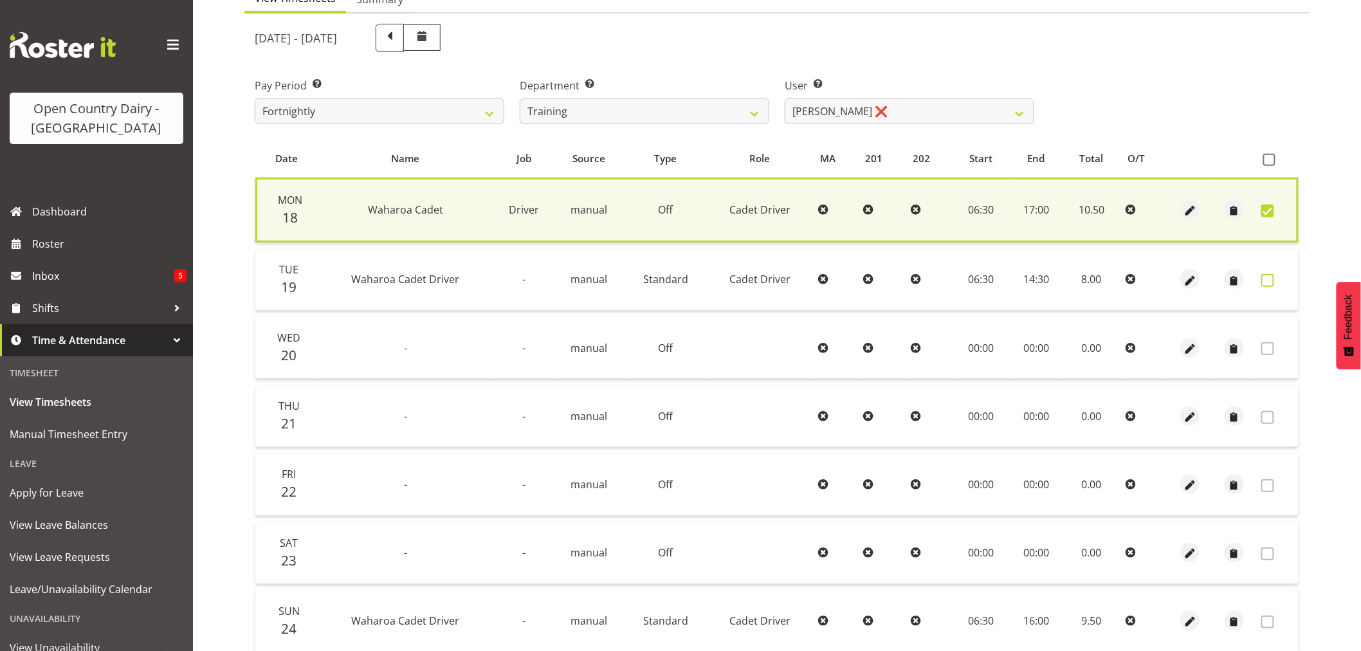
click at [1269, 279] on span at bounding box center [1267, 280] width 13 height 13
checkbox input "true"
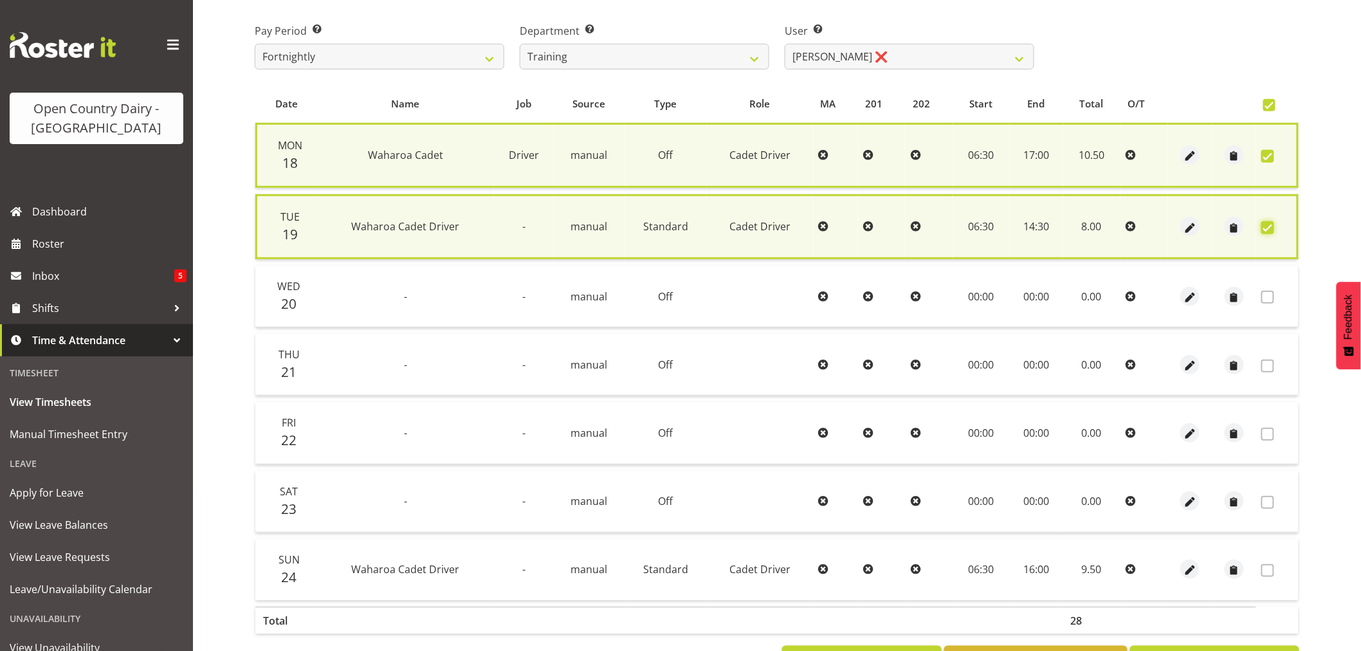
scroll to position [248, 0]
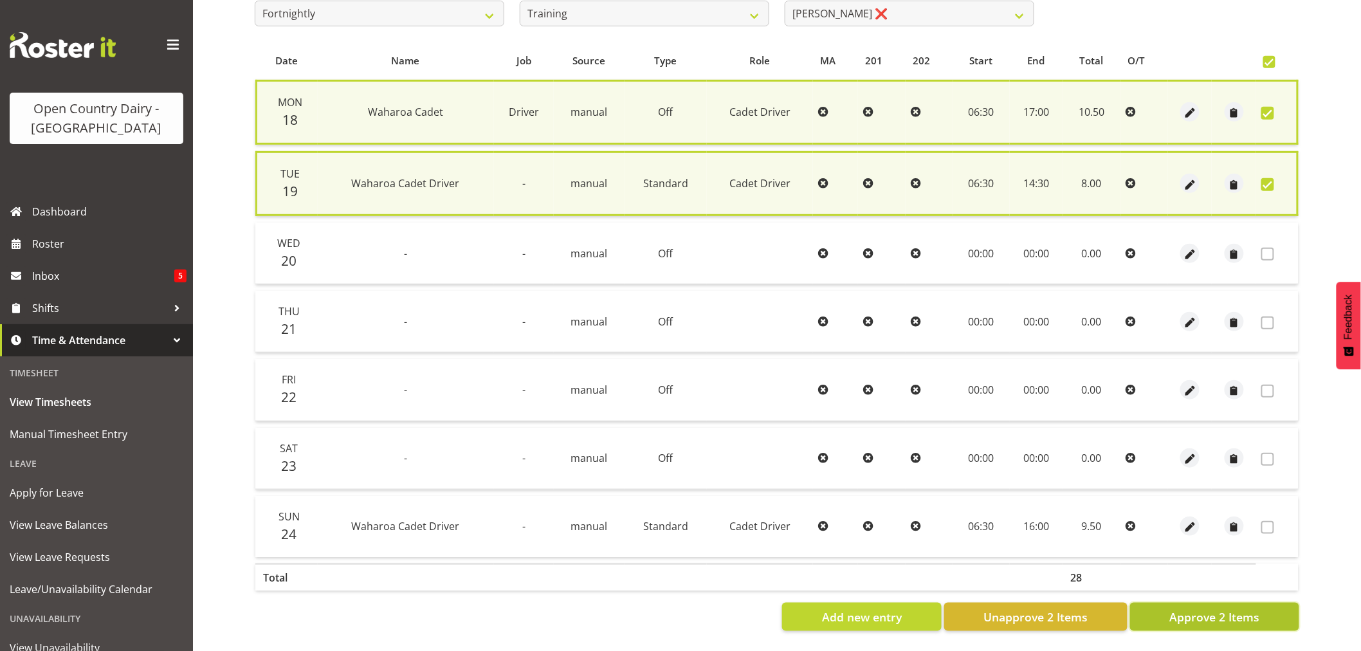
click at [1191, 610] on span "Approve 2 Items" at bounding box center [1215, 617] width 90 height 17
checkbox input "false"
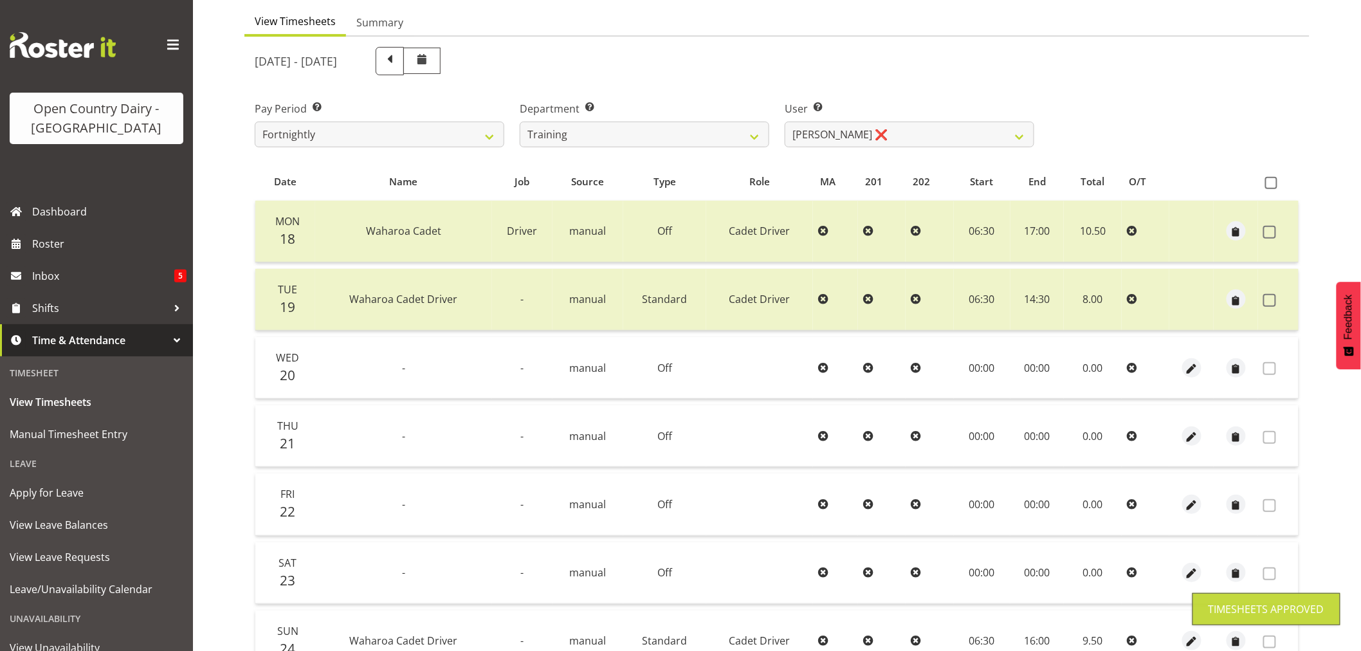
scroll to position [30, 0]
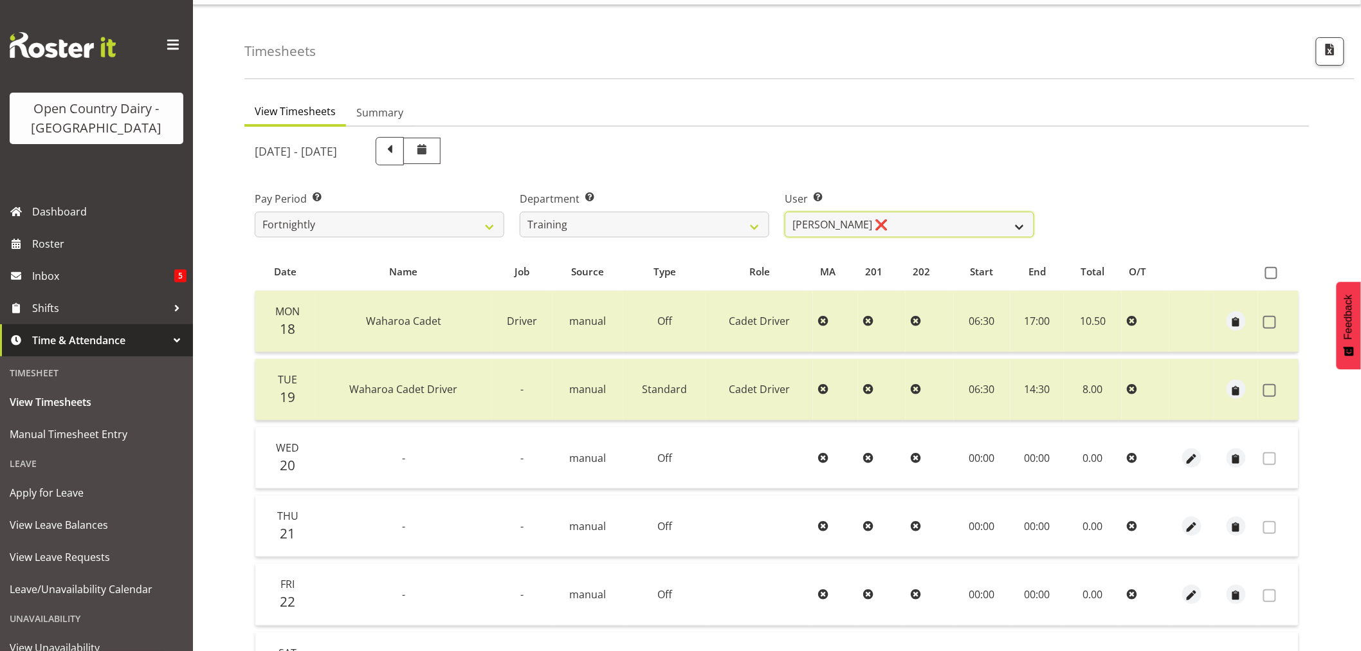
click at [931, 221] on select "[PERSON_NAME] ❌ [PERSON_NAME] ❌ [PERSON_NAME] (Junior) ❌ [PERSON_NAME] ❌ [PERSO…" at bounding box center [910, 225] width 250 height 26
select select "11256"
click at [785, 212] on select "[PERSON_NAME] ❌ [PERSON_NAME] ❌ [PERSON_NAME] (Junior) ❌ [PERSON_NAME] ❌ [PERSO…" at bounding box center [910, 225] width 250 height 26
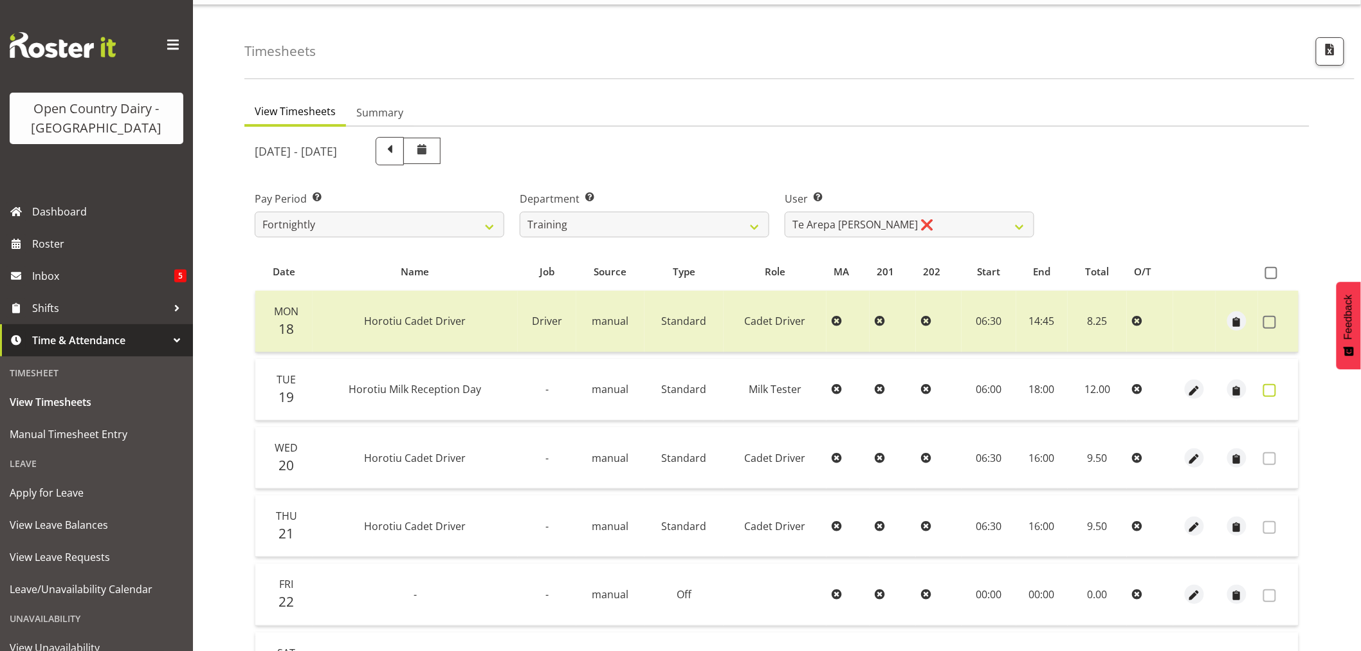
click at [1272, 393] on span at bounding box center [1269, 390] width 13 height 13
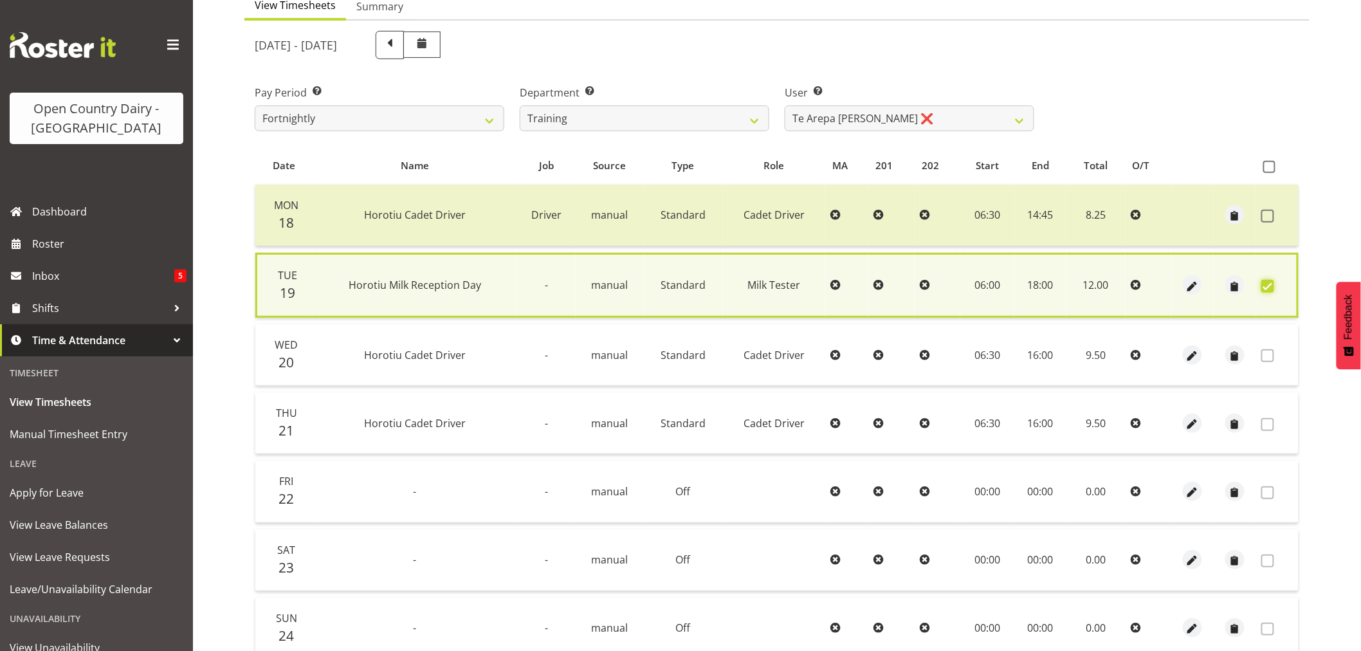
scroll to position [246, 0]
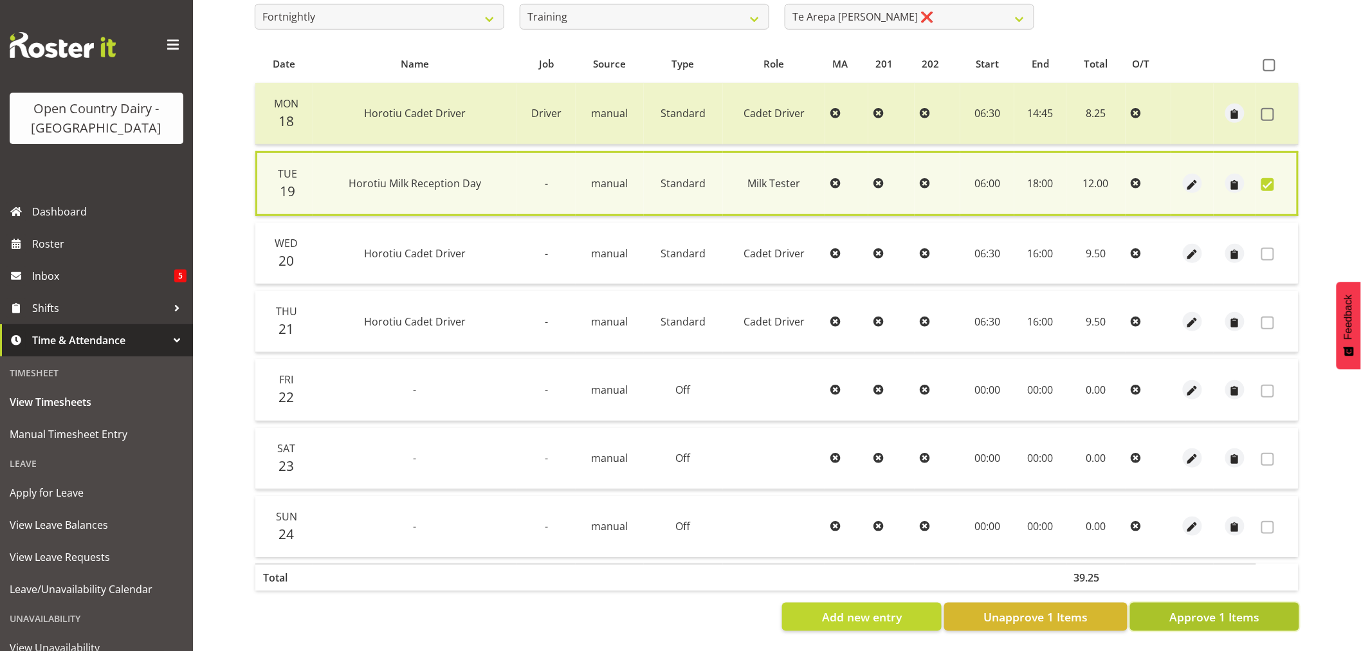
click at [1207, 609] on span "Approve 1 Items" at bounding box center [1215, 617] width 90 height 17
checkbox input "false"
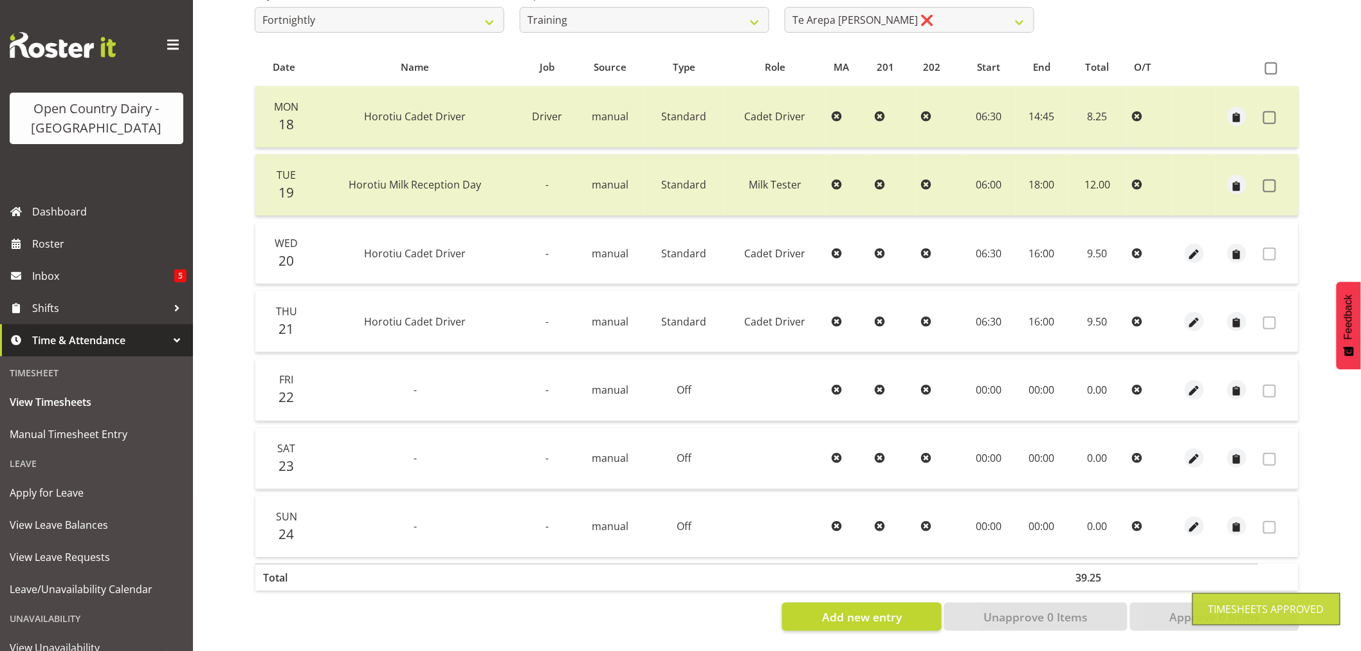
scroll to position [0, 0]
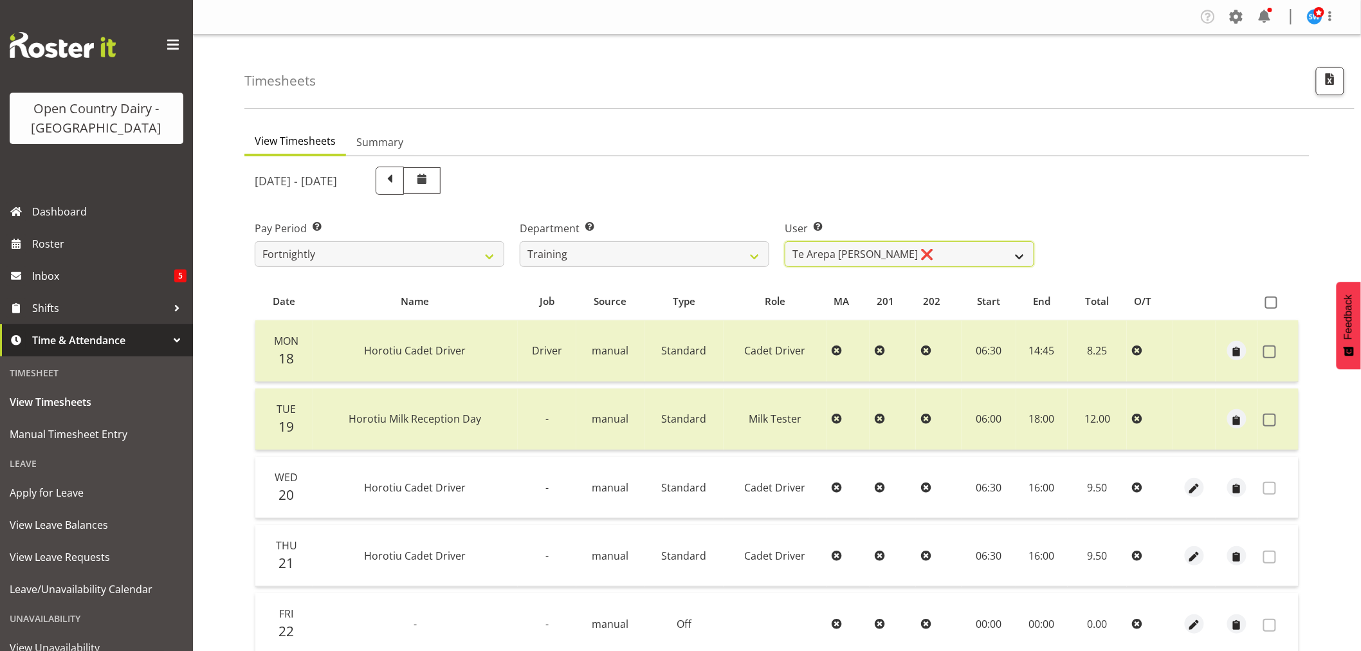
click at [914, 250] on select "[PERSON_NAME] ❌ [PERSON_NAME] ❌ [PERSON_NAME] (Junior) ❌ [PERSON_NAME] ❌ [PERSO…" at bounding box center [910, 254] width 250 height 26
click at [672, 247] on select "701 702 703 704 705 706 707 708 709 710 711 712 713 714 715 716 717 718 719 720" at bounding box center [645, 254] width 250 height 26
click at [520, 241] on select "701 702 703 704 705 706 707 708 709 710 711 712 713 714 715 716 717 718 719 720" at bounding box center [645, 254] width 250 height 26
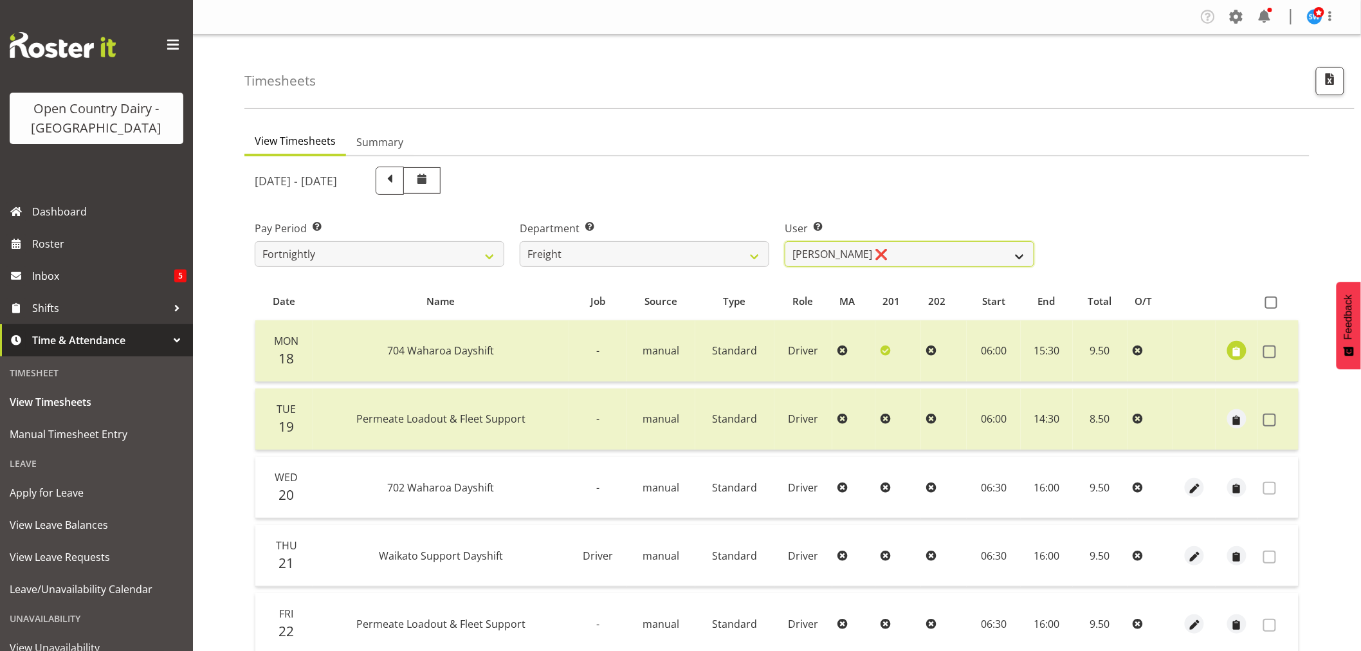
click at [908, 252] on select "[PERSON_NAME] ❌ [PERSON_NAME] ❌" at bounding box center [910, 254] width 250 height 26
click at [564, 244] on select "701 702 703 704 705 706 707 708 709 710 711 712 713 714 715 716 717 718 719 720" at bounding box center [645, 254] width 250 height 26
select select "802"
click at [520, 241] on select "701 702 703 704 705 706 707 708 709 710 711 712 713 714 715 716 717 718 719 720" at bounding box center [645, 254] width 250 height 26
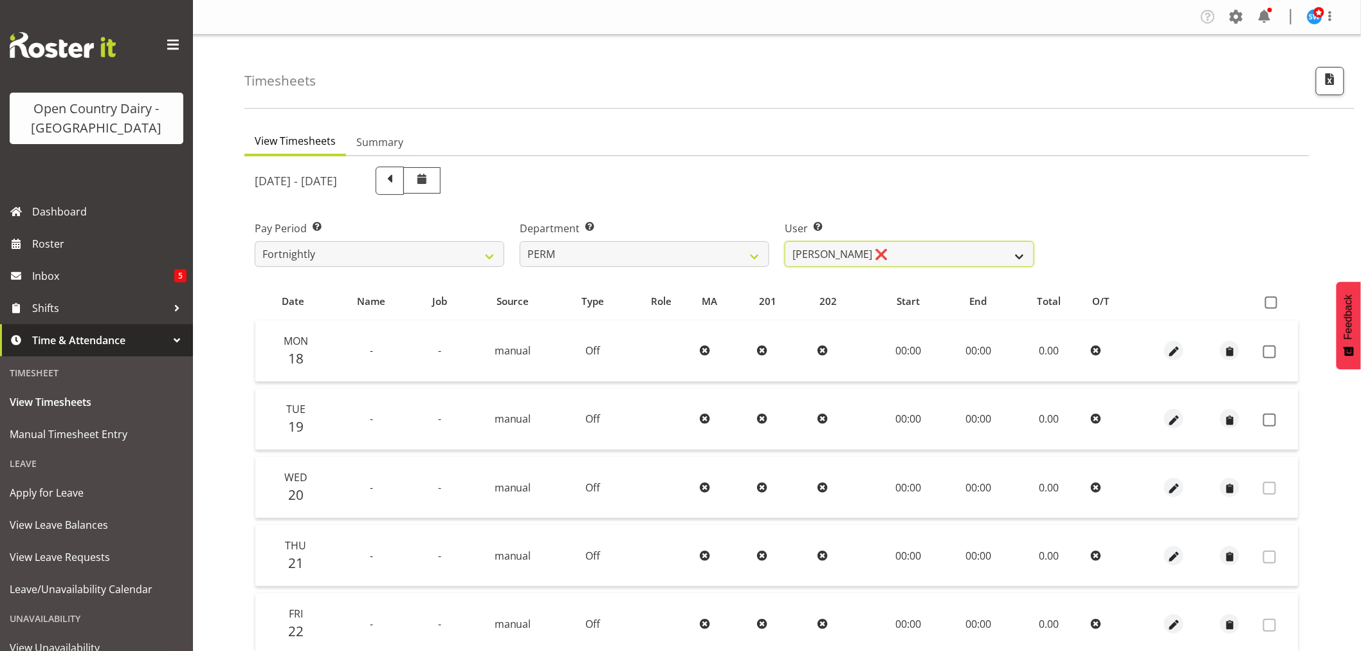
click at [912, 254] on select "[PERSON_NAME] ❌ [PERSON_NAME] ❌ [PERSON_NAME] ❌ [PERSON_NAME] ❌ [PERSON_NAME] ❌…" at bounding box center [910, 254] width 250 height 26
select select "8634"
click at [785, 241] on select "[PERSON_NAME] ❌ [PERSON_NAME] ❌ [PERSON_NAME] ❌ [PERSON_NAME] ❌ [PERSON_NAME] ❌…" at bounding box center [910, 254] width 250 height 26
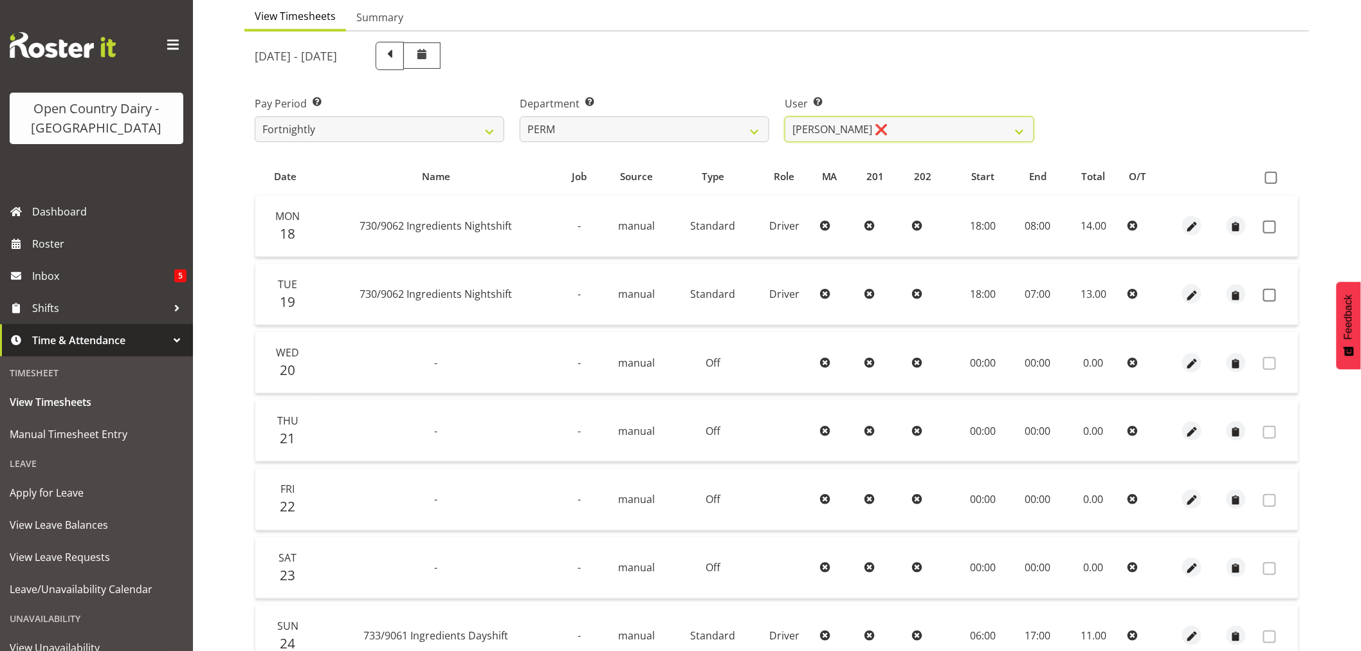
scroll to position [214, 0]
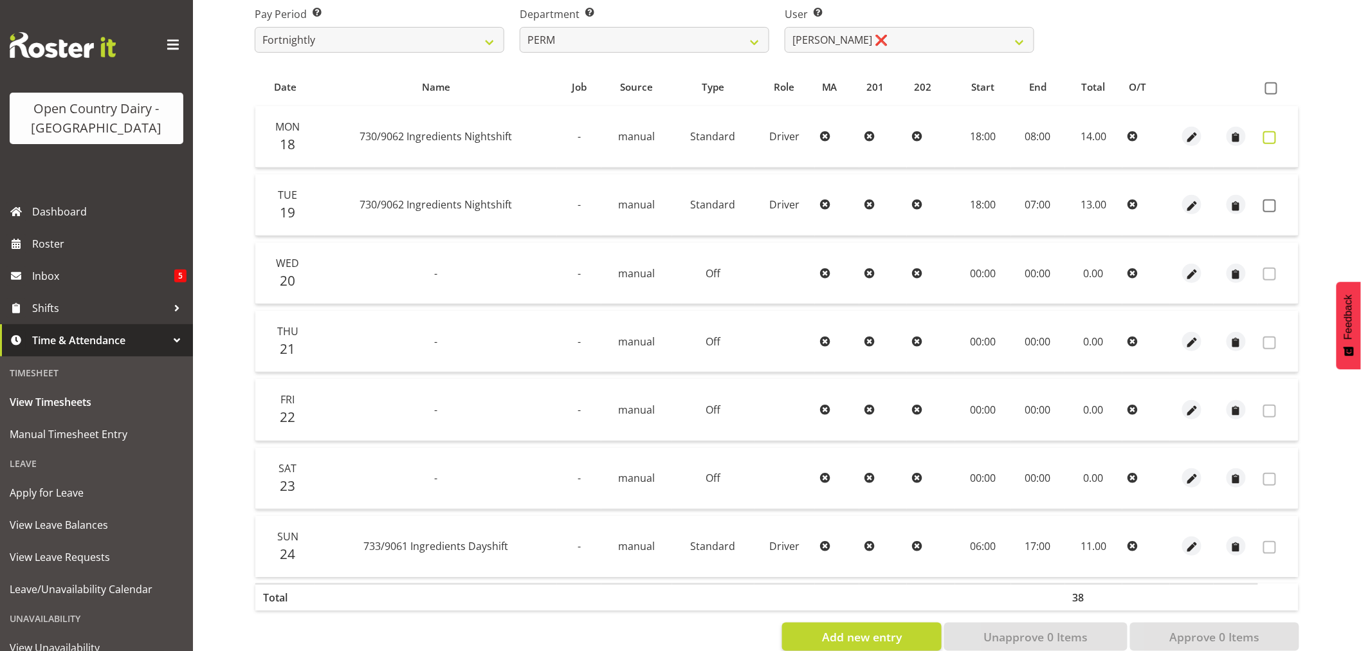
click at [1269, 137] on span at bounding box center [1269, 137] width 13 height 13
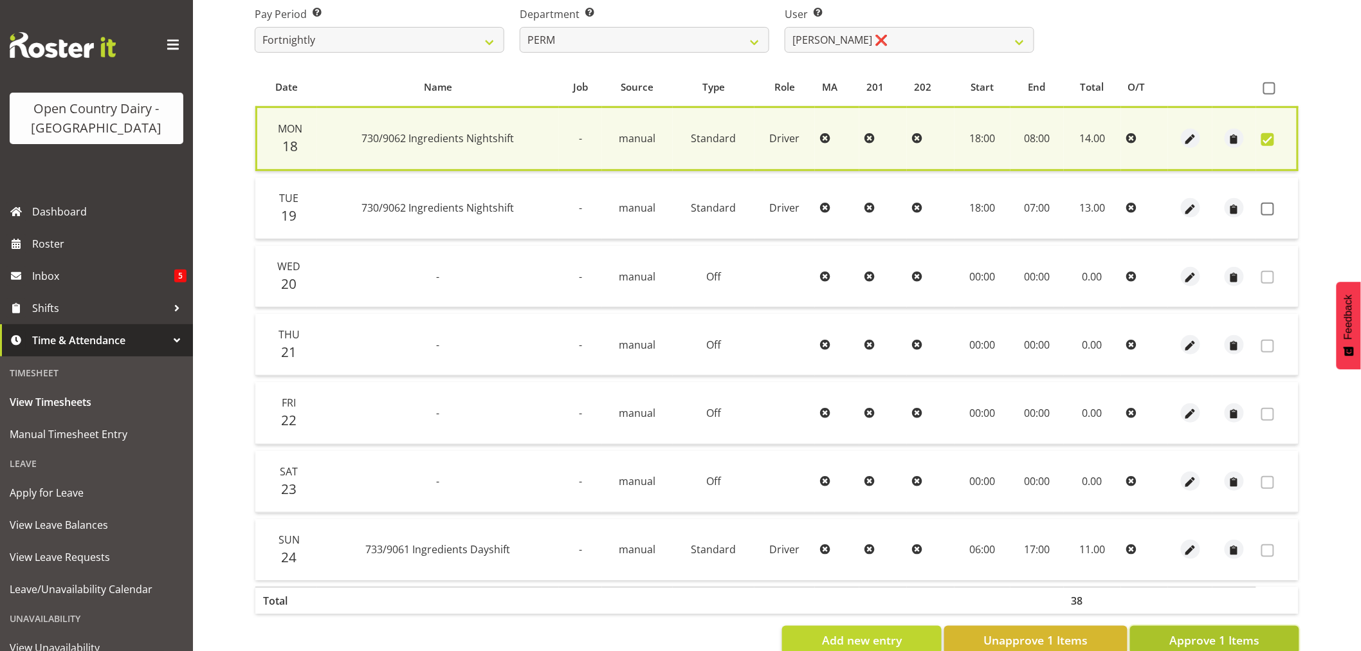
click at [1182, 639] on span "Approve 1 Items" at bounding box center [1215, 640] width 90 height 17
checkbox input "false"
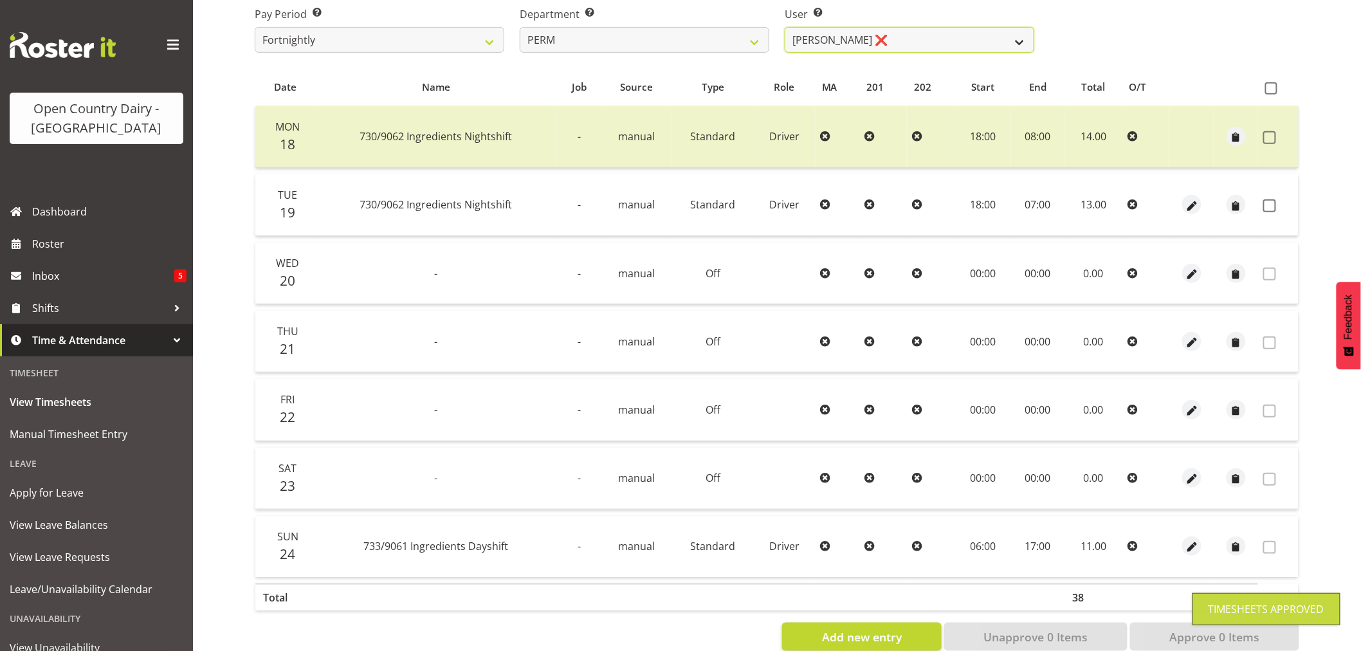
click at [890, 37] on select "[PERSON_NAME] ❌ [PERSON_NAME] ❌ [PERSON_NAME] ❌ [PERSON_NAME] ❌ [PERSON_NAME] ❌…" at bounding box center [910, 40] width 250 height 26
click at [892, 33] on select "[PERSON_NAME] ❌ [PERSON_NAME] ❌ [PERSON_NAME] ❌ [PERSON_NAME] ❌ [PERSON_NAME] ❌…" at bounding box center [910, 40] width 250 height 26
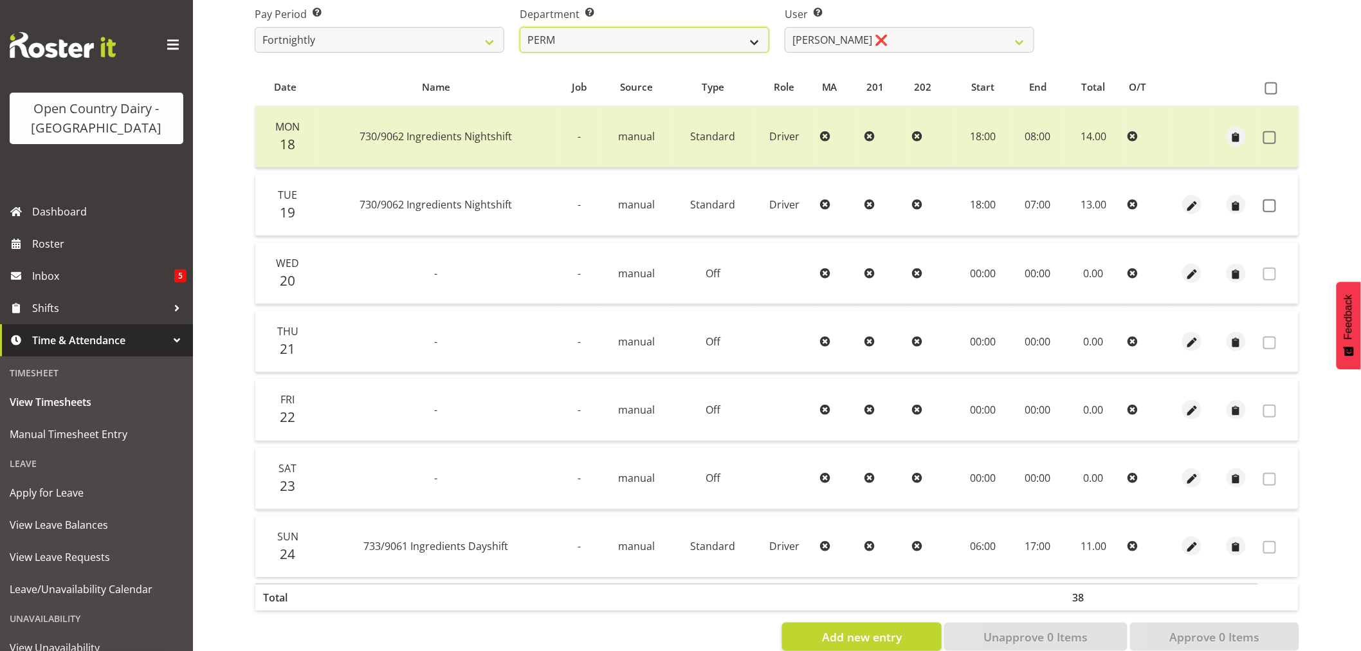
click at [721, 33] on select "701 702 703 704 705 706 707 708 709 710 711 712 713 714 715 716 717 718 719 720" at bounding box center [645, 40] width 250 height 26
click at [520, 27] on select "701 702 703 704 705 706 707 708 709 710 711 712 713 714 715 716 717 718 719 720" at bounding box center [645, 40] width 250 height 26
click at [916, 35] on select "[PERSON_NAME] ❌ [PERSON_NAME] ❌ [PERSON_NAME] ❌ [PERSON_NAME] ❌ [PERSON_NAME] ❌…" at bounding box center [910, 40] width 250 height 26
select select "10156"
click at [785, 27] on select "[PERSON_NAME] ❌ [PERSON_NAME] ❌ [PERSON_NAME] ❌ [PERSON_NAME] ❌ [PERSON_NAME] ❌…" at bounding box center [910, 40] width 250 height 26
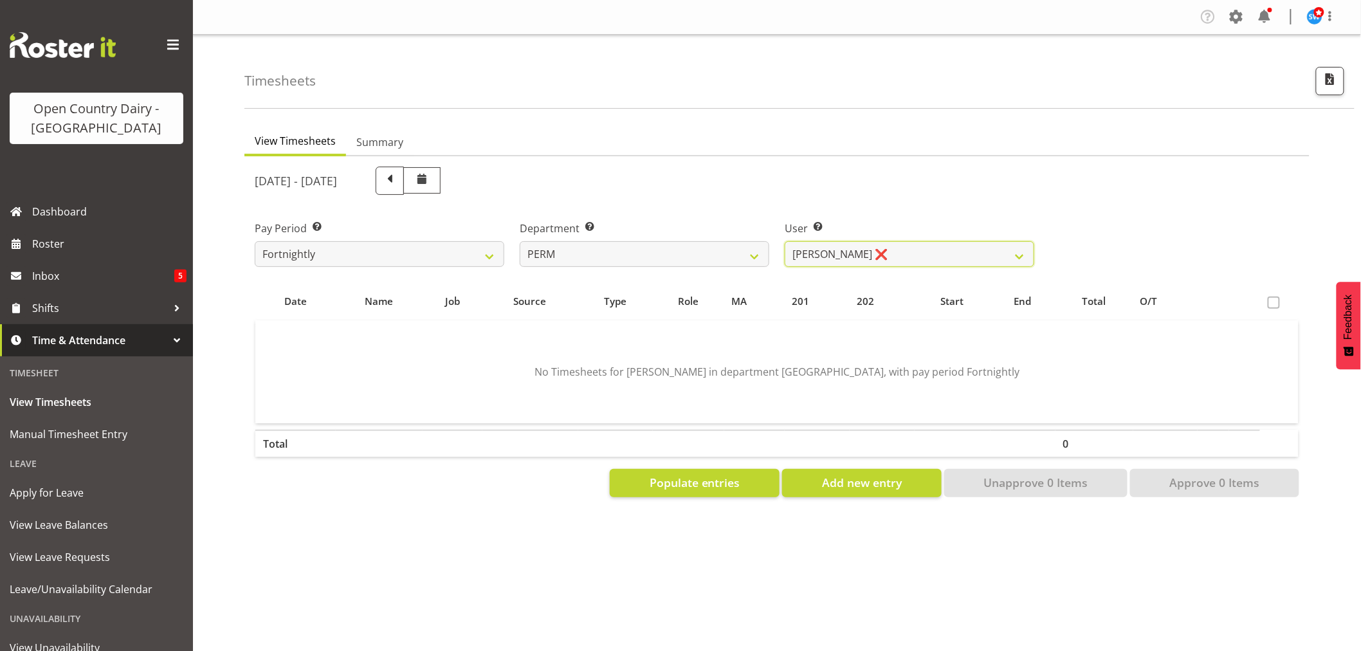
scroll to position [0, 0]
click at [700, 490] on button "Populate entries" at bounding box center [695, 483] width 170 height 28
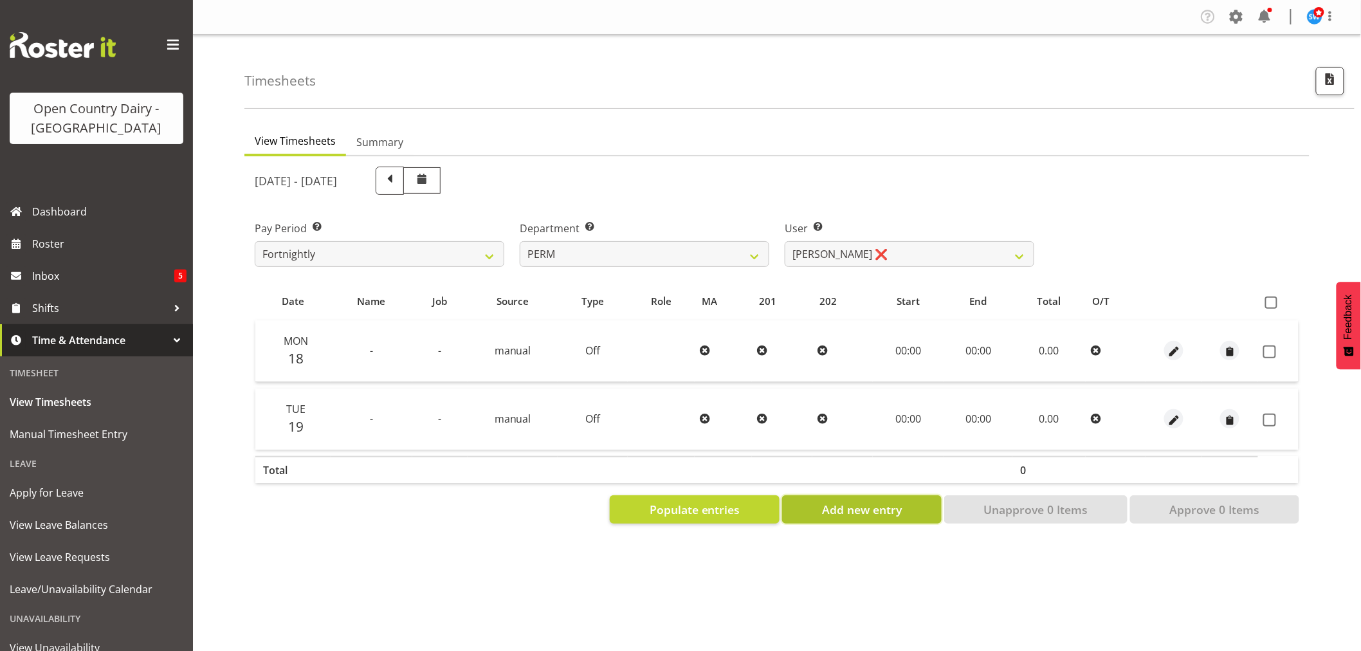
click at [820, 504] on button "Add new entry" at bounding box center [861, 509] width 159 height 28
select select
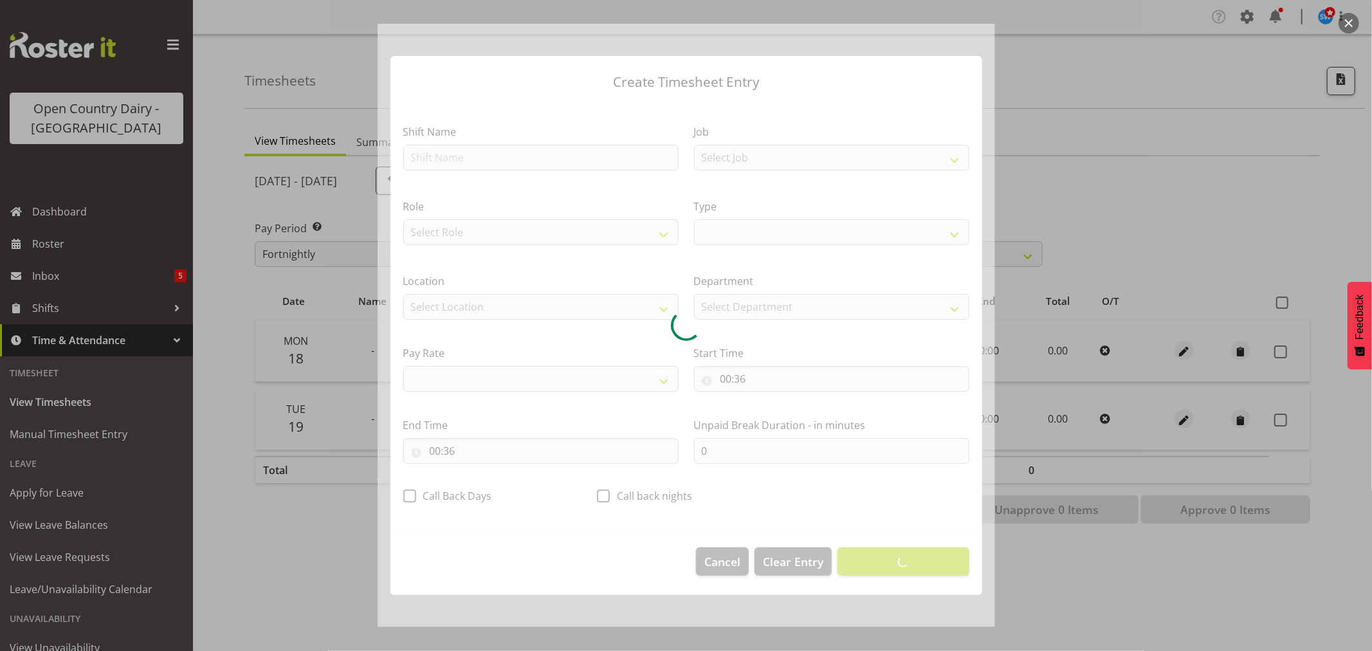
select select
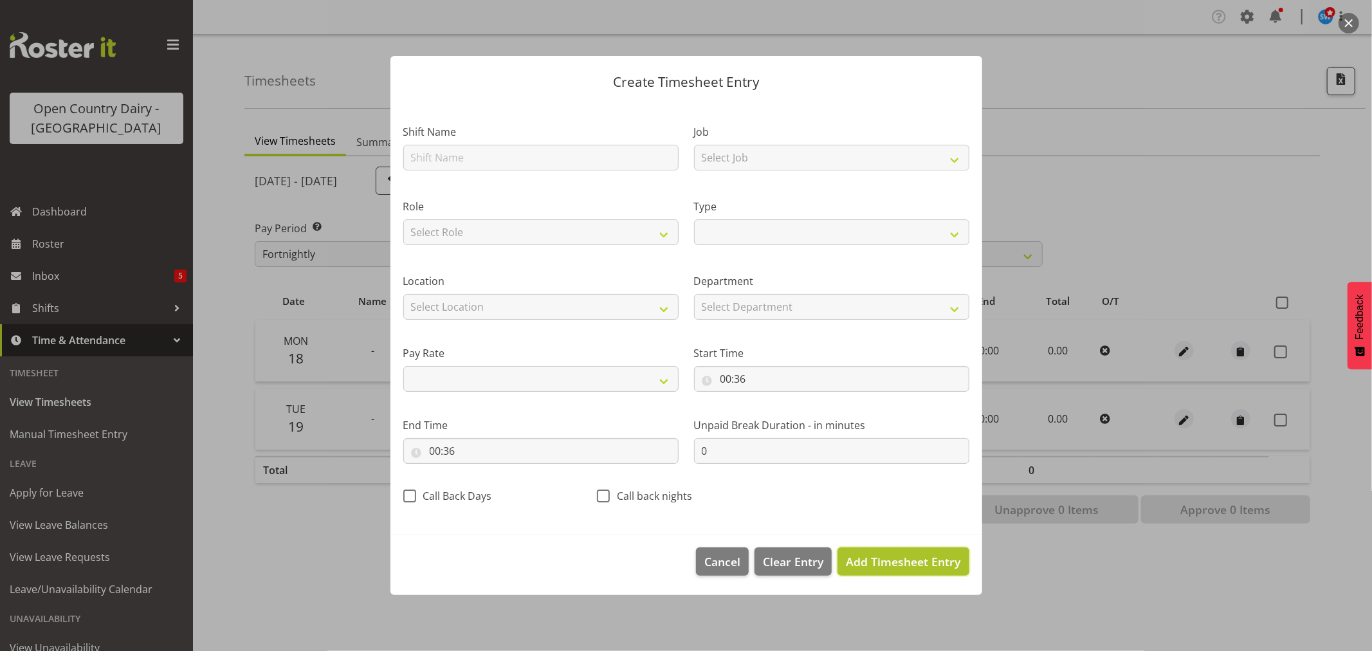
click at [896, 560] on span "Add Timesheet Entry" at bounding box center [903, 561] width 115 height 15
select select
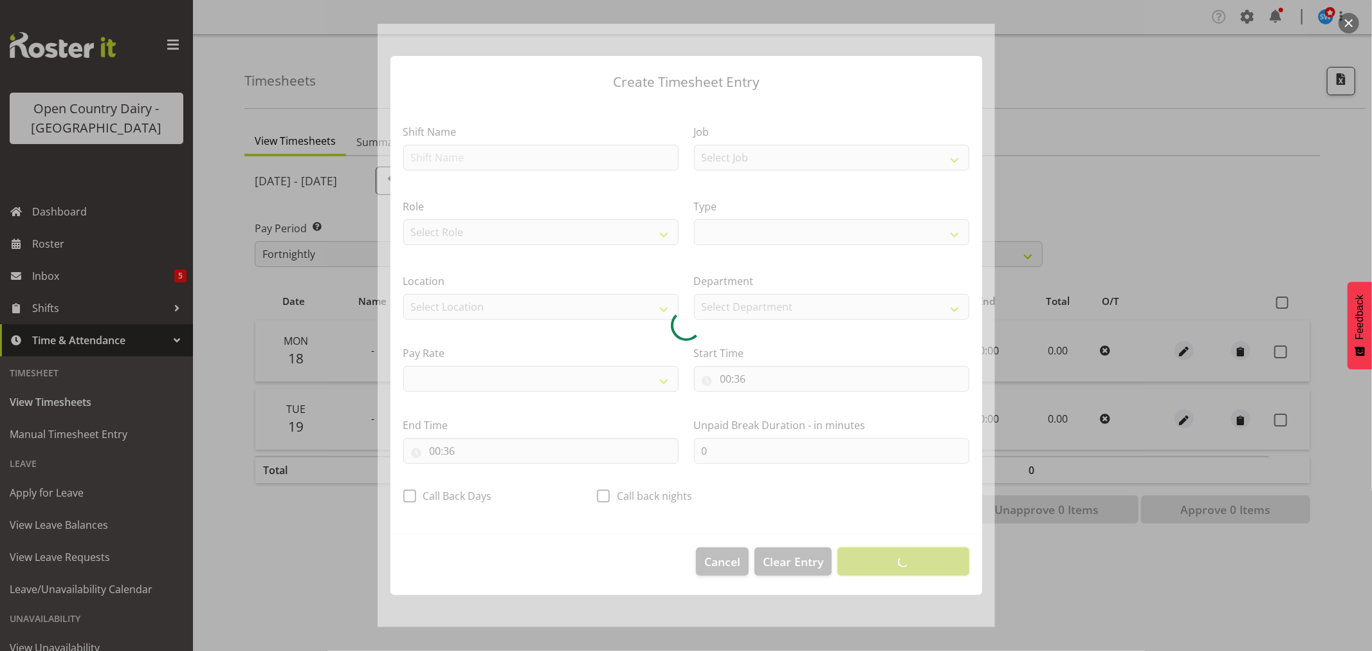
select select
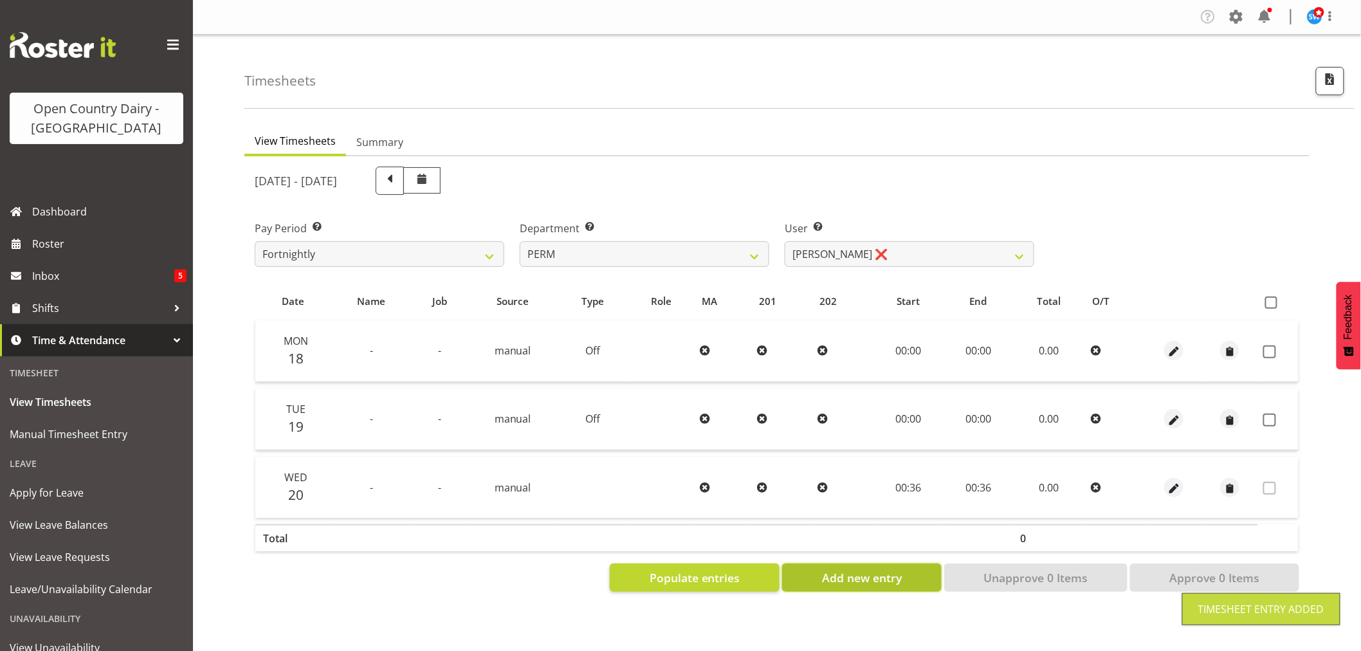
click at [868, 578] on span "Add new entry" at bounding box center [862, 577] width 80 height 17
select select
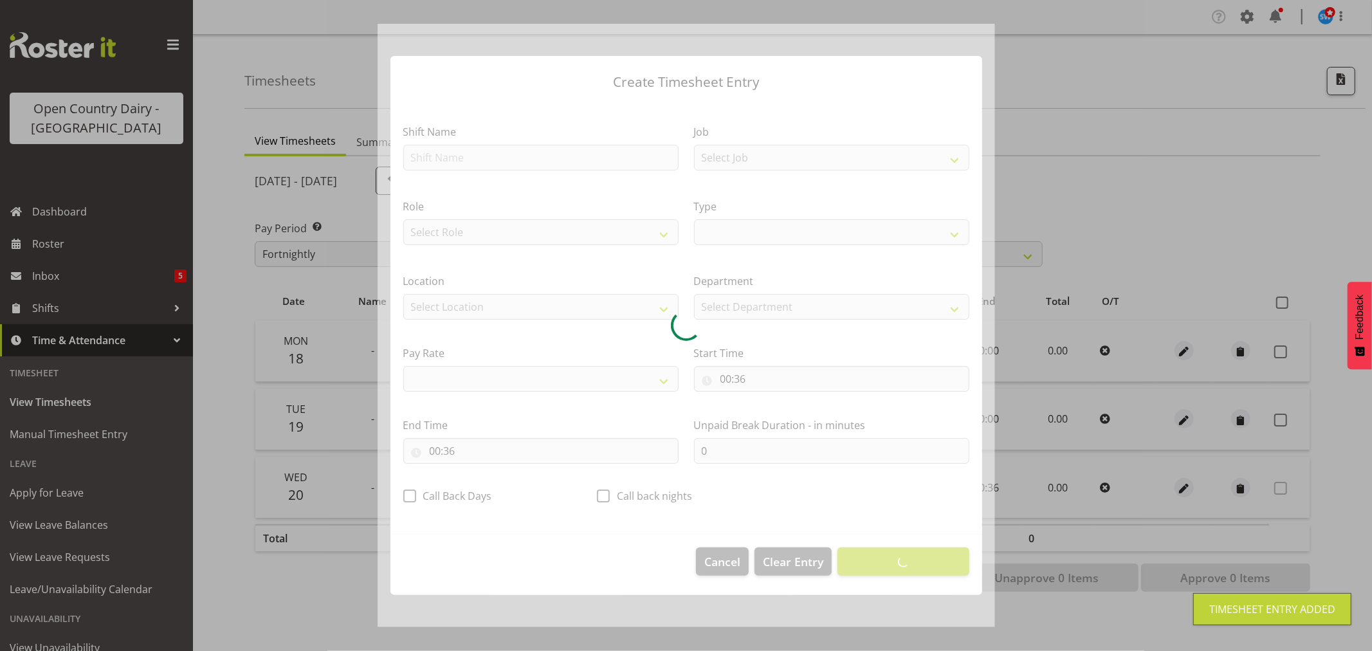
select select
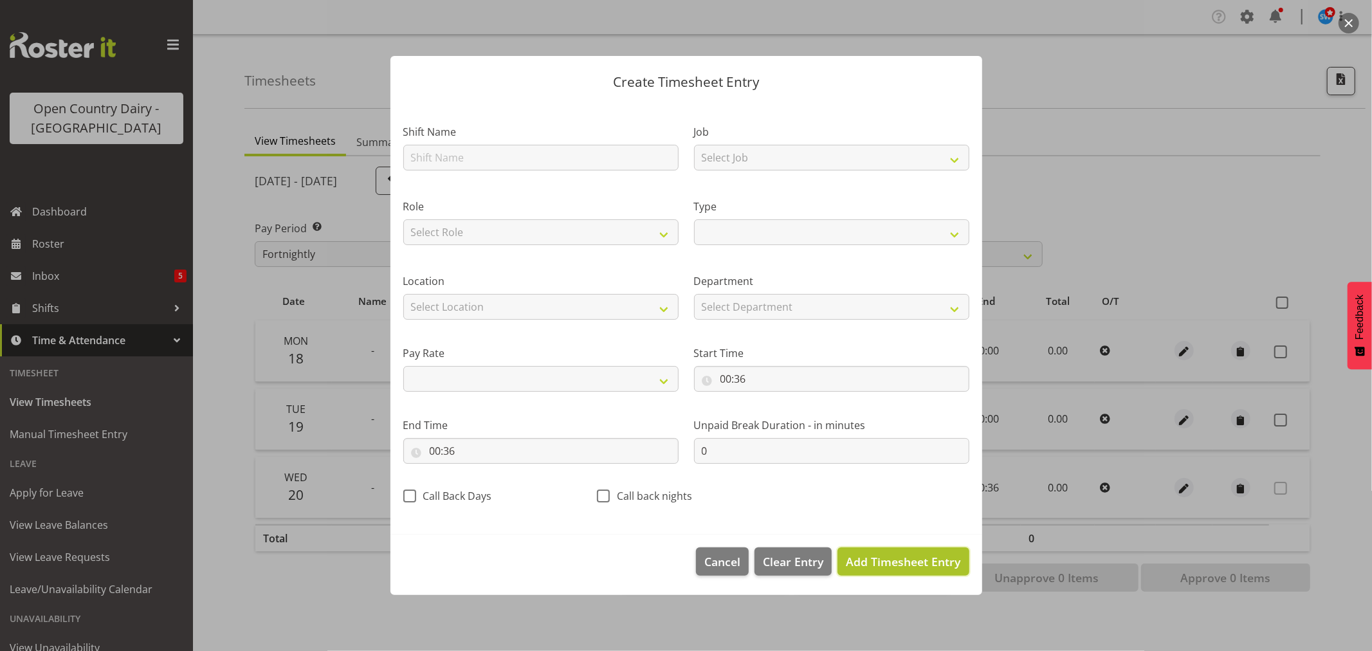
click at [879, 565] on span "Add Timesheet Entry" at bounding box center [903, 561] width 115 height 15
select select
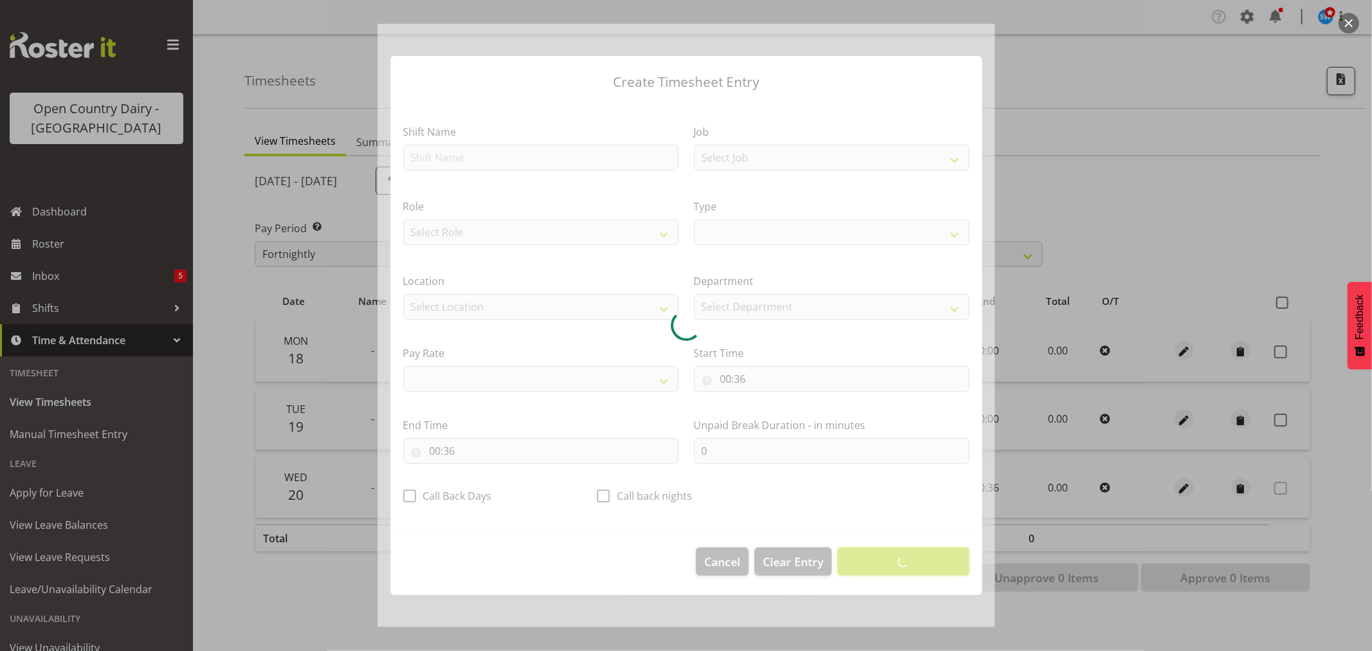
select select
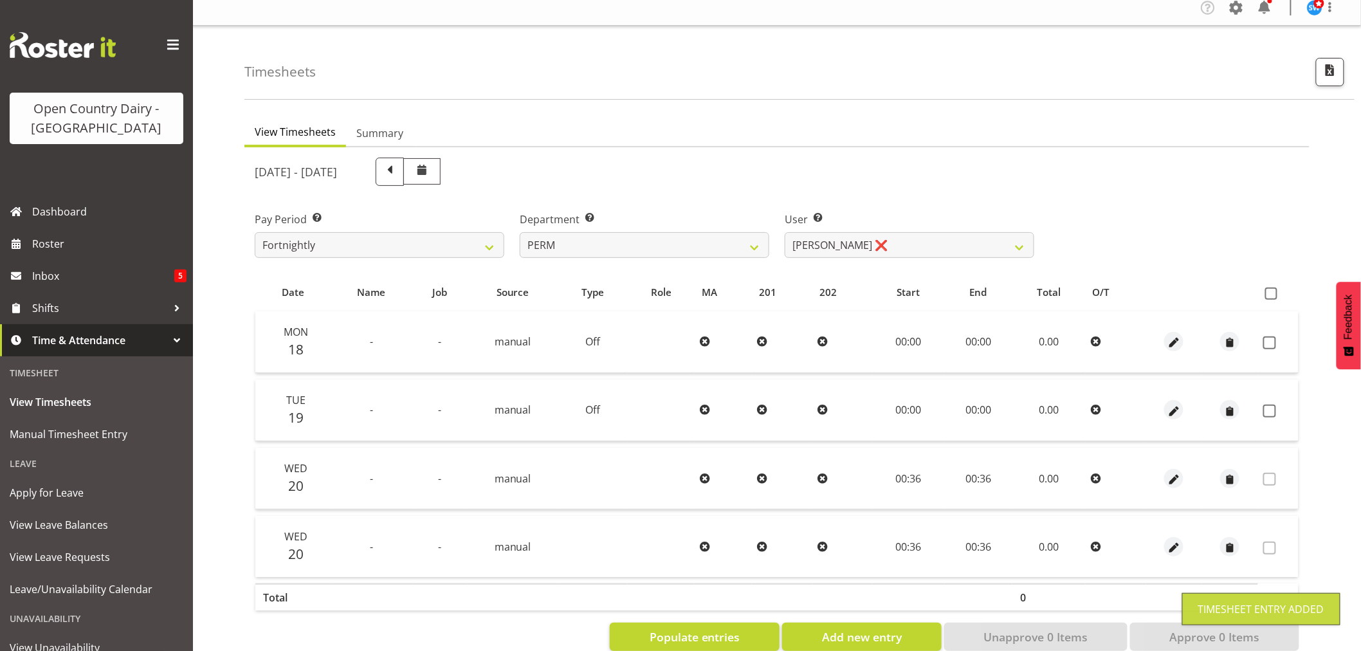
scroll to position [39, 0]
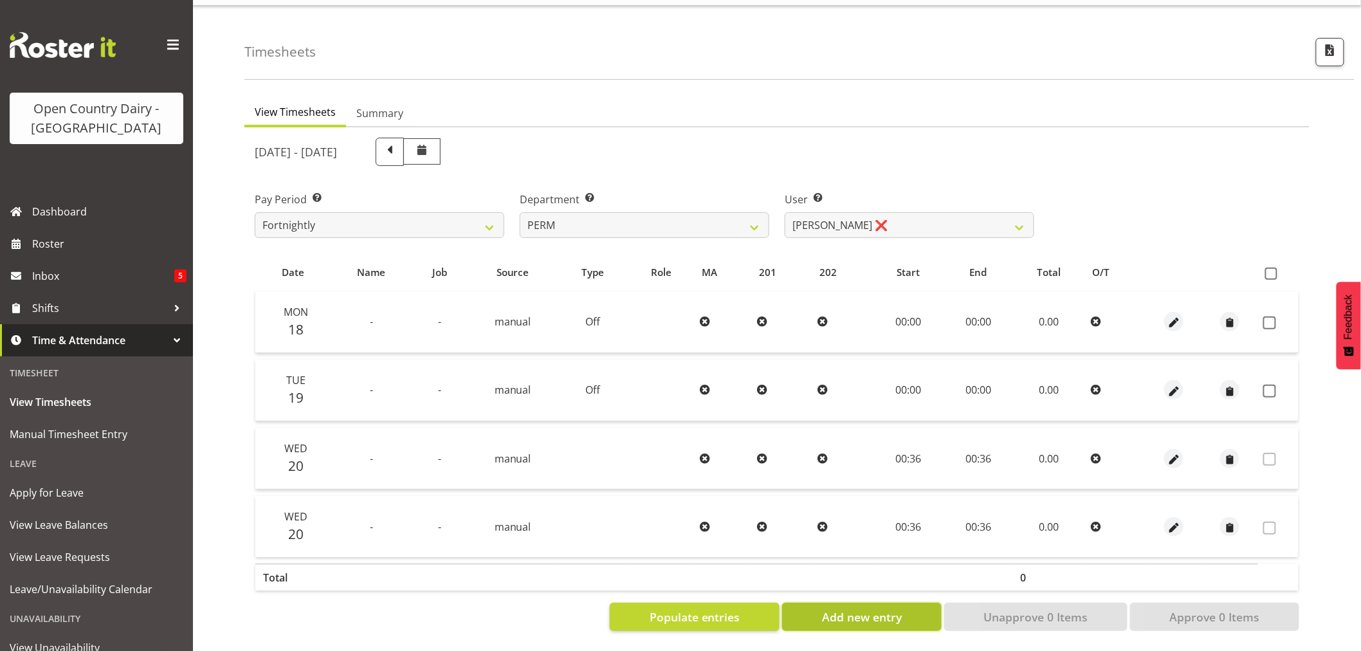
click at [898, 614] on span "Add new entry" at bounding box center [862, 617] width 80 height 17
select select
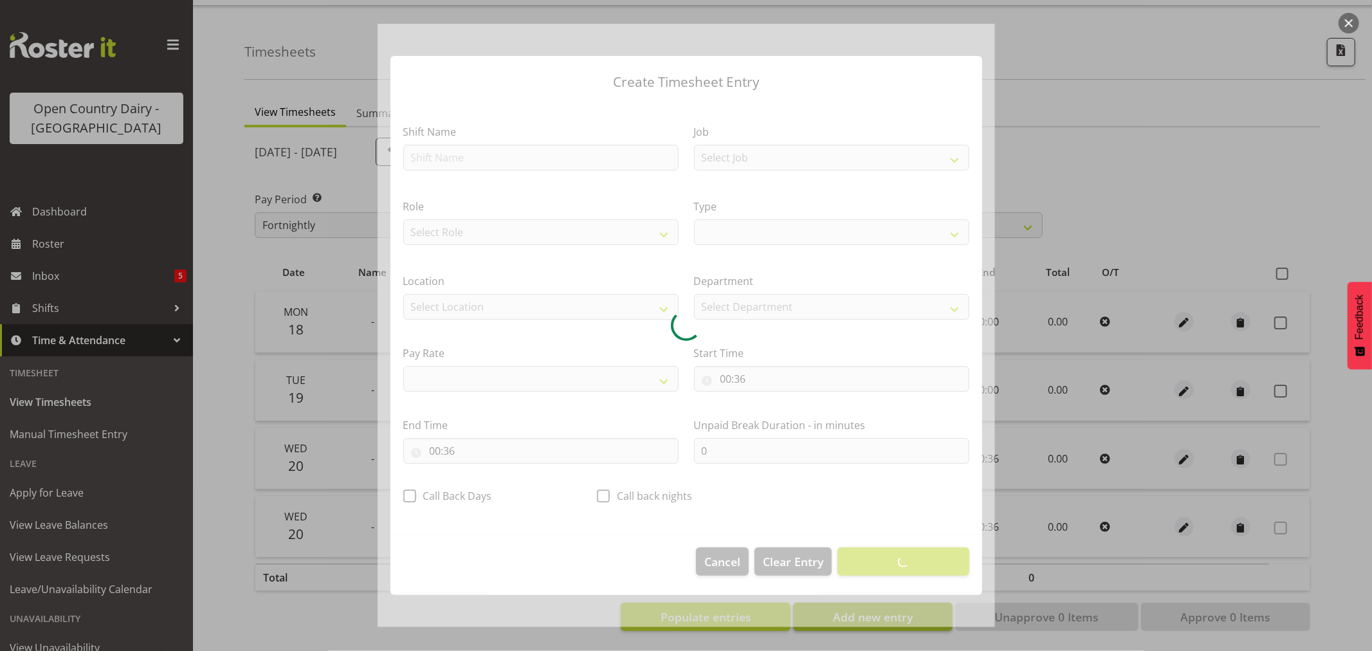
select select
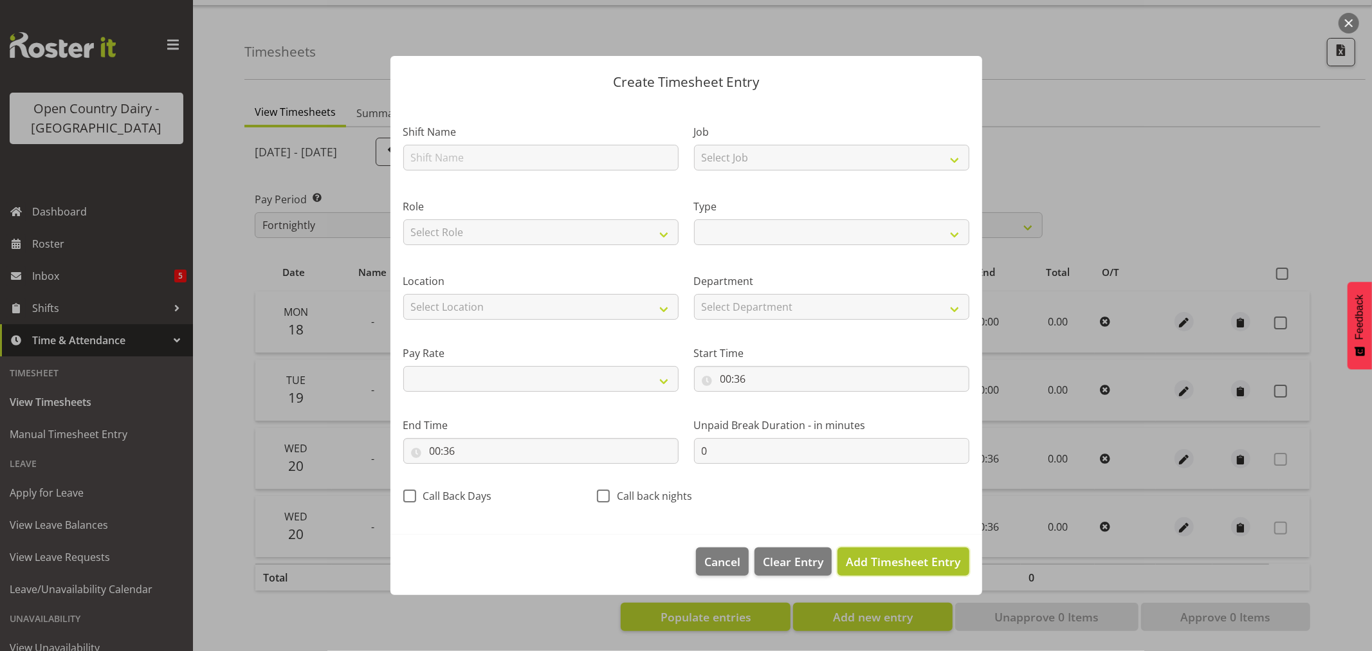
click at [897, 562] on span "Add Timesheet Entry" at bounding box center [903, 561] width 115 height 15
select select
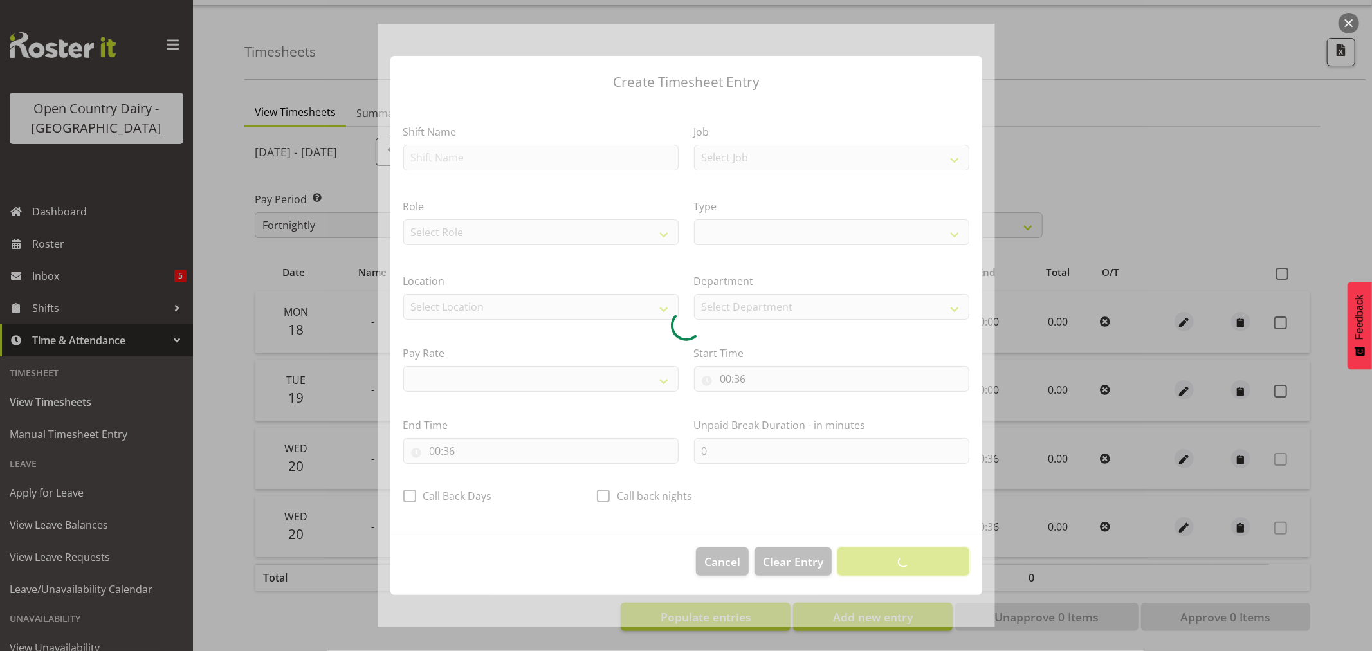
select select
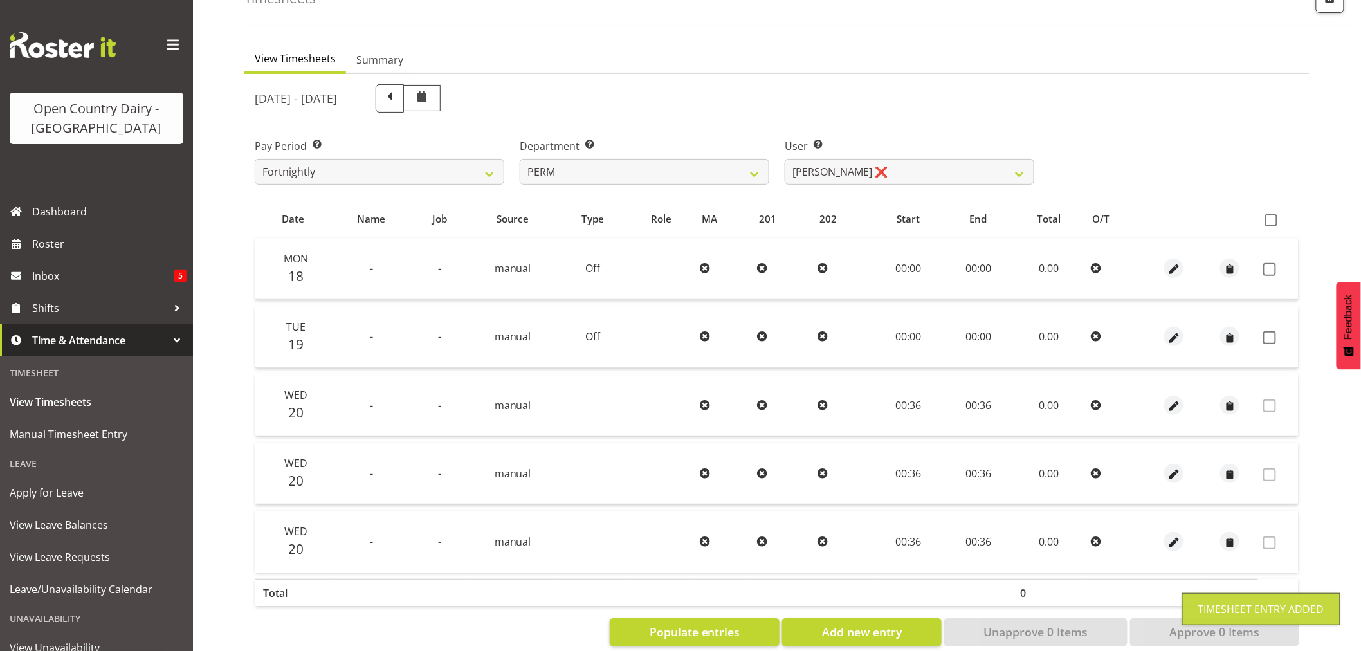
scroll to position [107, 0]
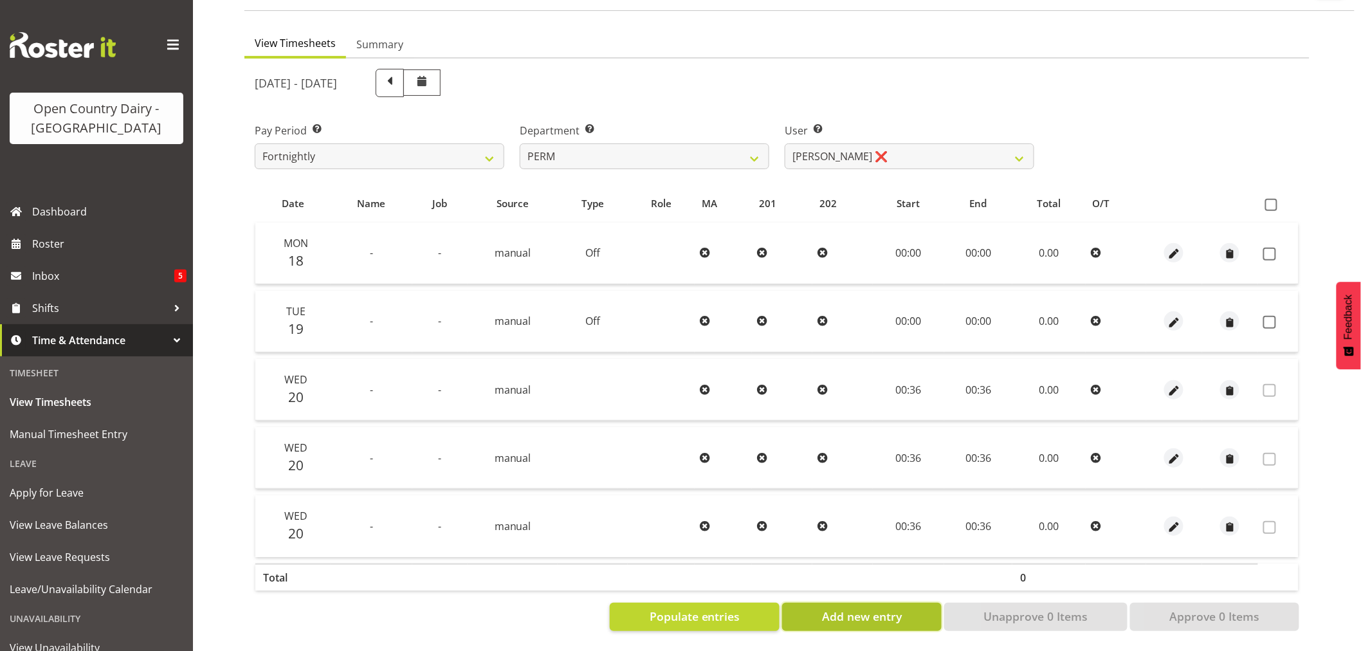
click at [901, 610] on span "Add new entry" at bounding box center [862, 616] width 80 height 17
select select
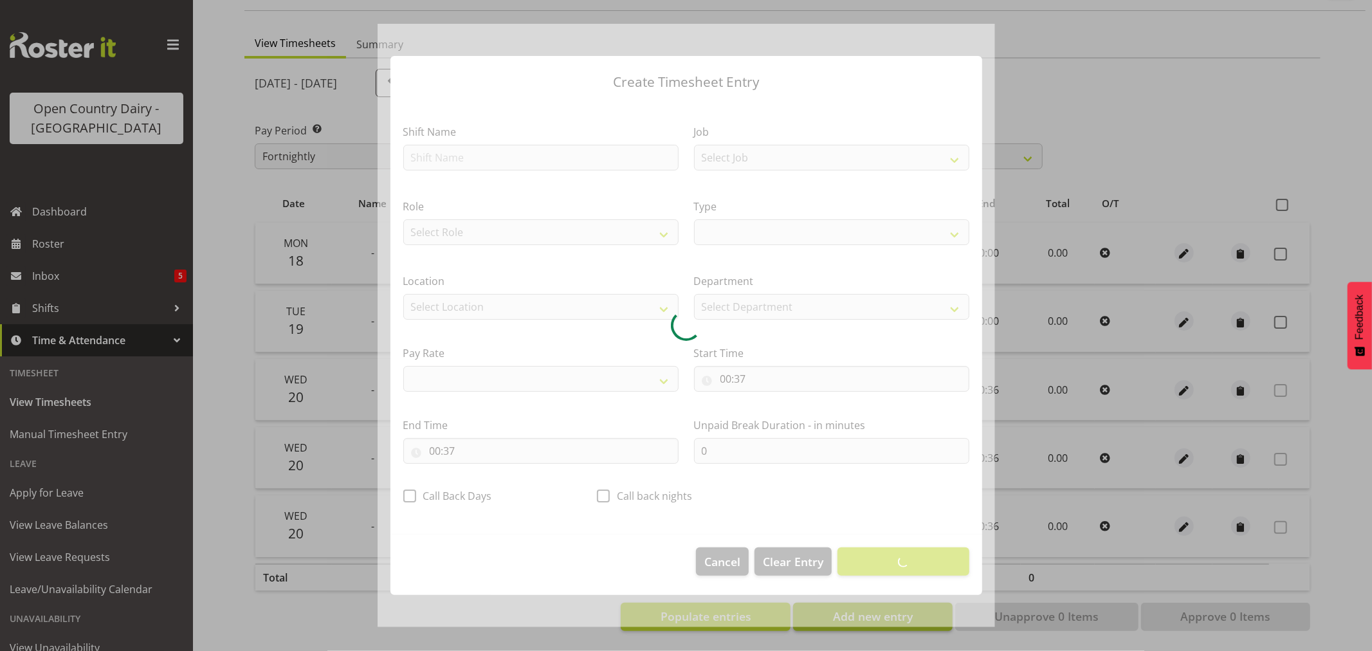
select select
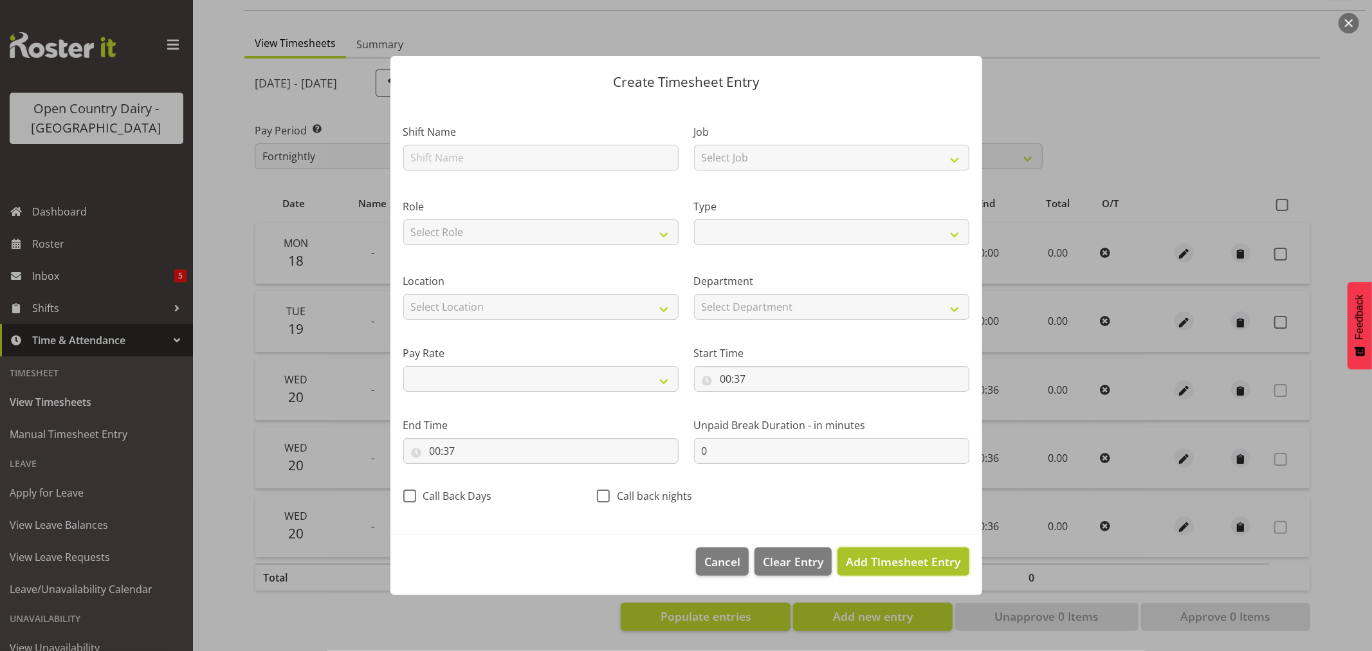
click at [879, 552] on button "Add Timesheet Entry" at bounding box center [903, 561] width 131 height 28
select select
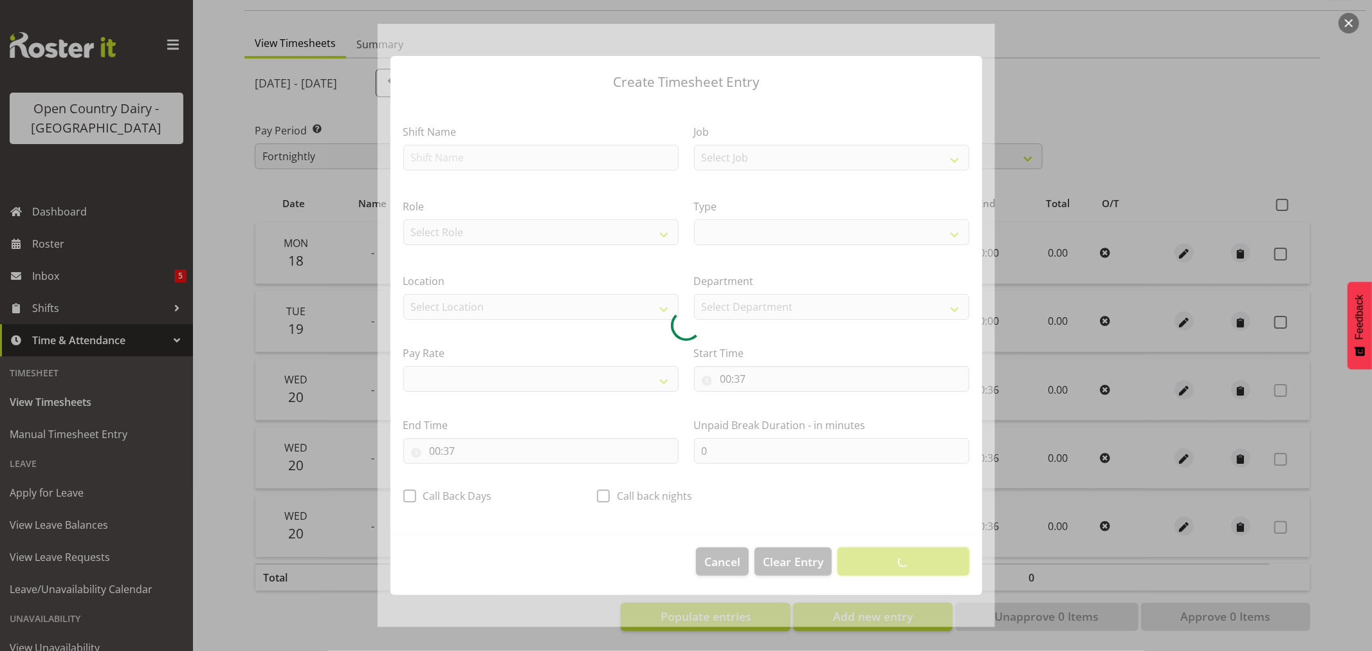
select select
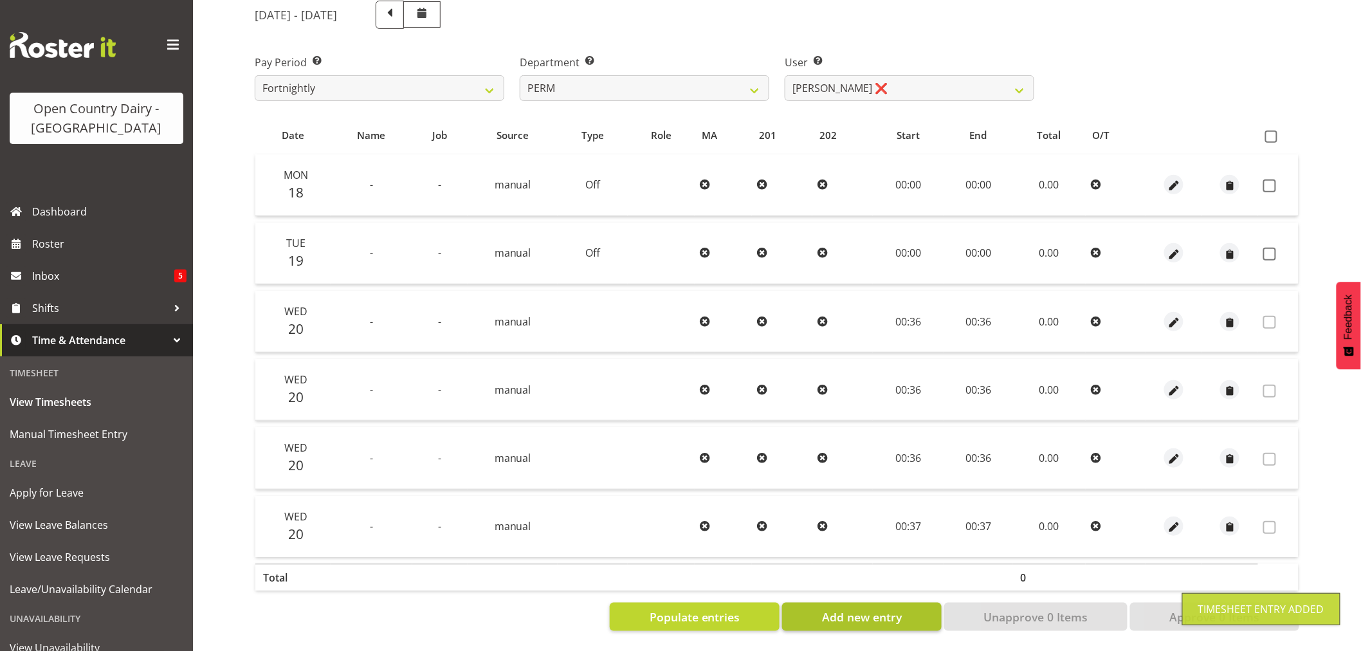
scroll to position [176, 0]
click at [898, 609] on span "Add new entry" at bounding box center [862, 617] width 80 height 17
select select
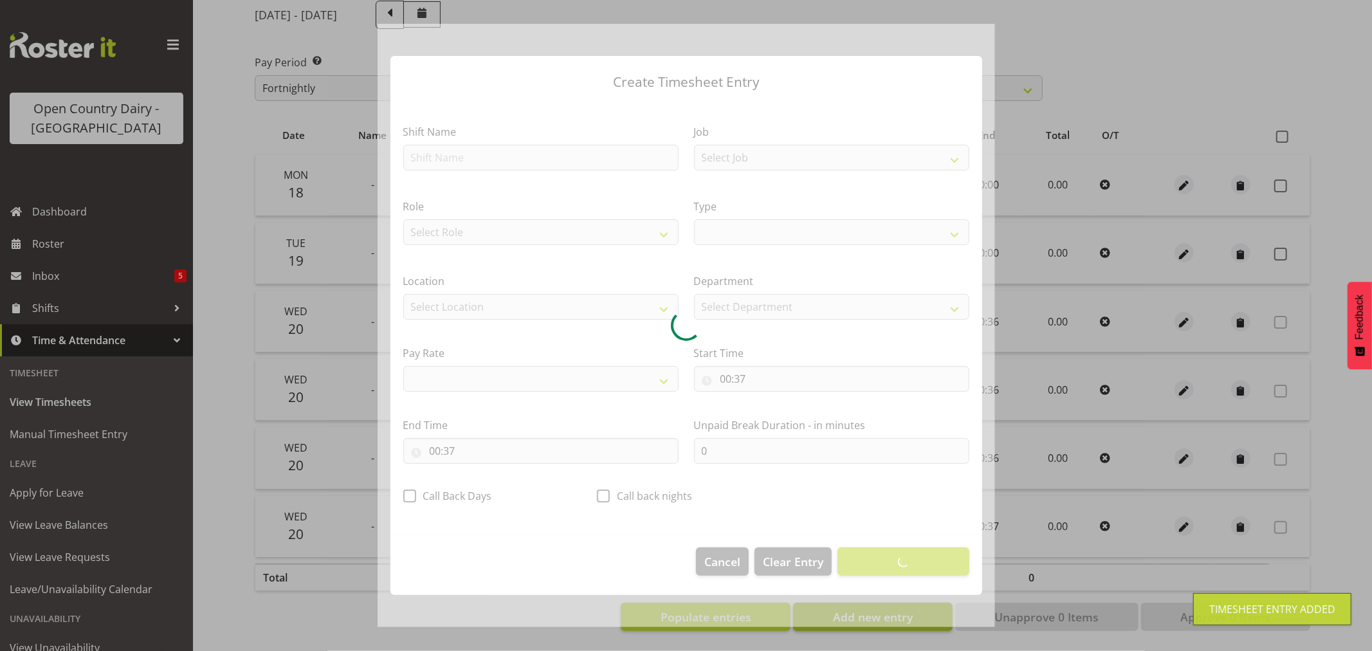
select select
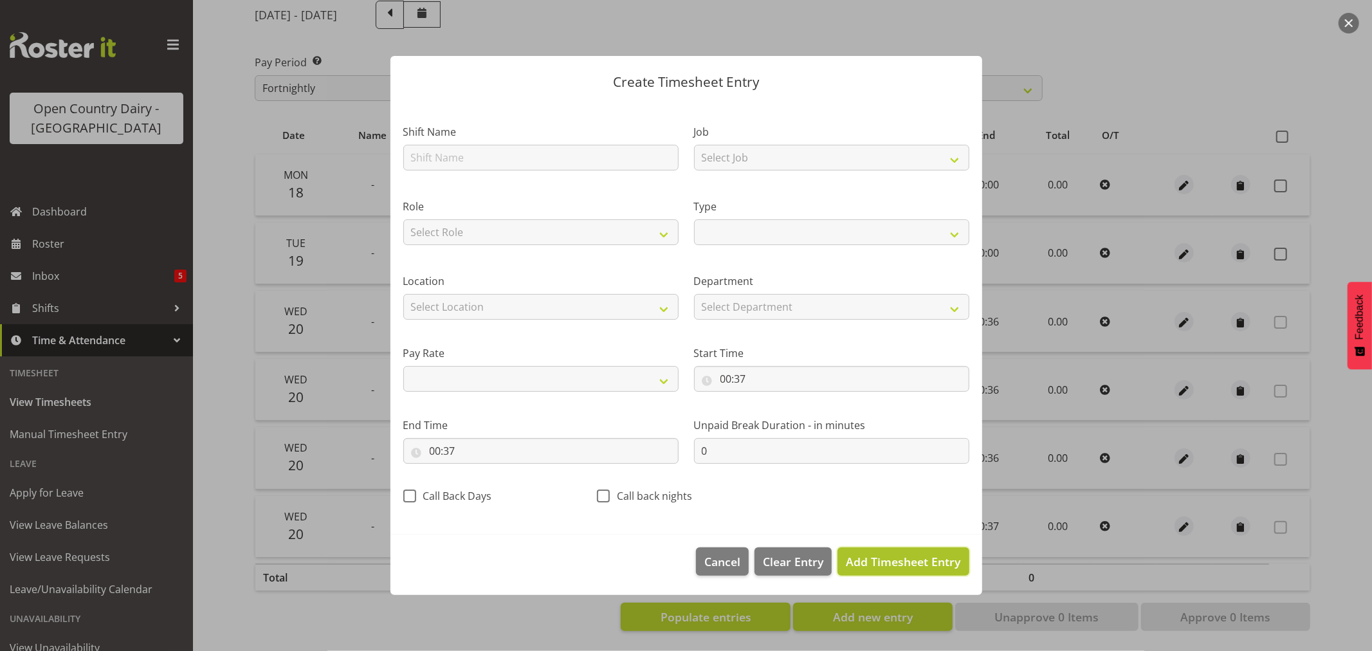
click at [895, 564] on span "Add Timesheet Entry" at bounding box center [903, 561] width 115 height 15
select select
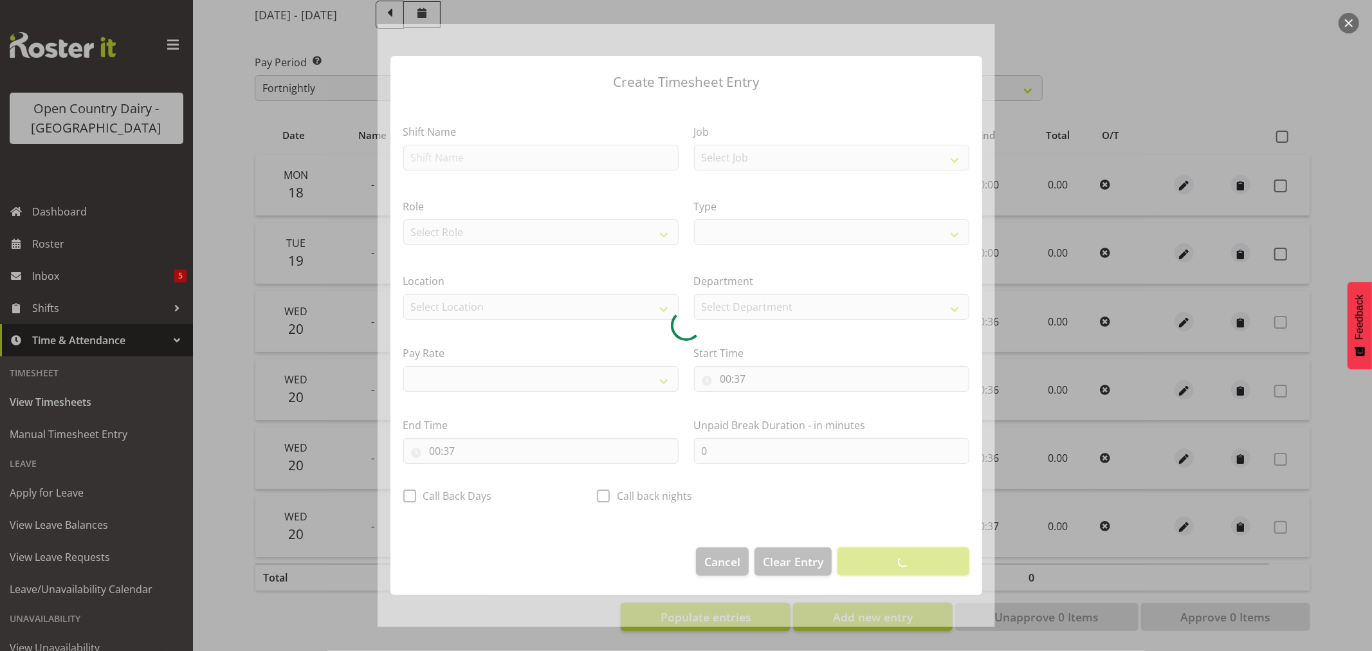
select select
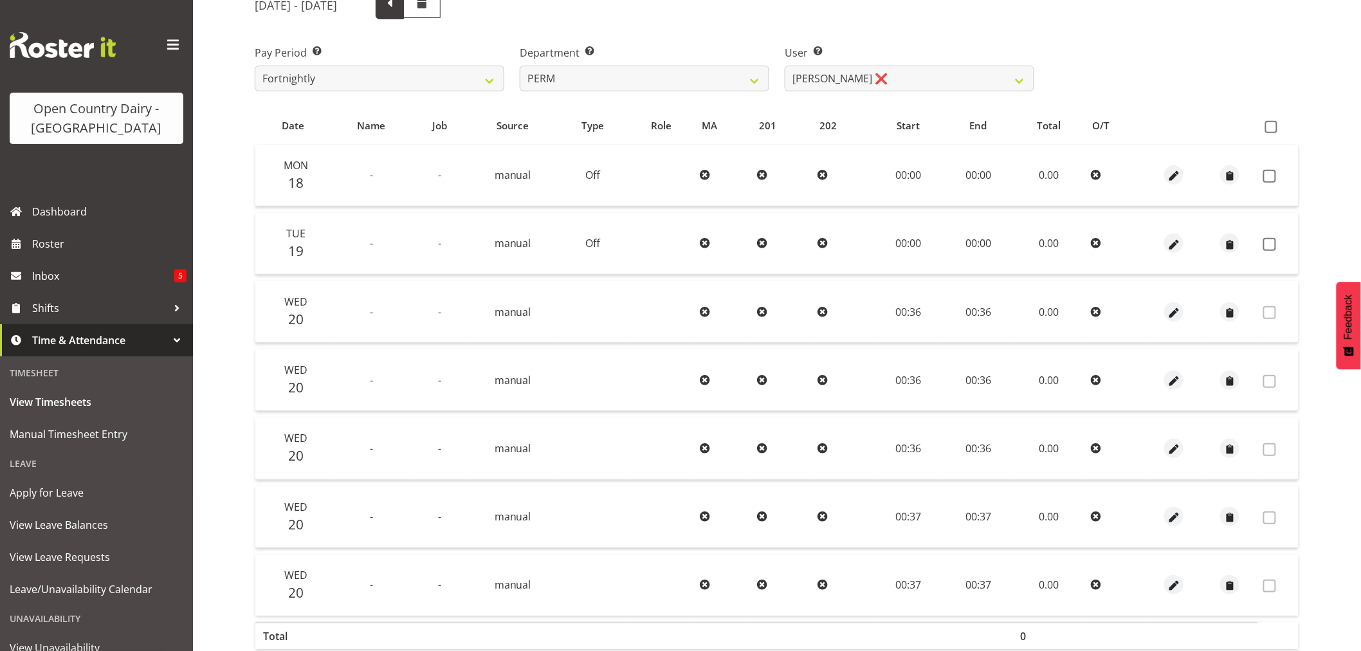
click at [398, 6] on span at bounding box center [389, 3] width 17 height 17
select select
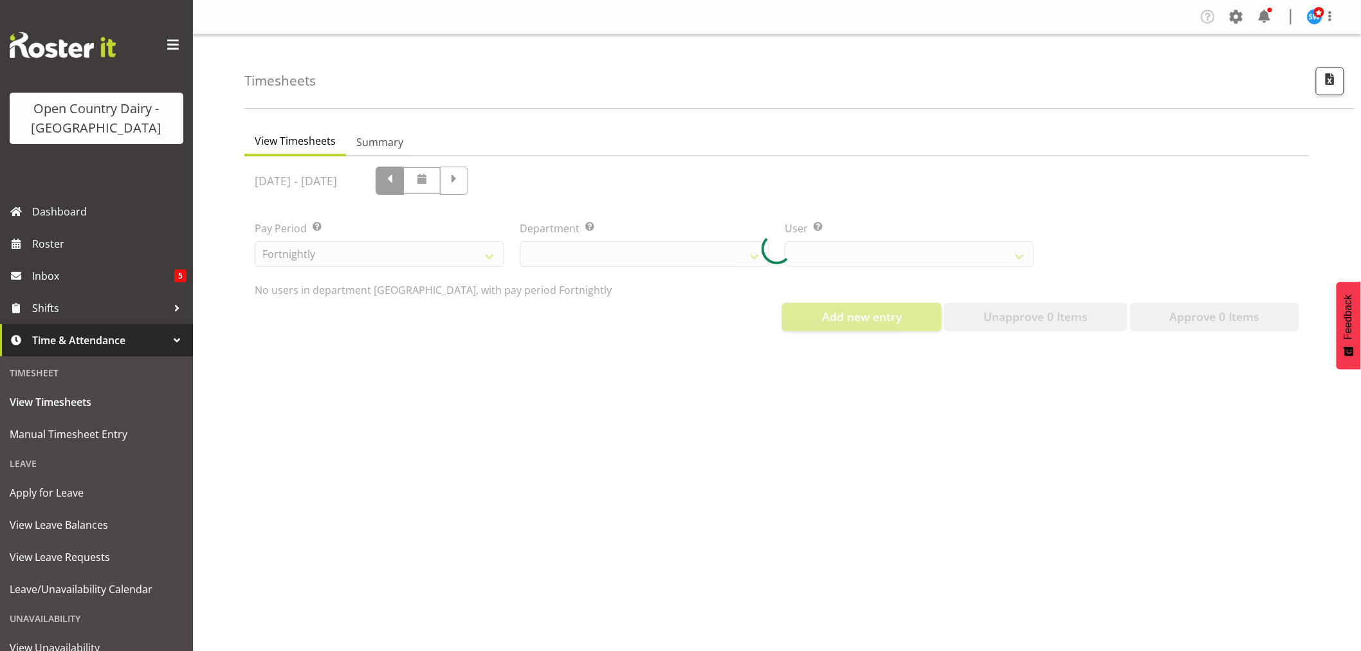
scroll to position [0, 0]
select select "802"
select select "10156"
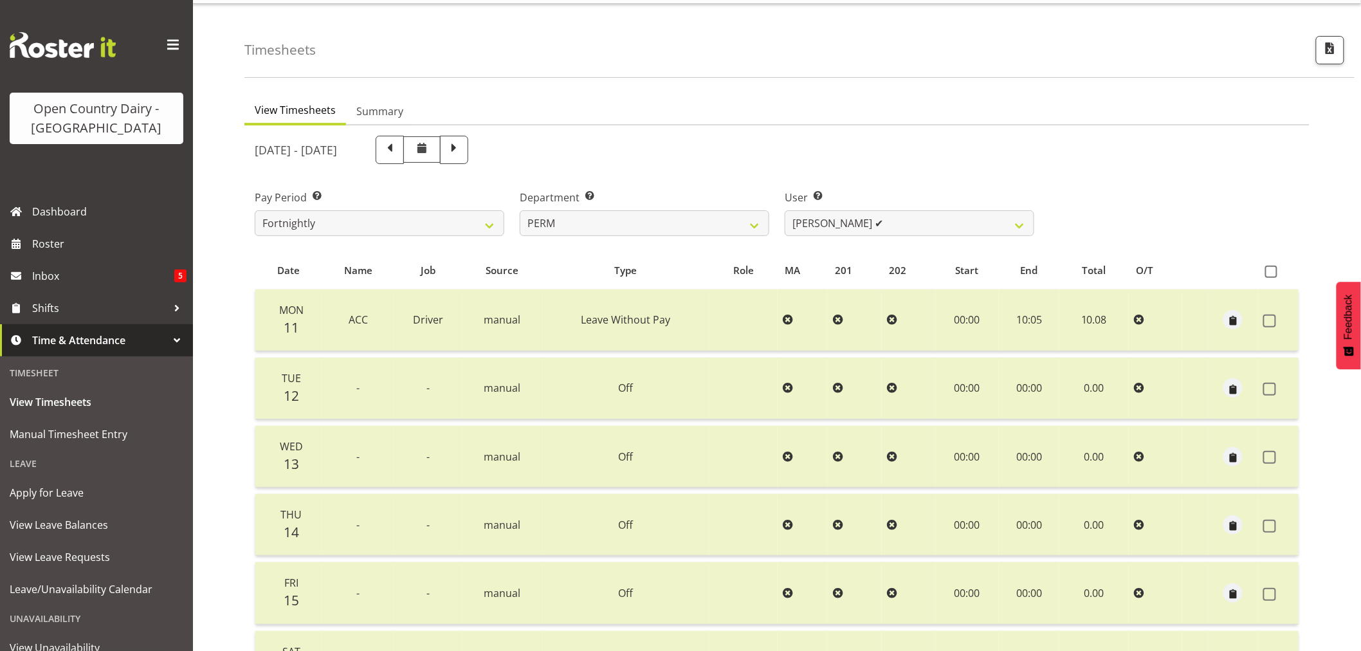
scroll to position [30, 0]
click at [398, 145] on span at bounding box center [389, 150] width 17 height 17
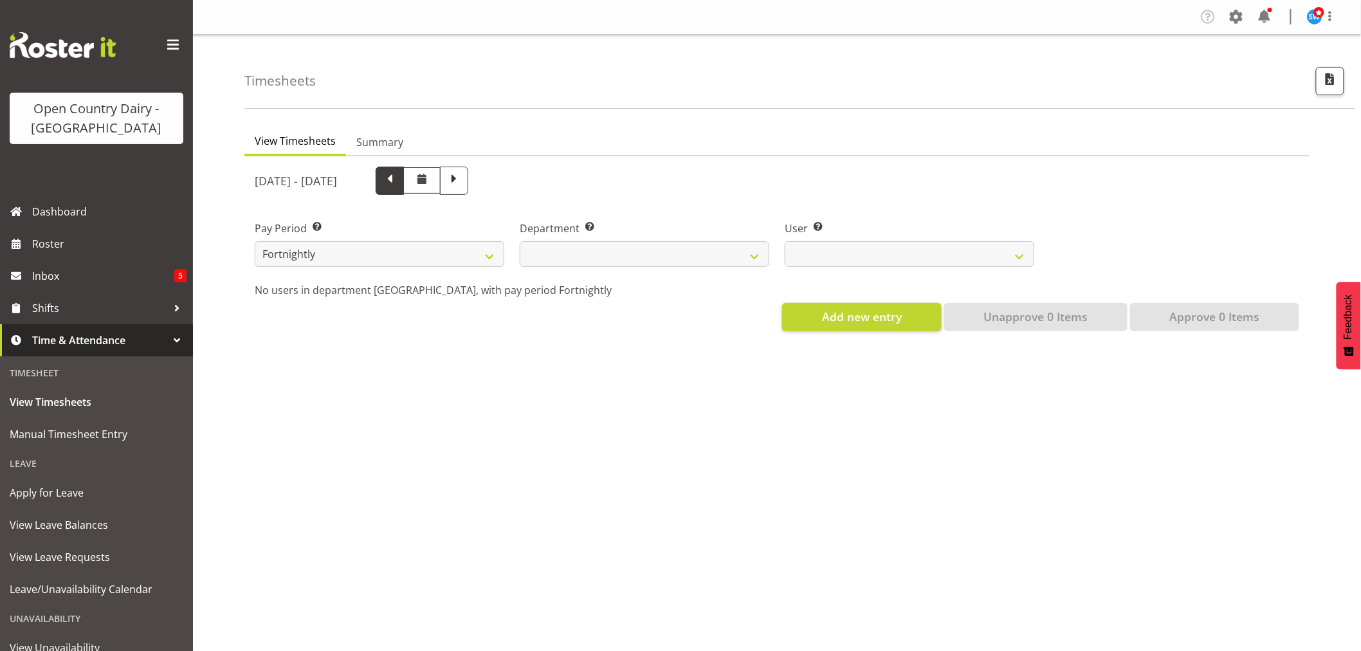
select select
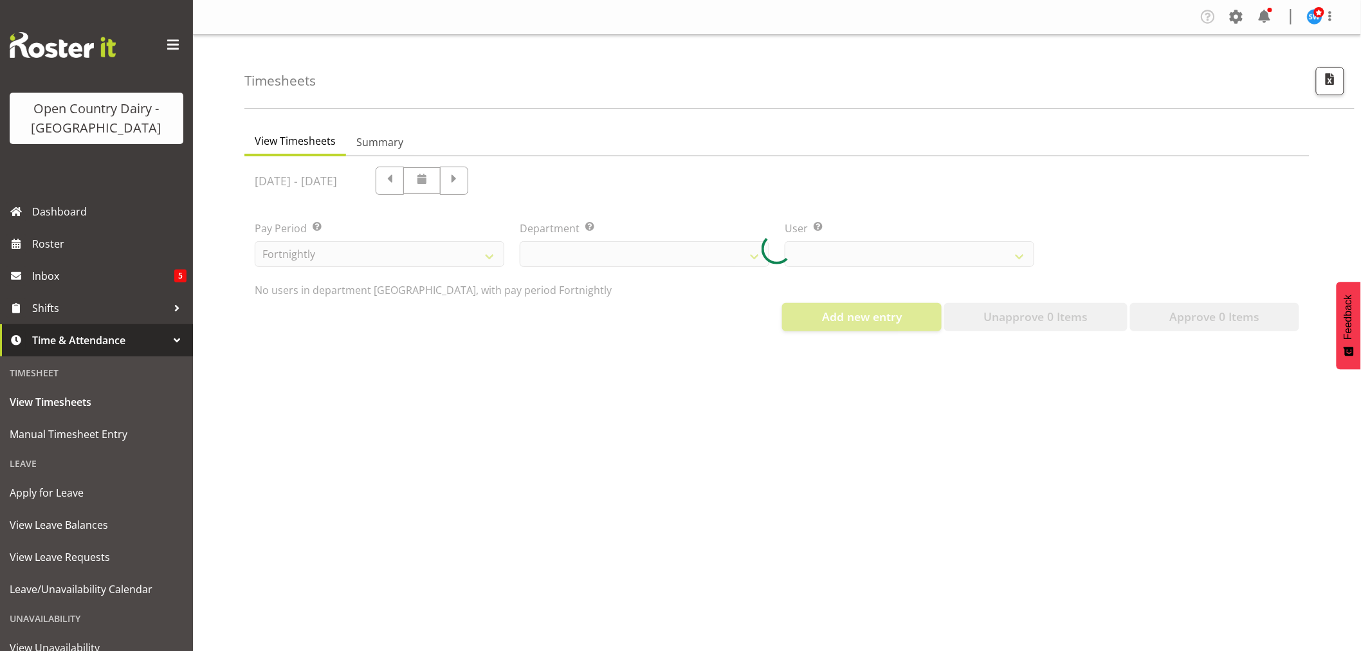
select select "802"
select select "10156"
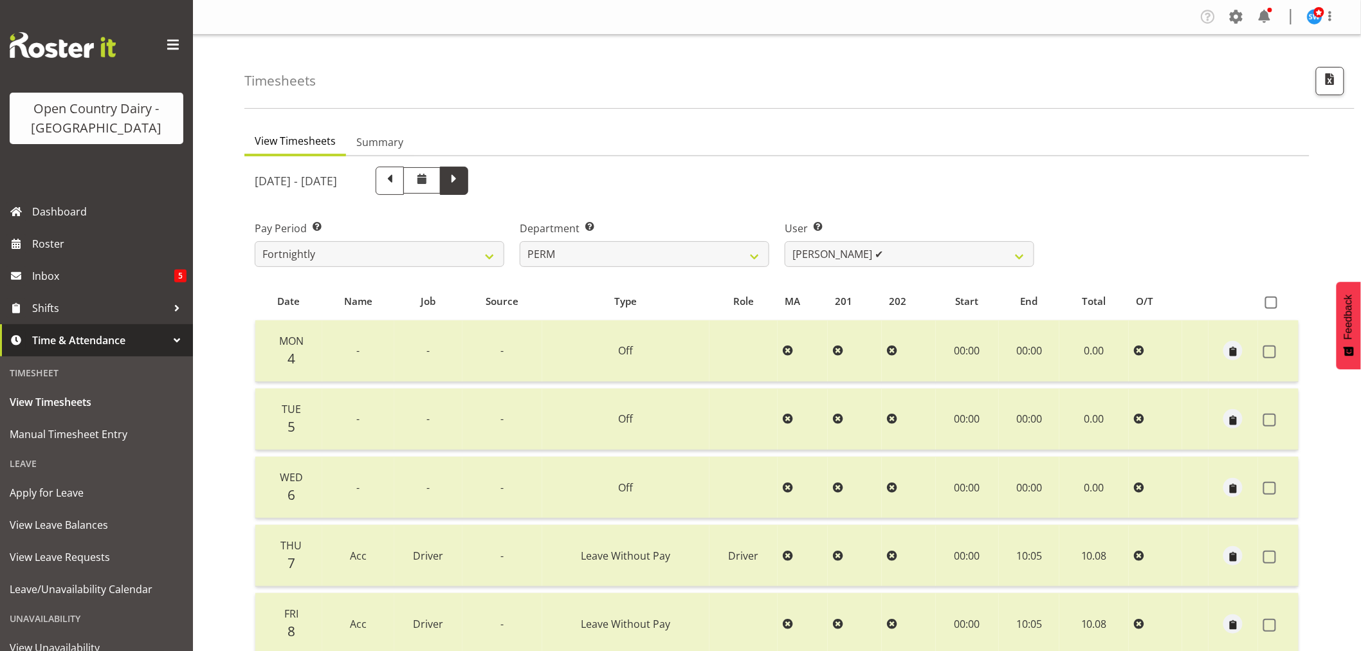
click at [463, 183] on span at bounding box center [454, 179] width 17 height 17
select select
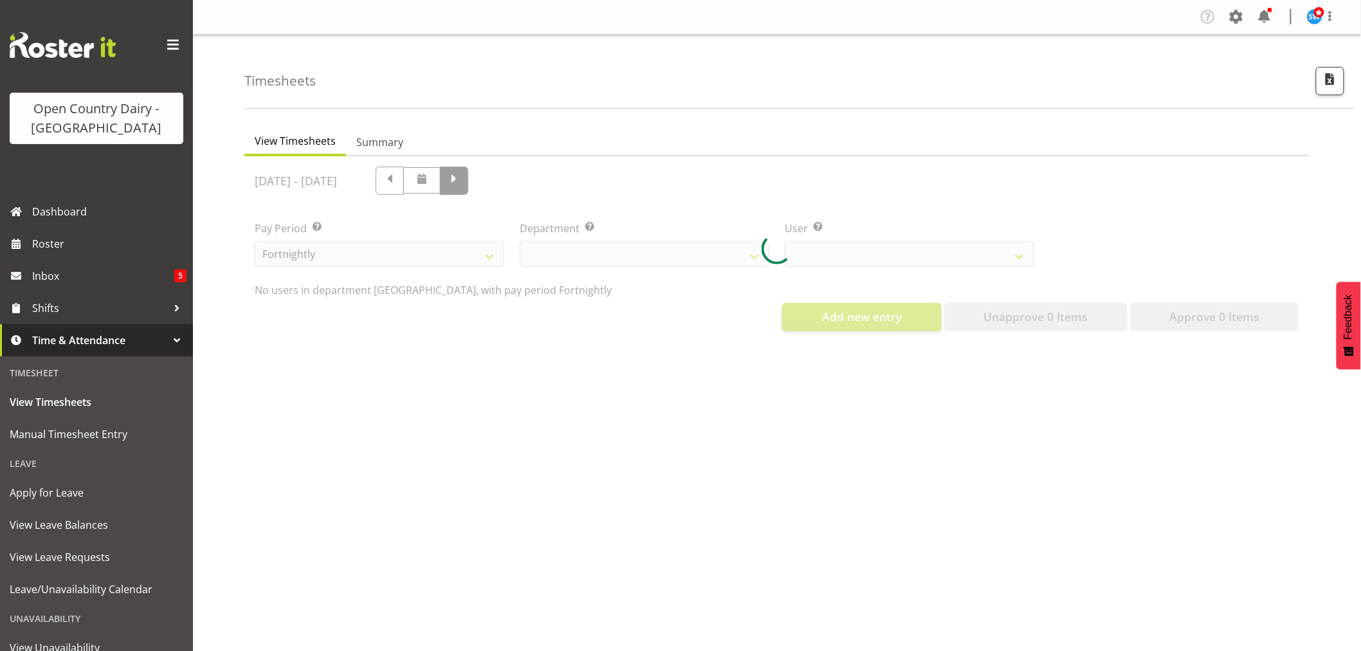
select select "802"
select select "10156"
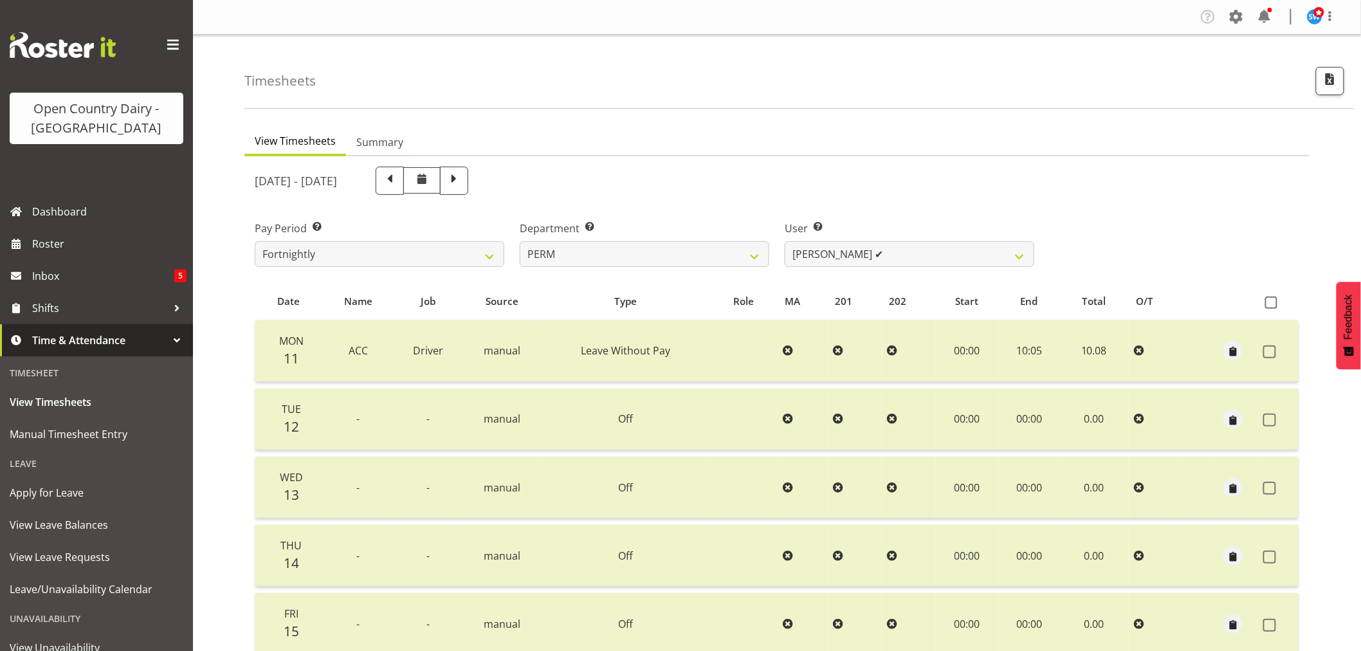
click at [463, 179] on span at bounding box center [454, 179] width 17 height 17
select select
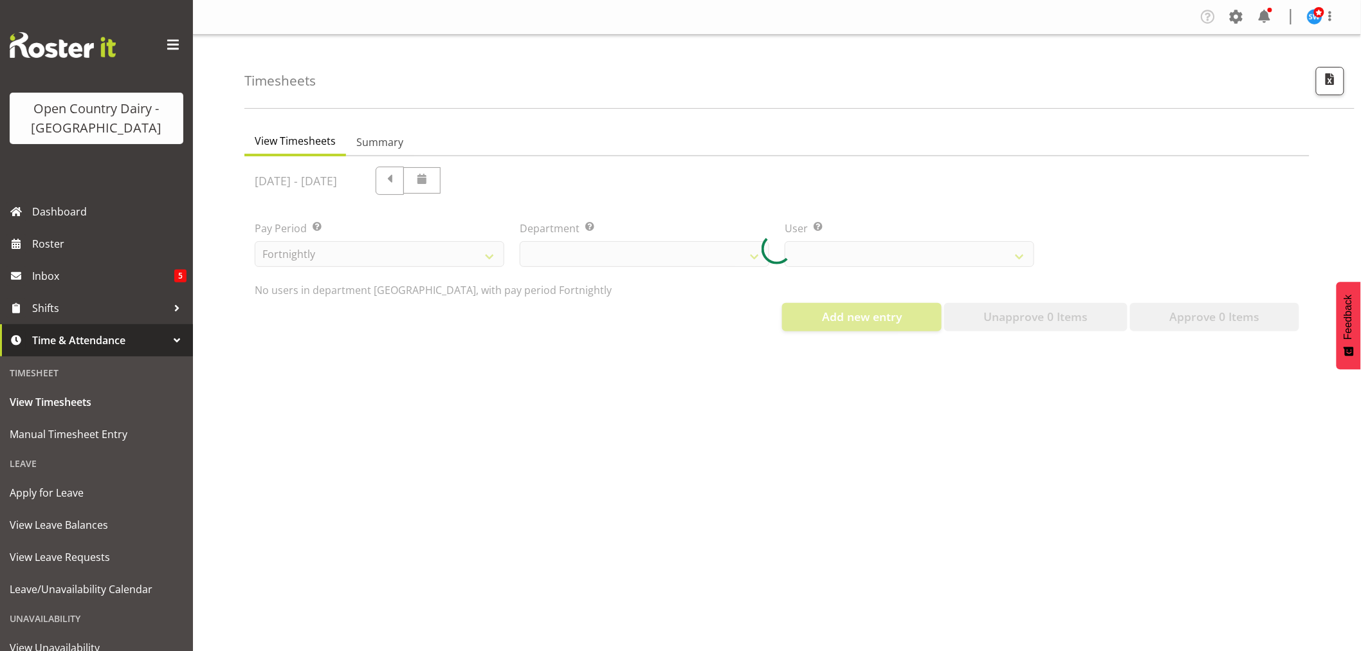
select select "802"
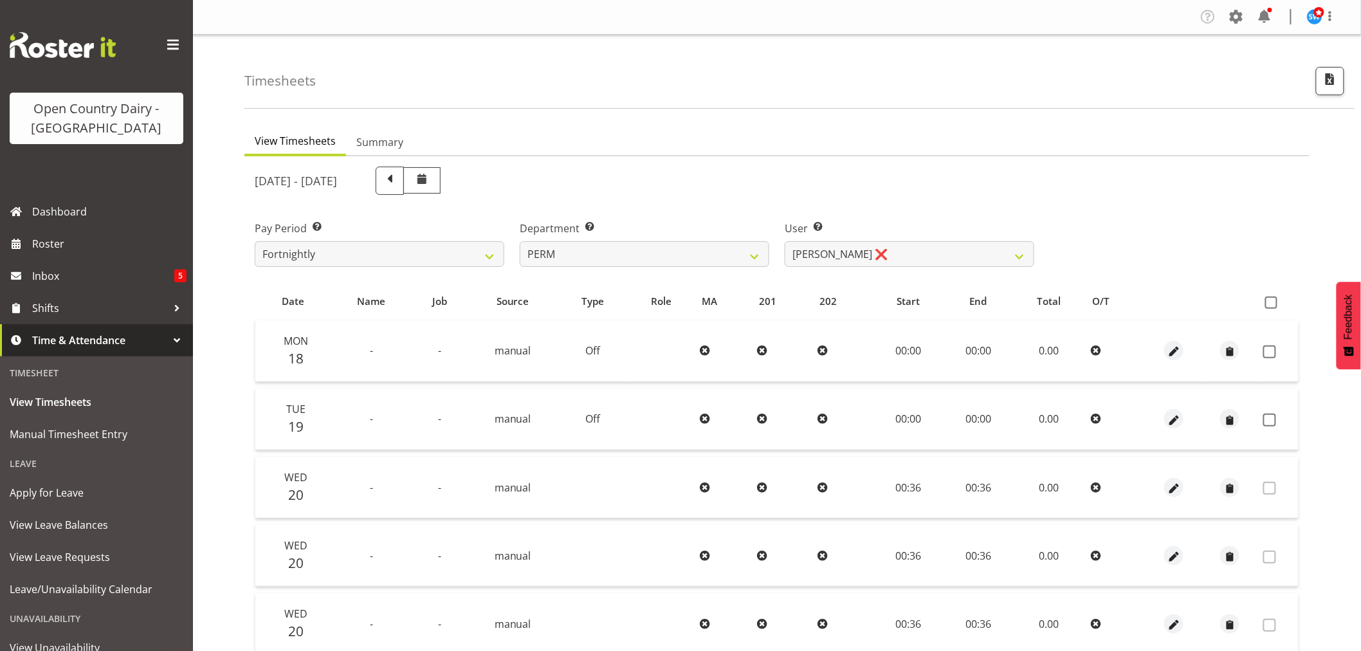
scroll to position [214, 0]
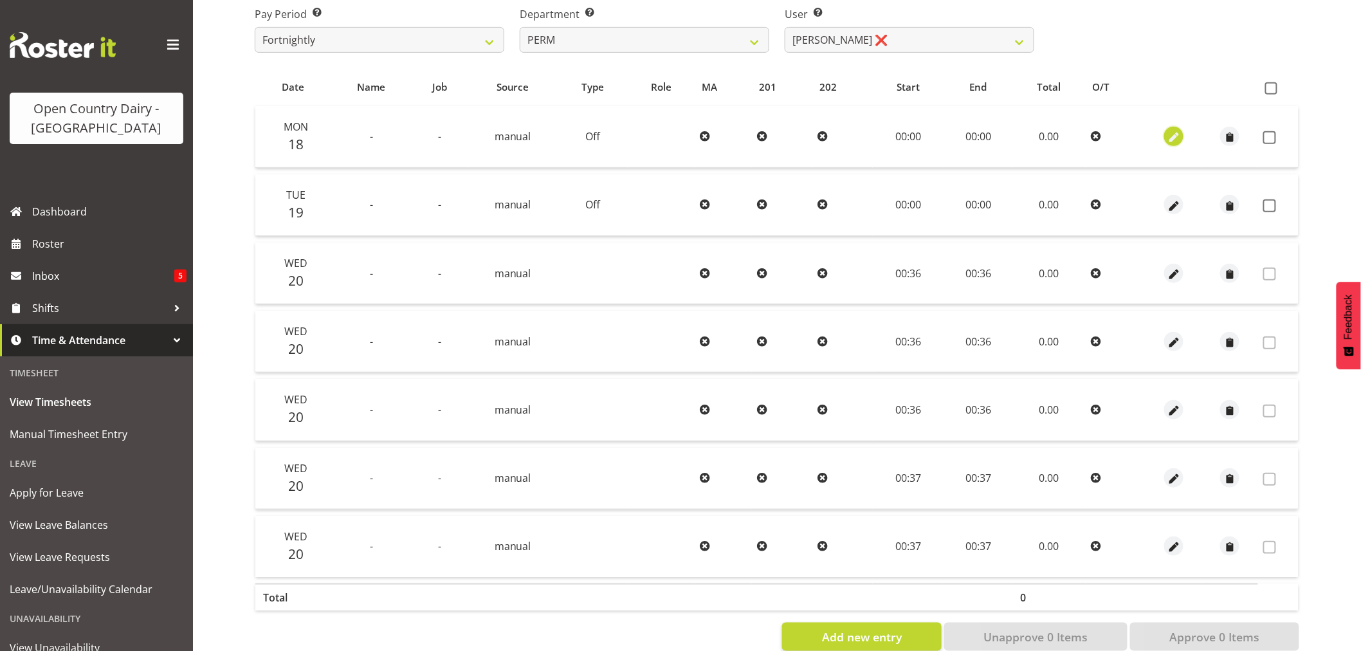
click at [1173, 134] on span "button" at bounding box center [1174, 138] width 15 height 15
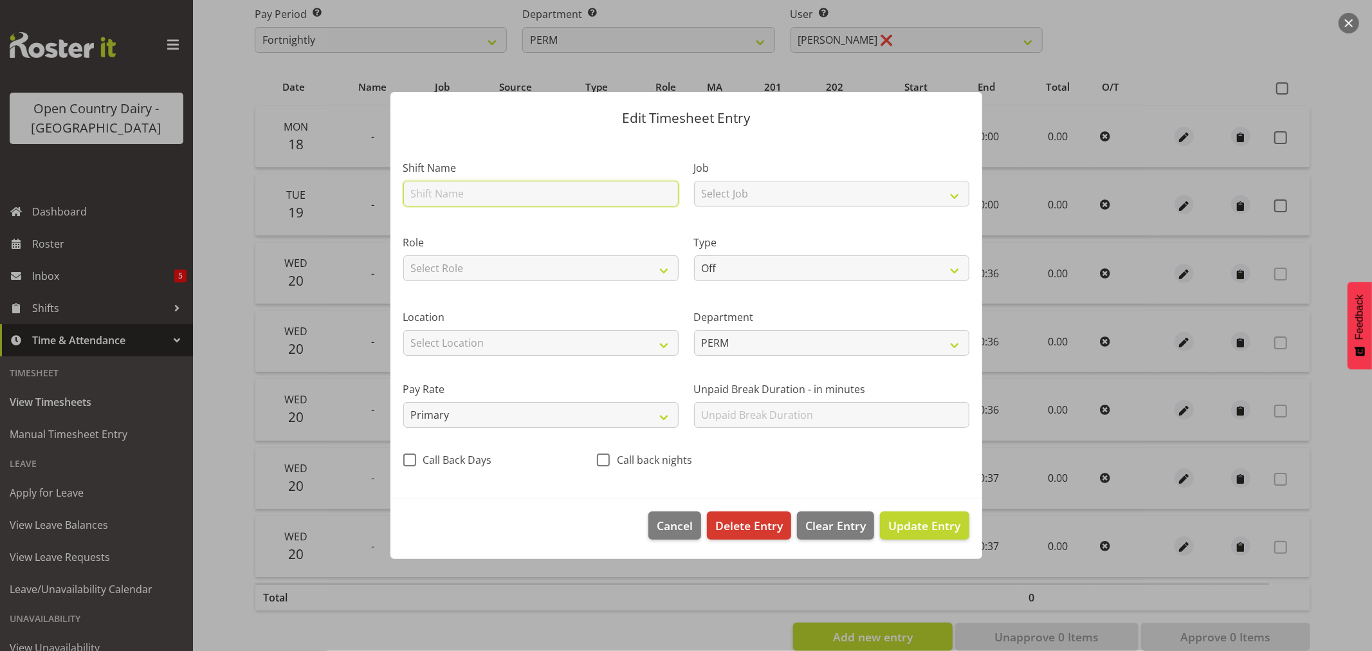
click at [442, 190] on input "text" at bounding box center [540, 194] width 275 height 26
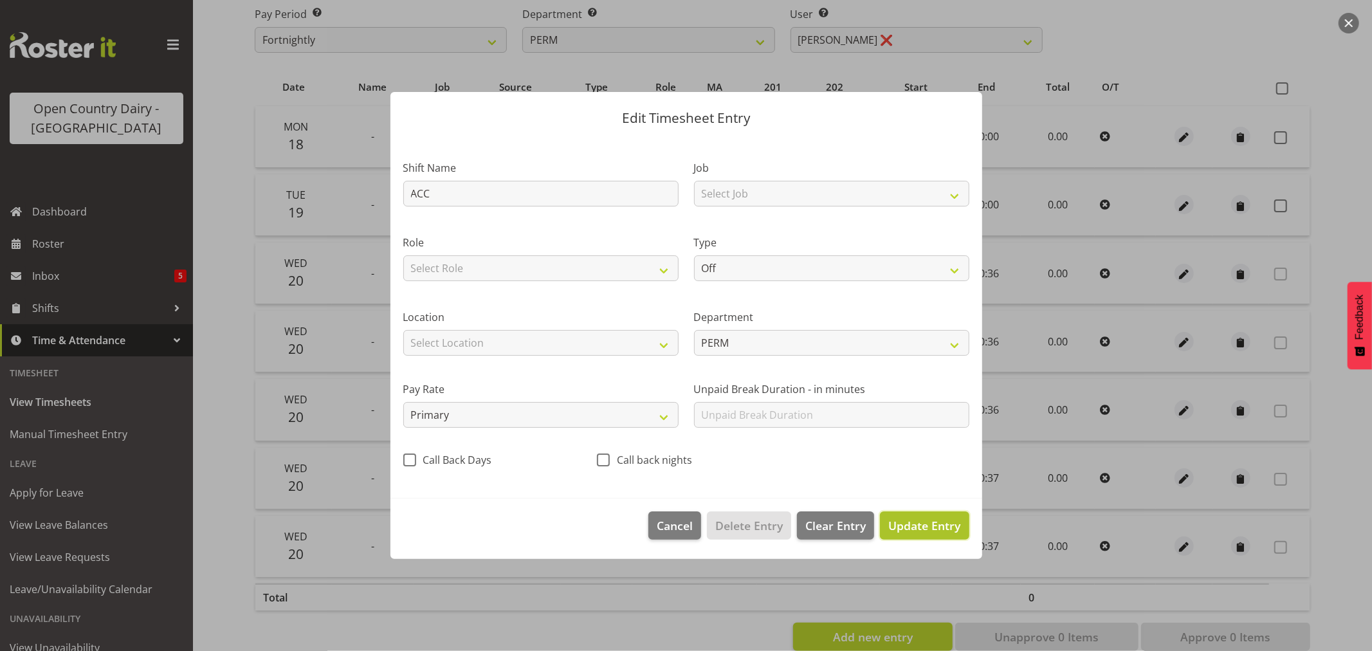
click at [914, 538] on button "Update Entry" at bounding box center [924, 525] width 89 height 28
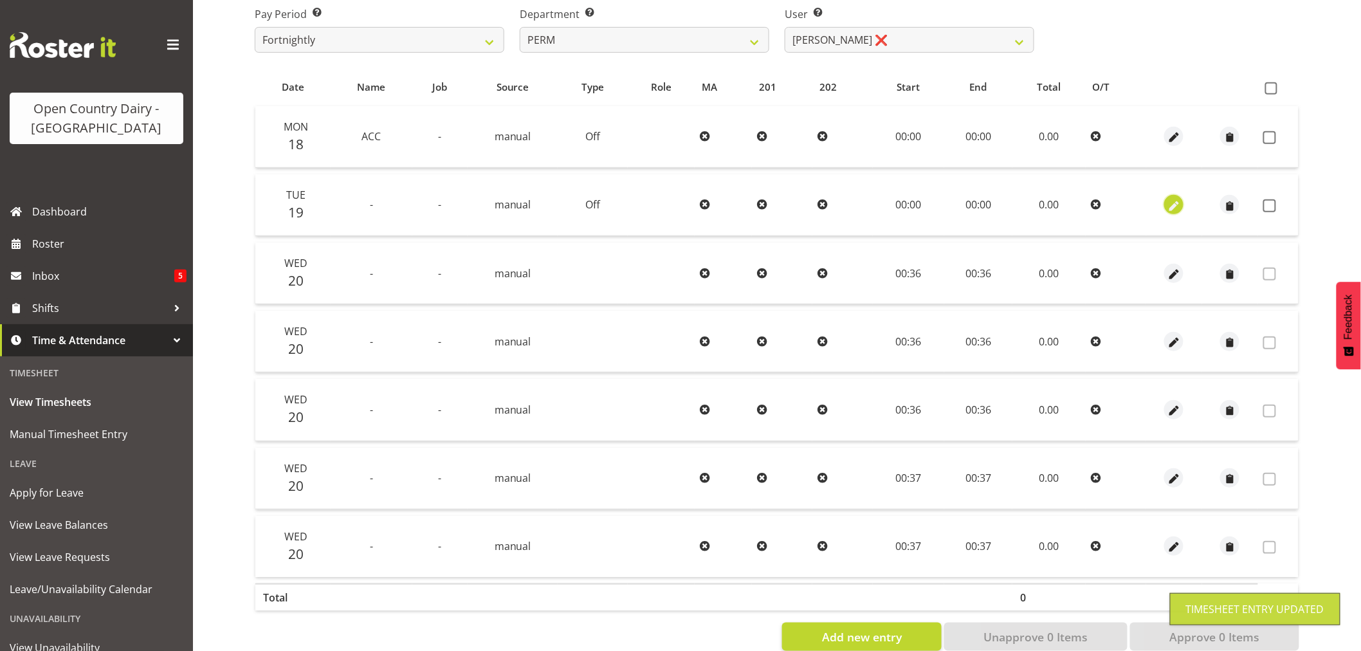
click at [1172, 203] on span "button" at bounding box center [1174, 206] width 15 height 15
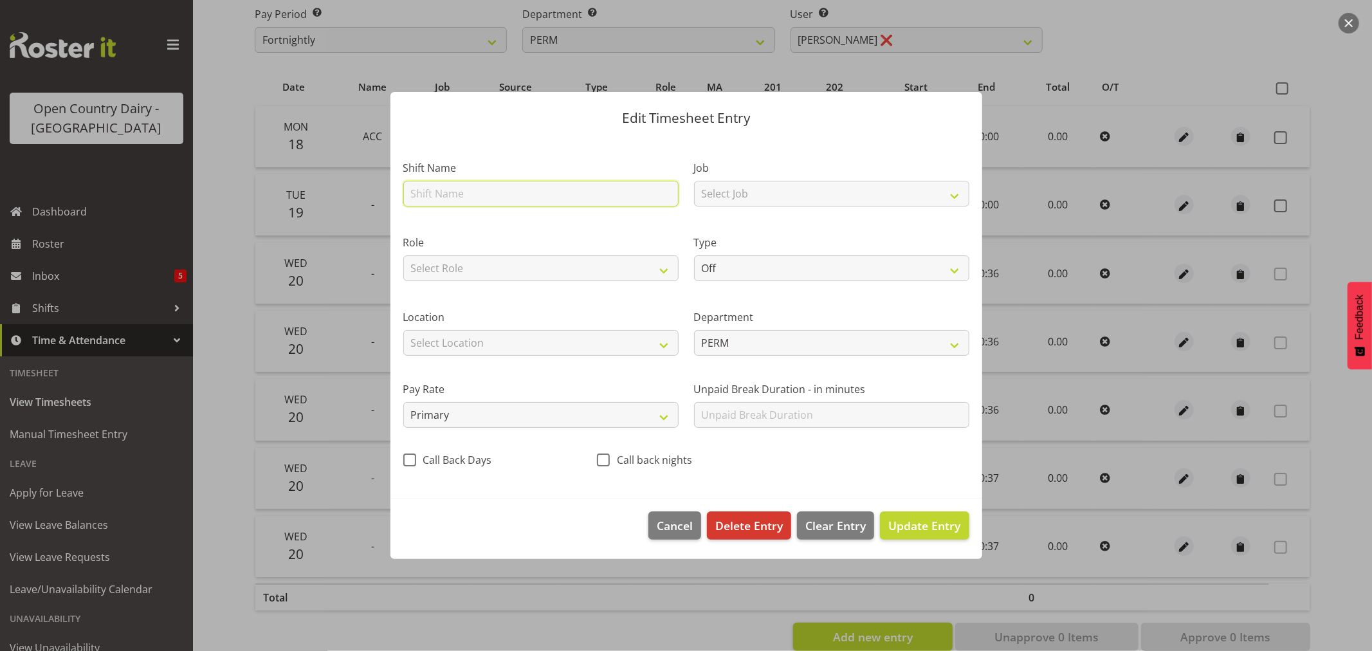
click at [487, 188] on input "text" at bounding box center [540, 194] width 275 height 26
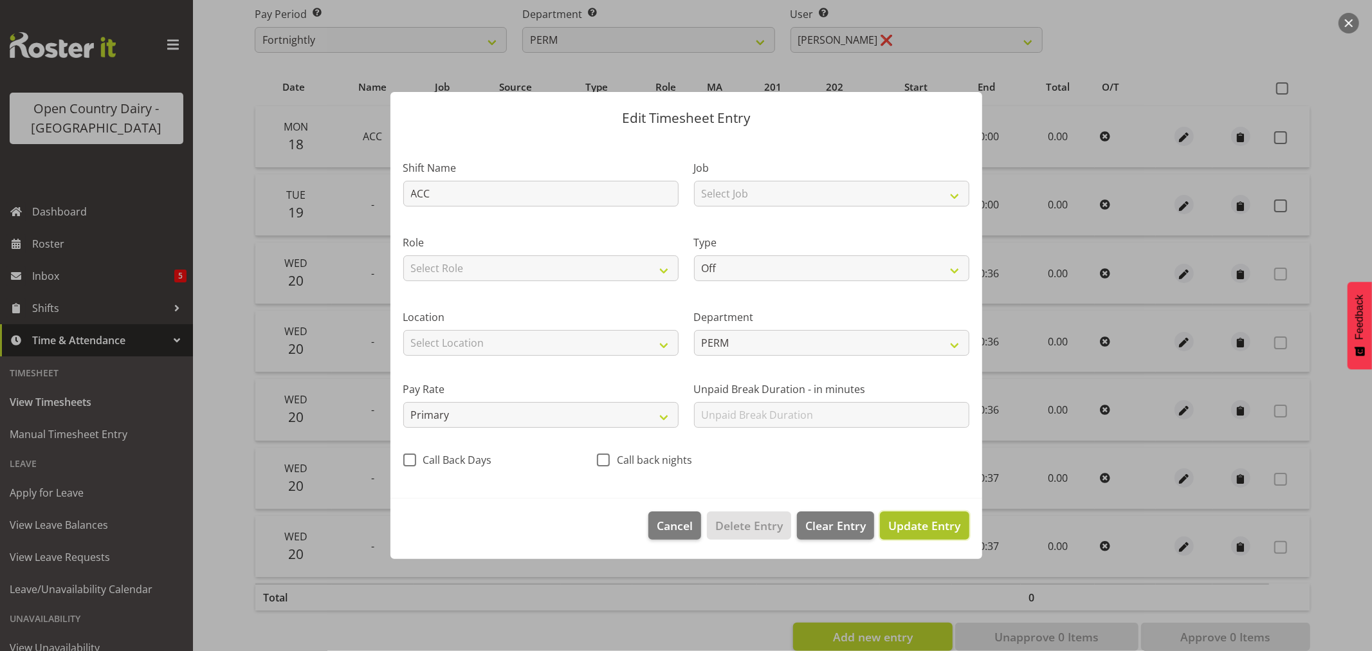
click at [937, 537] on button "Update Entry" at bounding box center [924, 525] width 89 height 28
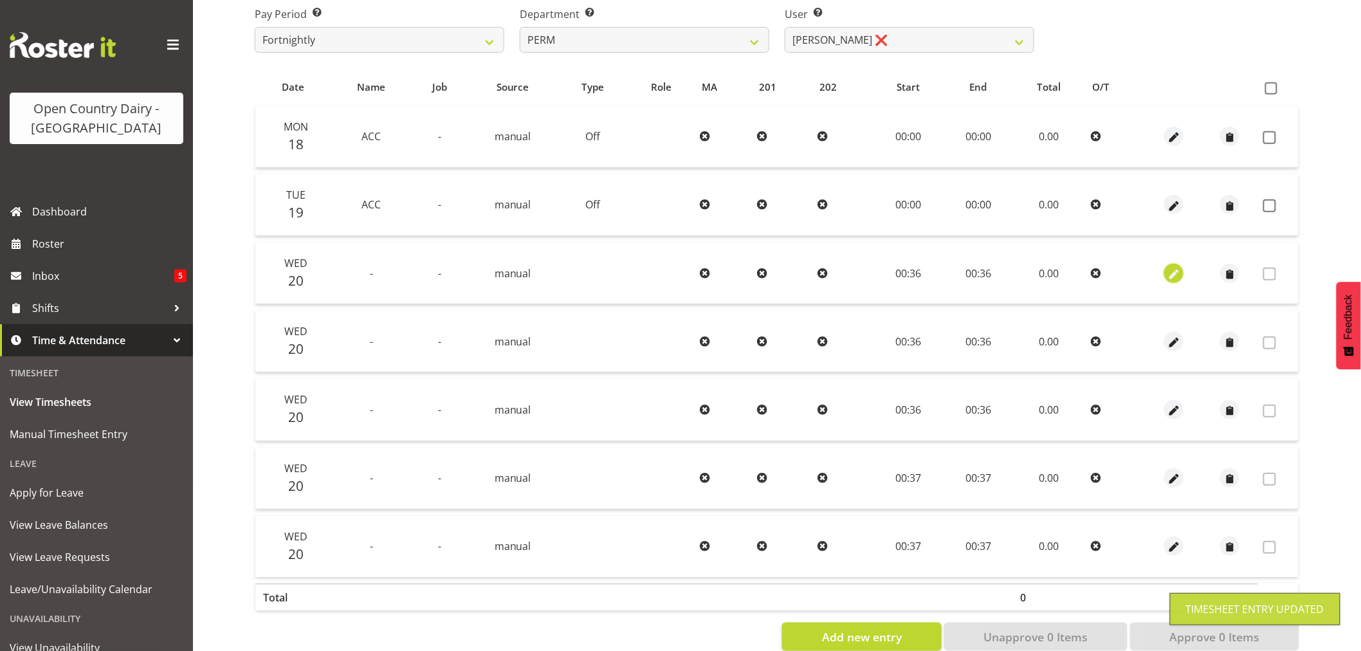
click at [1174, 273] on span "button" at bounding box center [1174, 274] width 15 height 15
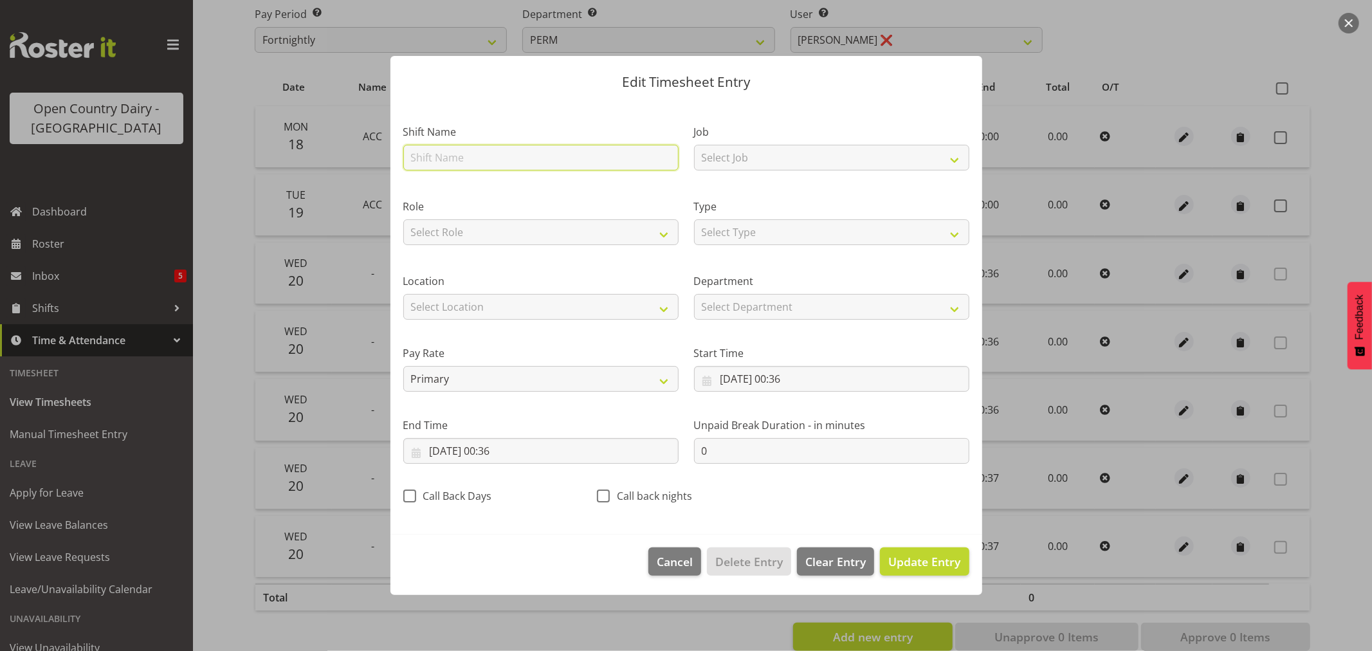
click at [442, 152] on input "text" at bounding box center [540, 158] width 275 height 26
click at [919, 564] on span "Update Entry" at bounding box center [924, 561] width 72 height 15
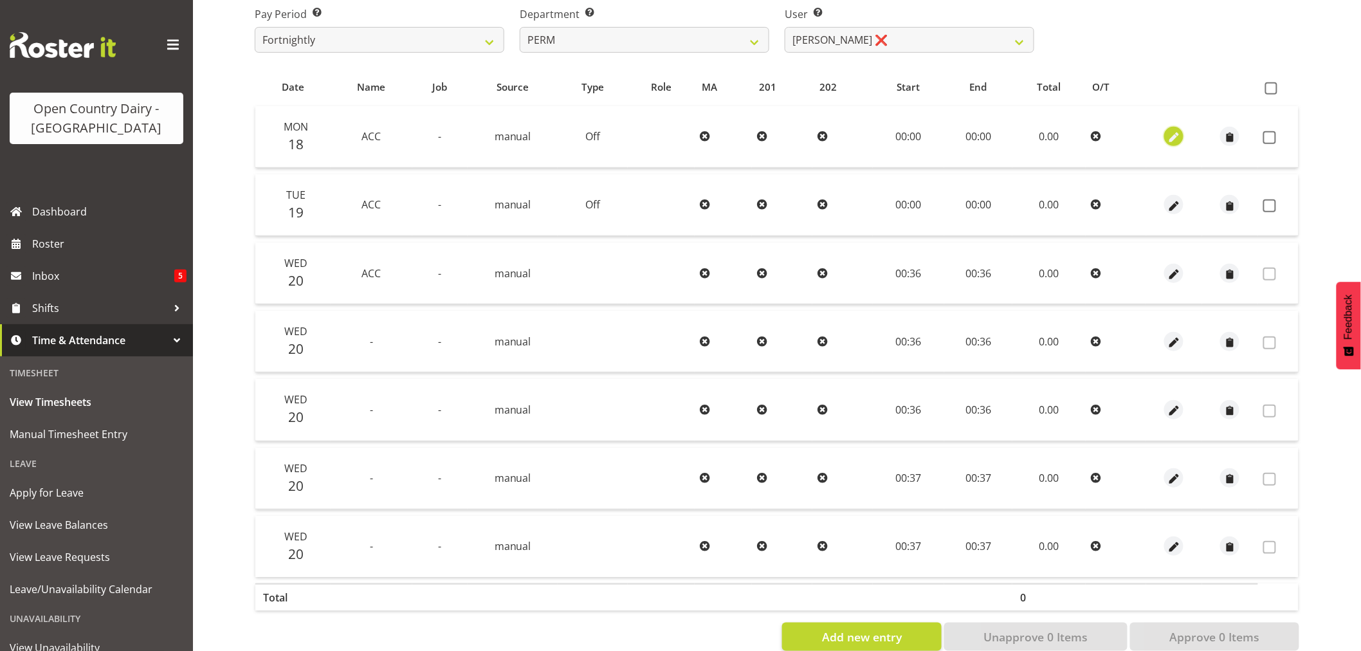
click at [1179, 136] on span "button" at bounding box center [1174, 138] width 15 height 15
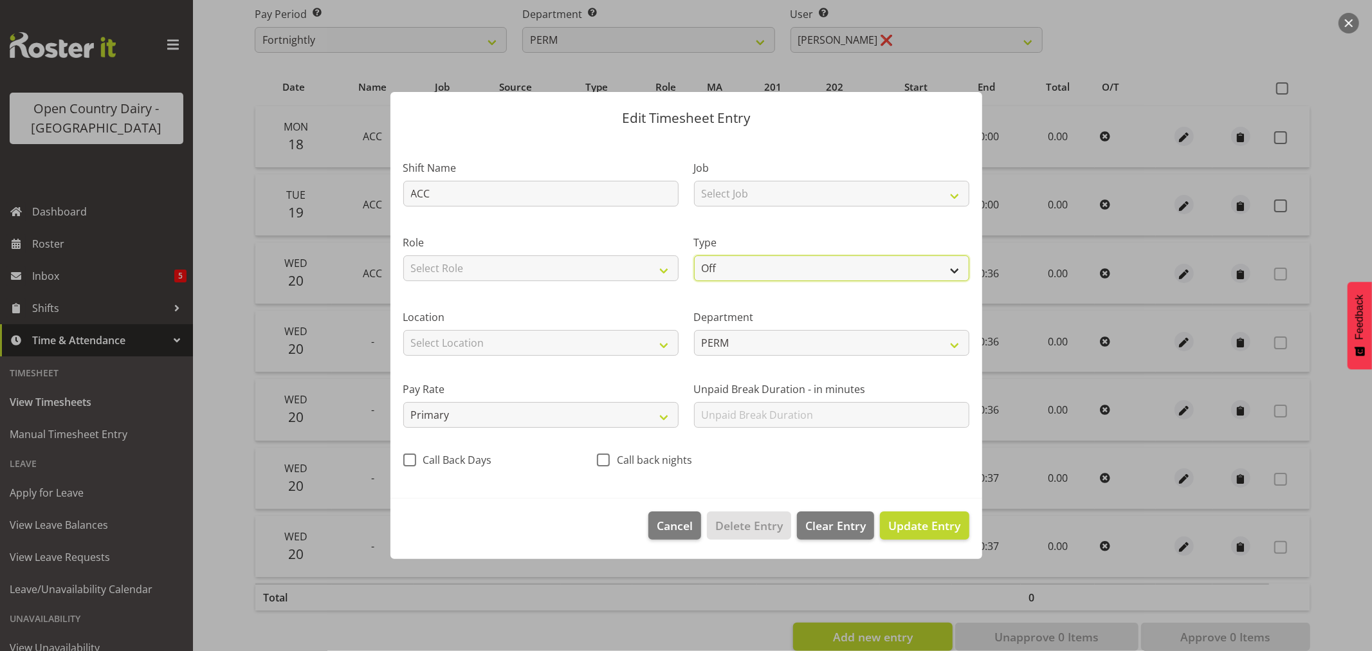
click at [749, 268] on select "Off Standard Public Holiday Public Holiday (Worked) Day In Lieu Annual Leave Si…" at bounding box center [831, 268] width 275 height 26
click at [694, 255] on select "Off Standard Public Holiday Public Holiday (Worked) Day In Lieu Annual Leave Si…" at bounding box center [831, 268] width 275 height 26
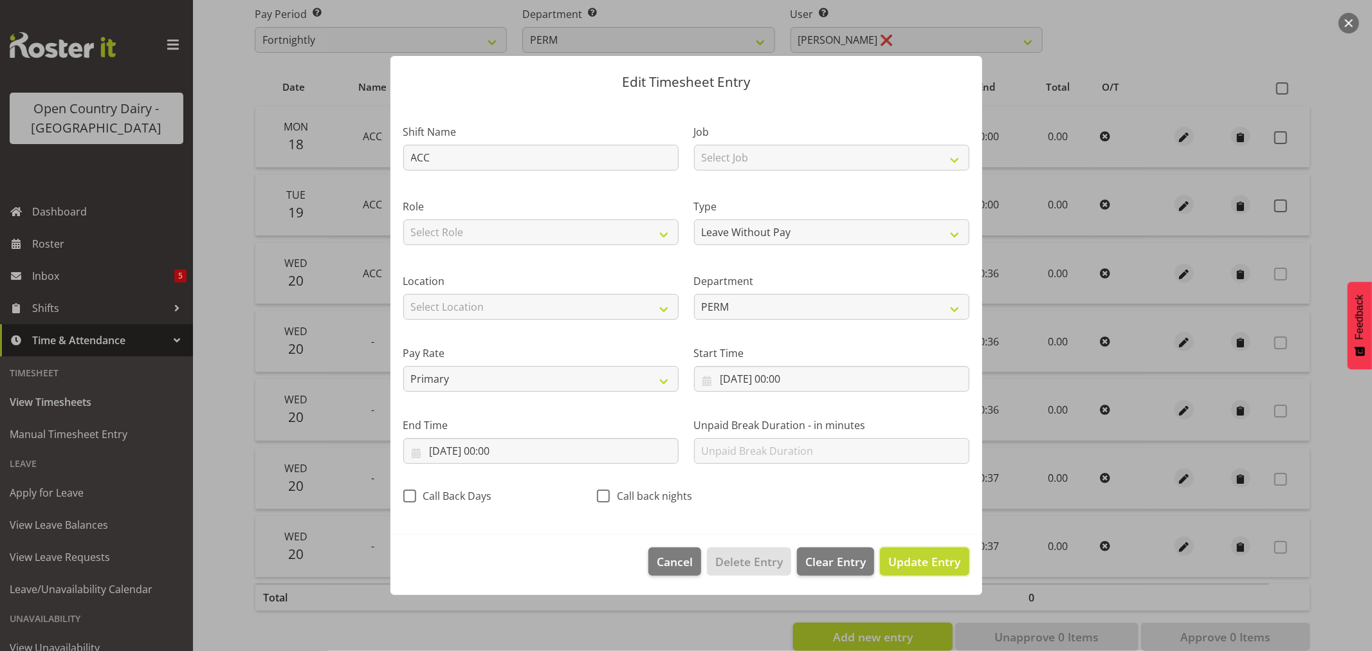
click at [929, 555] on span "Update Entry" at bounding box center [924, 561] width 72 height 15
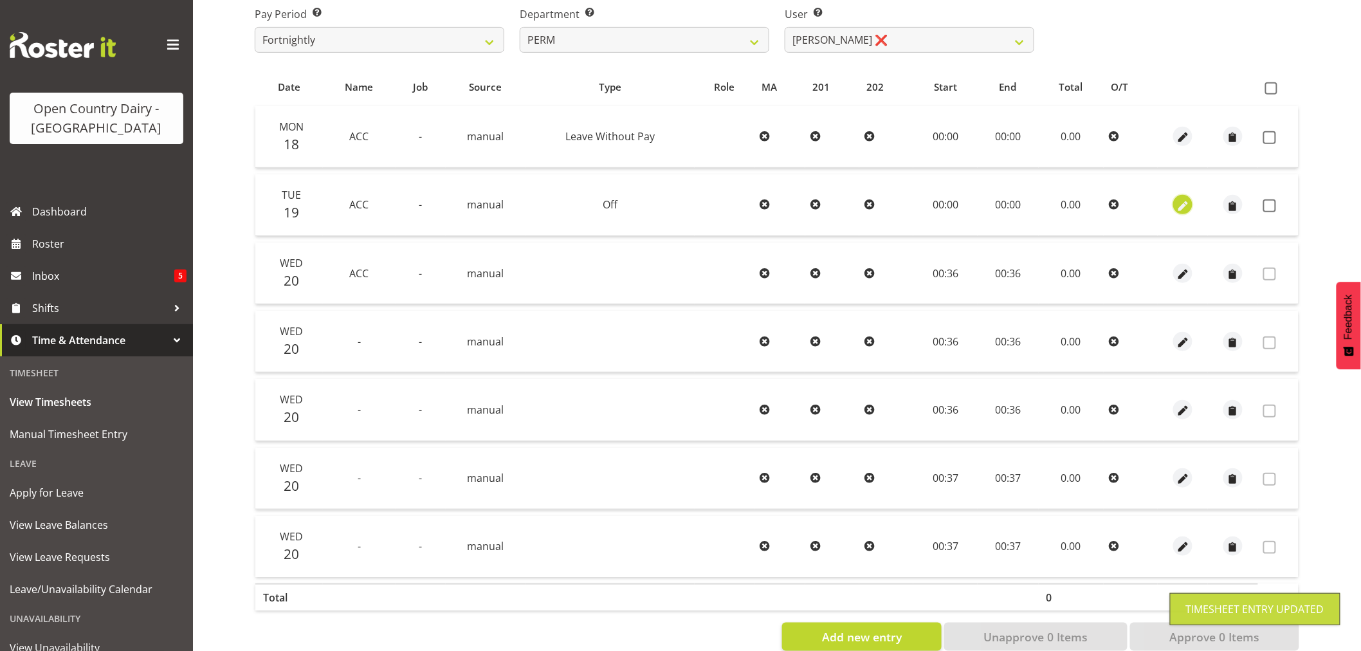
click at [1186, 205] on span "button" at bounding box center [1183, 206] width 15 height 15
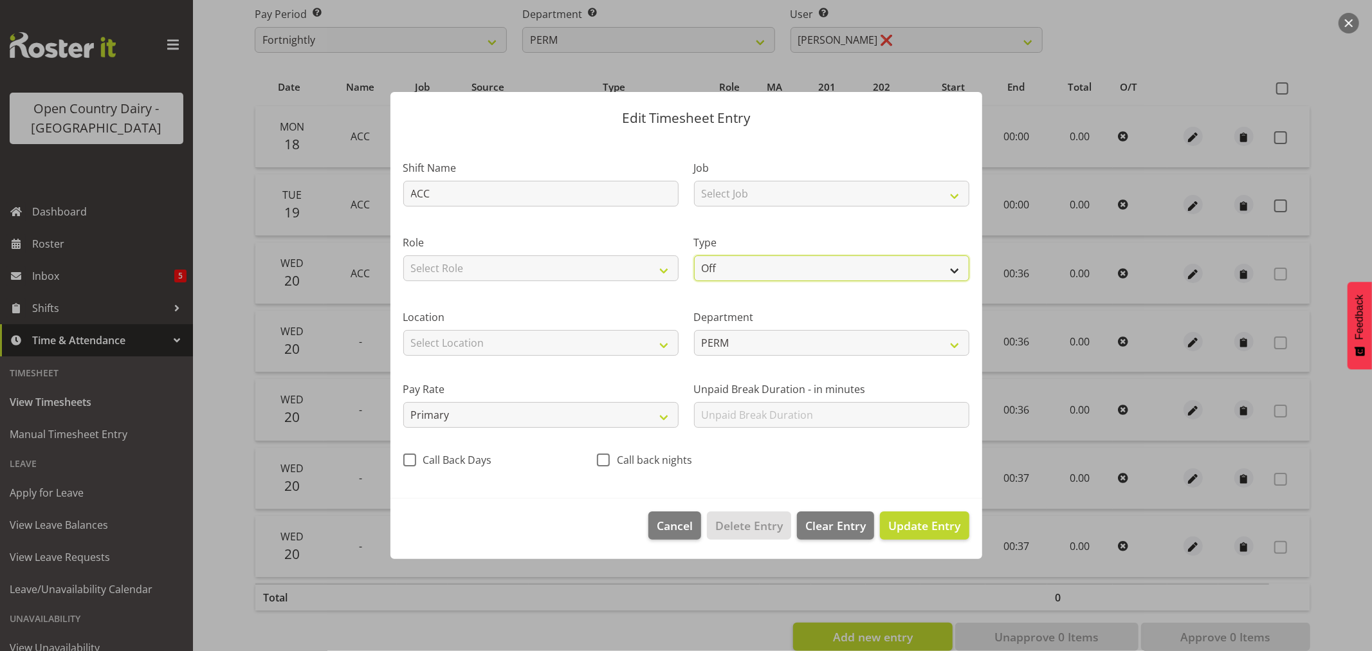
click at [724, 268] on select "Off Standard Public Holiday Public Holiday (Worked) Day In Lieu Annual Leave Si…" at bounding box center [831, 268] width 275 height 26
click at [694, 255] on select "Off Standard Public Holiday Public Holiday (Worked) Day In Lieu Annual Leave Si…" at bounding box center [831, 268] width 275 height 26
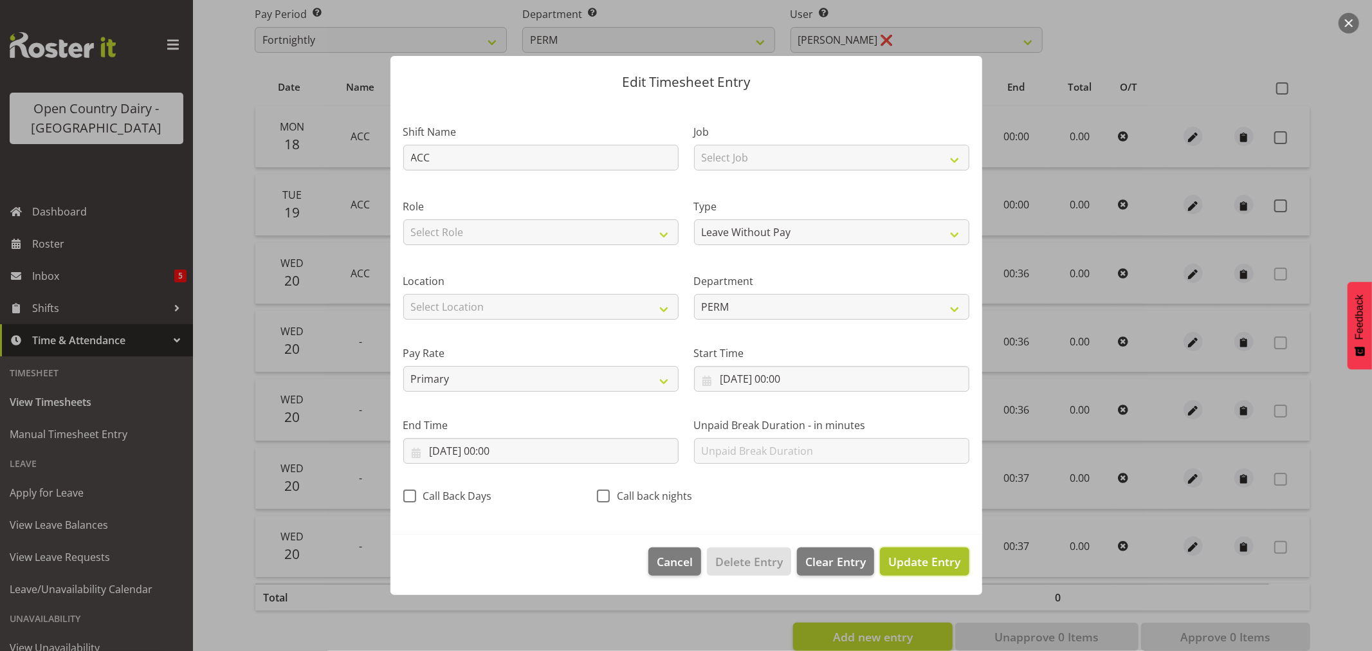
click at [924, 557] on span "Update Entry" at bounding box center [924, 561] width 72 height 15
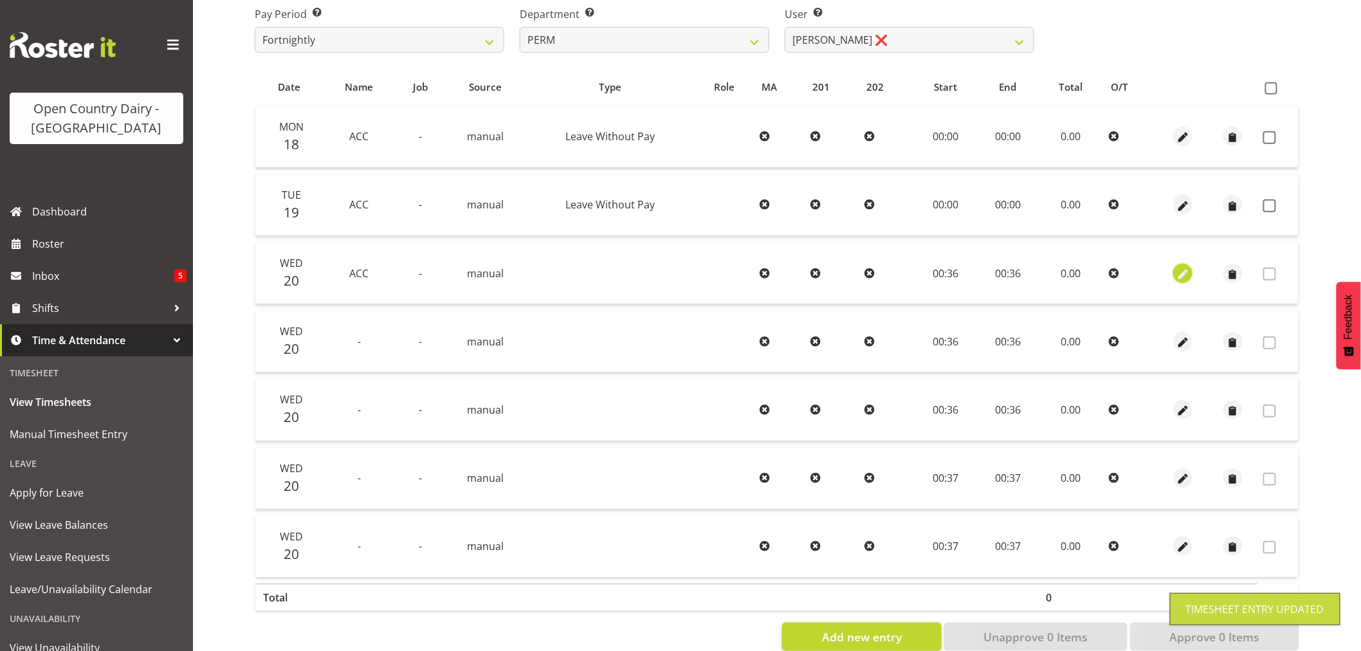
click at [1180, 273] on span "button" at bounding box center [1183, 274] width 15 height 15
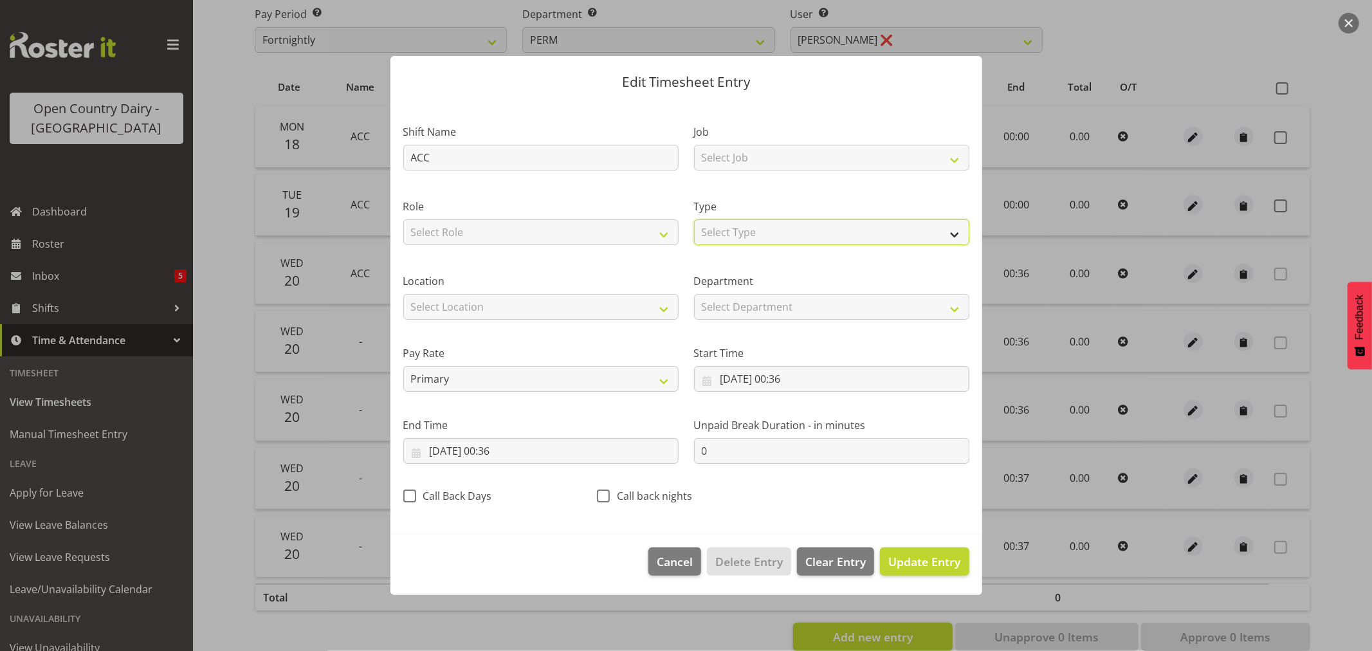
click at [737, 237] on select "Select Type Off Standard Public Holiday Public Holiday (Worked) Day In Lieu Ann…" at bounding box center [831, 232] width 275 height 26
click at [694, 219] on select "Select Type Off Standard Public Holiday Public Holiday (Worked) Day In Lieu Ann…" at bounding box center [831, 232] width 275 height 26
drag, startPoint x: 957, startPoint y: 562, endPoint x: 979, endPoint y: 562, distance: 22.5
click at [957, 562] on span "Update Entry" at bounding box center [924, 561] width 72 height 15
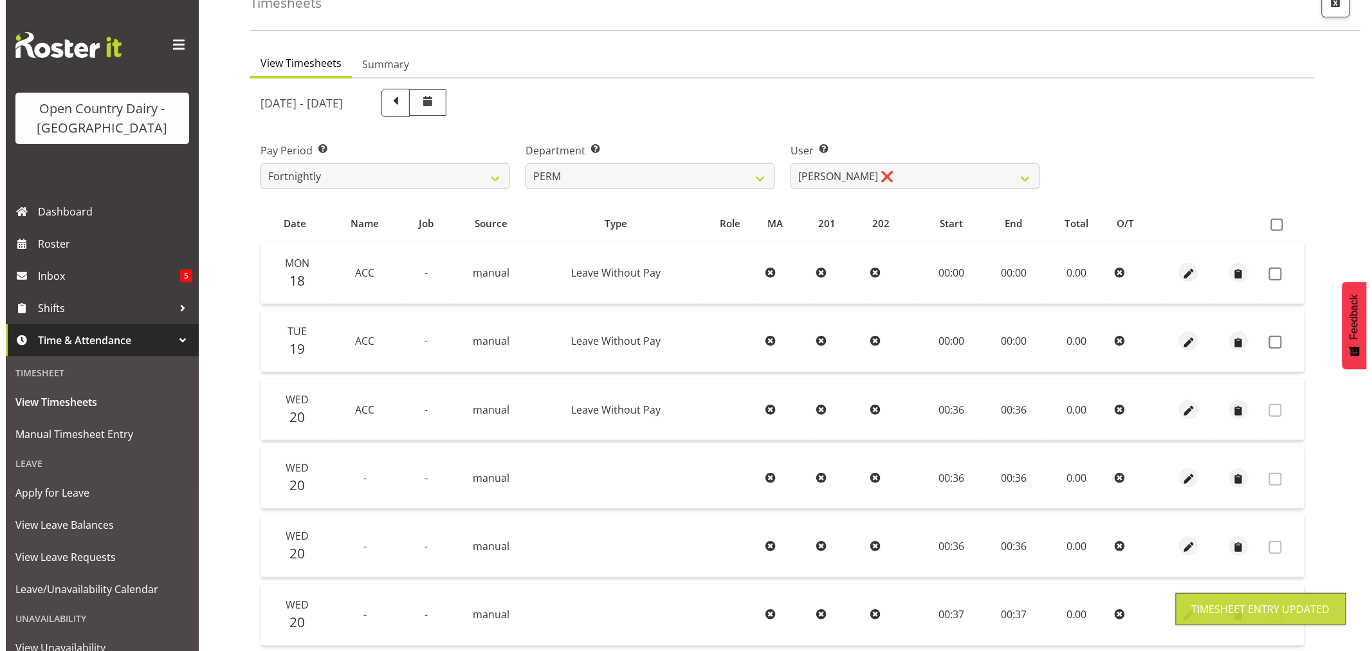
scroll to position [0, 0]
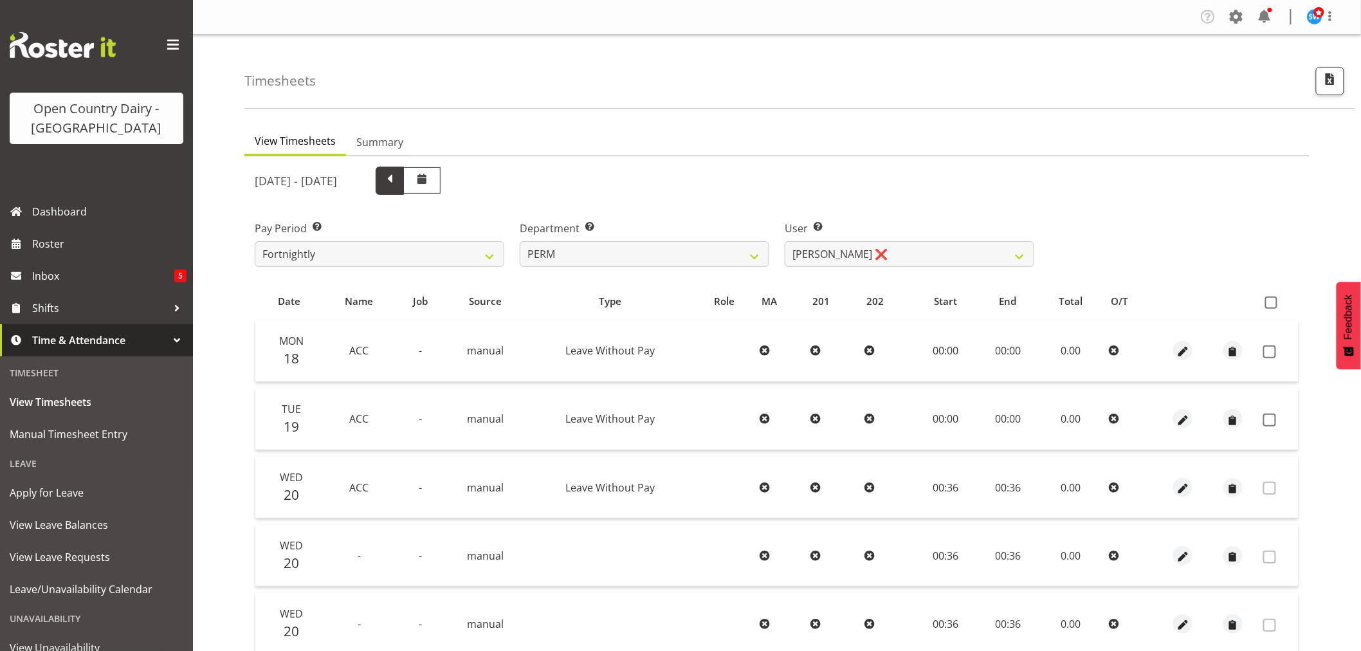
click at [398, 183] on span at bounding box center [389, 179] width 17 height 17
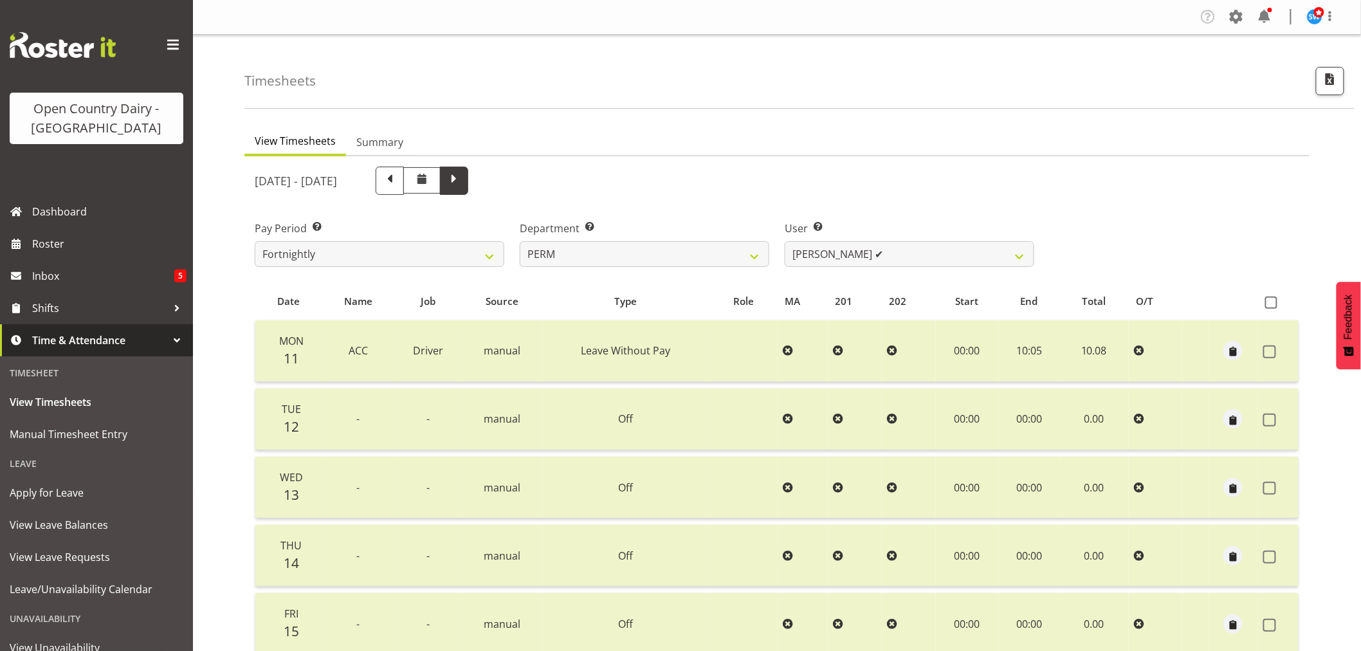
click at [463, 183] on span at bounding box center [454, 179] width 17 height 17
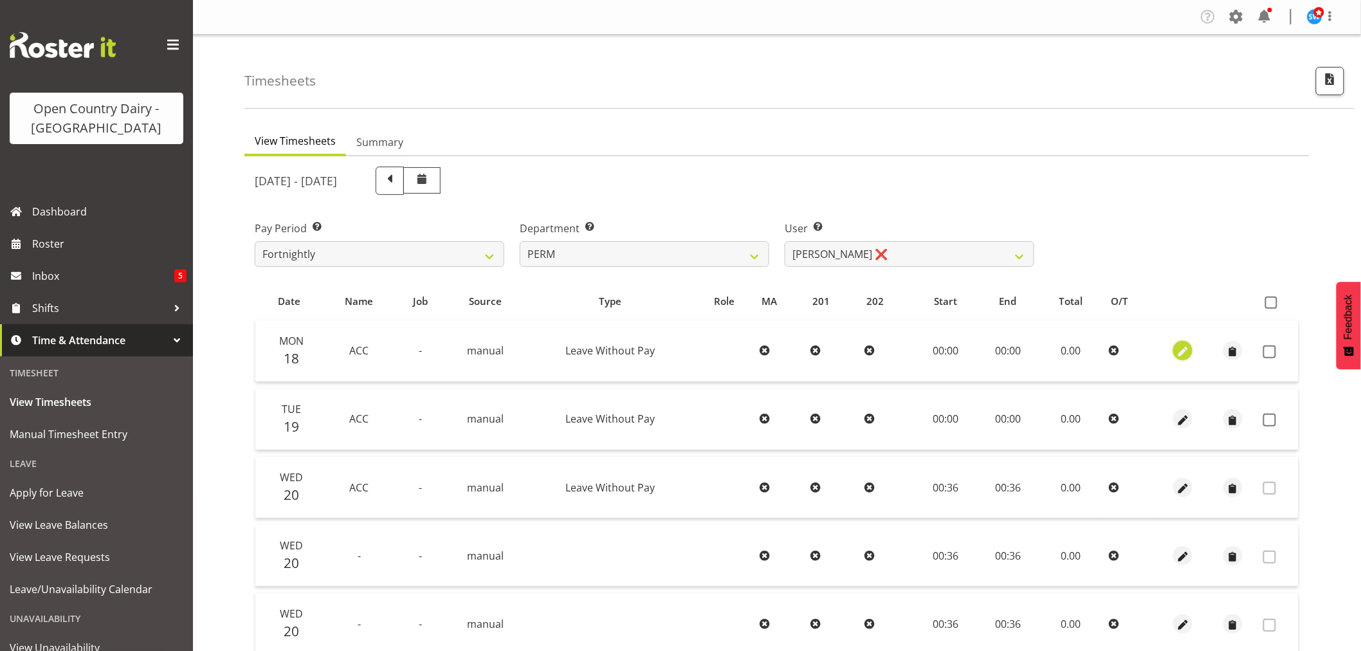
click at [1184, 345] on span "button" at bounding box center [1183, 352] width 15 height 15
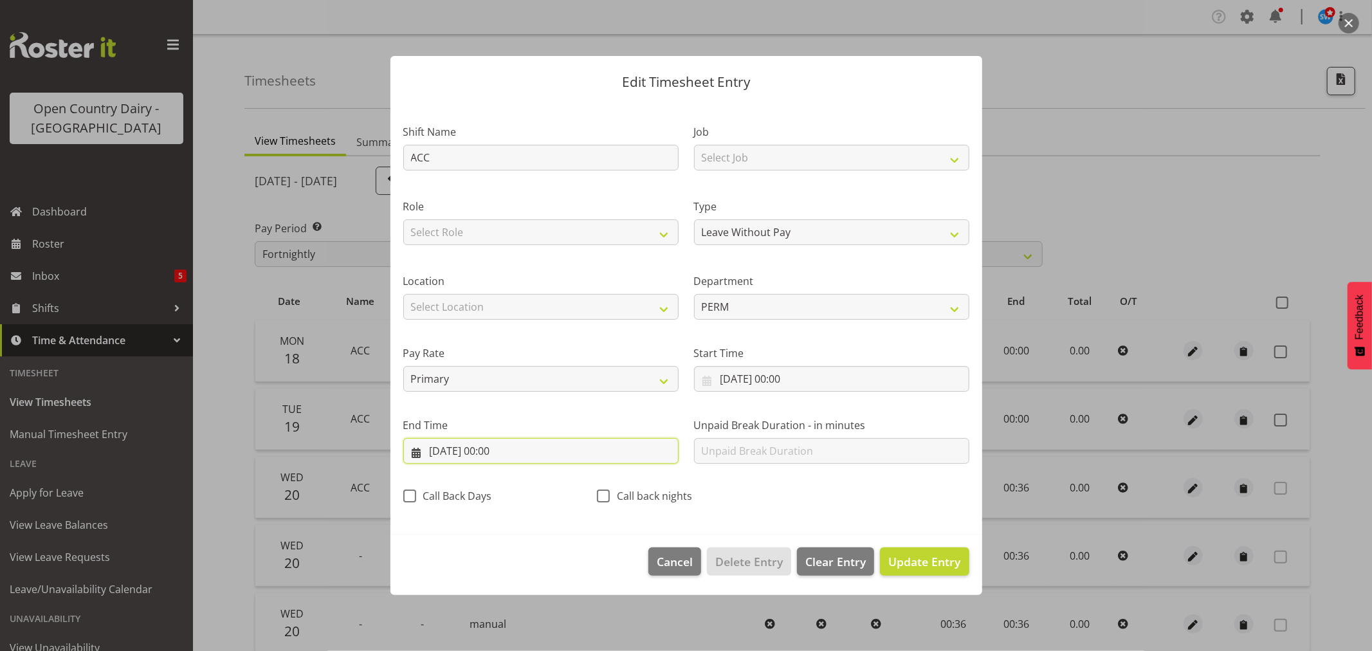
click at [491, 450] on input "[DATE] 00:00" at bounding box center [540, 451] width 275 height 26
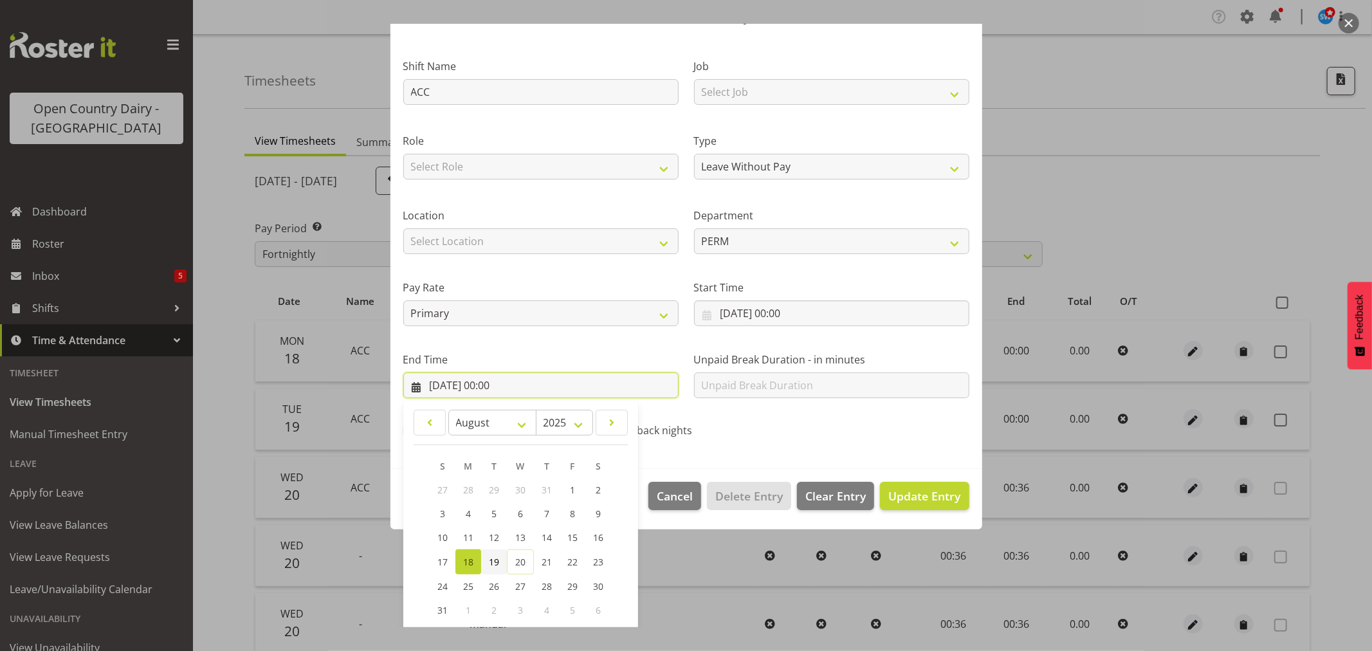
scroll to position [131, 0]
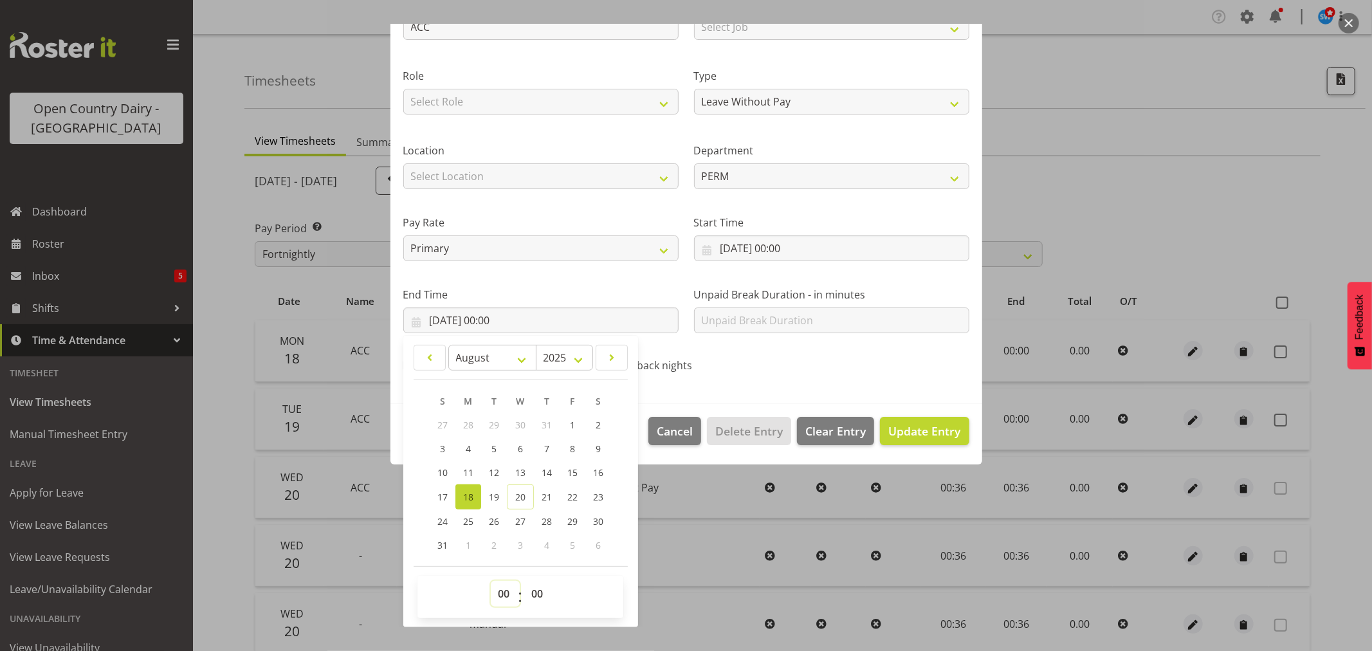
click at [505, 600] on select "00 01 02 03 04 05 06 07 08 09 10 11 12 13 14 15 16 17 18 19 20 21 22 23" at bounding box center [505, 594] width 29 height 26
click at [491, 581] on select "00 01 02 03 04 05 06 07 08 09 10 11 12 13 14 15 16 17 18 19 20 21 22 23" at bounding box center [505, 594] width 29 height 26
click at [535, 594] on select "00 01 02 03 04 05 06 07 08 09 10 11 12 13 14 15 16 17 18 19 20 21 22 23 24 25 2…" at bounding box center [538, 594] width 29 height 26
click at [524, 581] on select "00 01 02 03 04 05 06 07 08 09 10 11 12 13 14 15 16 17 18 19 20 21 22 23 24 25 2…" at bounding box center [538, 594] width 29 height 26
click at [926, 427] on span "Update Entry" at bounding box center [924, 430] width 72 height 15
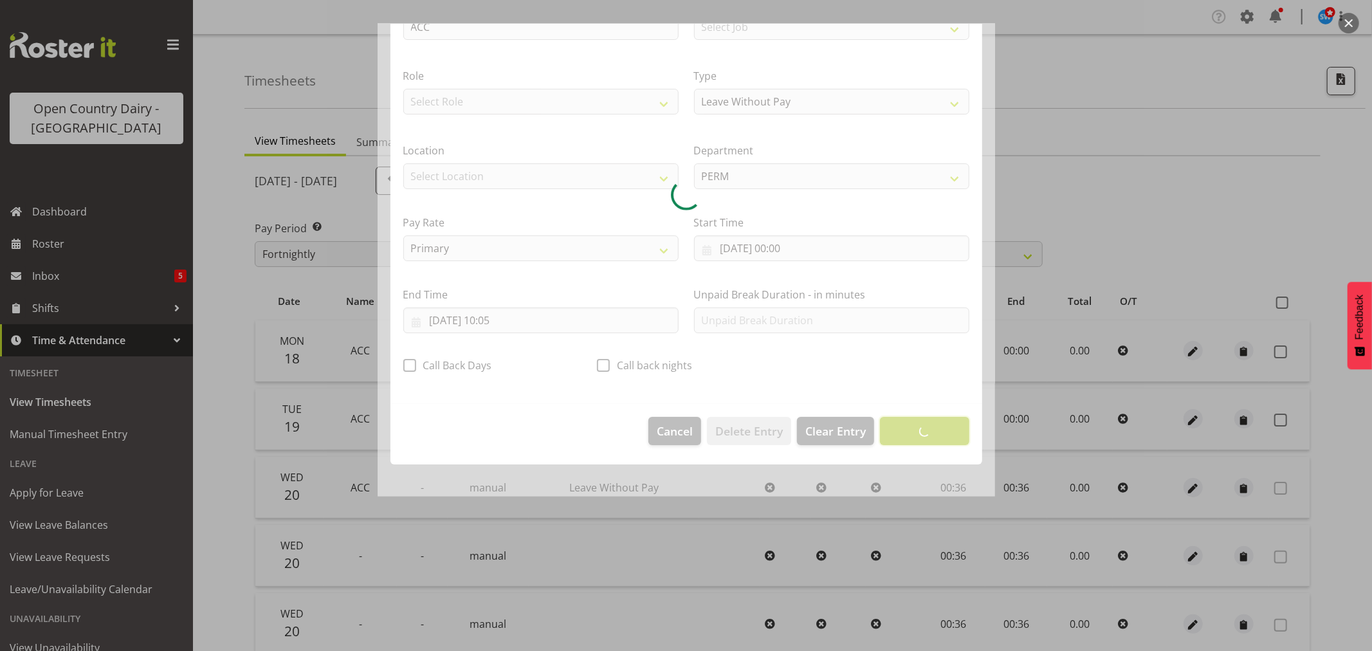
scroll to position [0, 0]
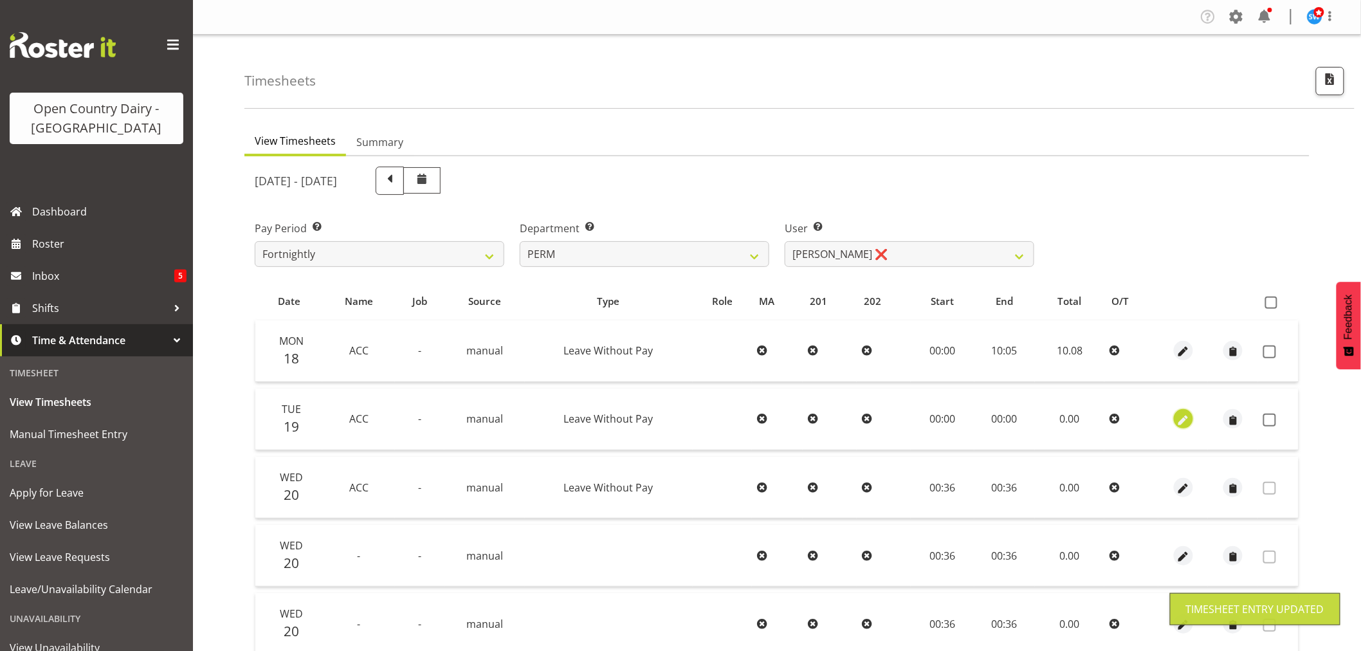
click at [1185, 419] on span "button" at bounding box center [1183, 420] width 15 height 15
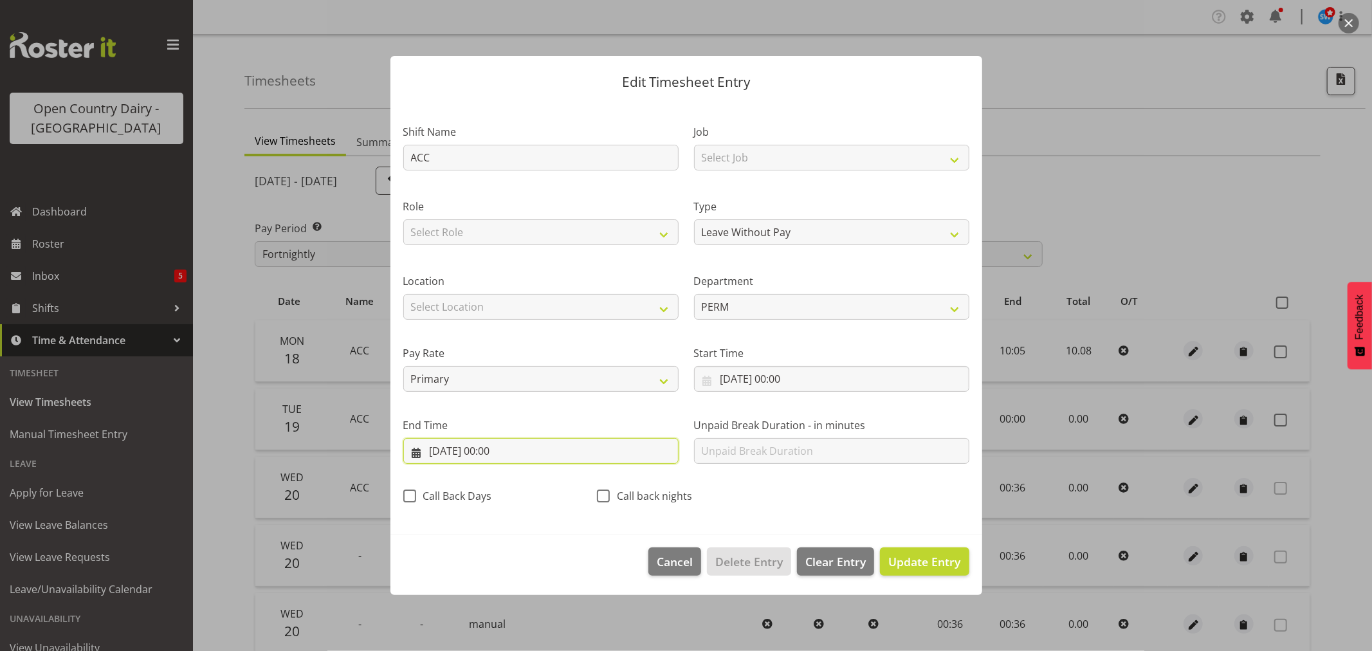
click at [491, 452] on input "[DATE] 00:00" at bounding box center [540, 451] width 275 height 26
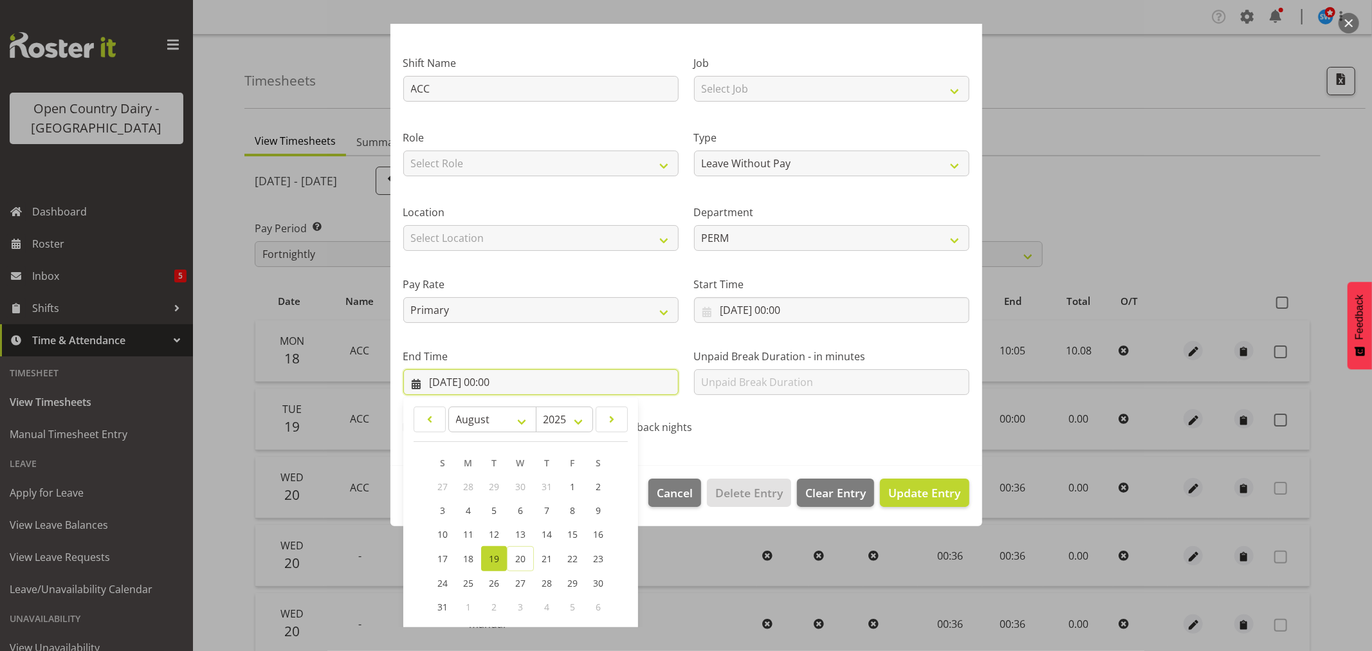
scroll to position [131, 0]
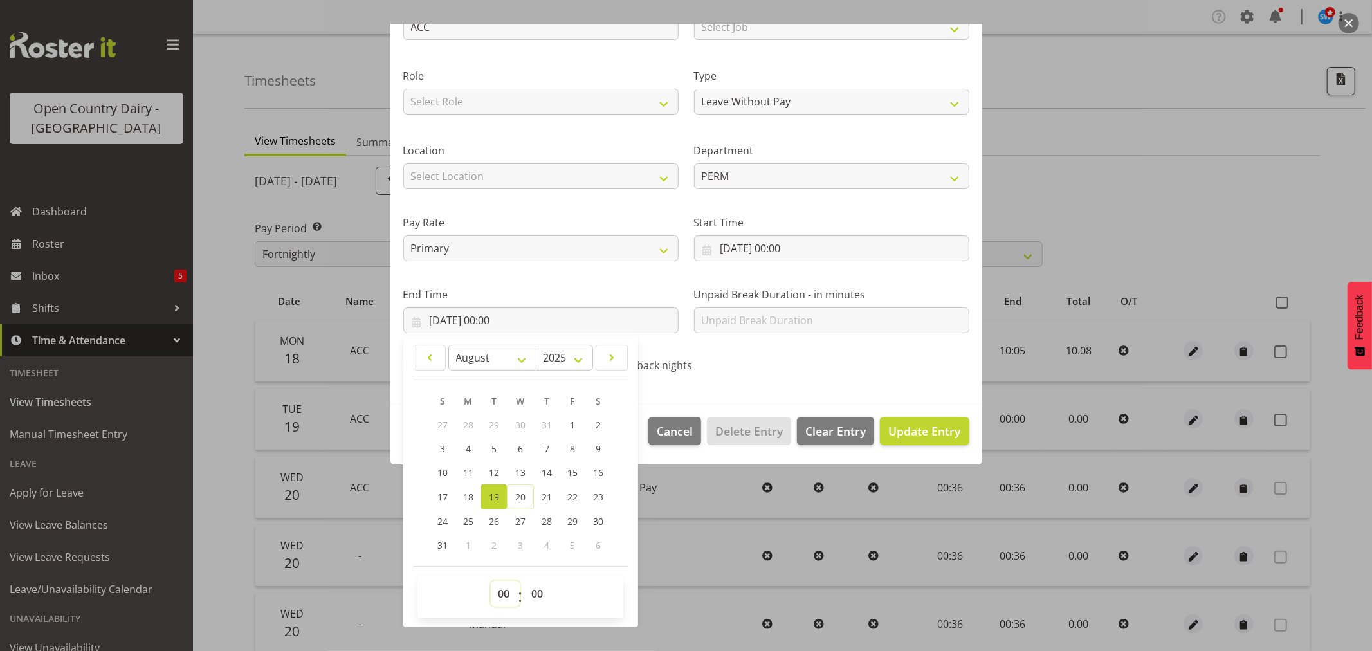
click at [503, 593] on select "00 01 02 03 04 05 06 07 08 09 10 11 12 13 14 15 16 17 18 19 20 21 22 23" at bounding box center [505, 594] width 29 height 26
click at [491, 581] on select "00 01 02 03 04 05 06 07 08 09 10 11 12 13 14 15 16 17 18 19 20 21 22 23" at bounding box center [505, 594] width 29 height 26
click at [538, 593] on select "00 01 02 03 04 05 06 07 08 09 10 11 12 13 14 15 16 17 18 19 20 21 22 23 24 25 2…" at bounding box center [538, 594] width 29 height 26
click at [524, 581] on select "00 01 02 03 04 05 06 07 08 09 10 11 12 13 14 15 16 17 18 19 20 21 22 23 24 25 2…" at bounding box center [538, 594] width 29 height 26
click at [898, 438] on span "Update Entry" at bounding box center [924, 430] width 72 height 15
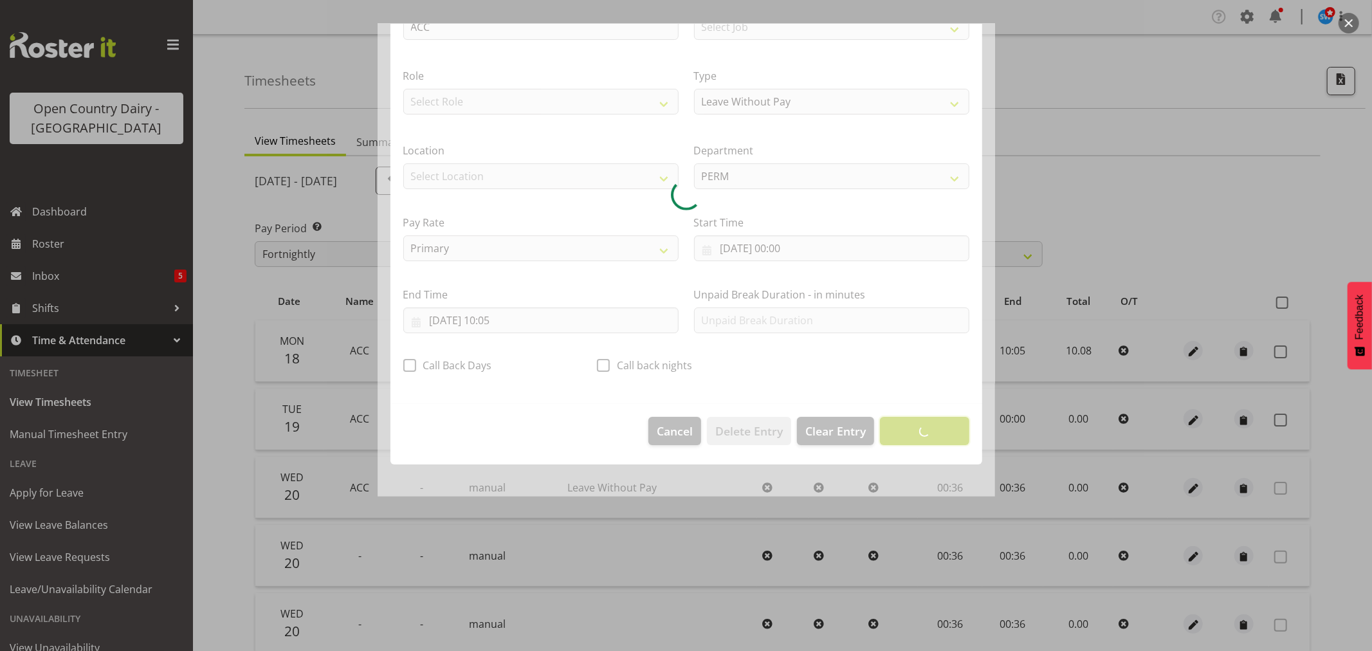
scroll to position [0, 0]
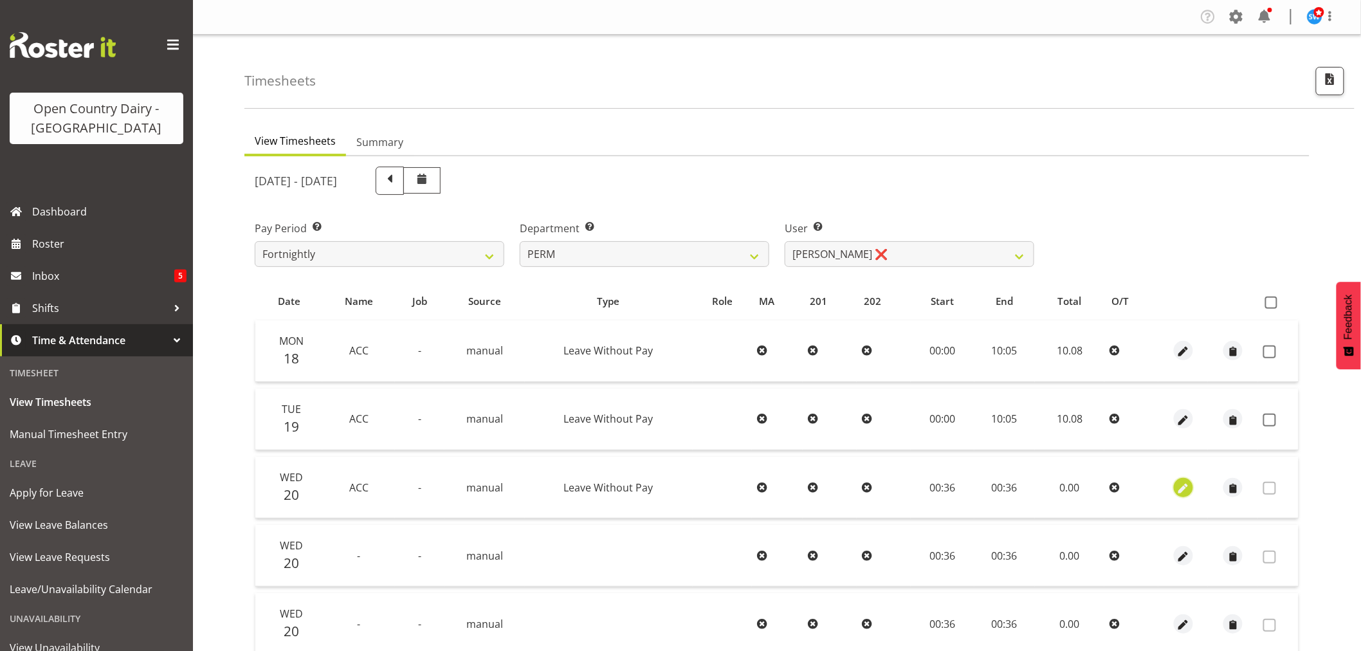
click at [1186, 485] on span "button" at bounding box center [1183, 488] width 15 height 15
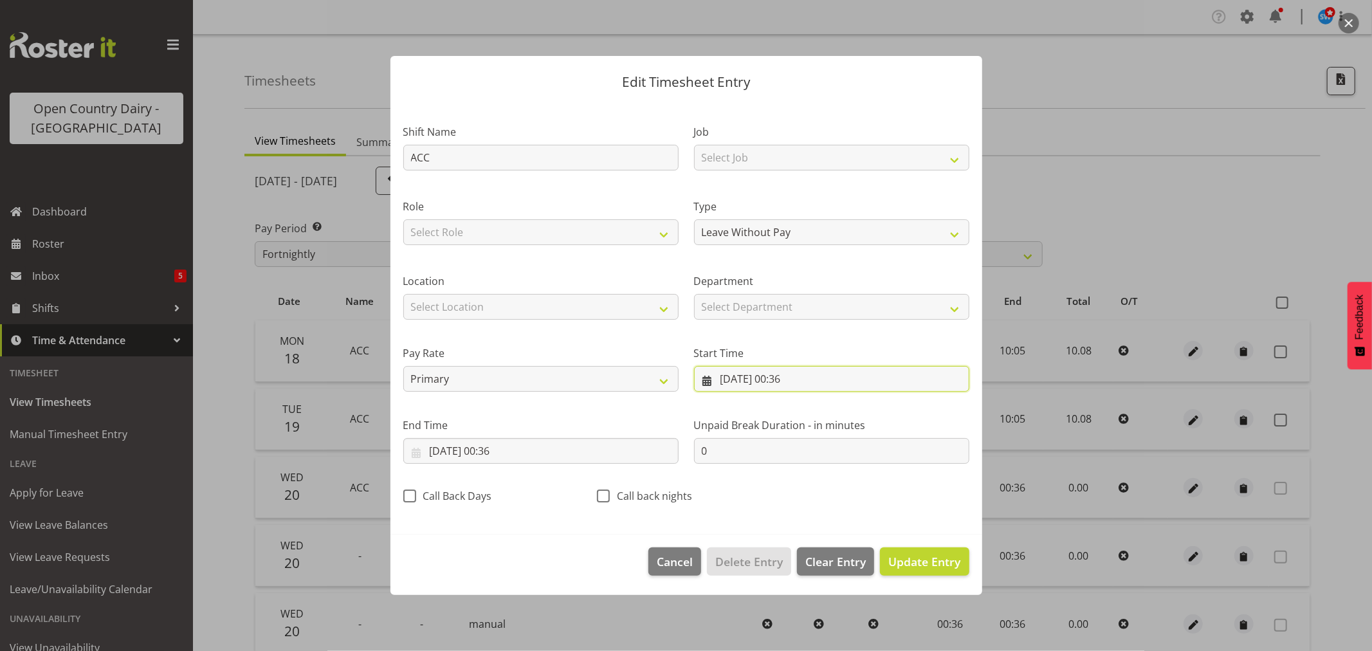
click at [800, 378] on input "[DATE] 00:36" at bounding box center [831, 379] width 275 height 26
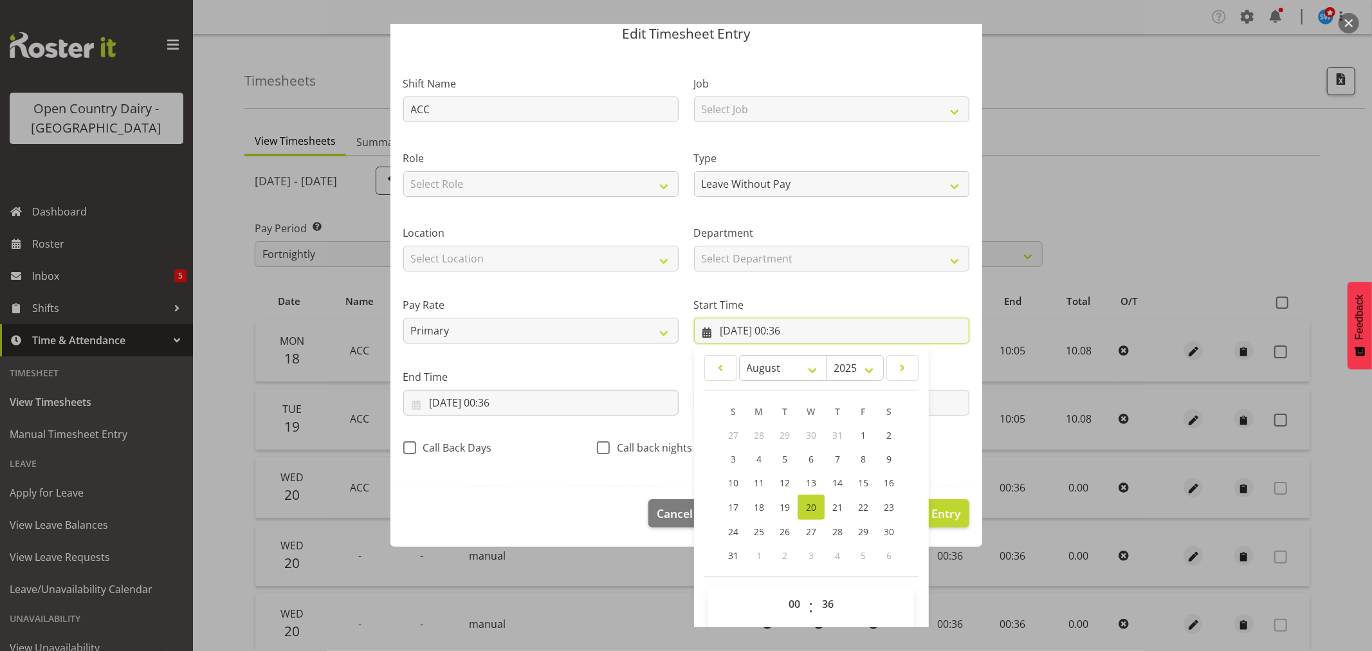
scroll to position [59, 0]
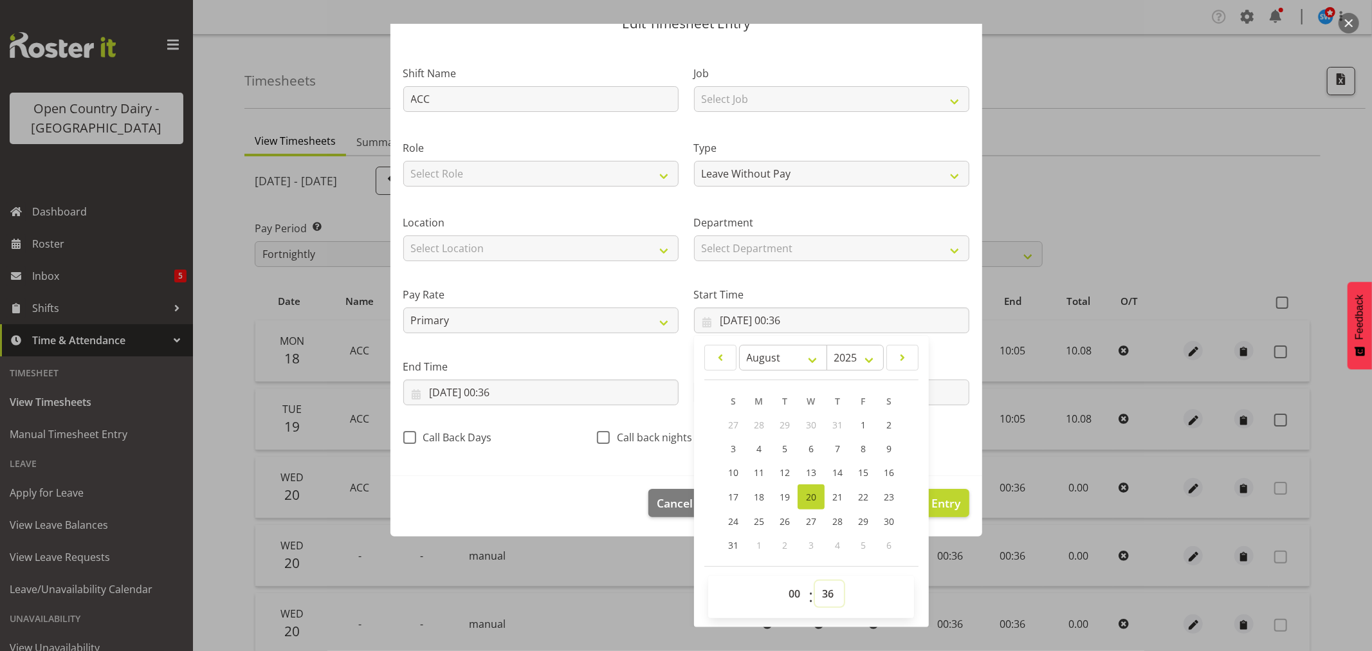
click at [827, 596] on select "00 01 02 03 04 05 06 07 08 09 10 11 12 13 14 15 16 17 18 19 20 21 22 23 24 25 2…" at bounding box center [829, 594] width 29 height 26
click at [815, 581] on select "00 01 02 03 04 05 06 07 08 09 10 11 12 13 14 15 16 17 18 19 20 21 22 23 24 25 2…" at bounding box center [829, 594] width 29 height 26
click at [499, 393] on input "[DATE] 00:36" at bounding box center [540, 393] width 275 height 26
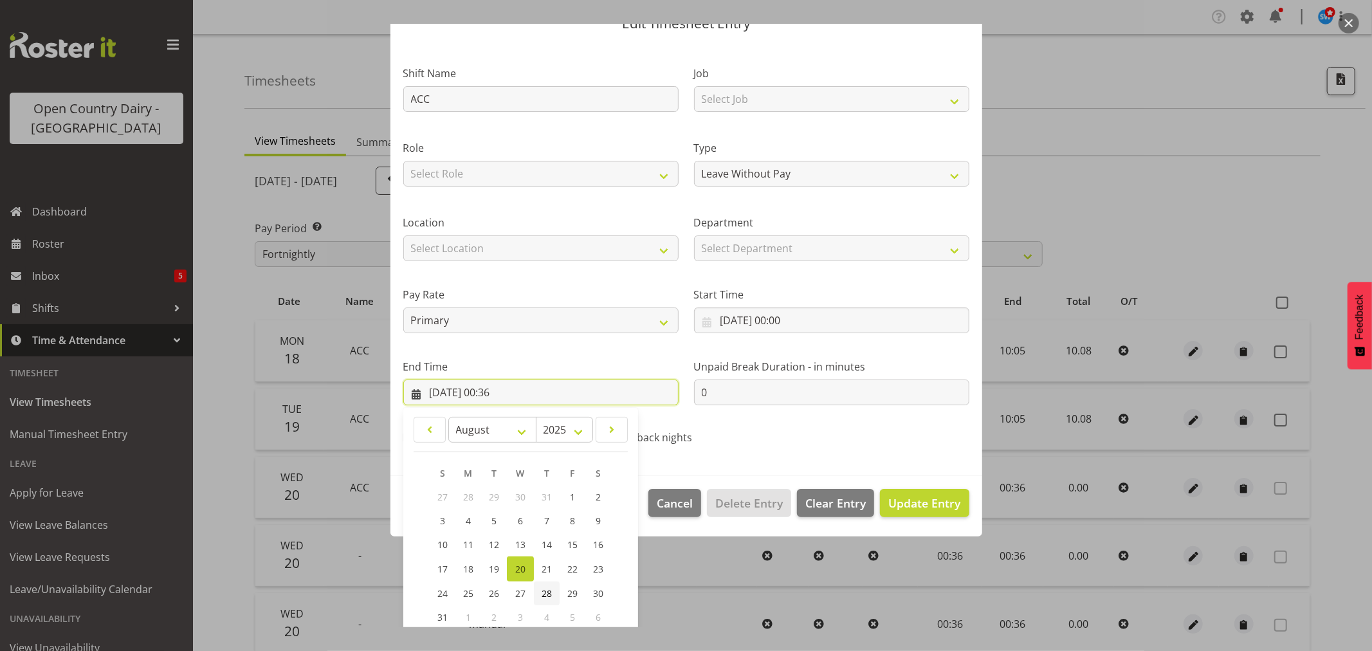
scroll to position [131, 0]
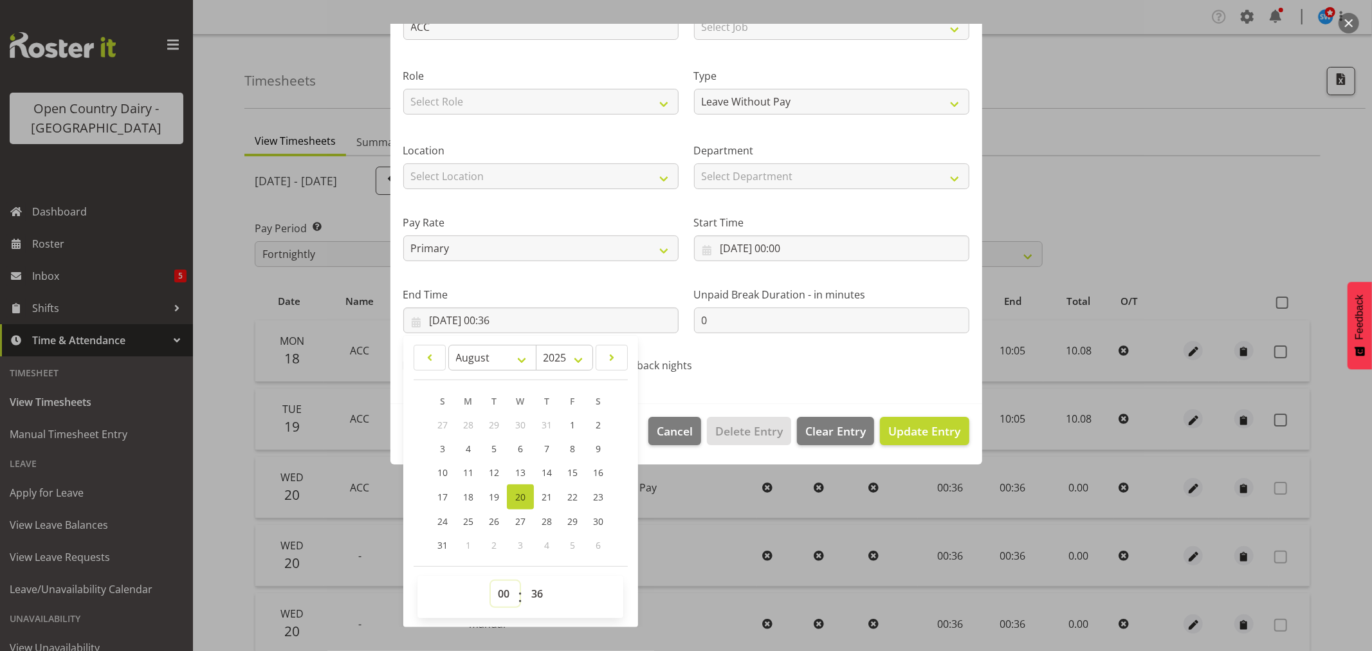
click at [500, 594] on select "00 01 02 03 04 05 06 07 08 09 10 11 12 13 14 15 16 17 18 19 20 21 22 23" at bounding box center [505, 594] width 29 height 26
click at [491, 581] on select "00 01 02 03 04 05 06 07 08 09 10 11 12 13 14 15 16 17 18 19 20 21 22 23" at bounding box center [505, 594] width 29 height 26
drag, startPoint x: 536, startPoint y: 594, endPoint x: 535, endPoint y: 582, distance: 12.9
click at [537, 595] on select "00 01 02 03 04 05 06 07 08 09 10 11 12 13 14 15 16 17 18 19 20 21 22 23 24 25 2…" at bounding box center [538, 594] width 29 height 26
click at [524, 581] on select "00 01 02 03 04 05 06 07 08 09 10 11 12 13 14 15 16 17 18 19 20 21 22 23 24 25 2…" at bounding box center [538, 594] width 29 height 26
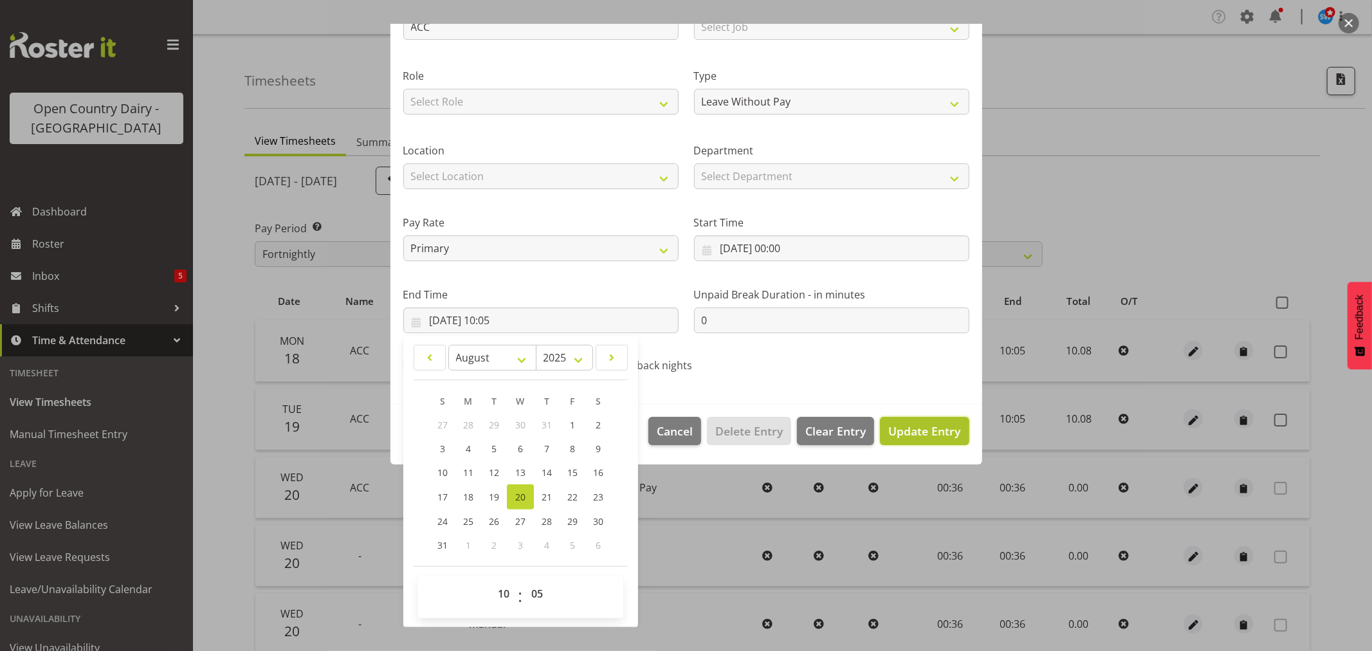
click at [904, 417] on button "Update Entry" at bounding box center [924, 431] width 89 height 28
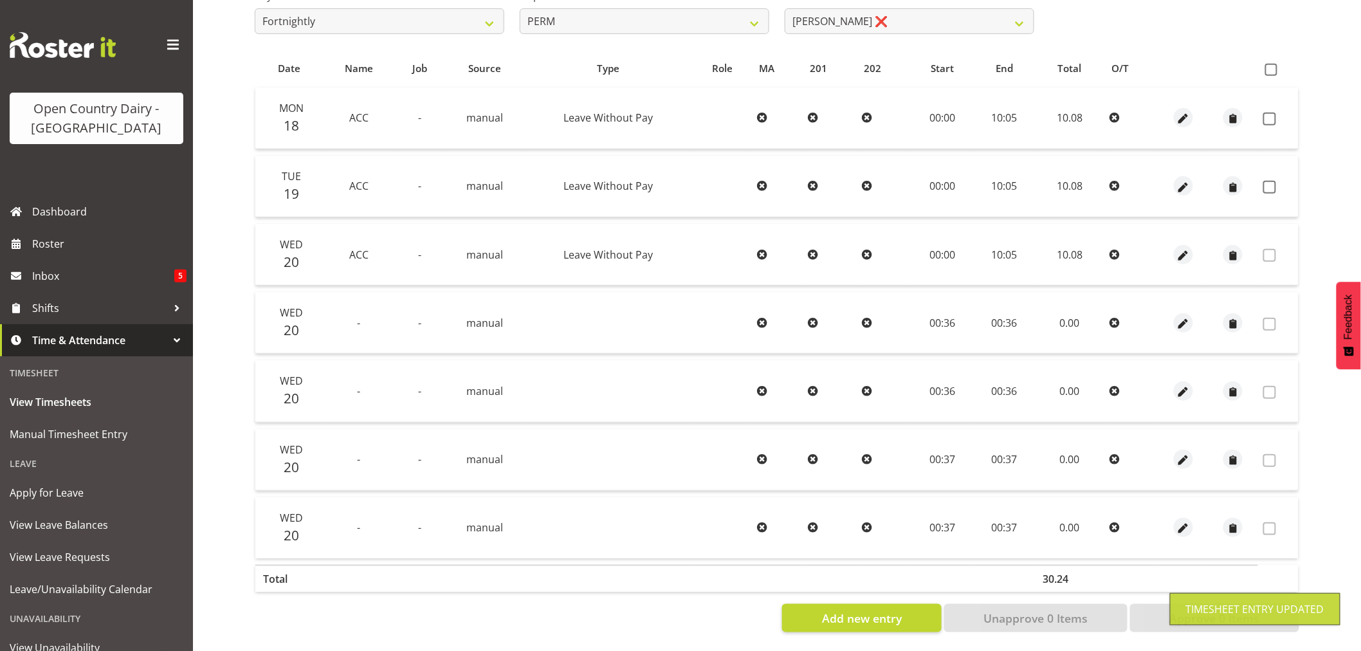
scroll to position [244, 0]
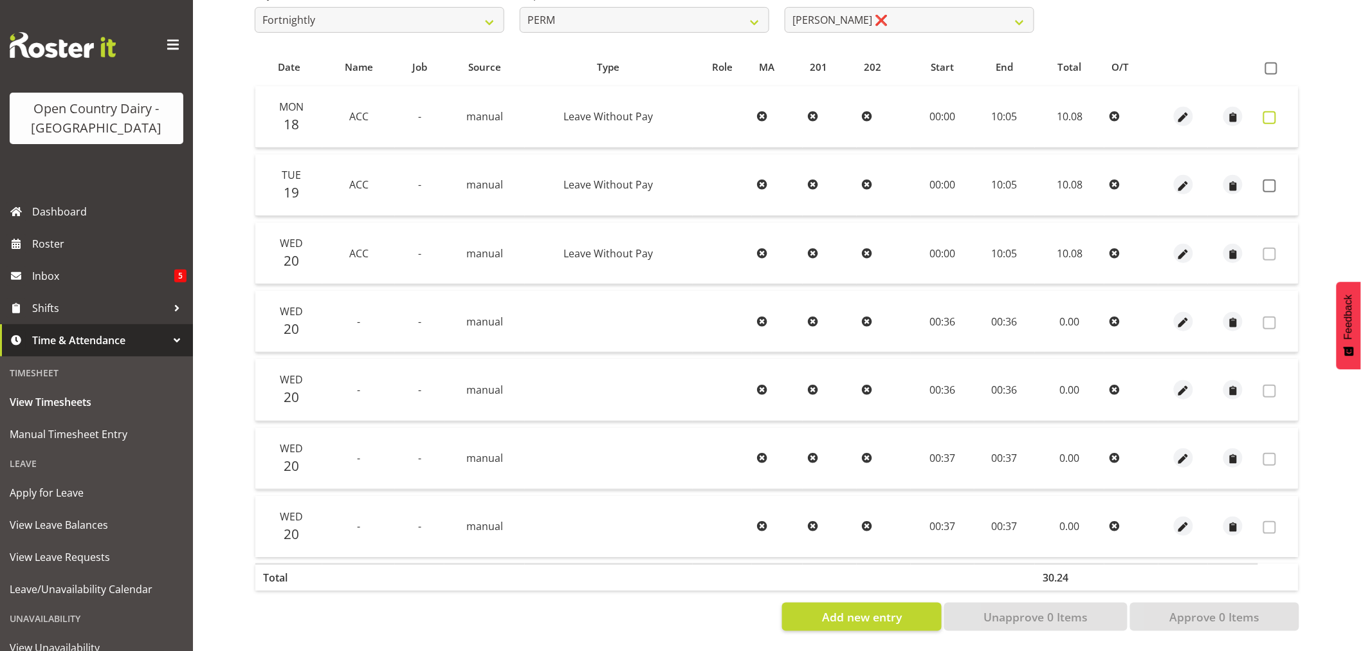
click at [1269, 111] on span at bounding box center [1269, 117] width 13 height 13
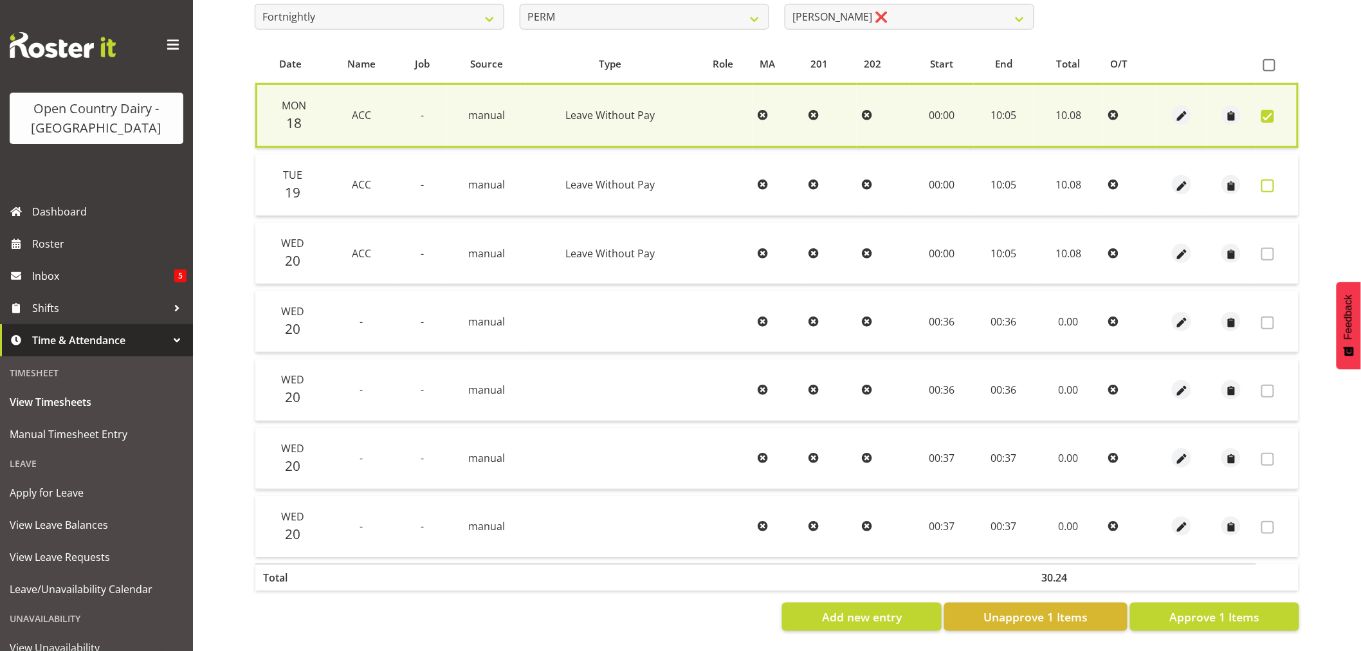
click at [1269, 179] on span at bounding box center [1267, 185] width 13 height 13
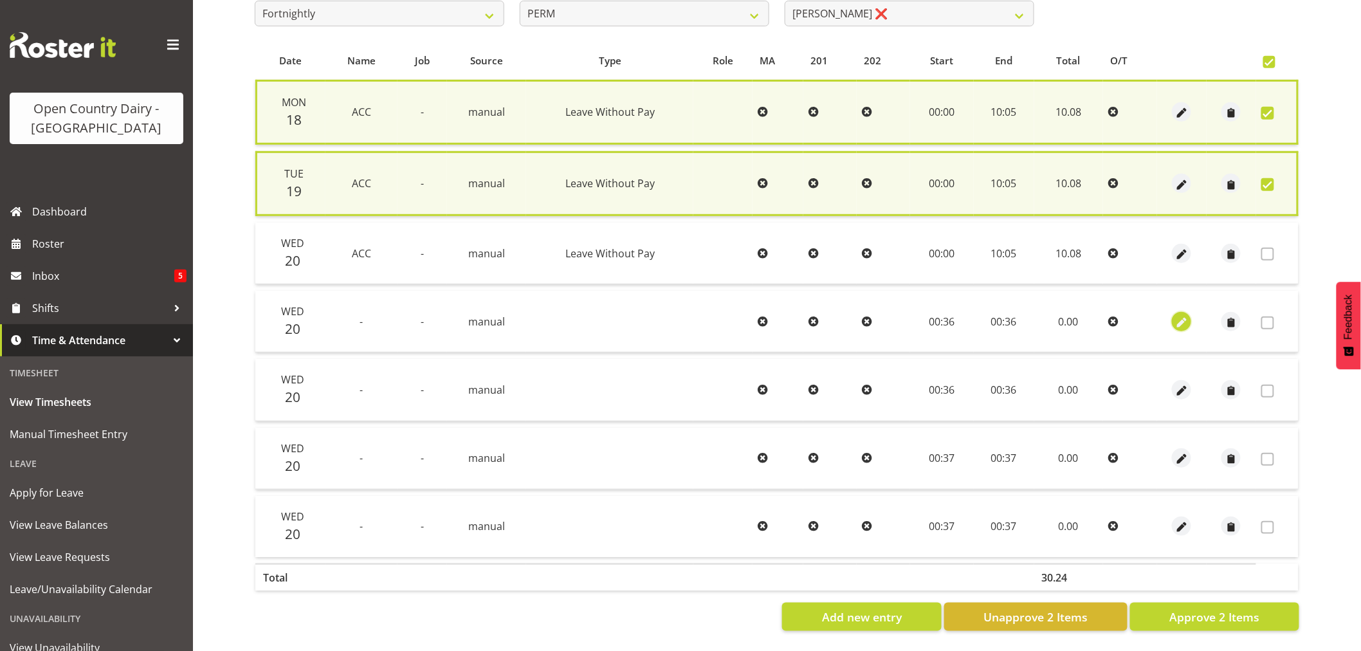
click at [1181, 316] on span "button" at bounding box center [1182, 322] width 15 height 15
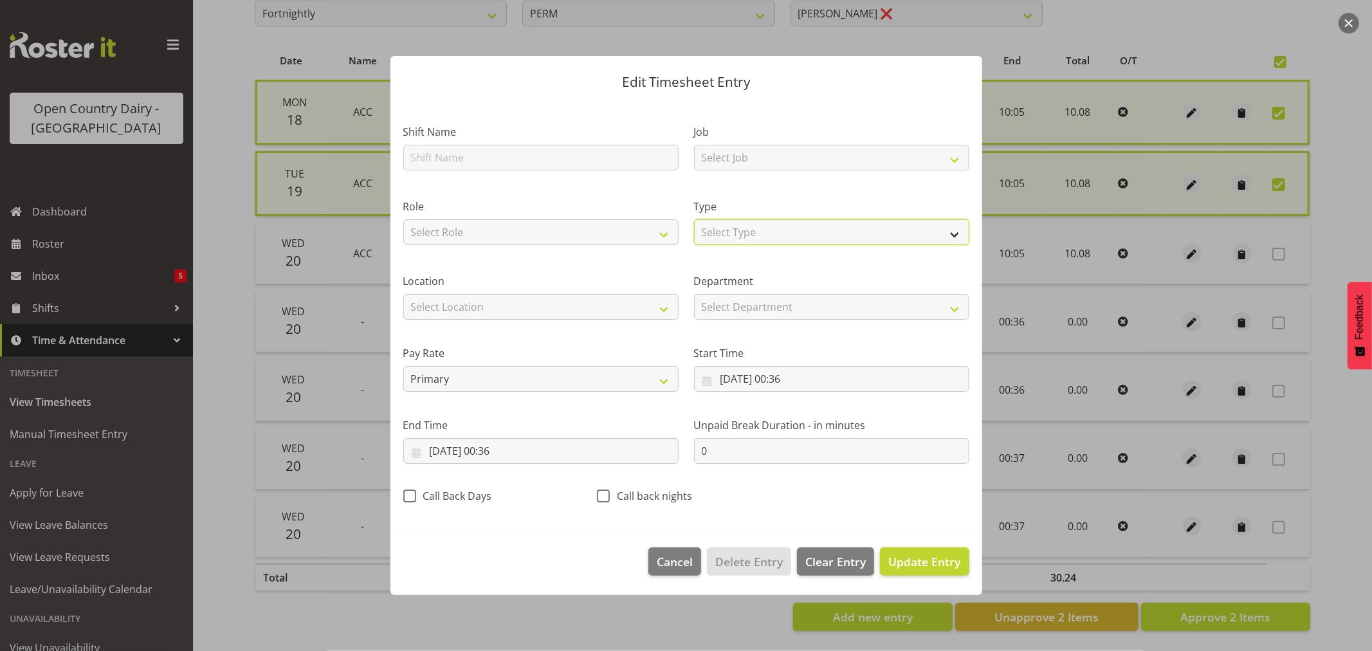
click at [737, 224] on select "Select Type Off Standard Public Holiday Public Holiday (Worked) Day In Lieu Ann…" at bounding box center [831, 232] width 275 height 26
click at [694, 245] on select "Select Type Off Standard Public Holiday Public Holiday (Worked) Day In Lieu Ann…" at bounding box center [831, 232] width 275 height 26
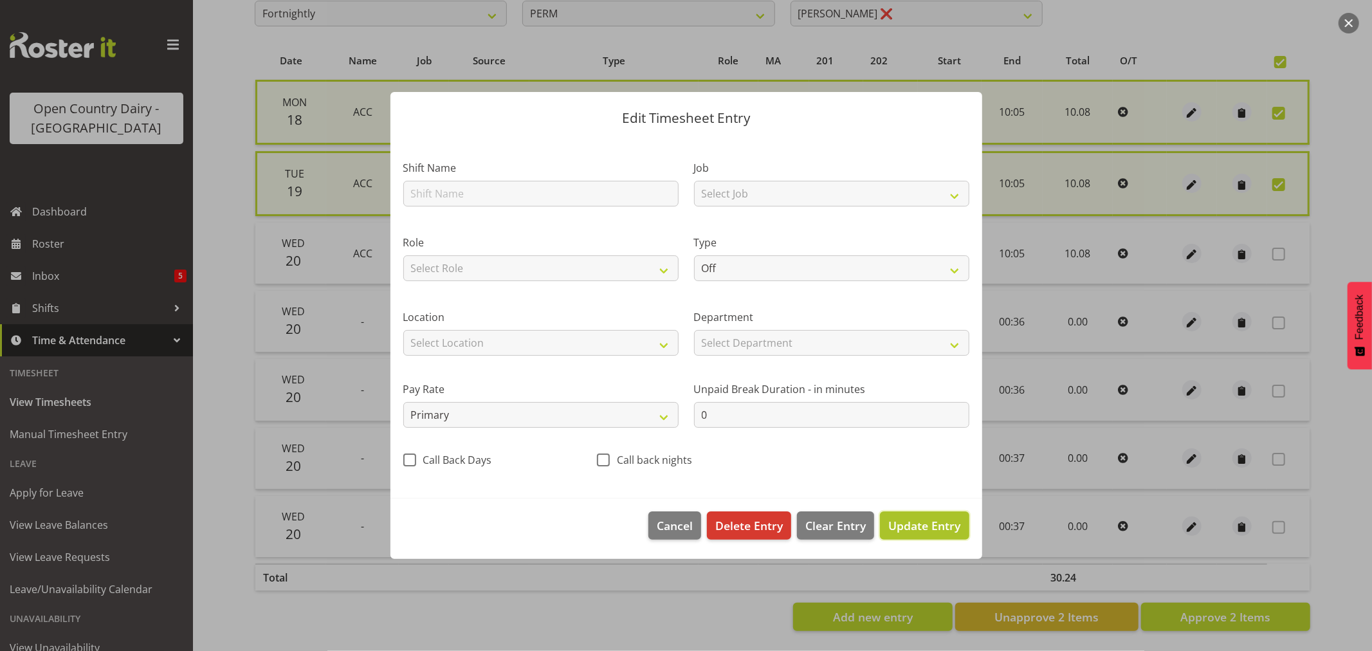
drag, startPoint x: 928, startPoint y: 518, endPoint x: 950, endPoint y: 519, distance: 21.2
click at [928, 518] on span "Update Entry" at bounding box center [924, 525] width 72 height 15
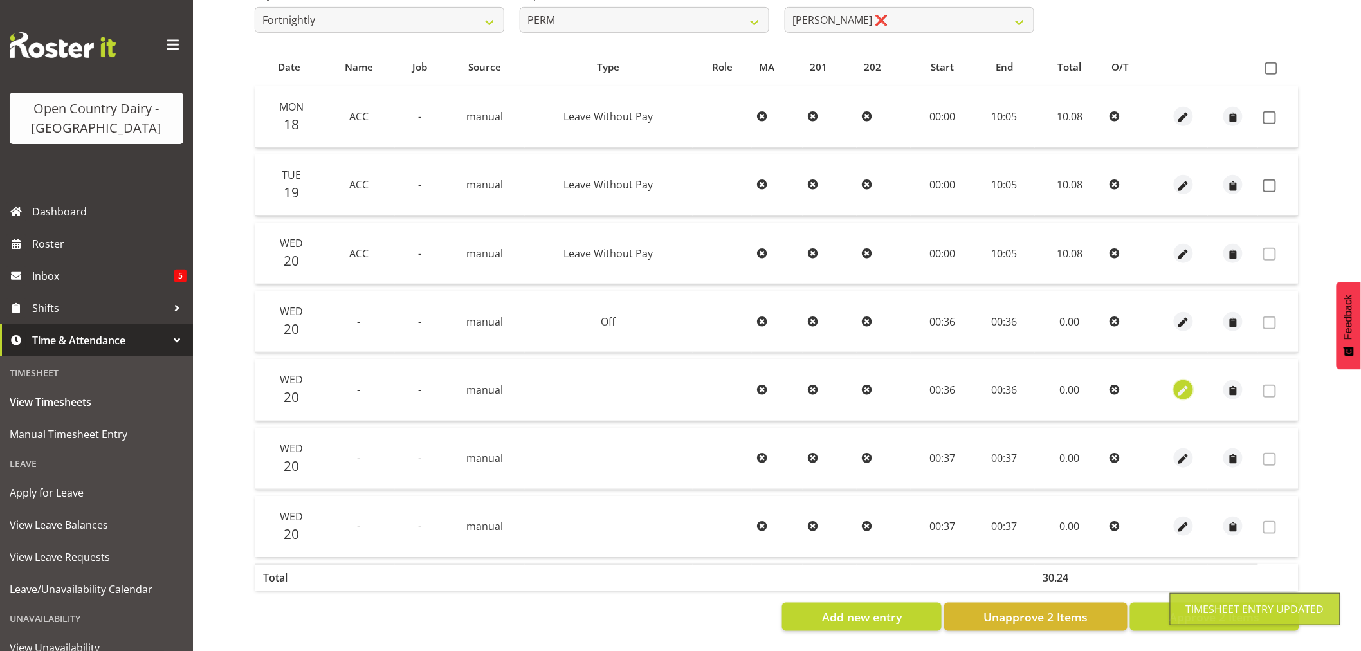
click at [1184, 383] on span "button" at bounding box center [1183, 390] width 15 height 15
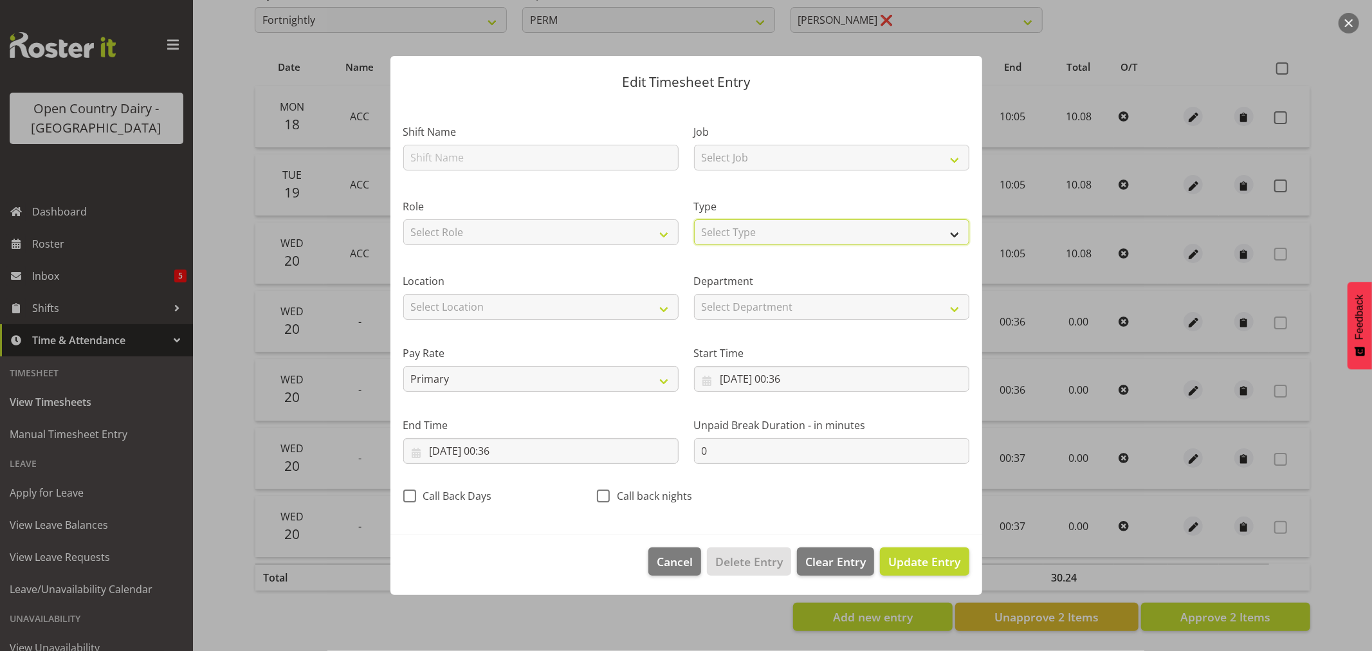
click at [711, 230] on select "Select Type Off Standard Public Holiday Public Holiday (Worked) Day In Lieu Ann…" at bounding box center [831, 232] width 275 height 26
click at [694, 245] on select "Select Type Off Standard Public Holiday Public Holiday (Worked) Day In Lieu Ann…" at bounding box center [831, 232] width 275 height 26
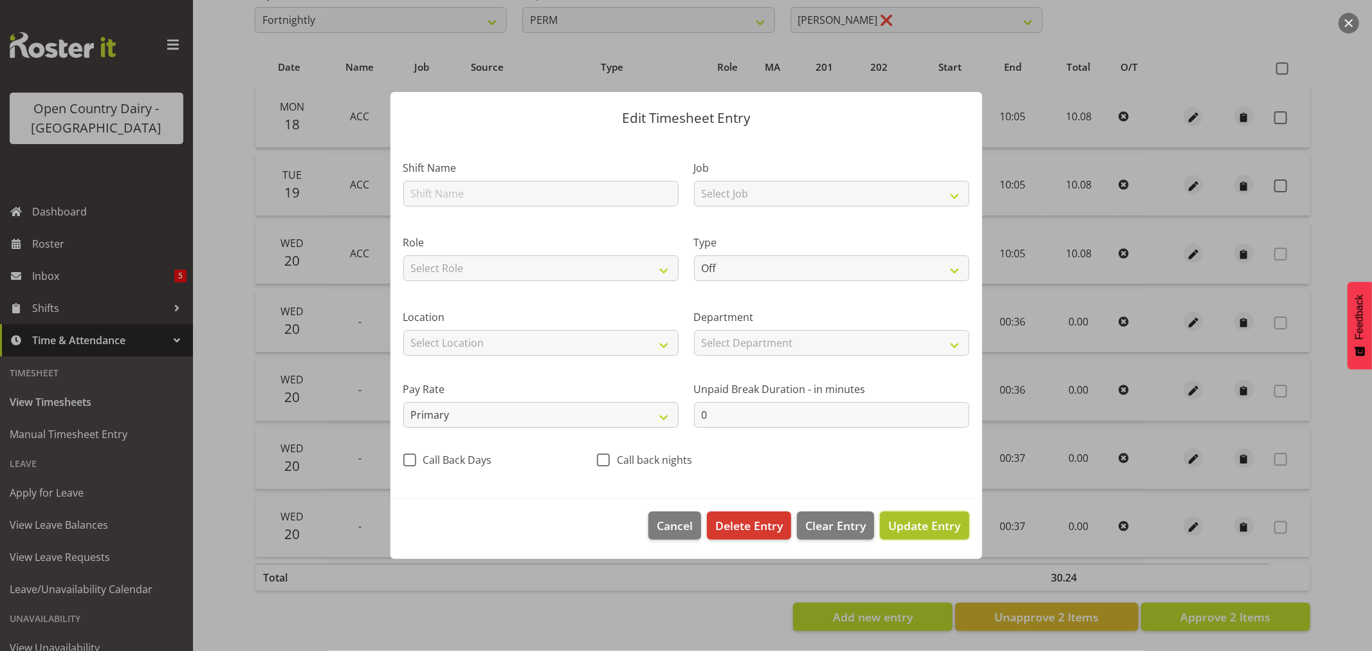
click at [935, 519] on span "Update Entry" at bounding box center [924, 525] width 72 height 15
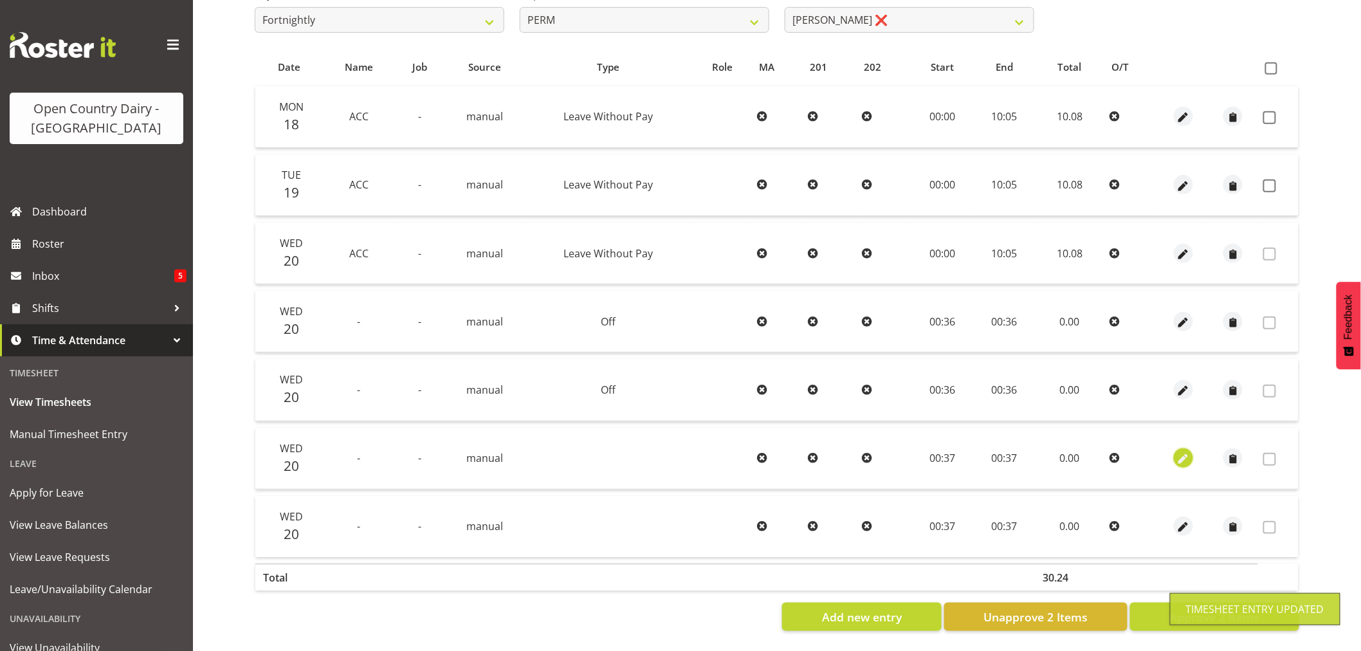
click at [1187, 452] on span "button" at bounding box center [1183, 459] width 15 height 15
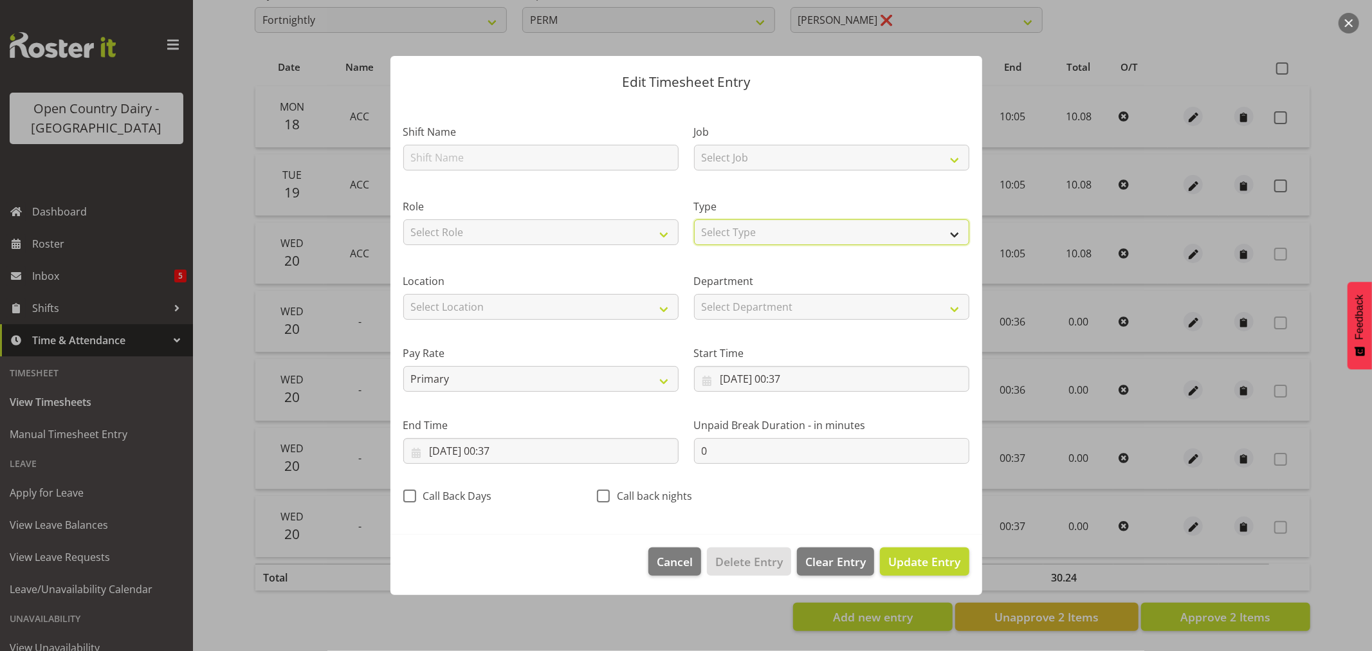
click at [764, 230] on select "Select Type Off Standard Public Holiday Public Holiday (Worked) Day In Lieu Ann…" at bounding box center [831, 232] width 275 height 26
click at [694, 245] on select "Select Type Off Standard Public Holiday Public Holiday (Worked) Day In Lieu Ann…" at bounding box center [831, 232] width 275 height 26
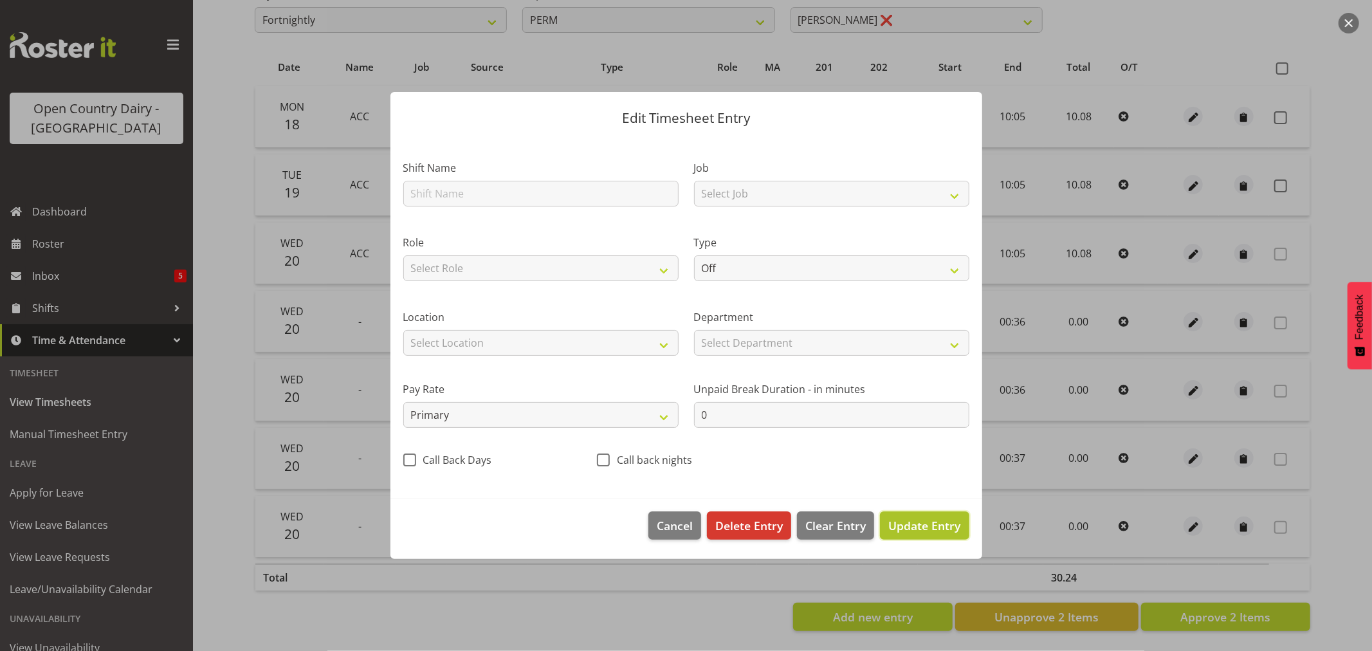
click at [912, 529] on span "Update Entry" at bounding box center [924, 525] width 72 height 15
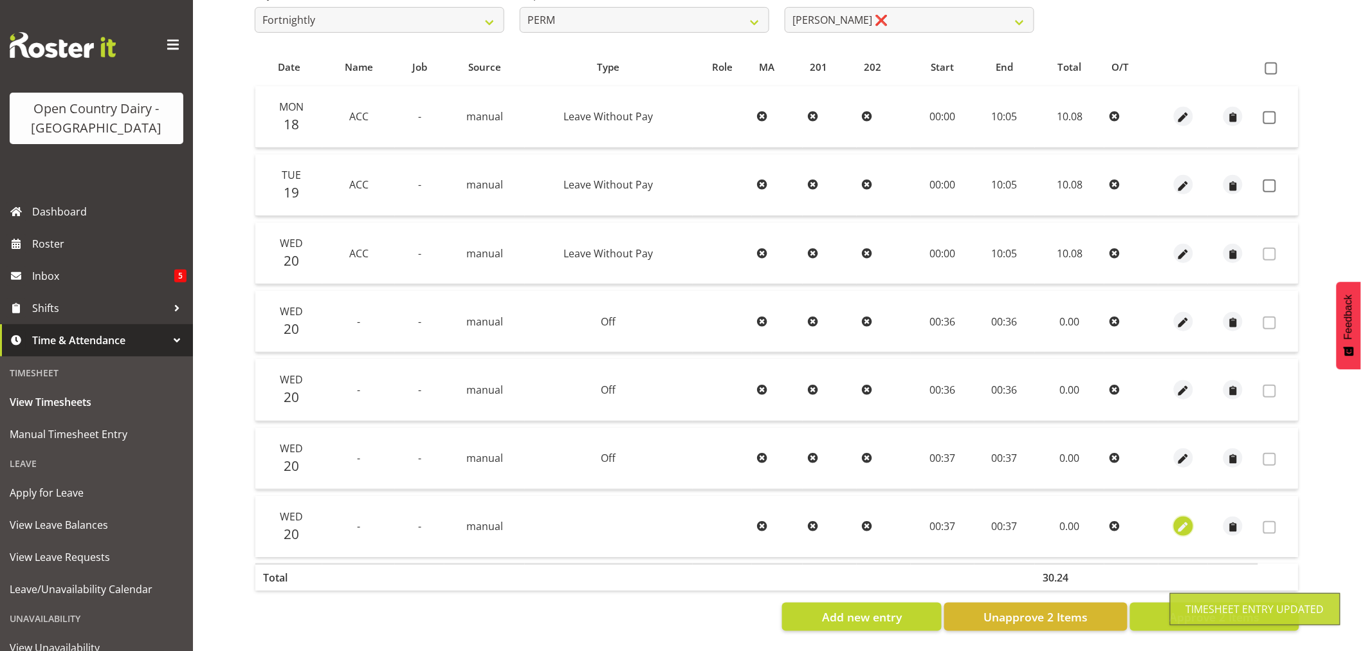
click at [1186, 520] on span "button" at bounding box center [1183, 527] width 15 height 15
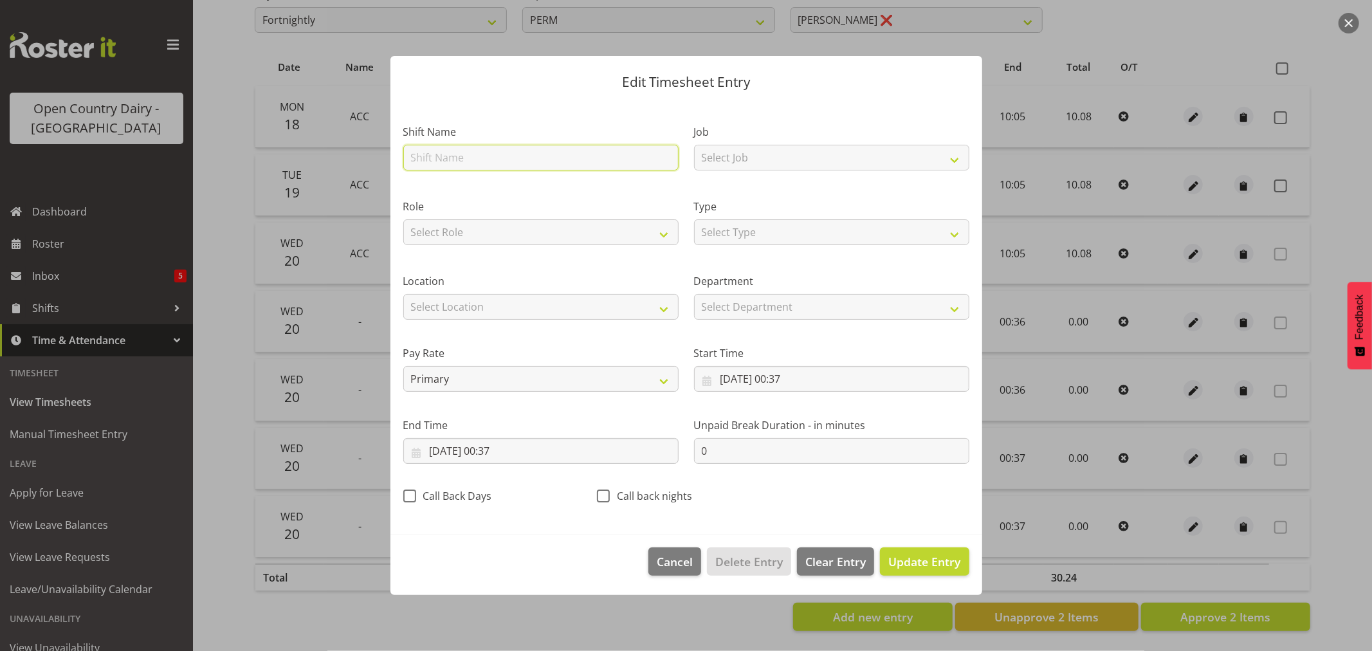
click at [567, 156] on input "text" at bounding box center [540, 158] width 275 height 26
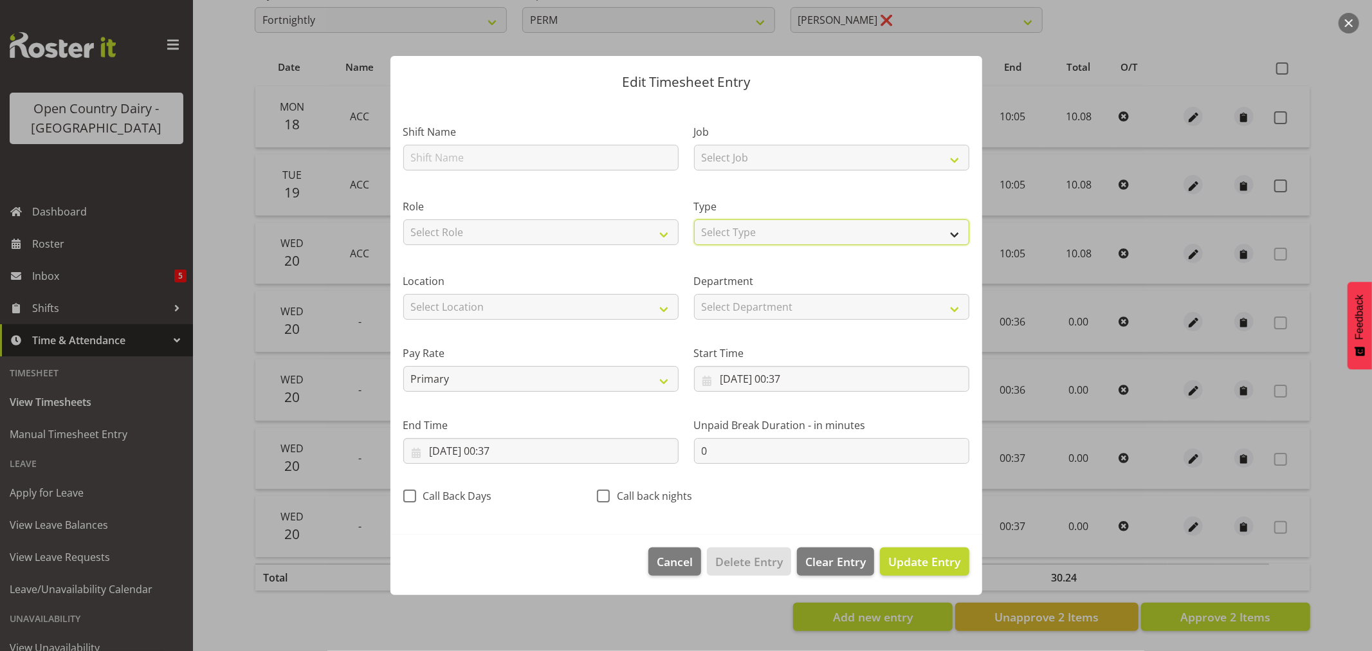
click at [760, 224] on select "Select Type Off Standard Public Holiday Public Holiday (Worked) Day In Lieu Ann…" at bounding box center [831, 232] width 275 height 26
click at [694, 245] on select "Select Type Off Standard Public Holiday Public Holiday (Worked) Day In Lieu Ann…" at bounding box center [831, 232] width 275 height 26
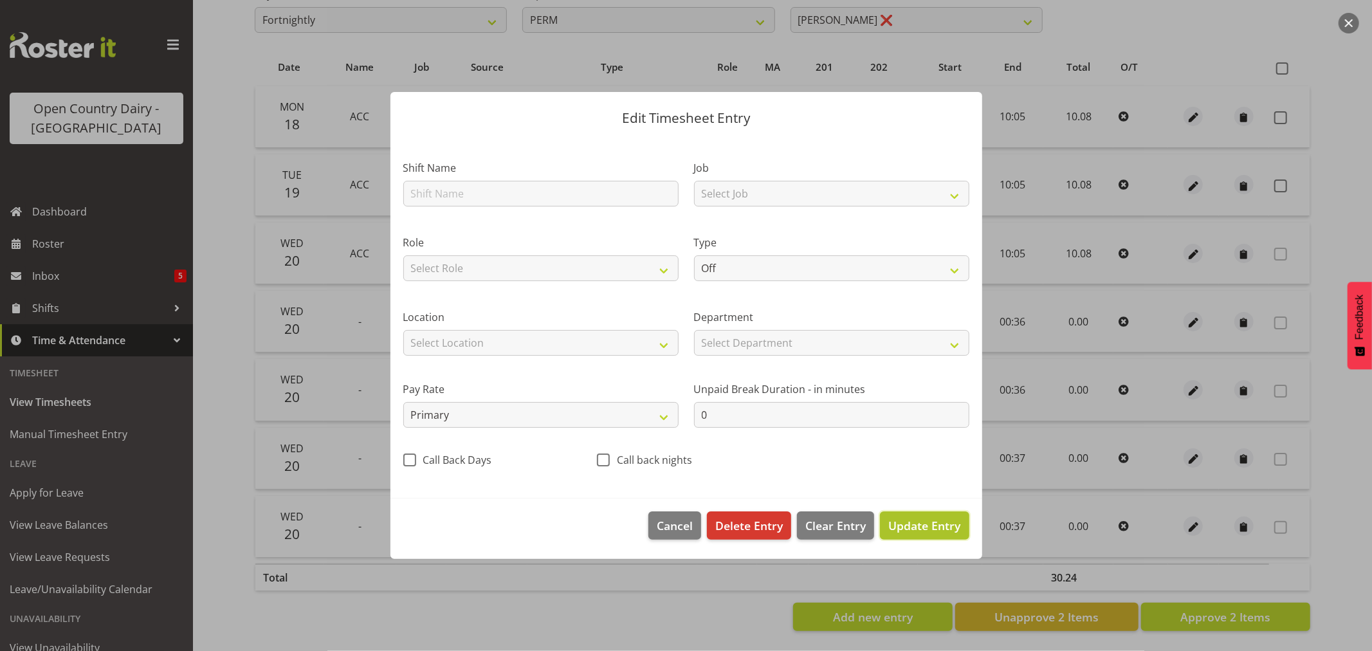
click at [928, 524] on span "Update Entry" at bounding box center [924, 525] width 72 height 15
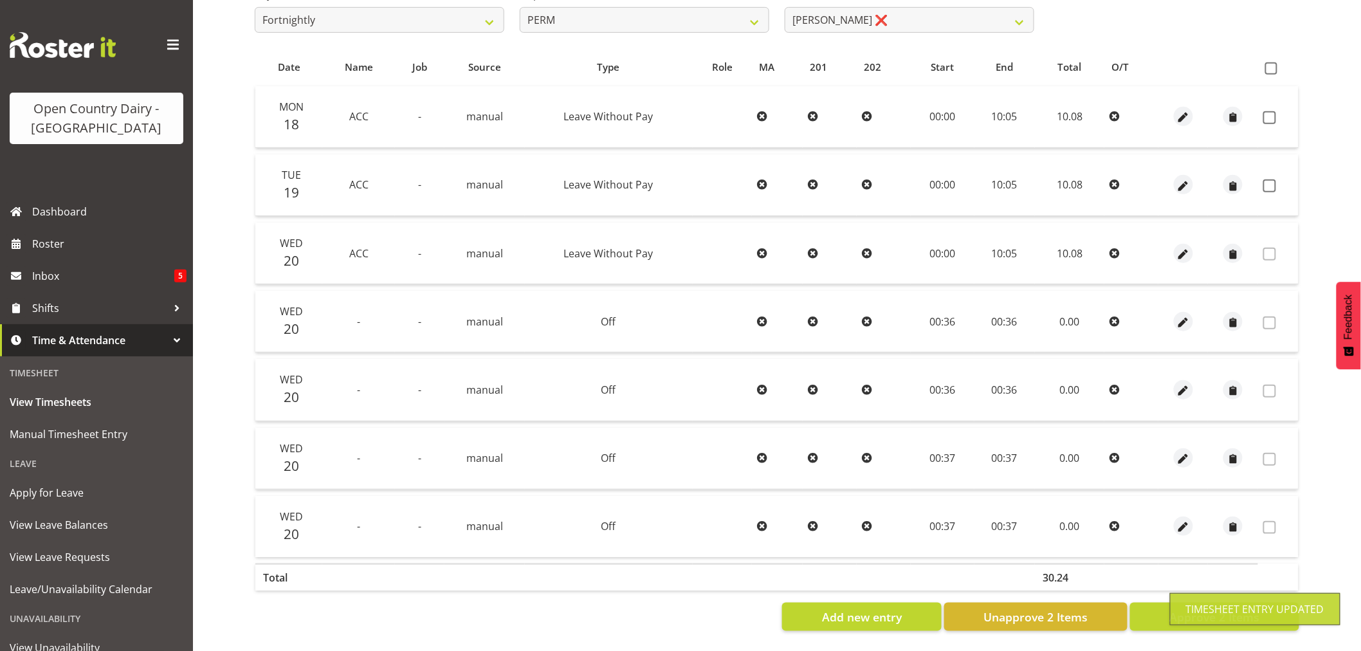
scroll to position [0, 0]
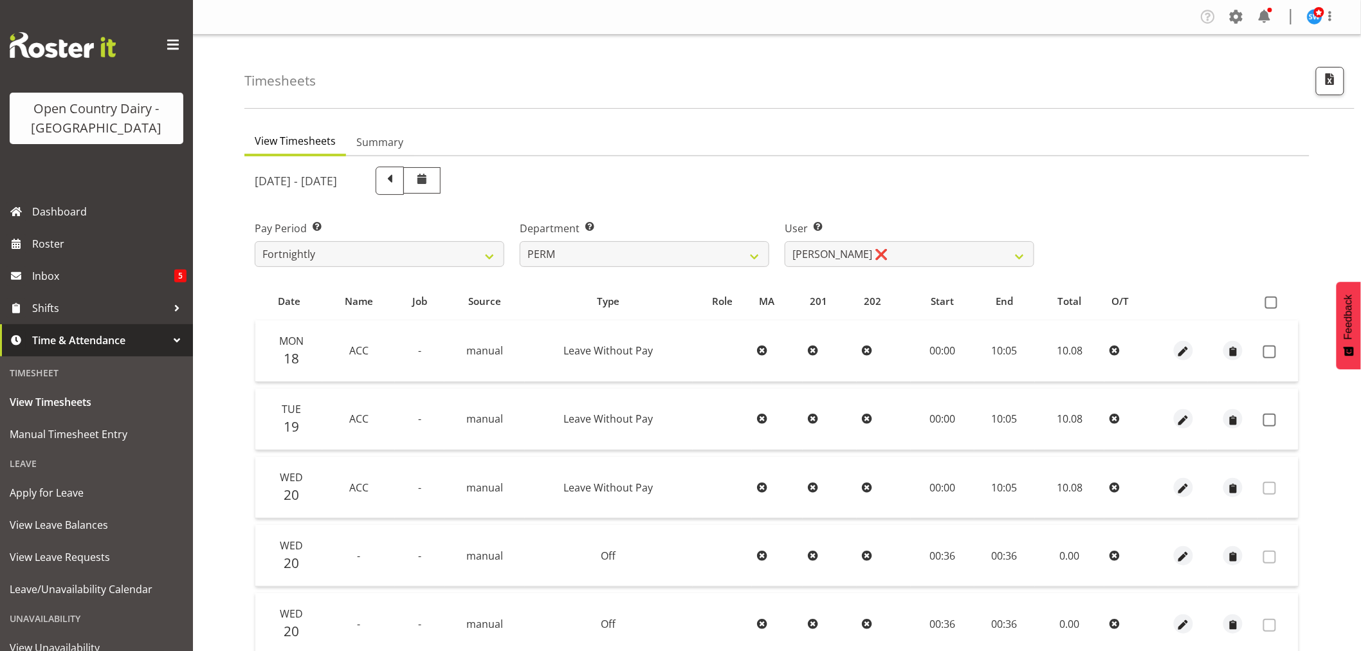
drag, startPoint x: 1271, startPoint y: 350, endPoint x: 1270, endPoint y: 371, distance: 20.6
click at [1270, 350] on span at bounding box center [1269, 351] width 13 height 13
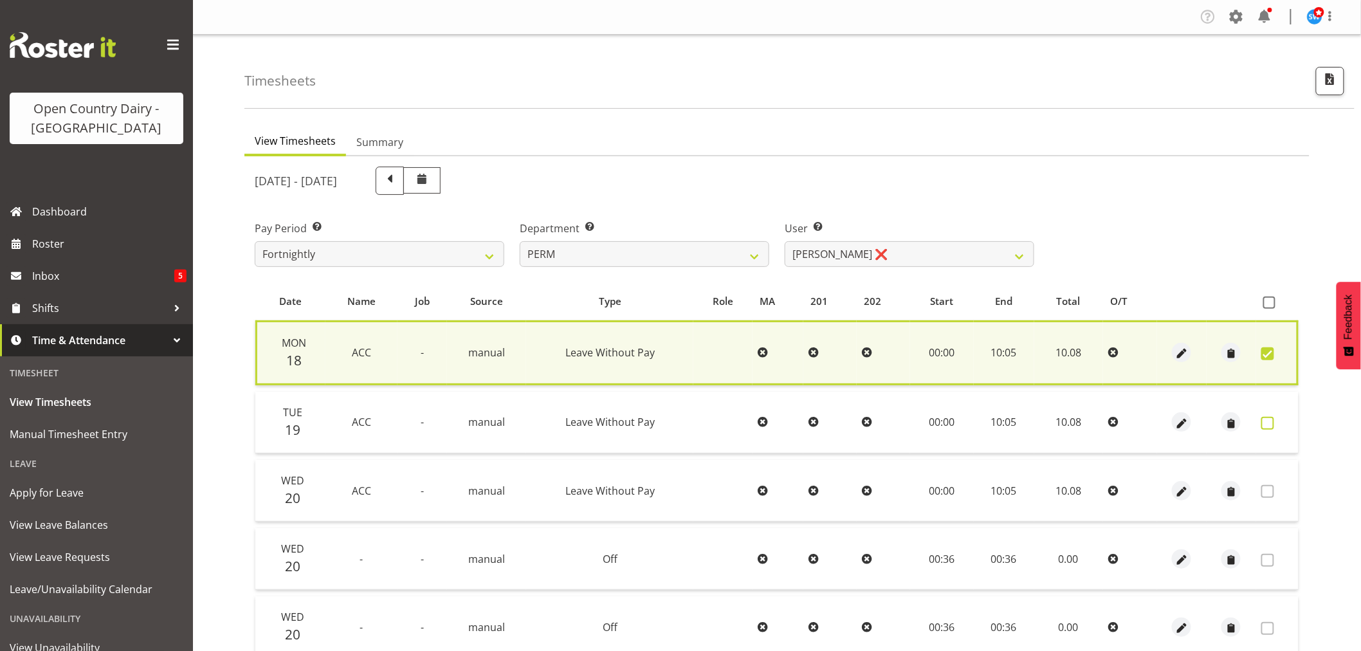
click at [1263, 421] on span at bounding box center [1267, 423] width 13 height 13
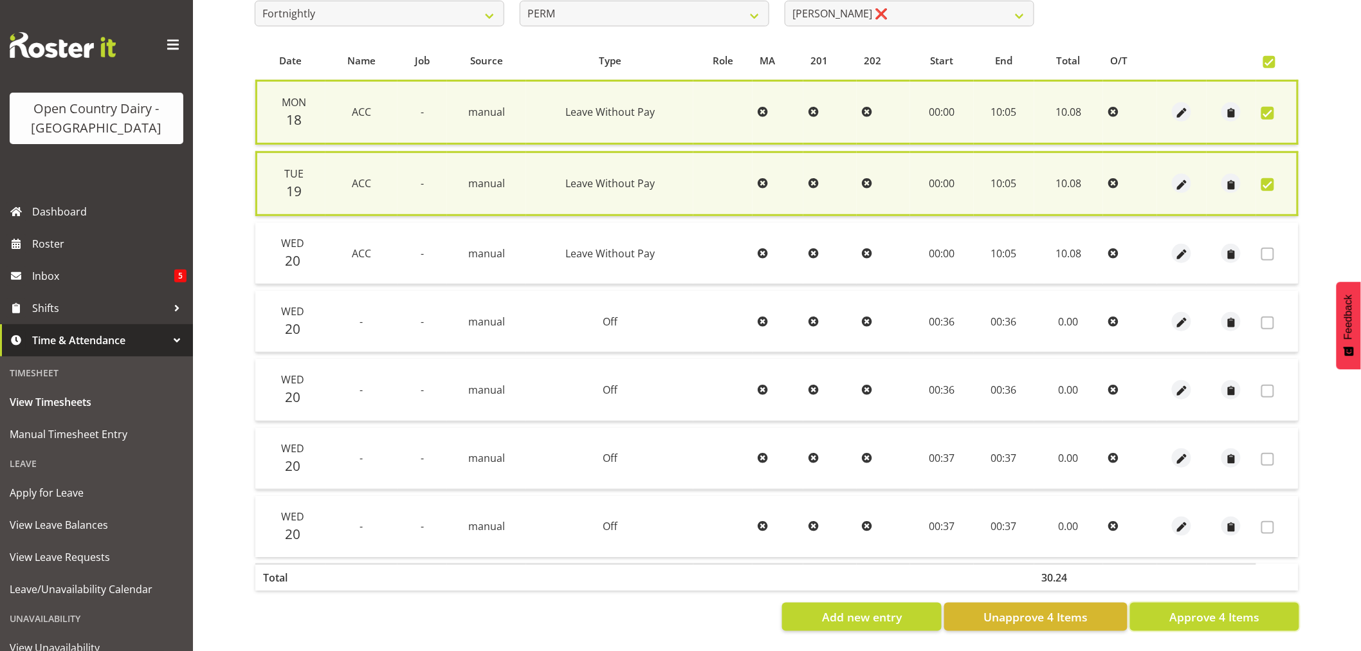
click at [1224, 609] on span "Approve 4 Items" at bounding box center [1215, 617] width 90 height 17
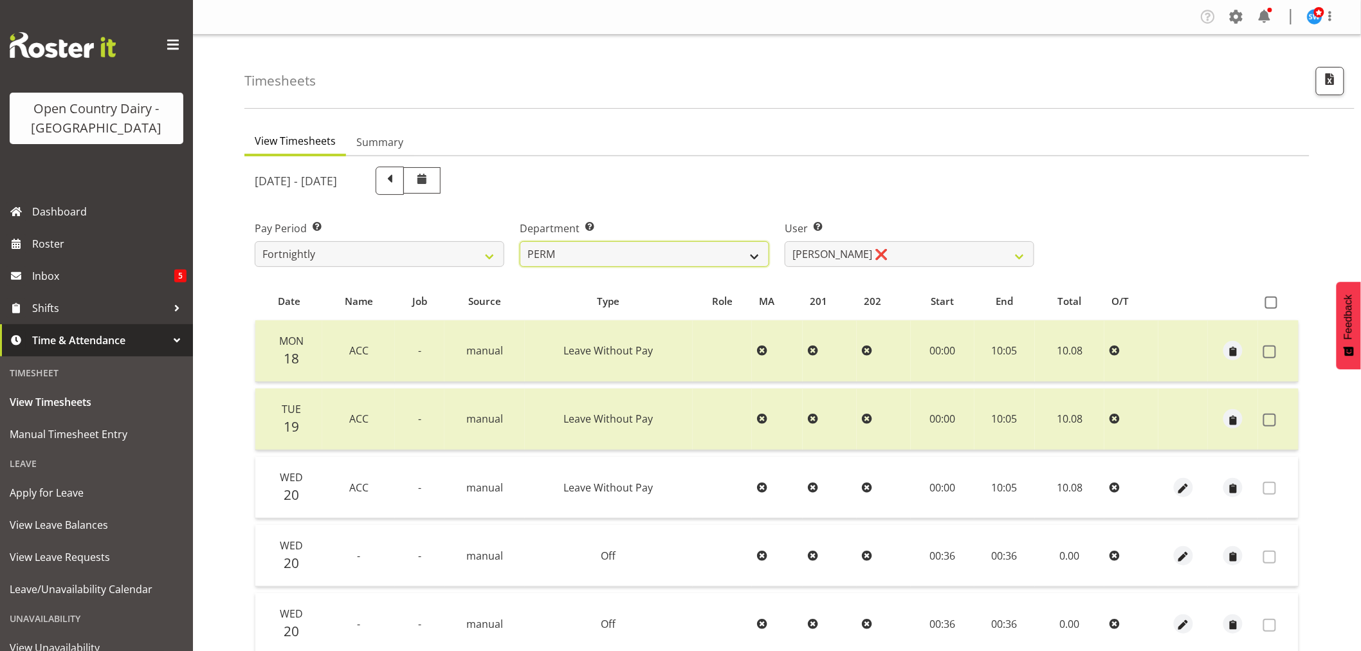
click at [648, 249] on select "701 702 703 704 705 706 707 708 709 710 711 712 713 714 715 716 717 718 719 720" at bounding box center [645, 254] width 250 height 26
click at [520, 241] on select "701 702 703 704 705 706 707 708 709 710 711 712 713 714 715 716 717 718 719 720" at bounding box center [645, 254] width 250 height 26
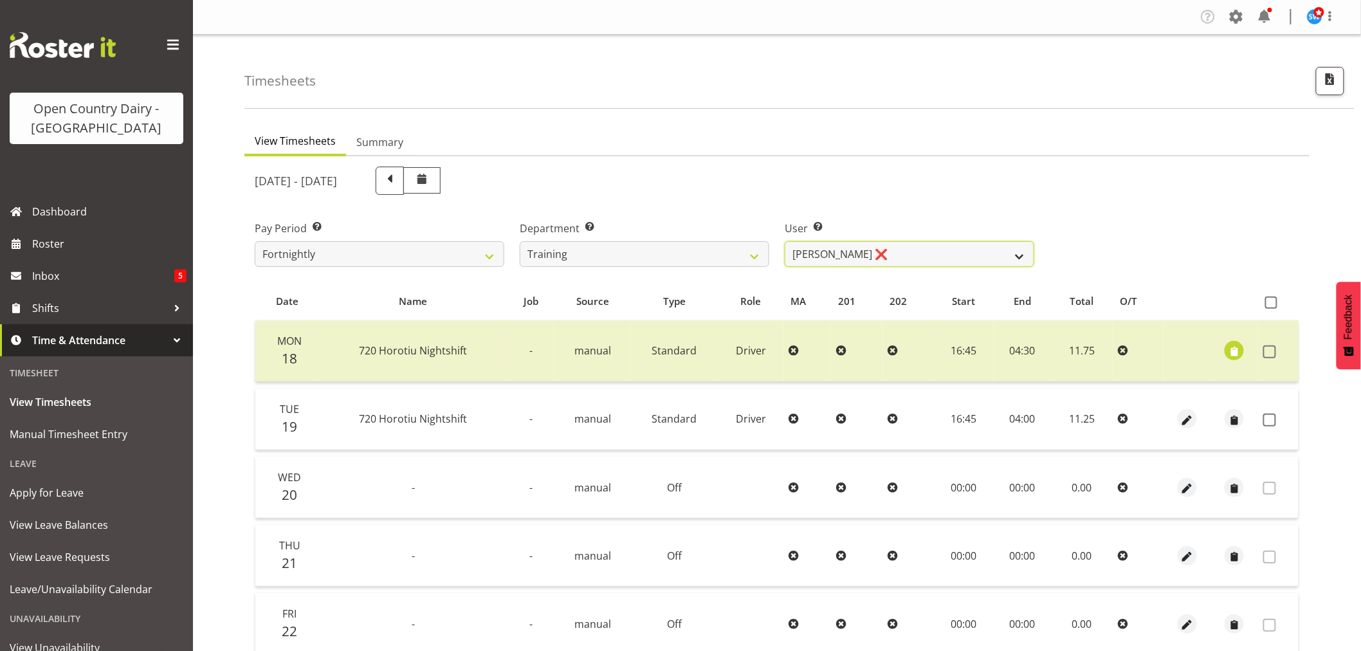
click at [878, 257] on select "[PERSON_NAME] ❌ [PERSON_NAME] ❌ [PERSON_NAME] (Junior) ❌ [PERSON_NAME] ❌ [PERSO…" at bounding box center [910, 254] width 250 height 26
click at [785, 241] on select "[PERSON_NAME] ❌ [PERSON_NAME] ❌ [PERSON_NAME] (Junior) ❌ [PERSON_NAME] ❌ [PERSO…" at bounding box center [910, 254] width 250 height 26
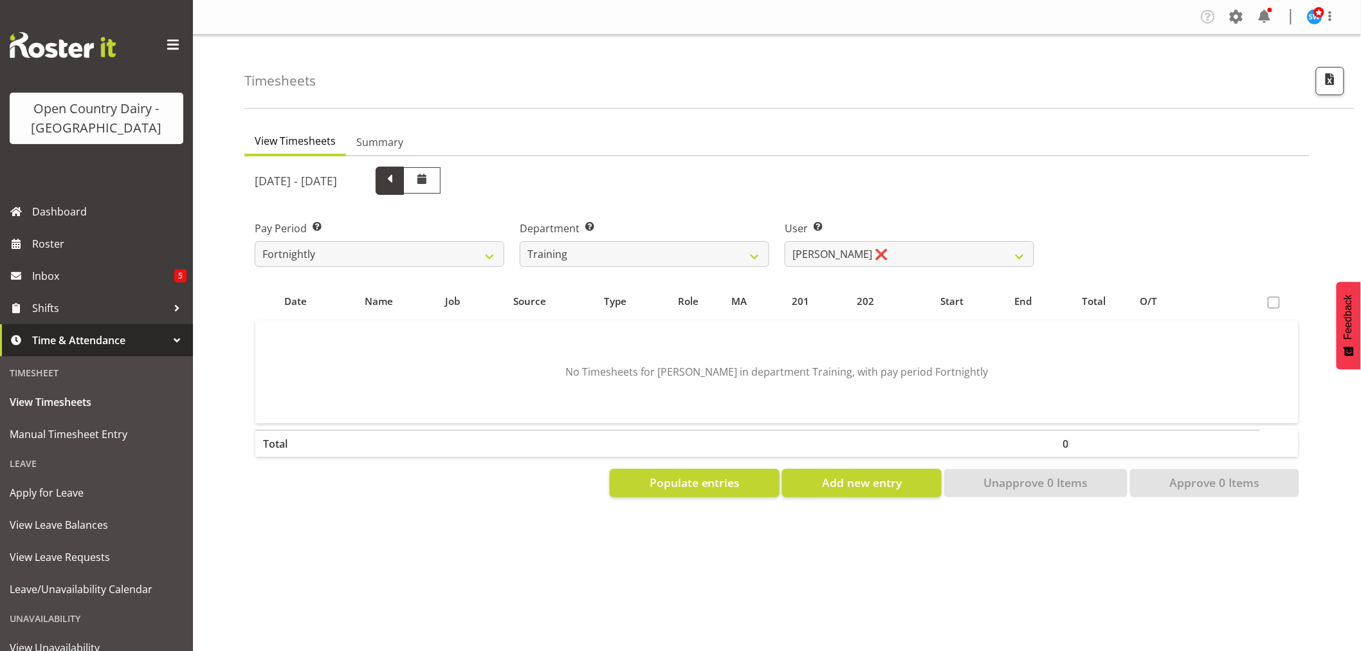
click at [398, 180] on span at bounding box center [389, 179] width 17 height 17
click at [398, 179] on span at bounding box center [389, 179] width 17 height 17
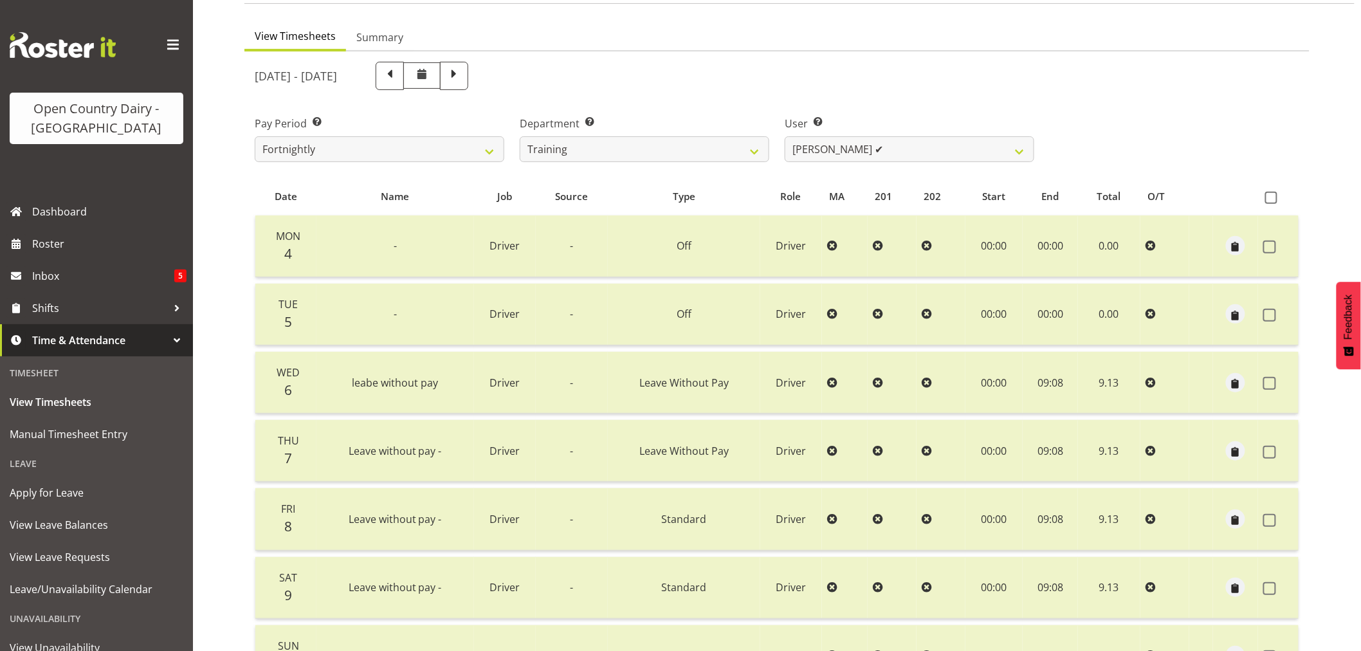
scroll to position [101, 0]
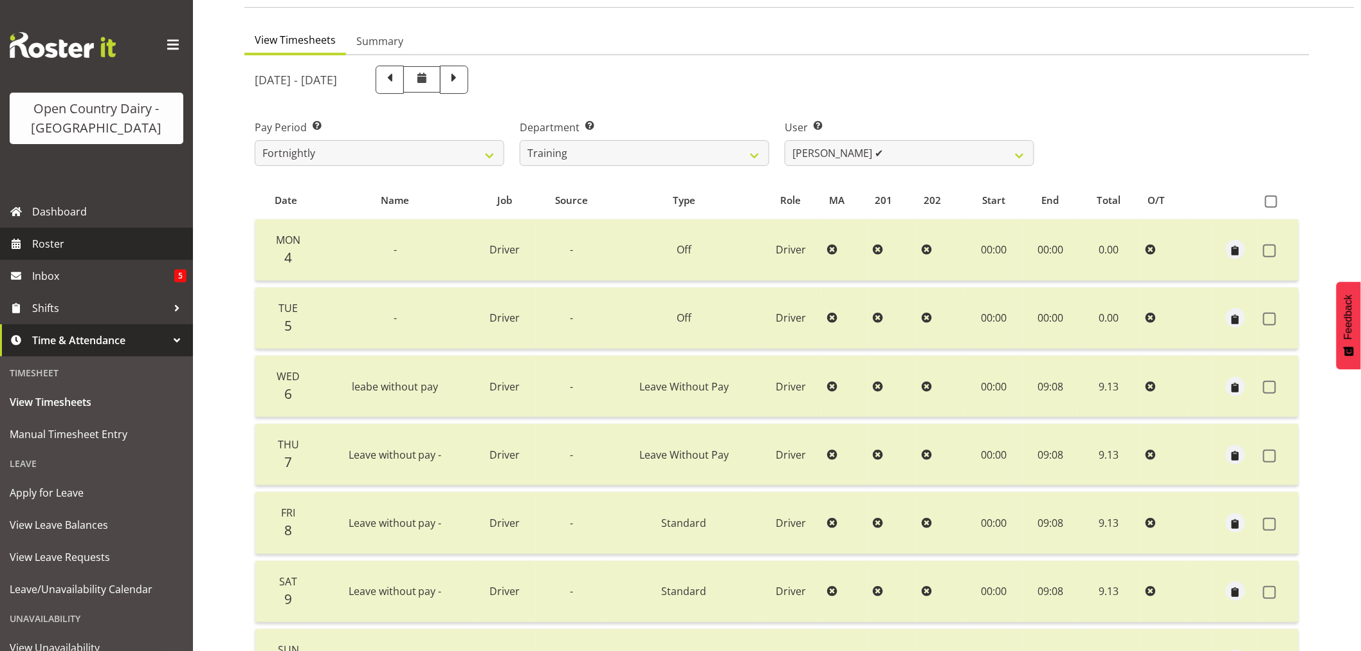
click at [53, 245] on span "Roster" at bounding box center [109, 243] width 154 height 19
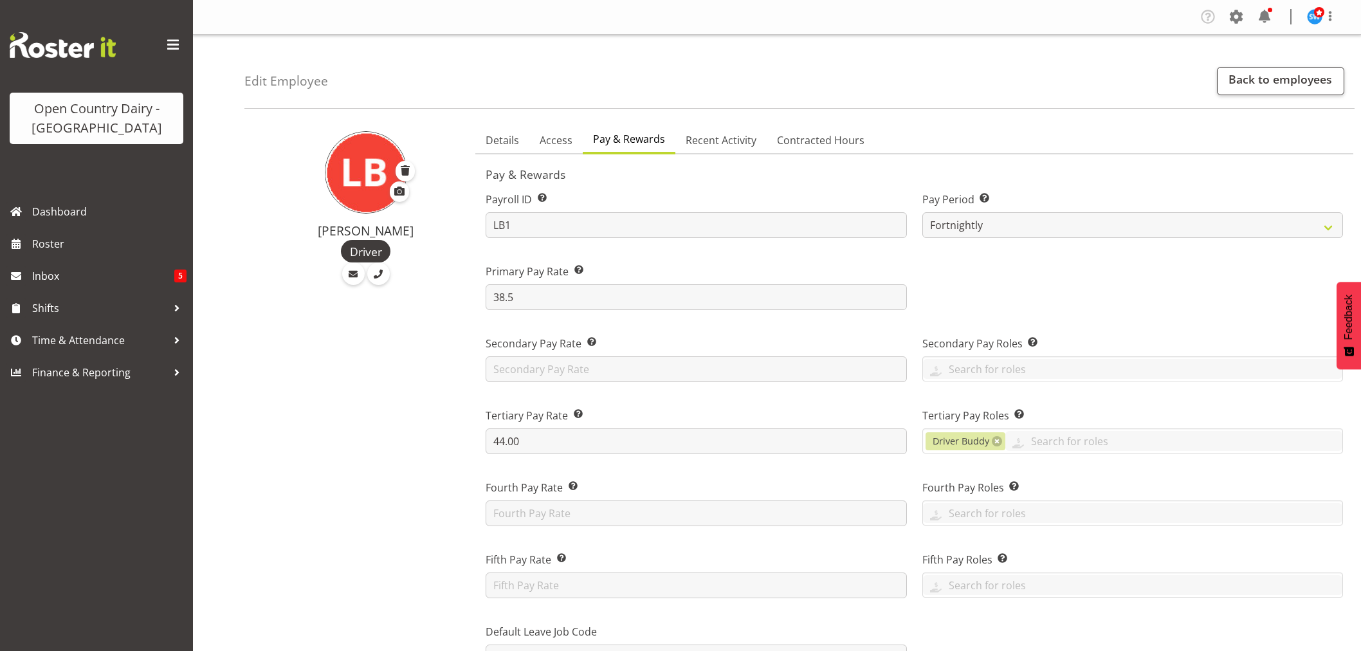
select select "manual"
select select "fixed"
select select "roster_fixed"
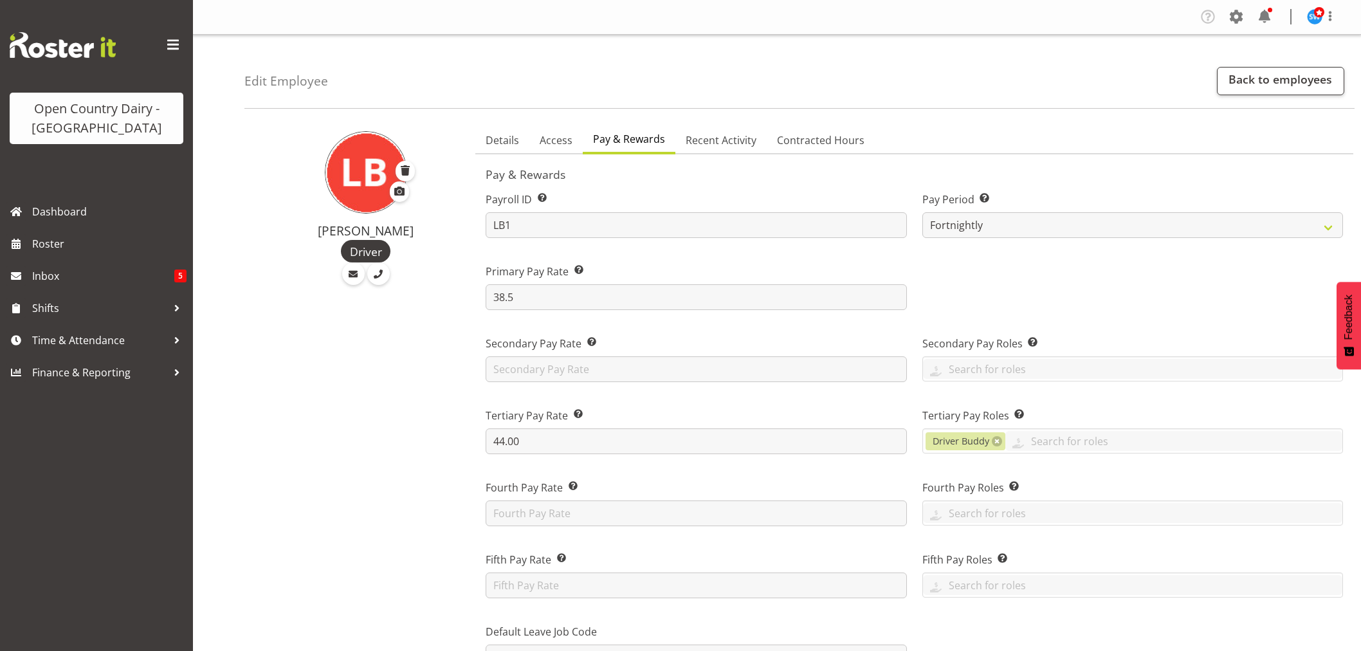
select select "day"
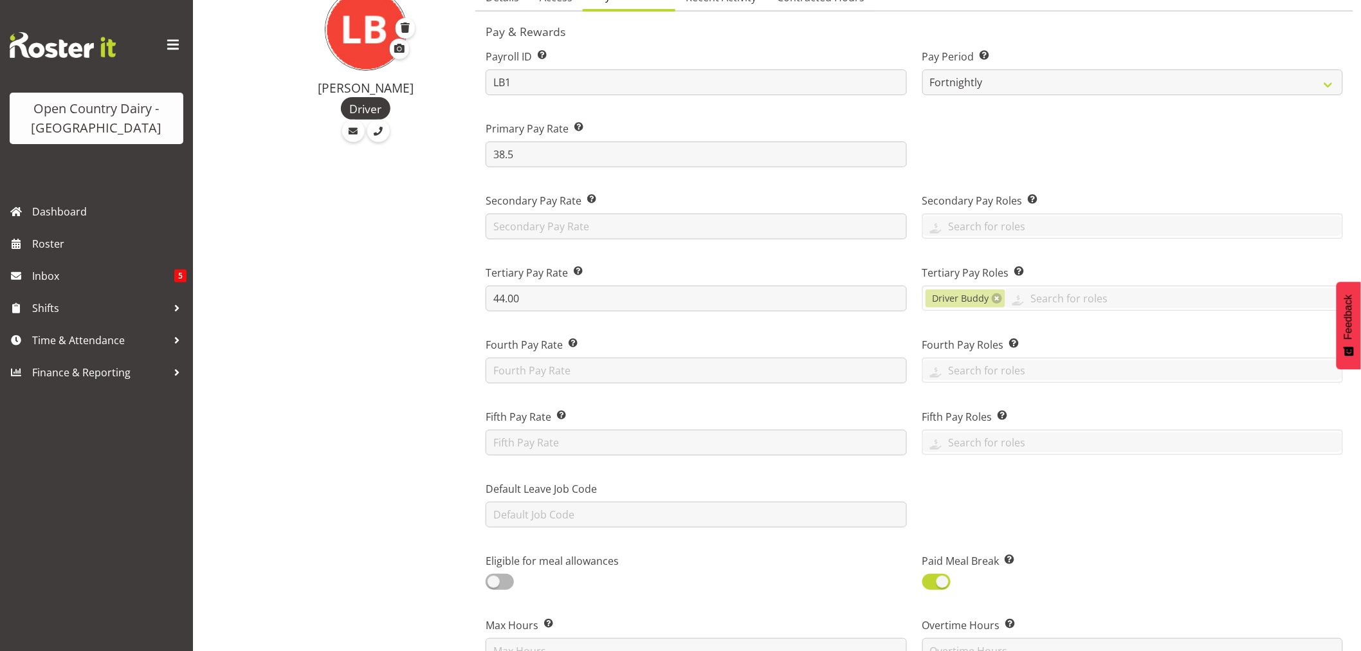
scroll to position [143, 0]
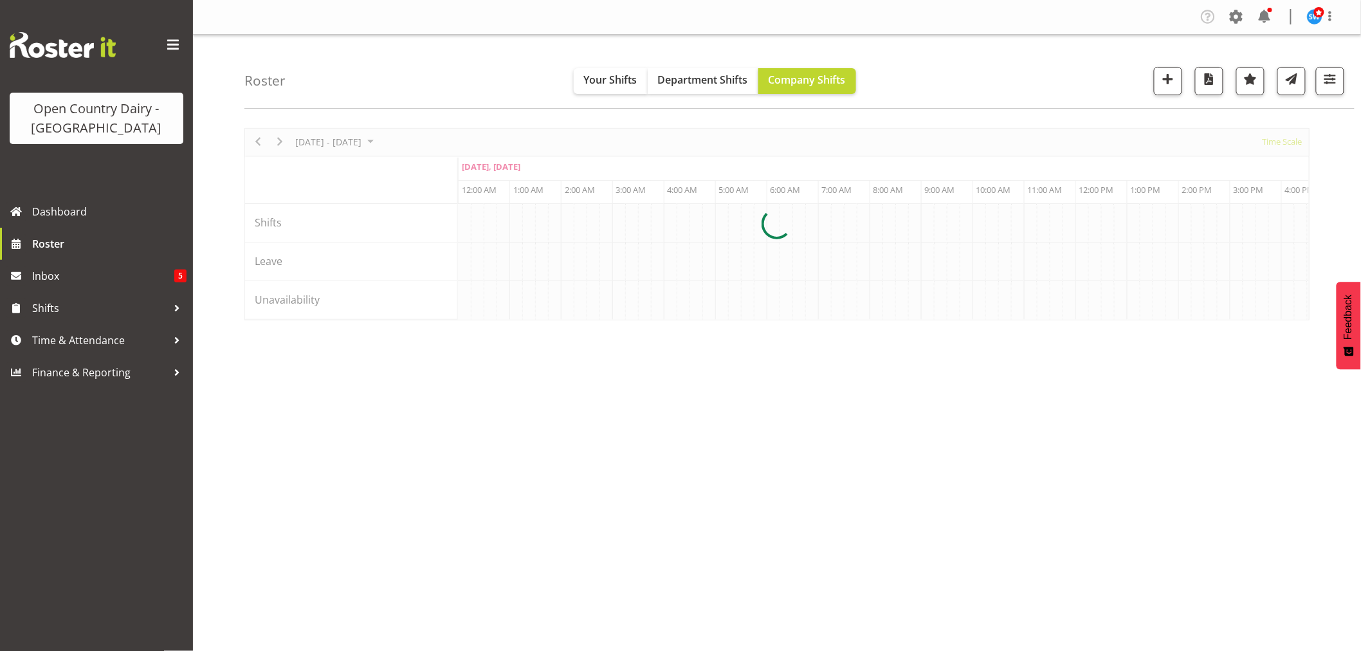
scroll to position [0, 2470]
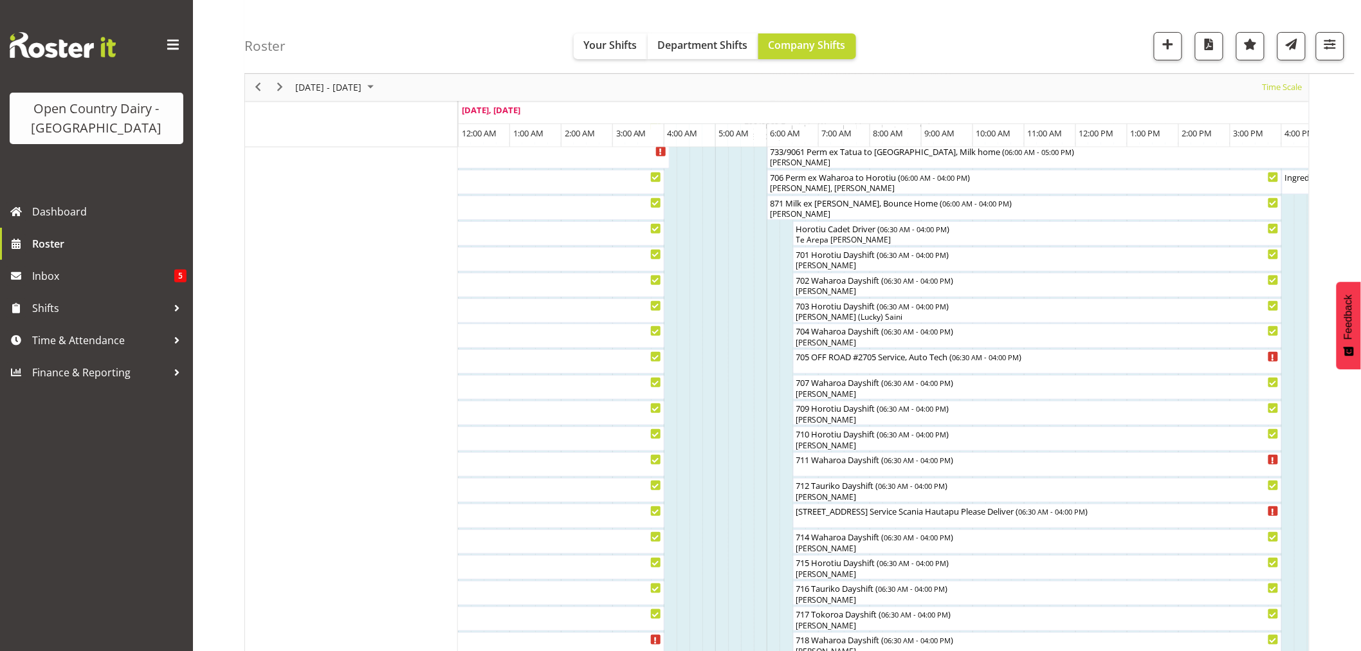
scroll to position [71, 0]
